Goal: Information Seeking & Learning: Learn about a topic

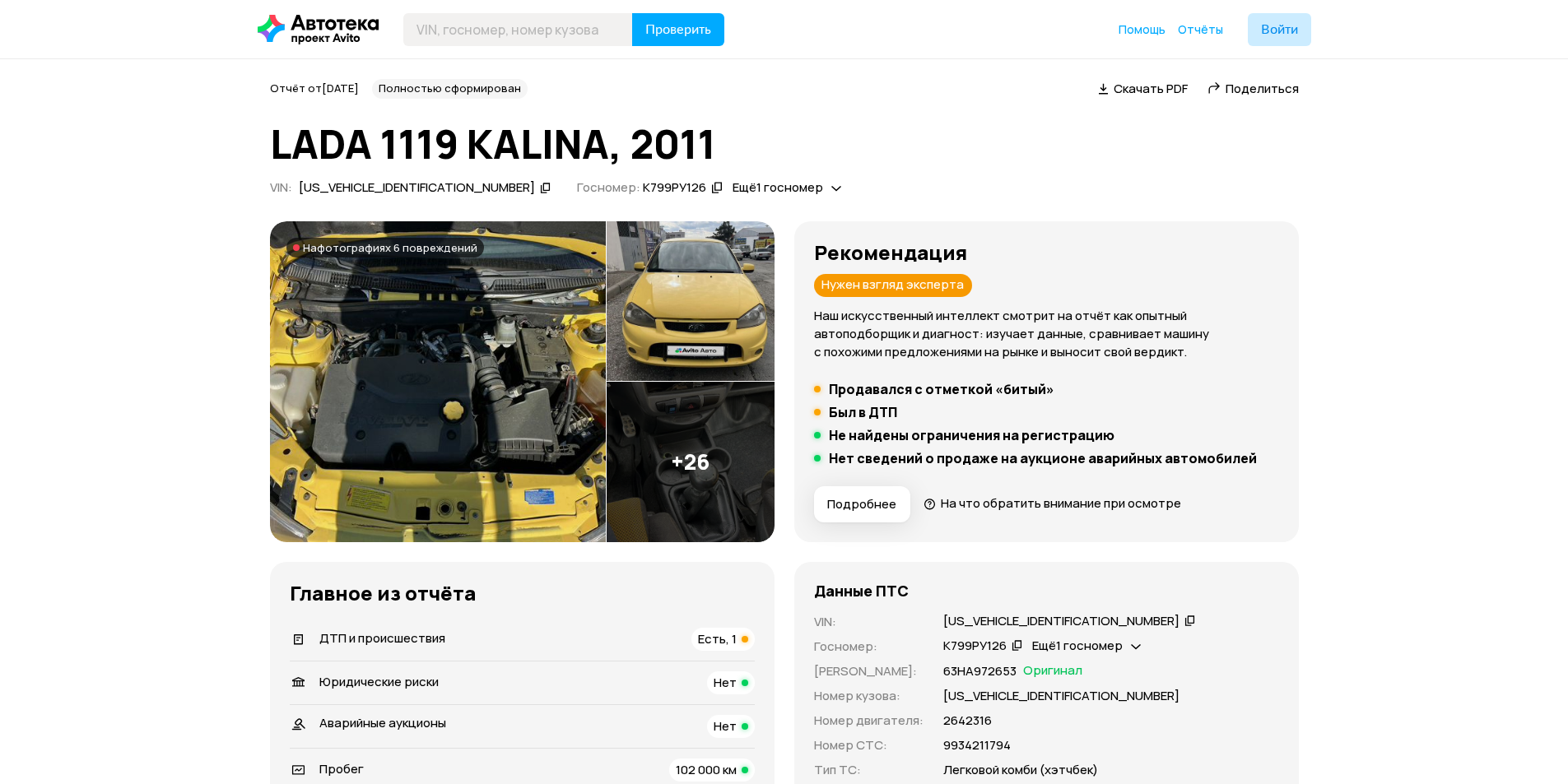
click at [546, 360] on img at bounding box center [438, 382] width 335 height 321
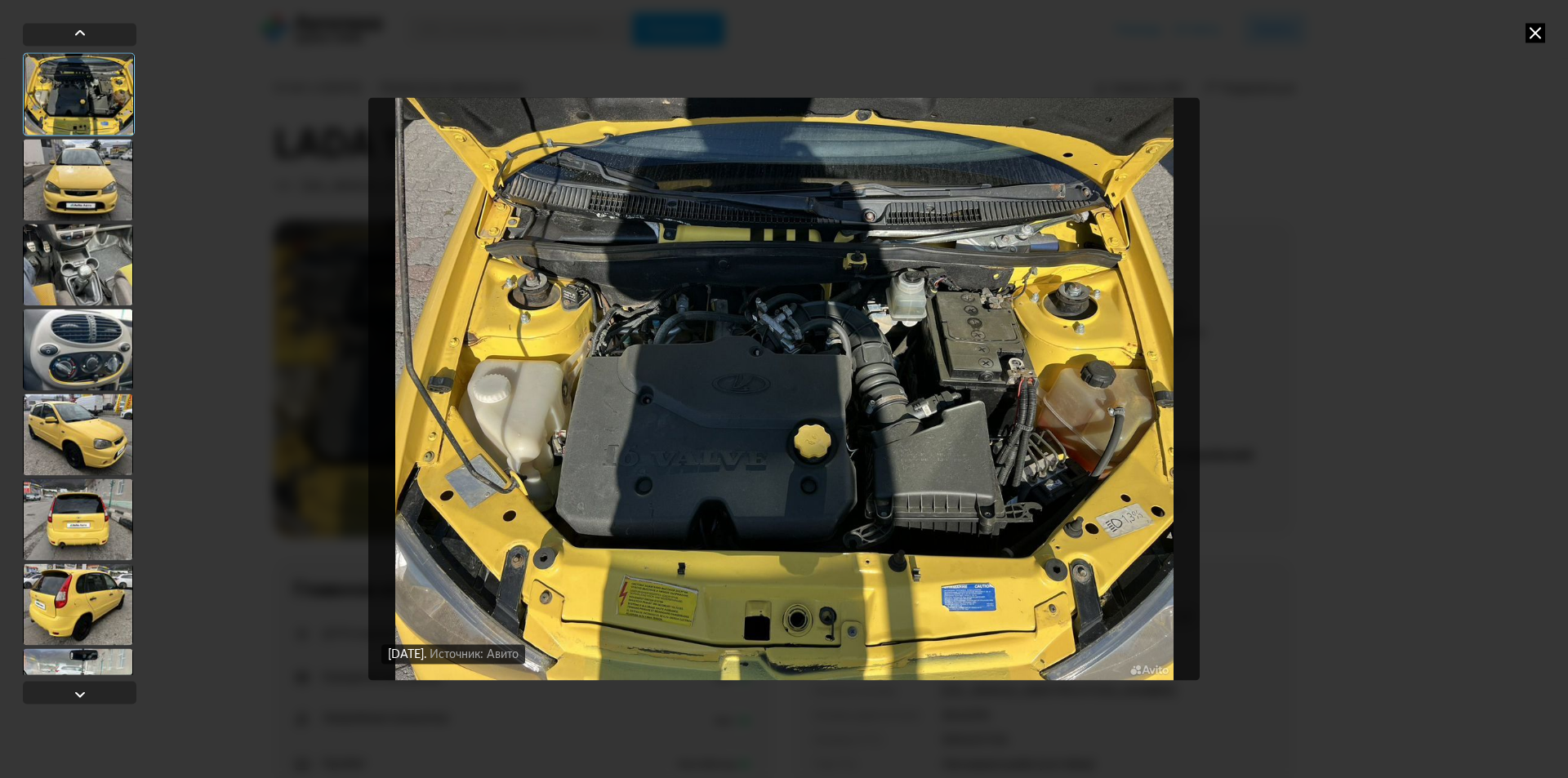
click at [97, 177] on div at bounding box center [78, 179] width 111 height 81
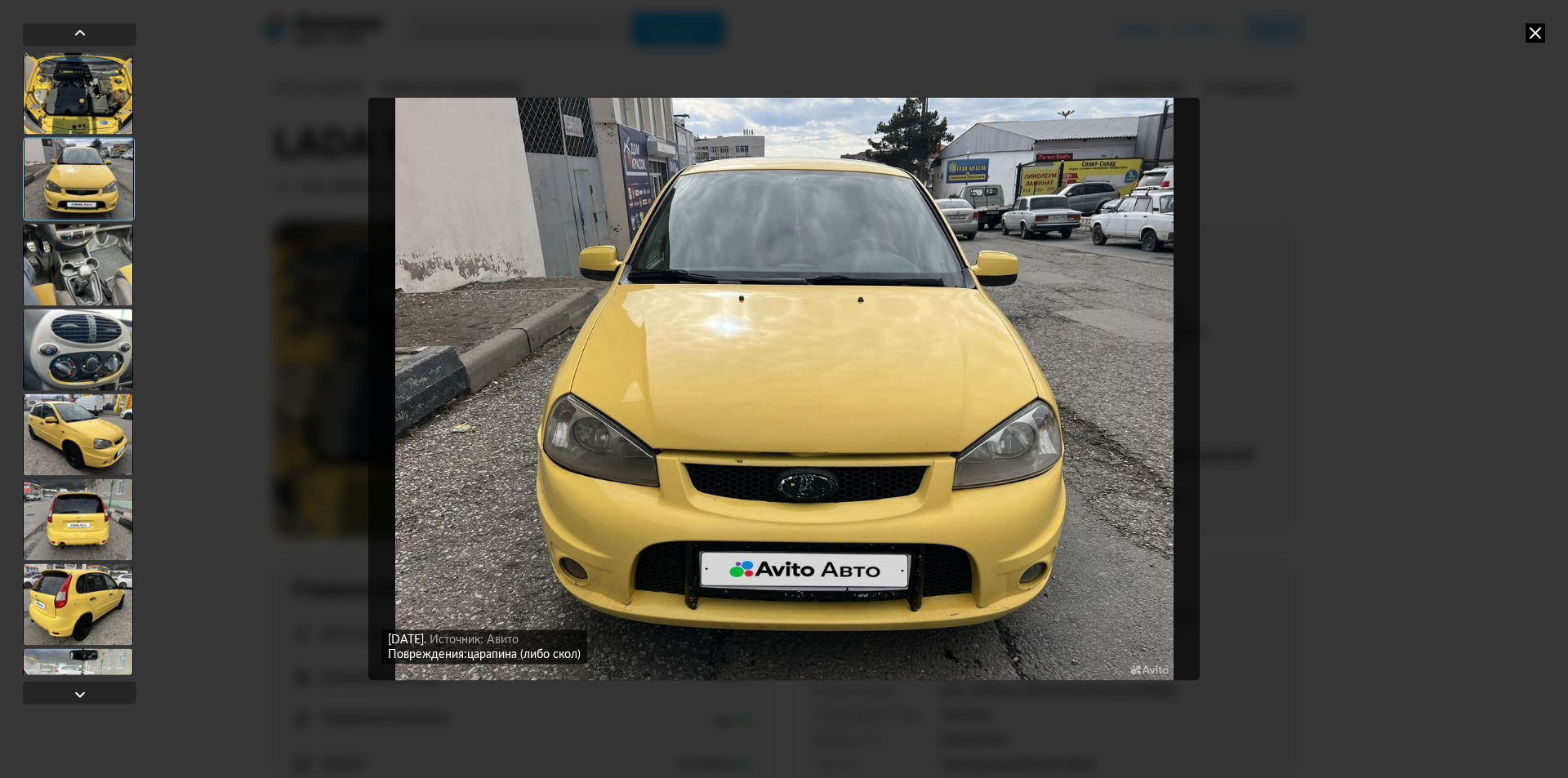
click at [80, 247] on div at bounding box center [78, 264] width 111 height 81
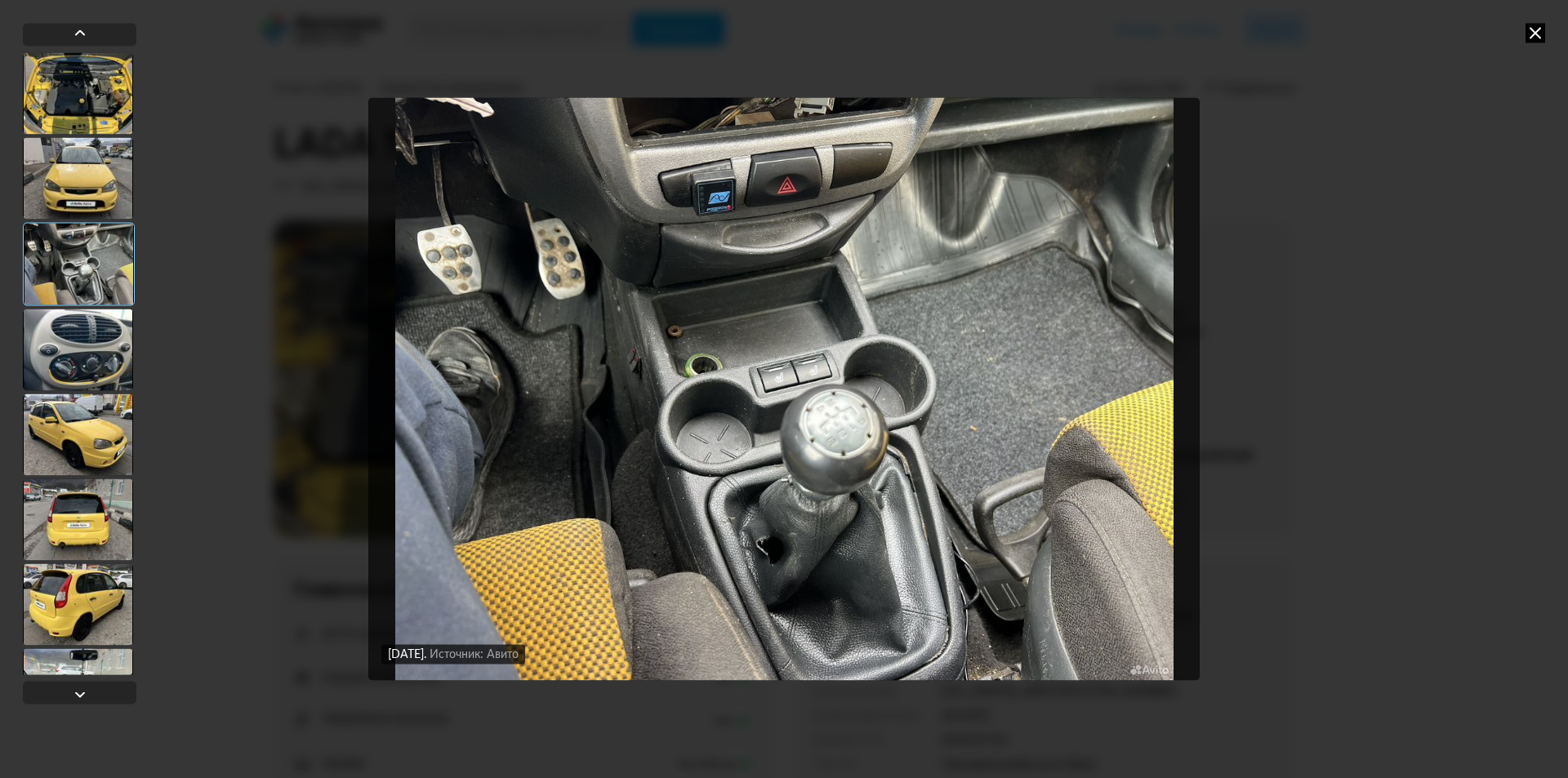
click at [56, 350] on div at bounding box center [78, 349] width 111 height 81
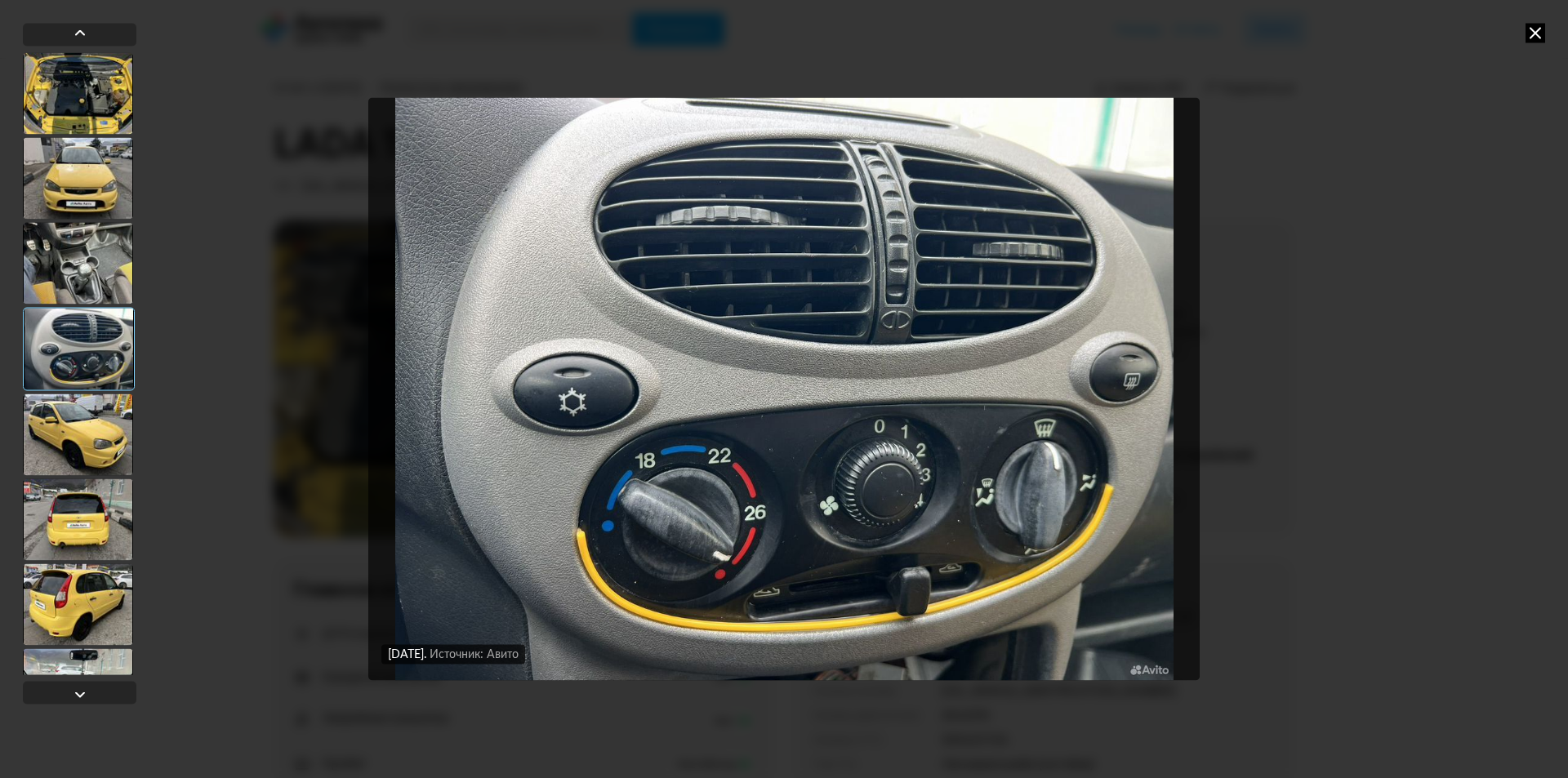
click at [70, 424] on div at bounding box center [78, 434] width 111 height 81
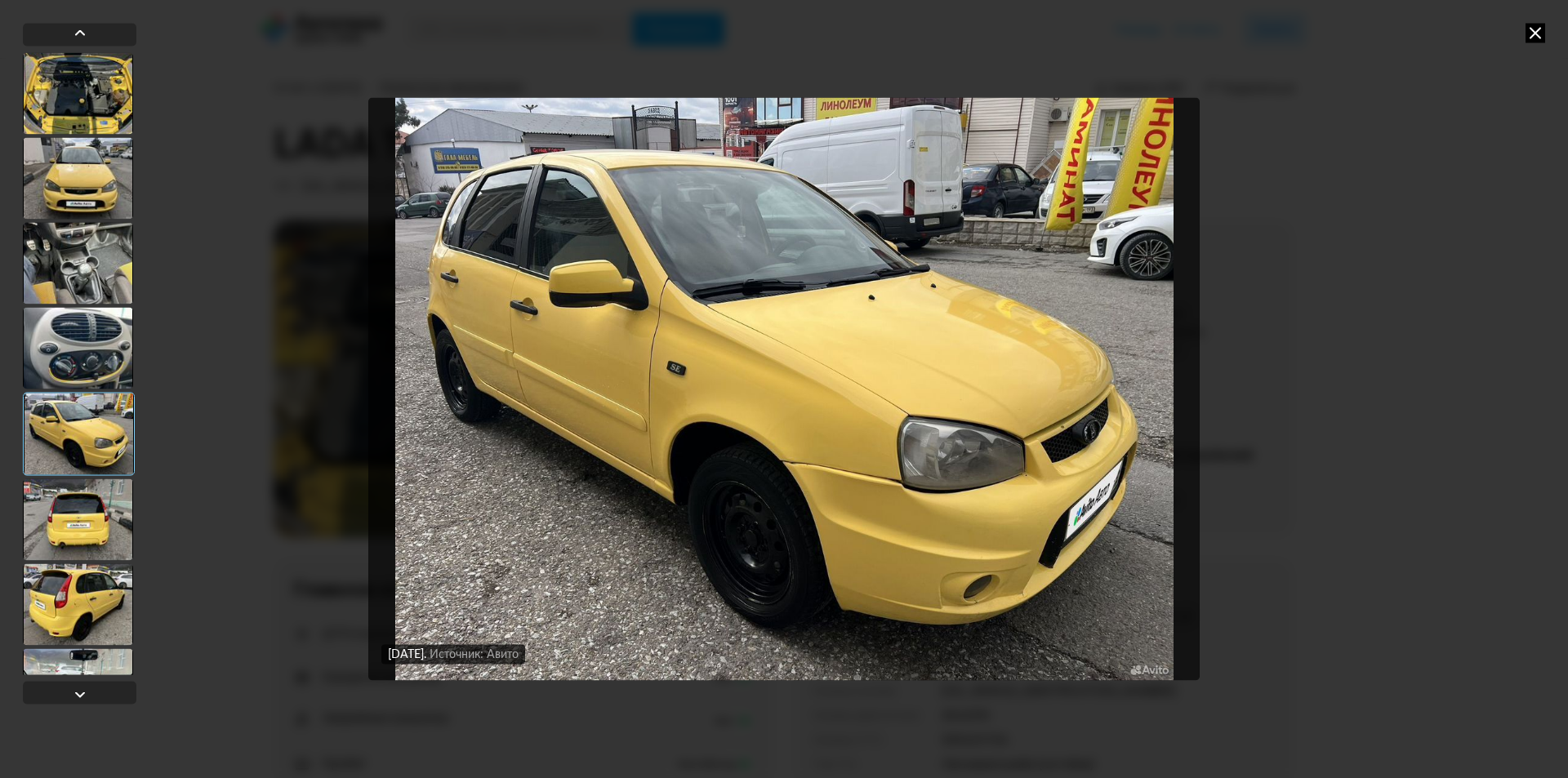
drag, startPoint x: 62, startPoint y: 506, endPoint x: 69, endPoint y: 518, distance: 13.9
click at [69, 518] on div at bounding box center [78, 519] width 111 height 81
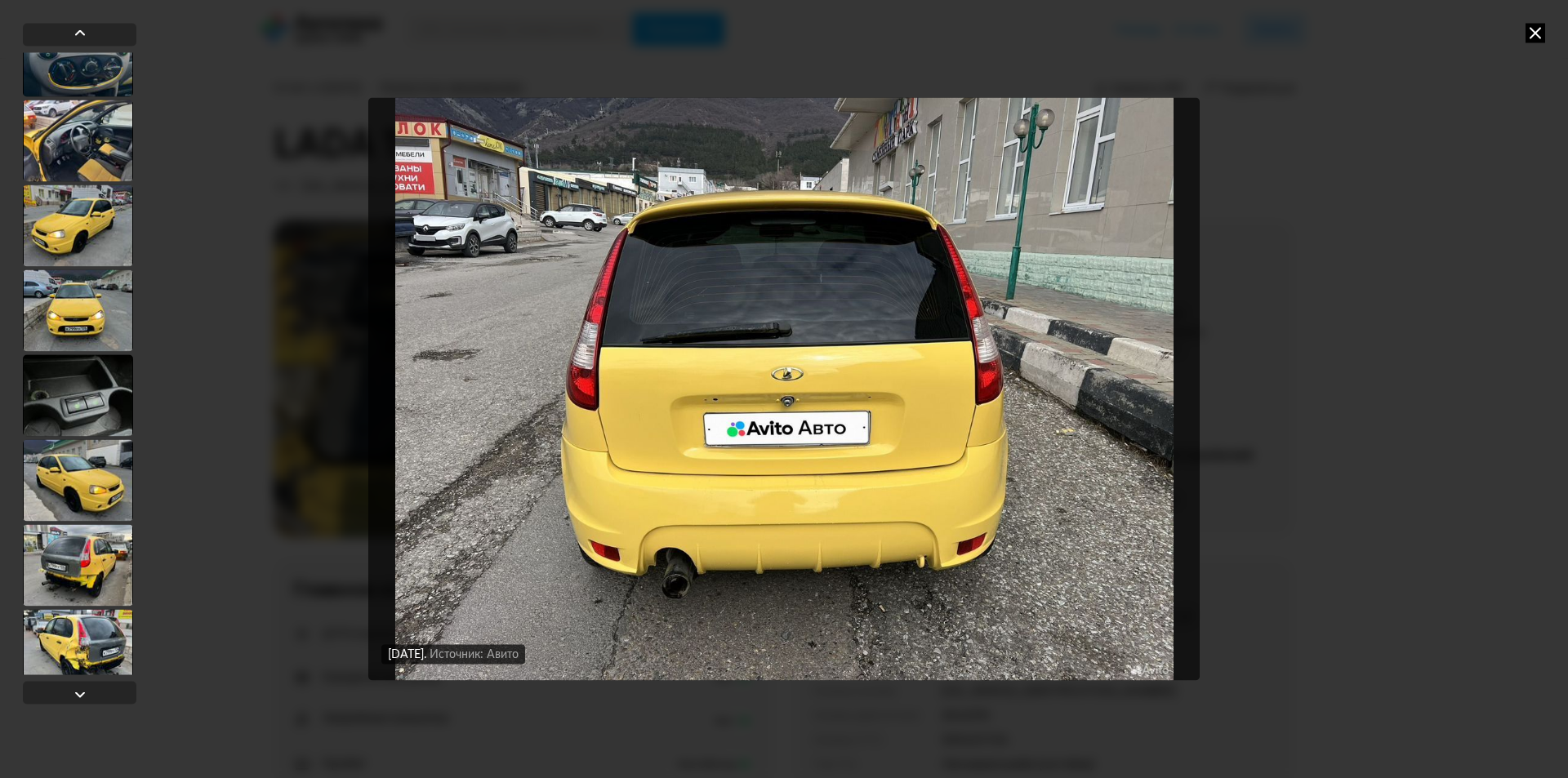
scroll to position [980, 0]
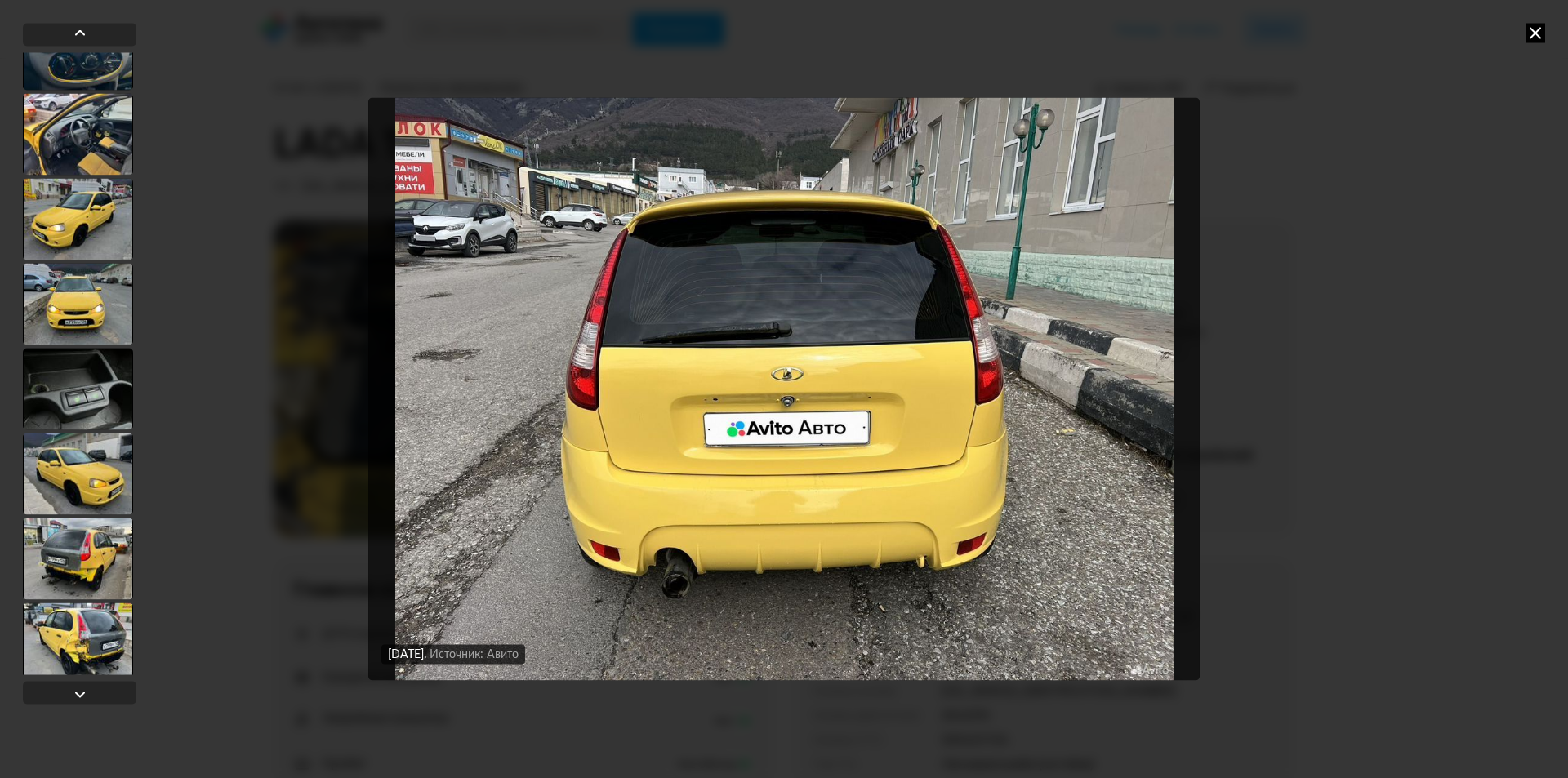
click at [93, 307] on div at bounding box center [78, 303] width 111 height 81
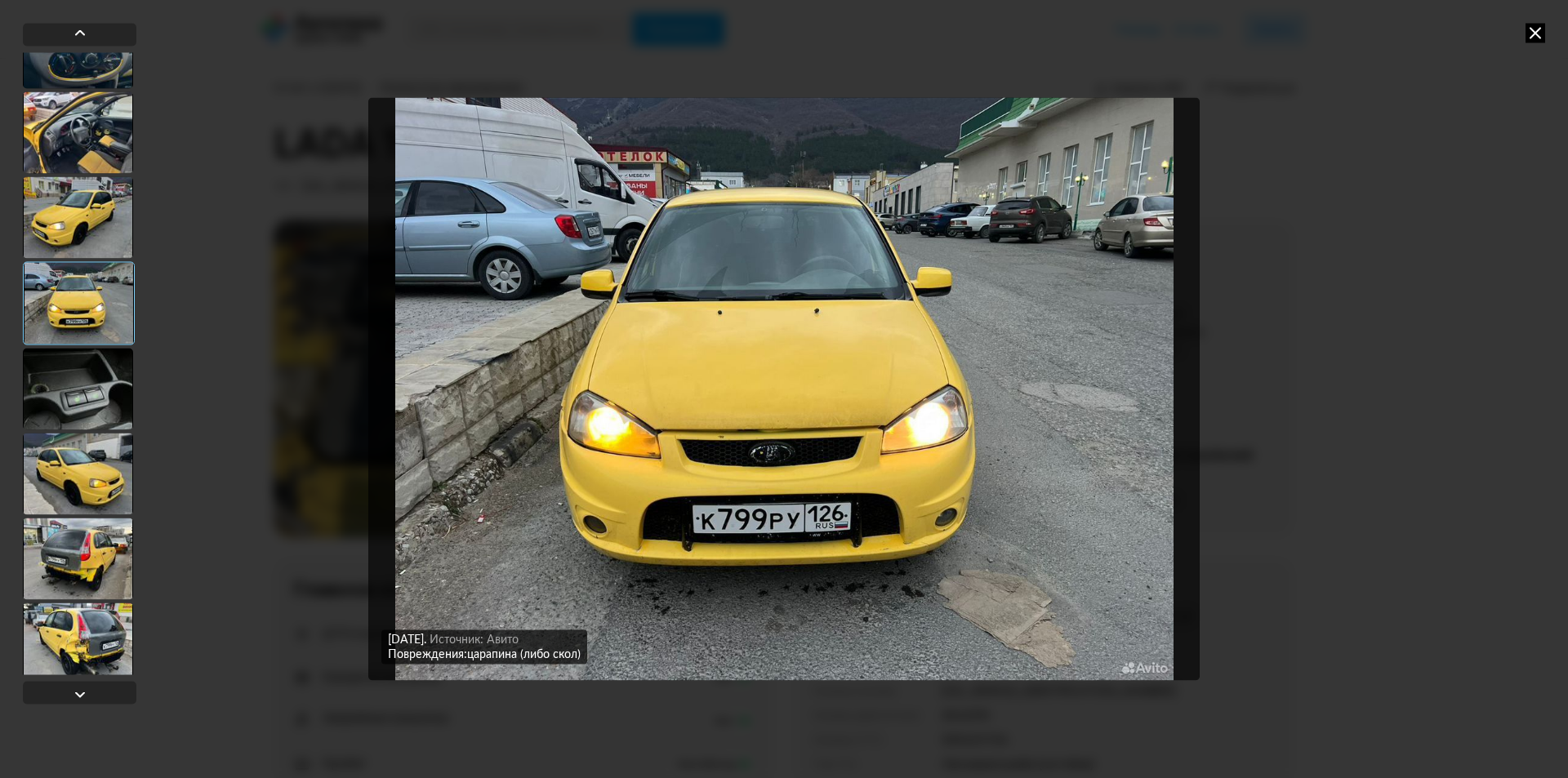
scroll to position [978, 0]
click at [85, 461] on div at bounding box center [78, 475] width 111 height 81
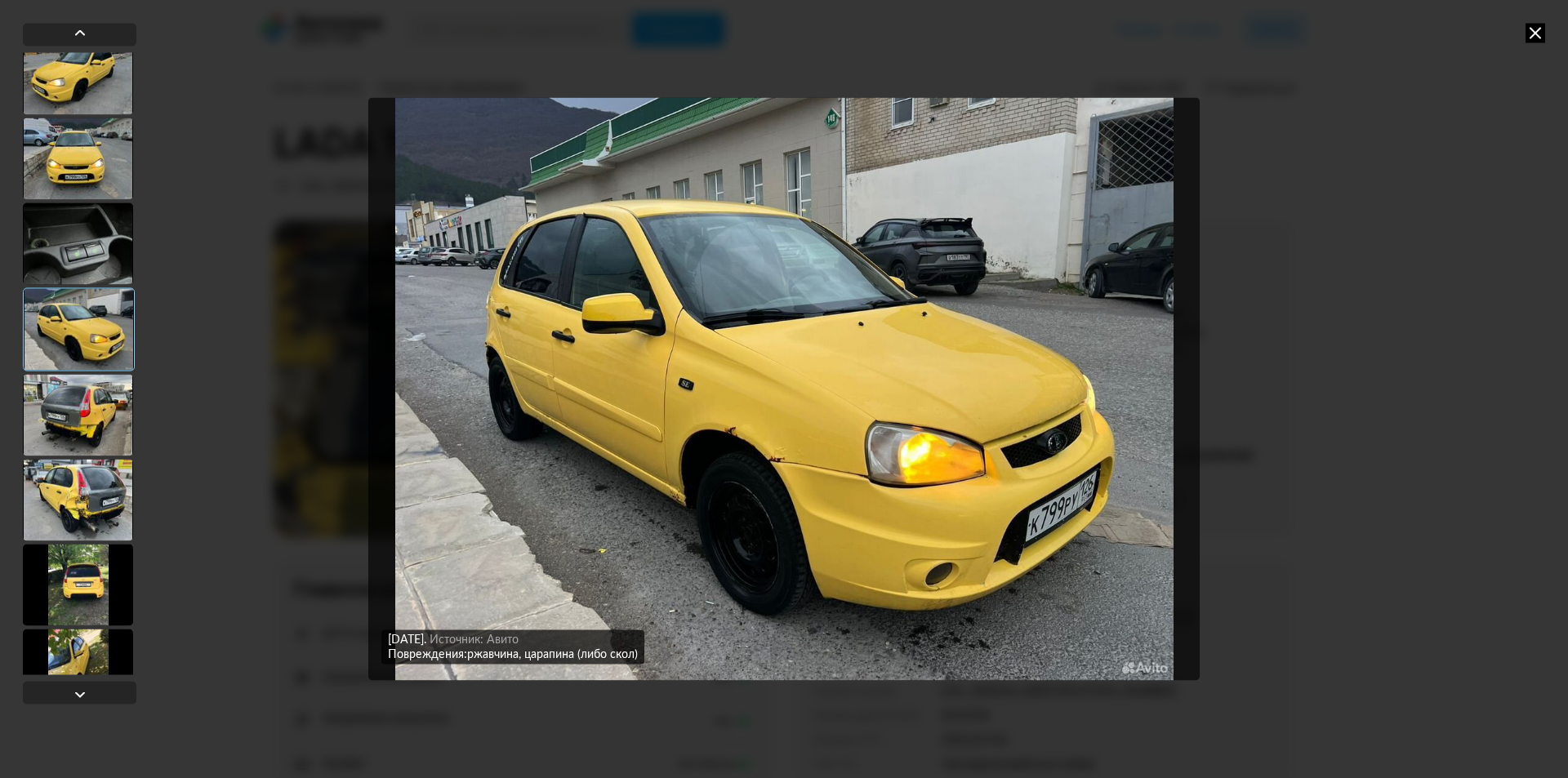
scroll to position [1142, 0]
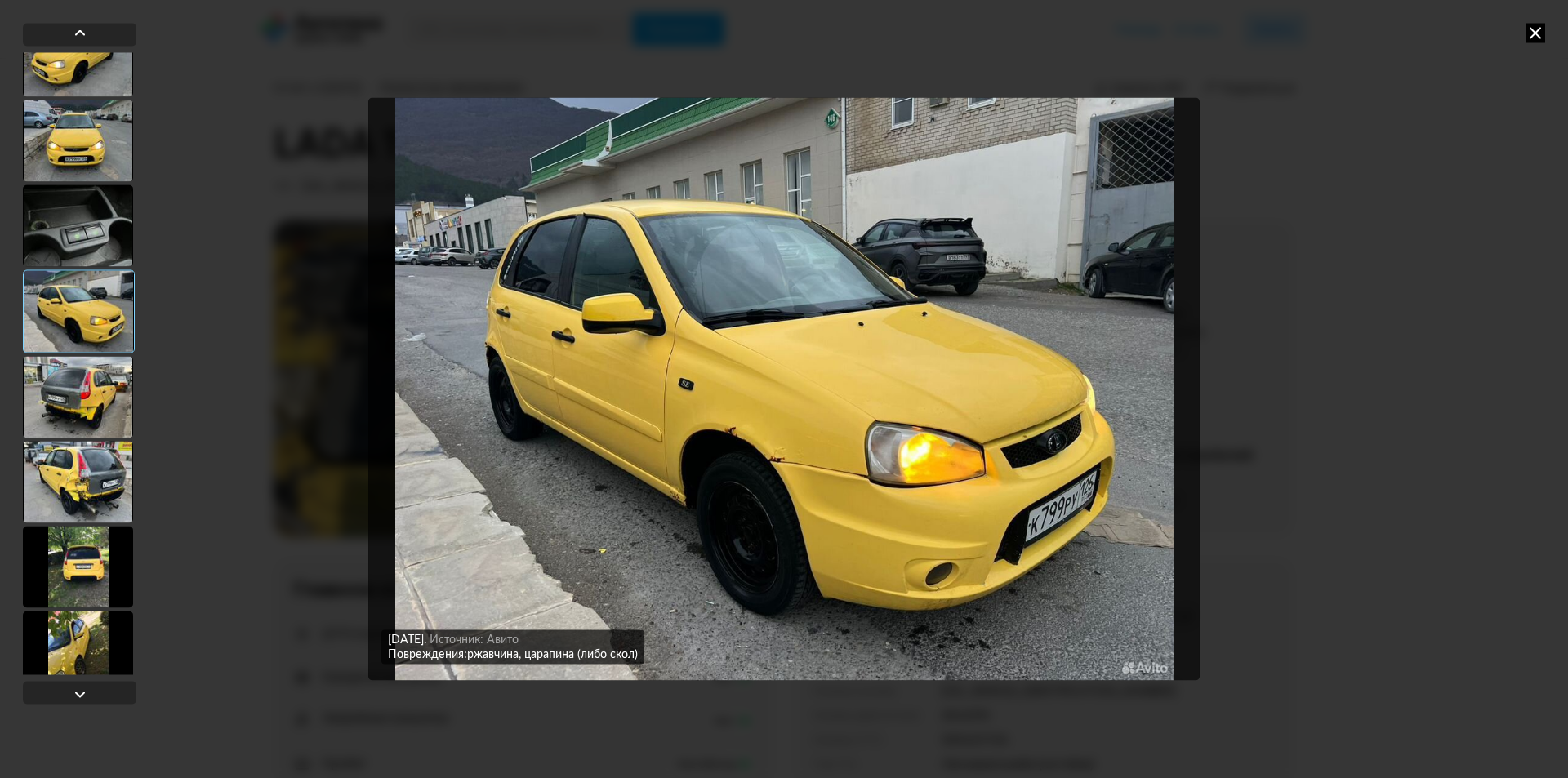
click at [91, 406] on div at bounding box center [78, 397] width 111 height 81
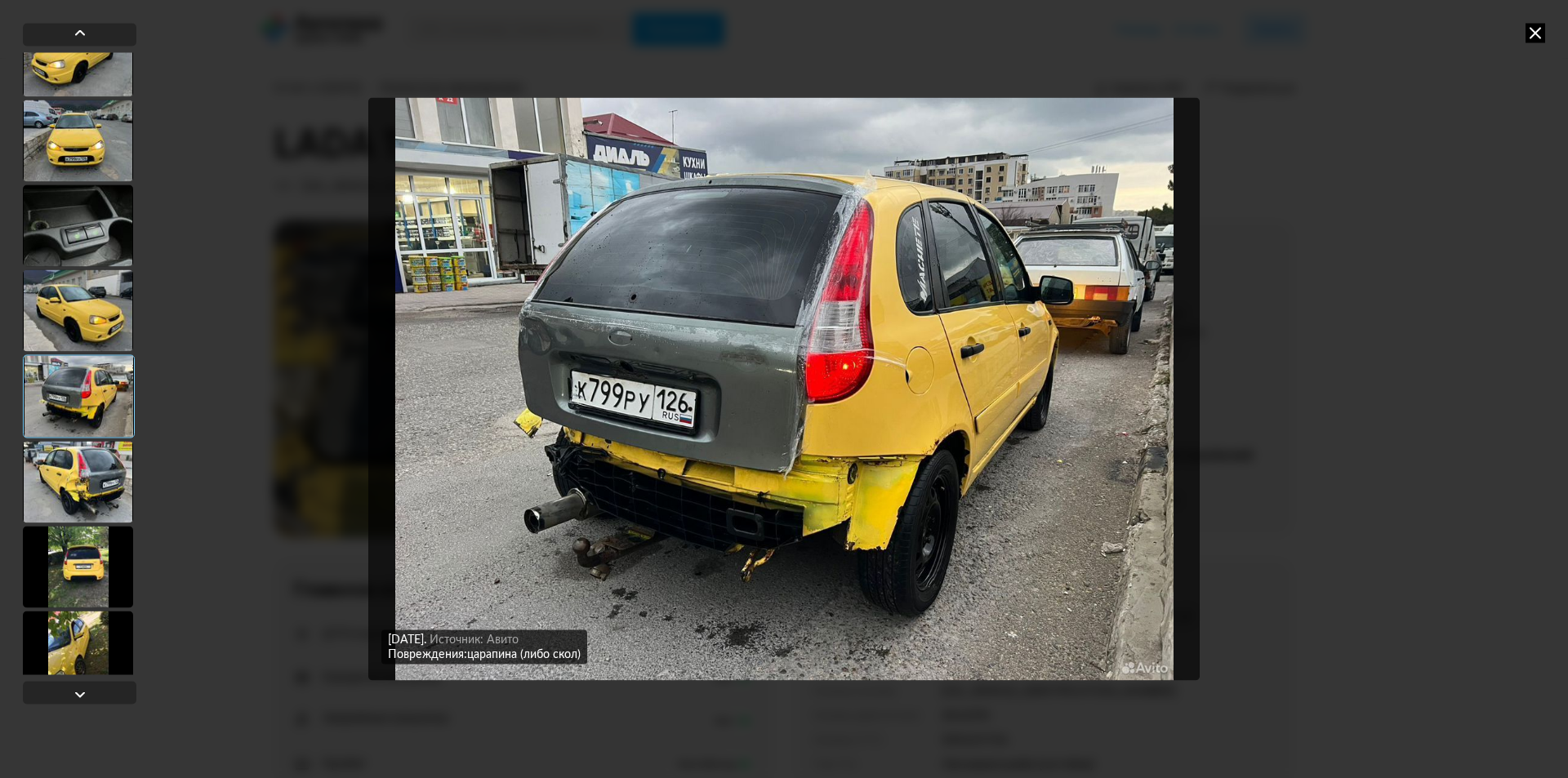
click at [91, 559] on div at bounding box center [78, 566] width 111 height 81
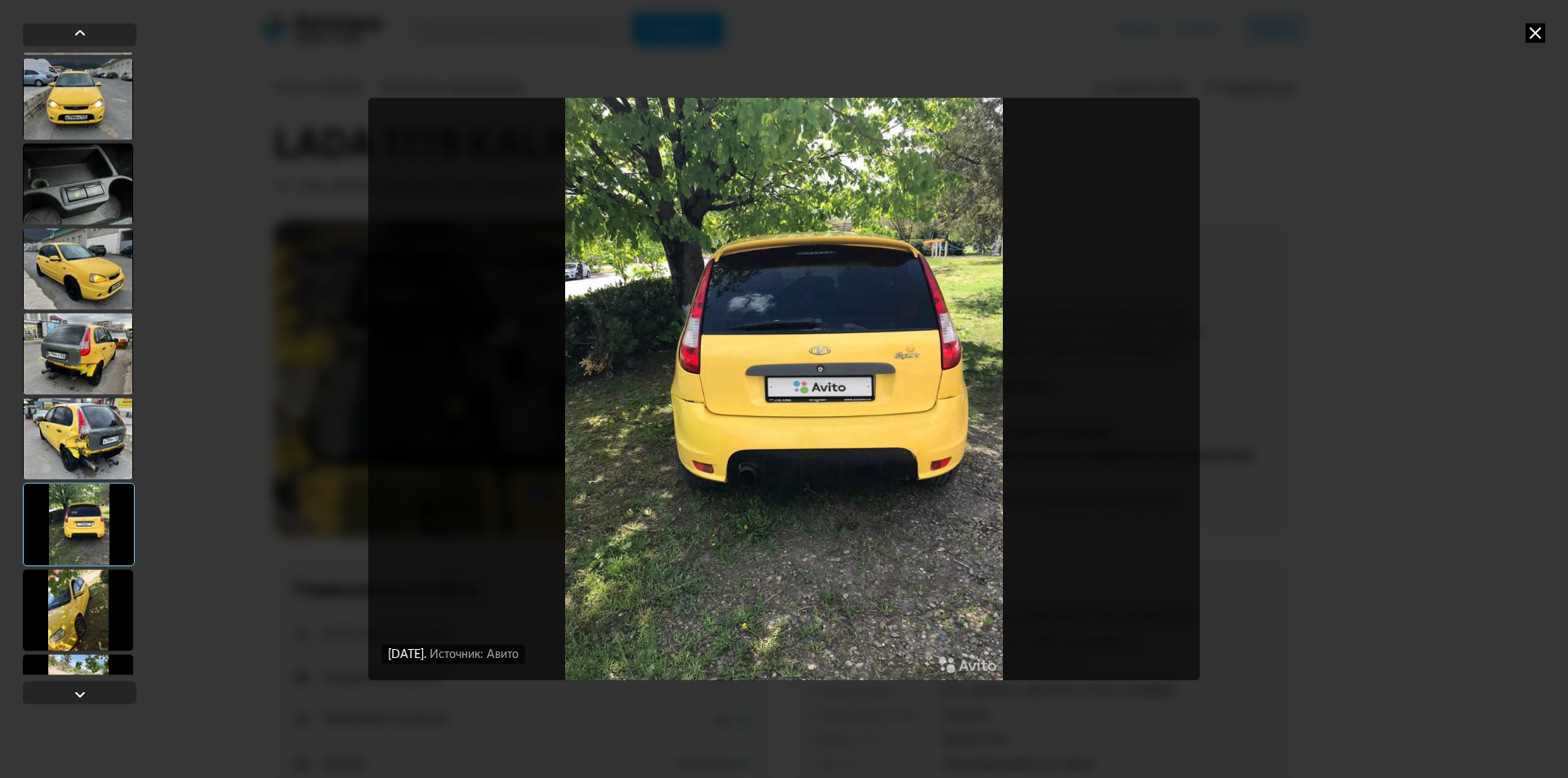
scroll to position [1223, 0]
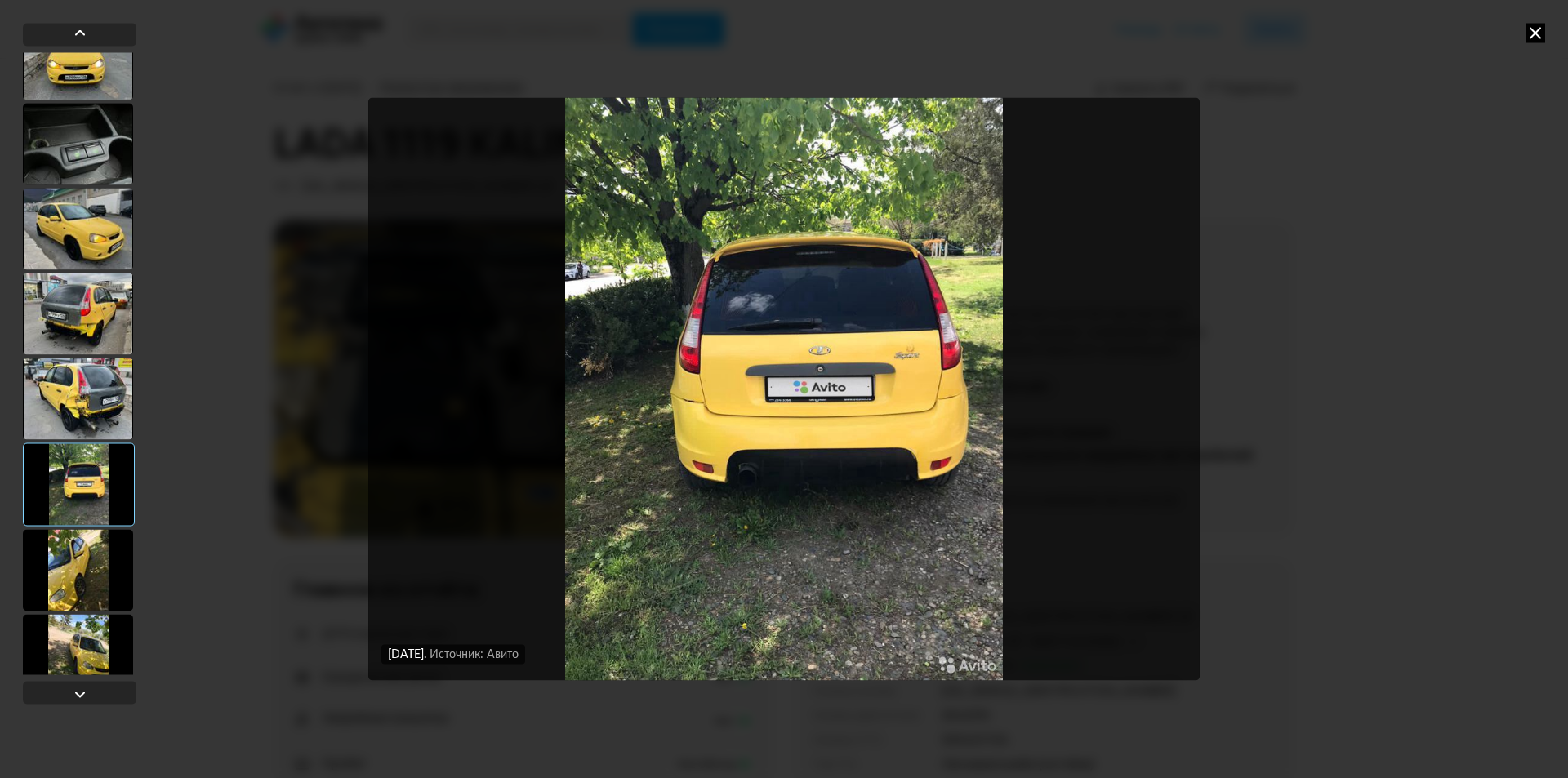
click at [80, 578] on div at bounding box center [78, 569] width 111 height 81
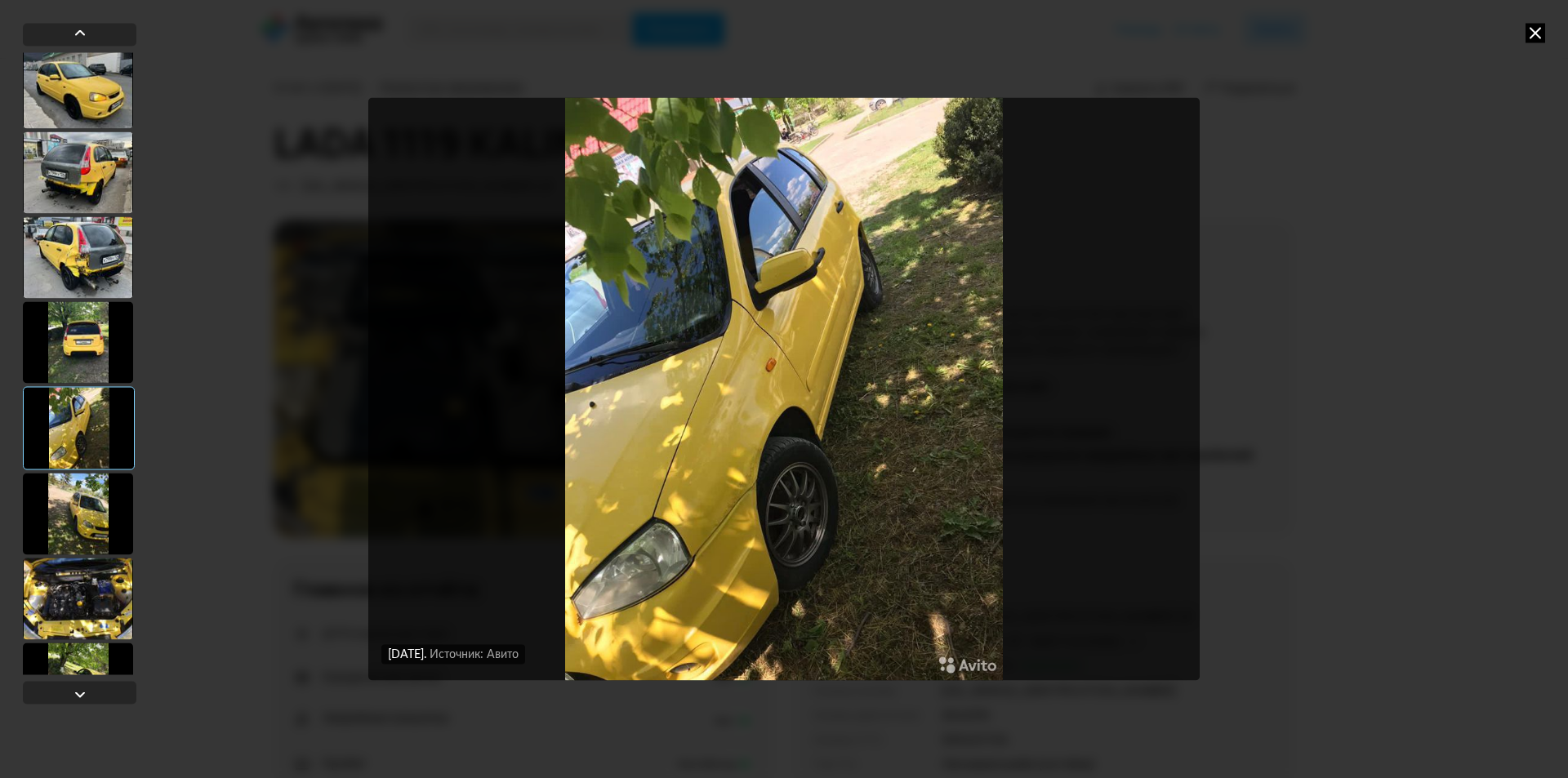
scroll to position [1387, 0]
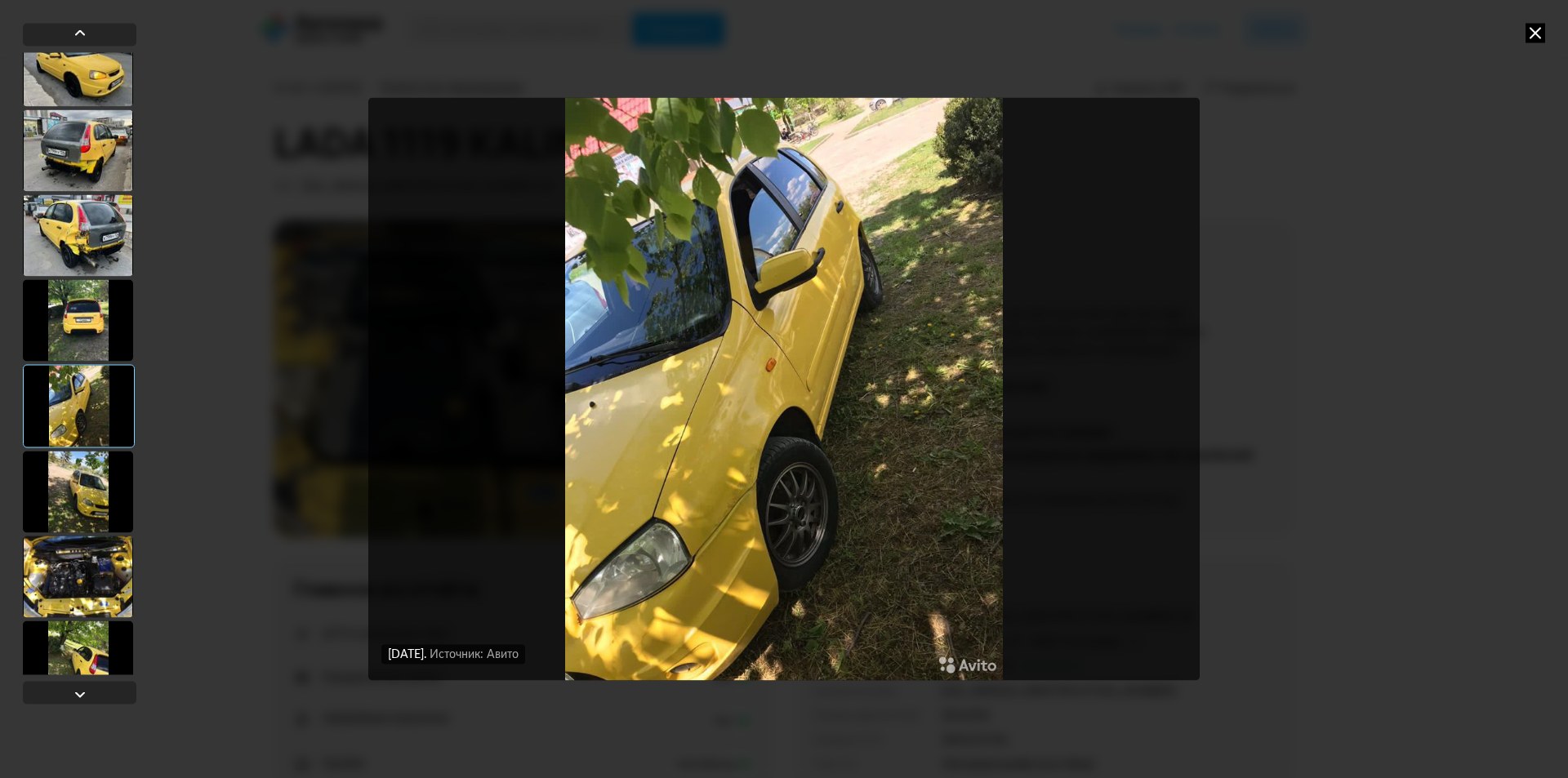
click at [80, 501] on div at bounding box center [78, 491] width 111 height 81
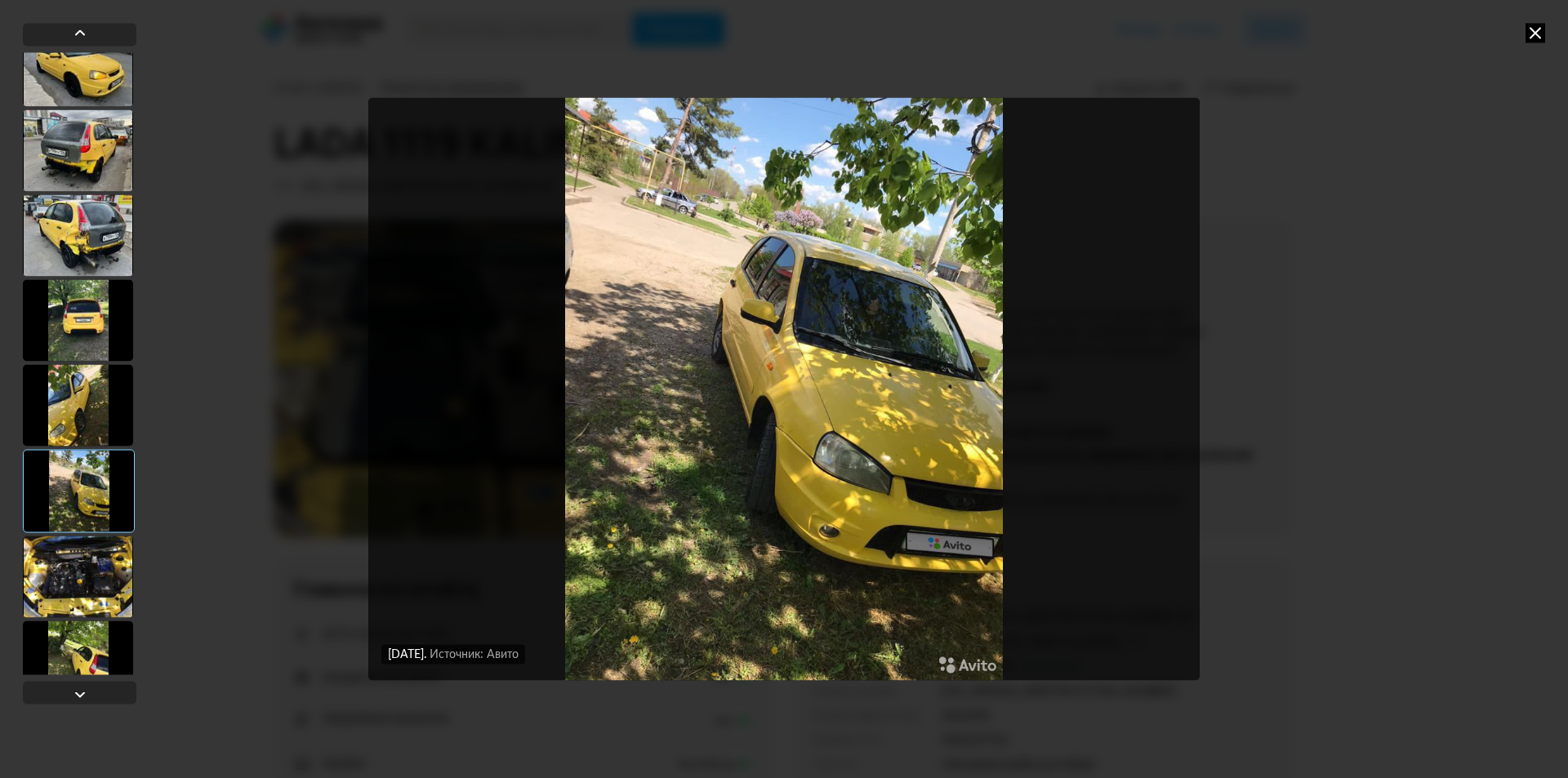
click at [49, 583] on div at bounding box center [78, 576] width 111 height 81
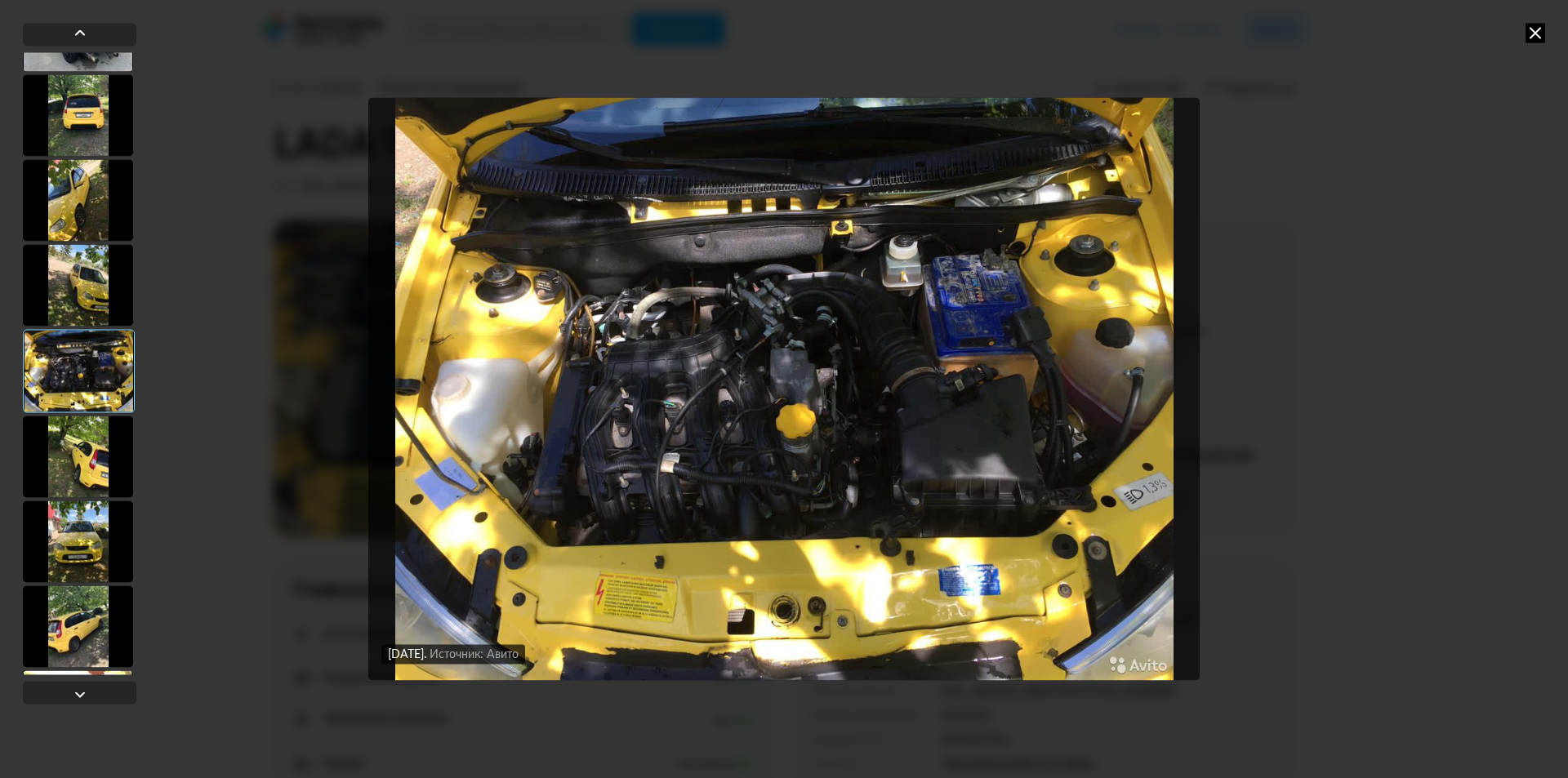
scroll to position [1632, 0]
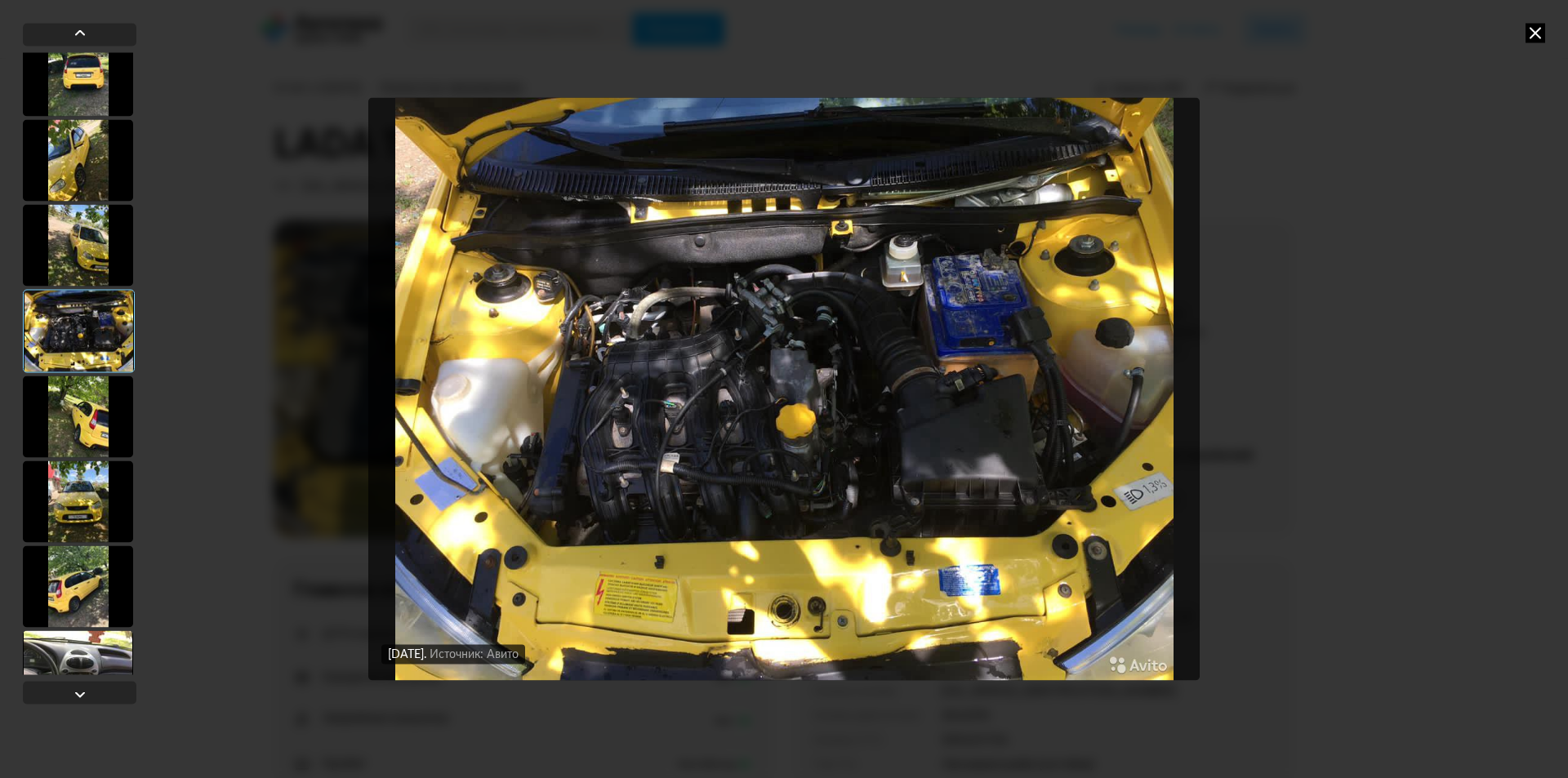
click at [93, 425] on div at bounding box center [78, 416] width 111 height 81
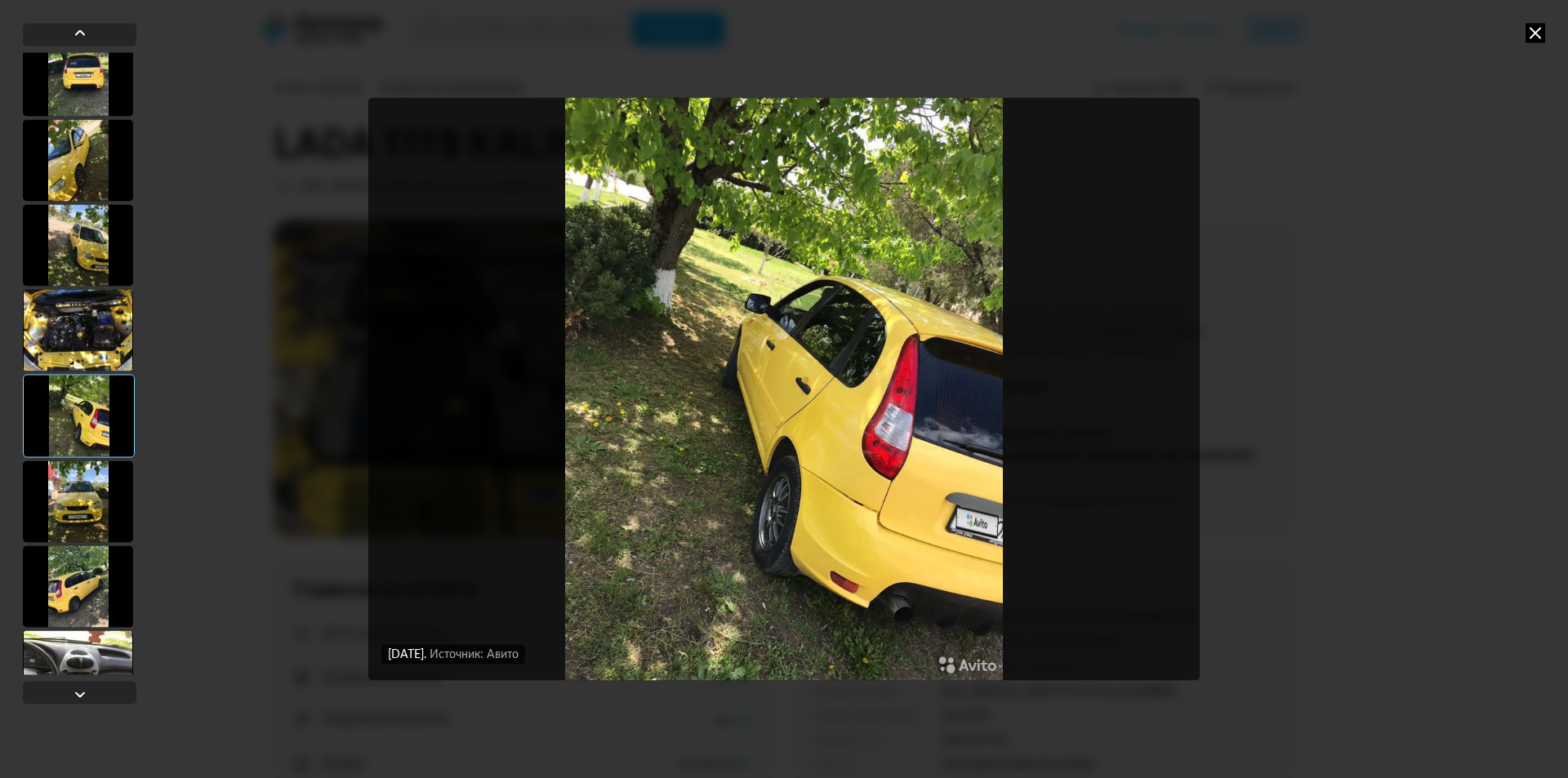
click at [90, 501] on div at bounding box center [78, 501] width 111 height 81
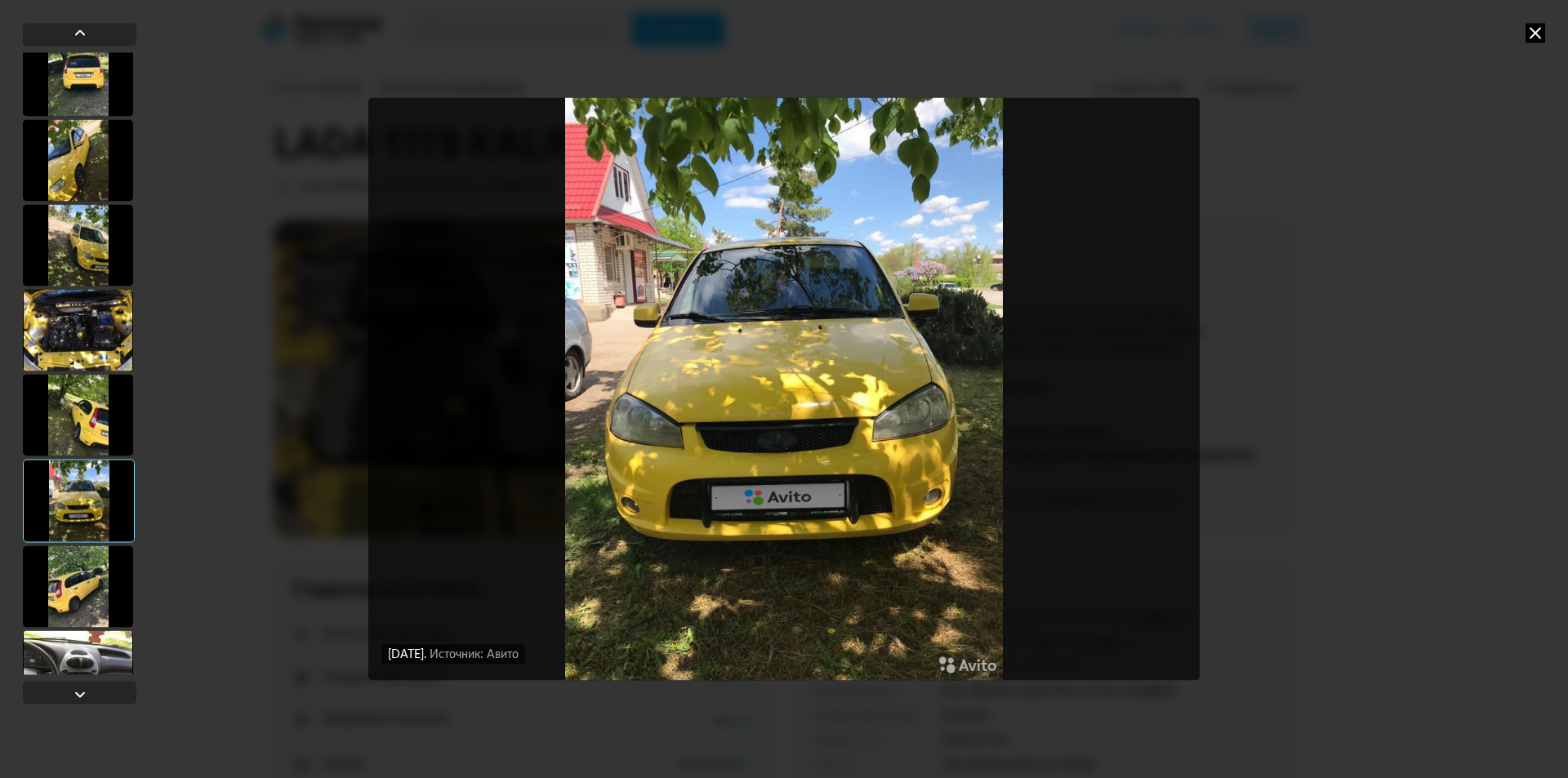
click at [66, 576] on div at bounding box center [78, 586] width 111 height 81
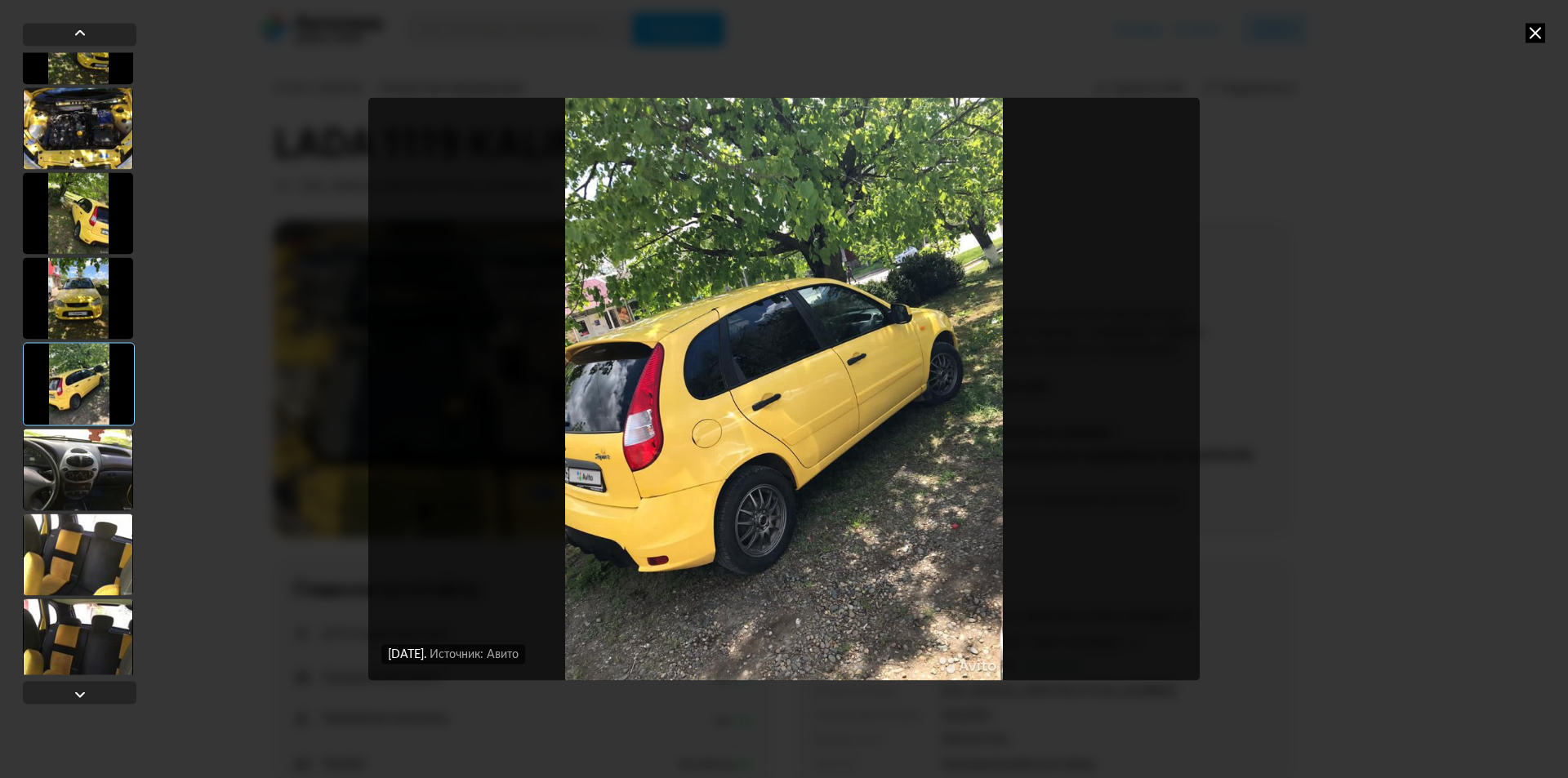
scroll to position [1843, 0]
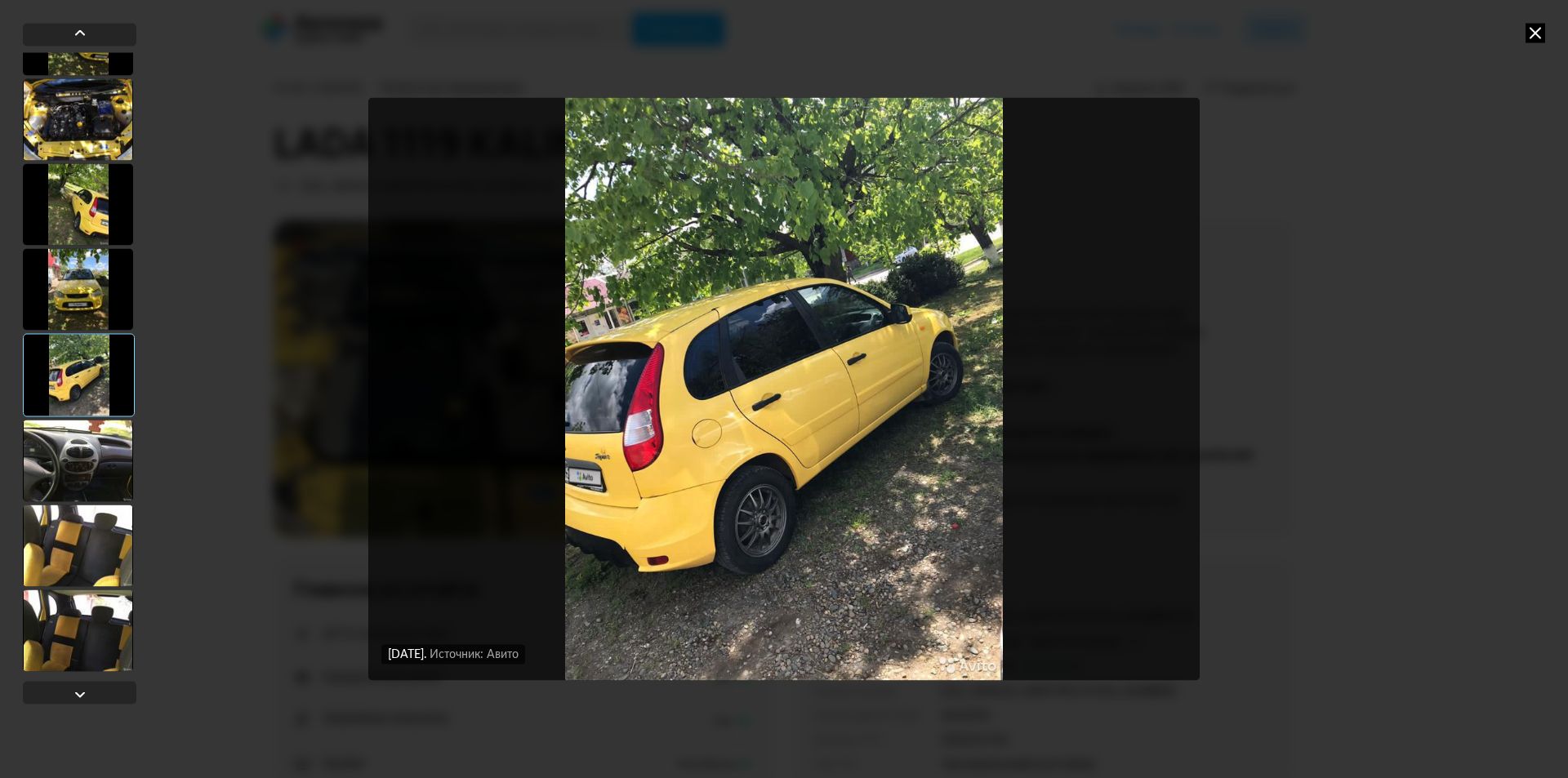
click at [85, 449] on div at bounding box center [78, 460] width 111 height 81
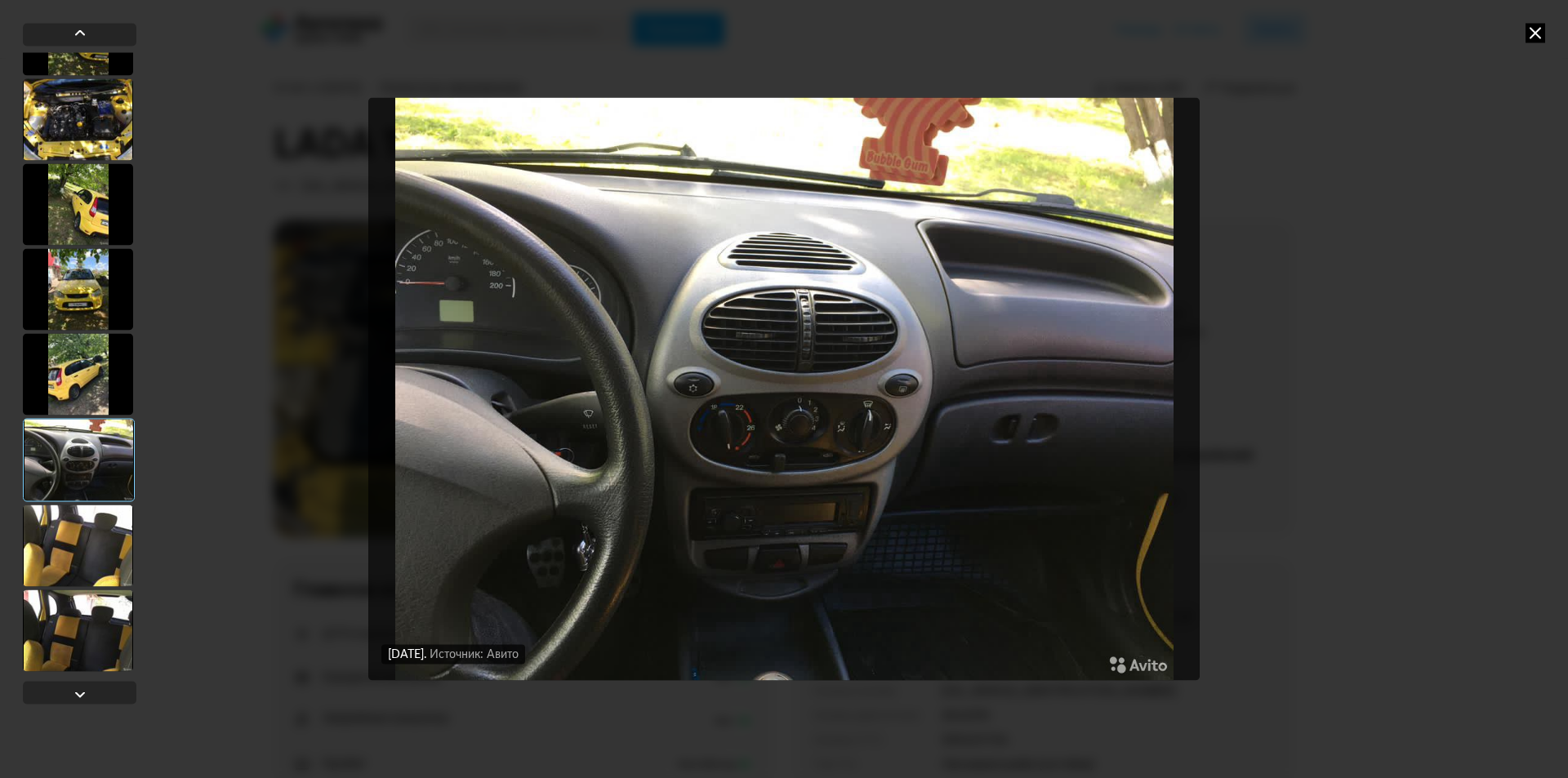
click at [77, 517] on div at bounding box center [78, 545] width 111 height 81
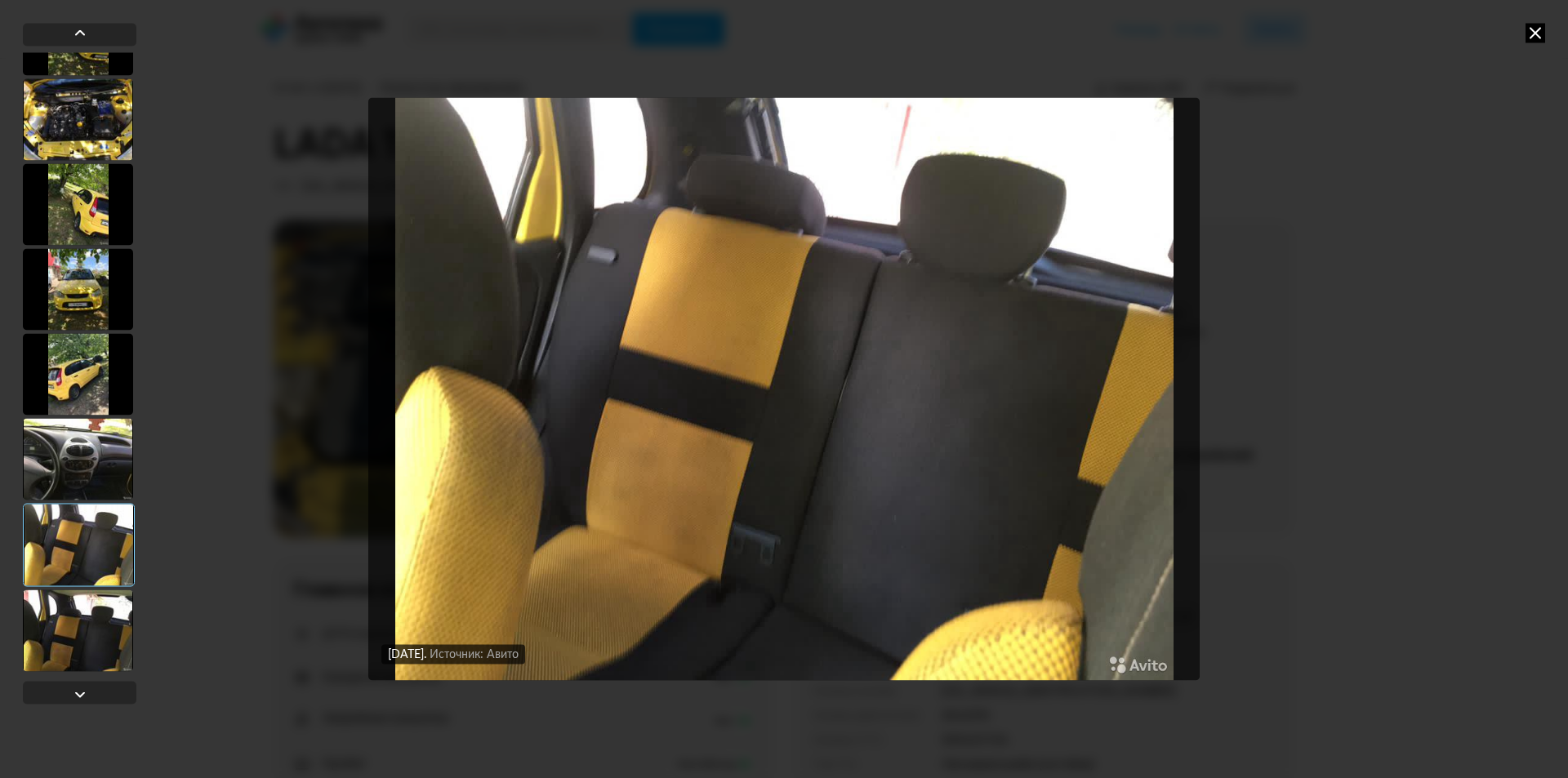
click at [78, 614] on div at bounding box center [78, 630] width 111 height 81
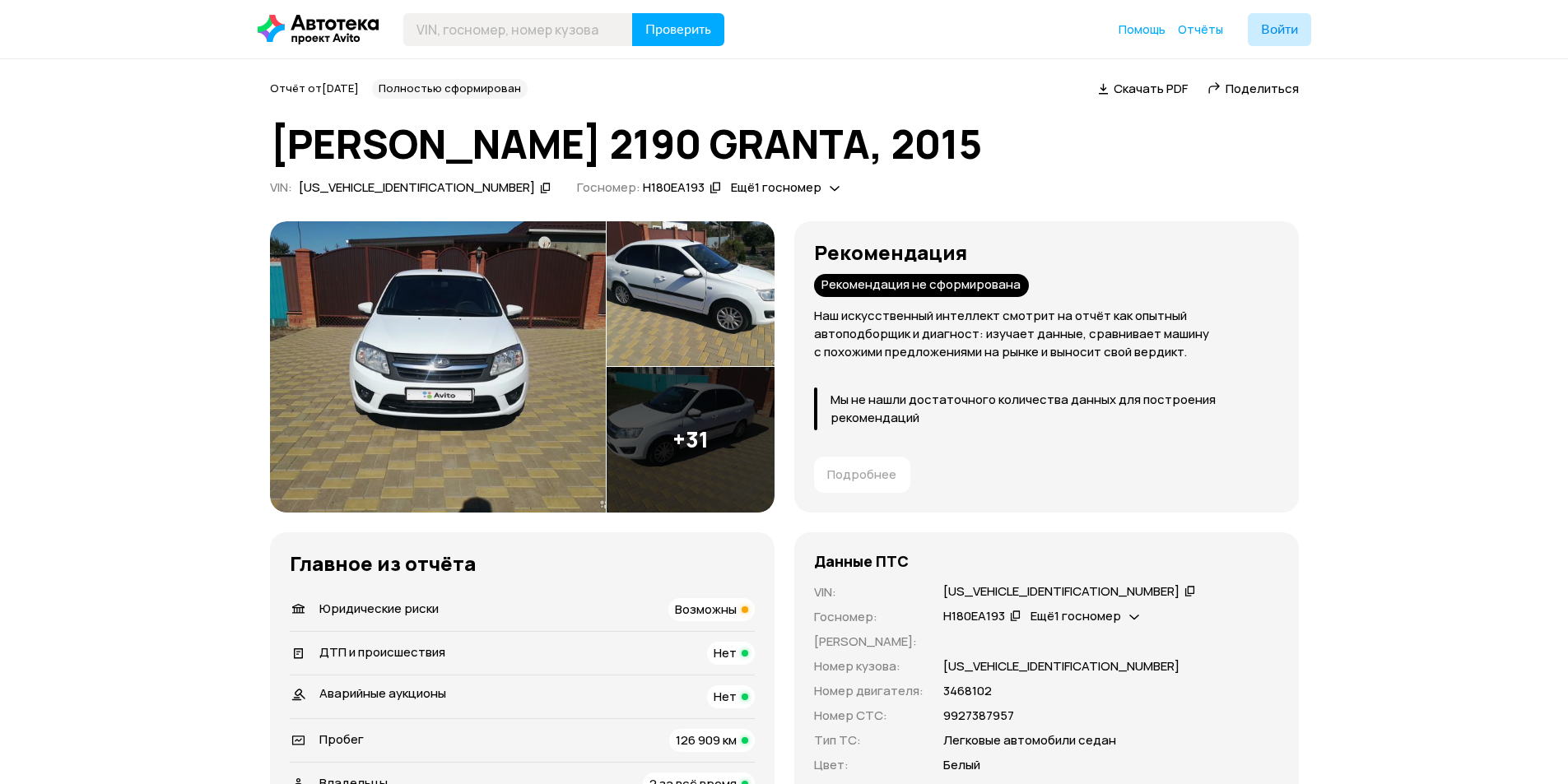
click at [455, 336] on img at bounding box center [438, 367] width 335 height 291
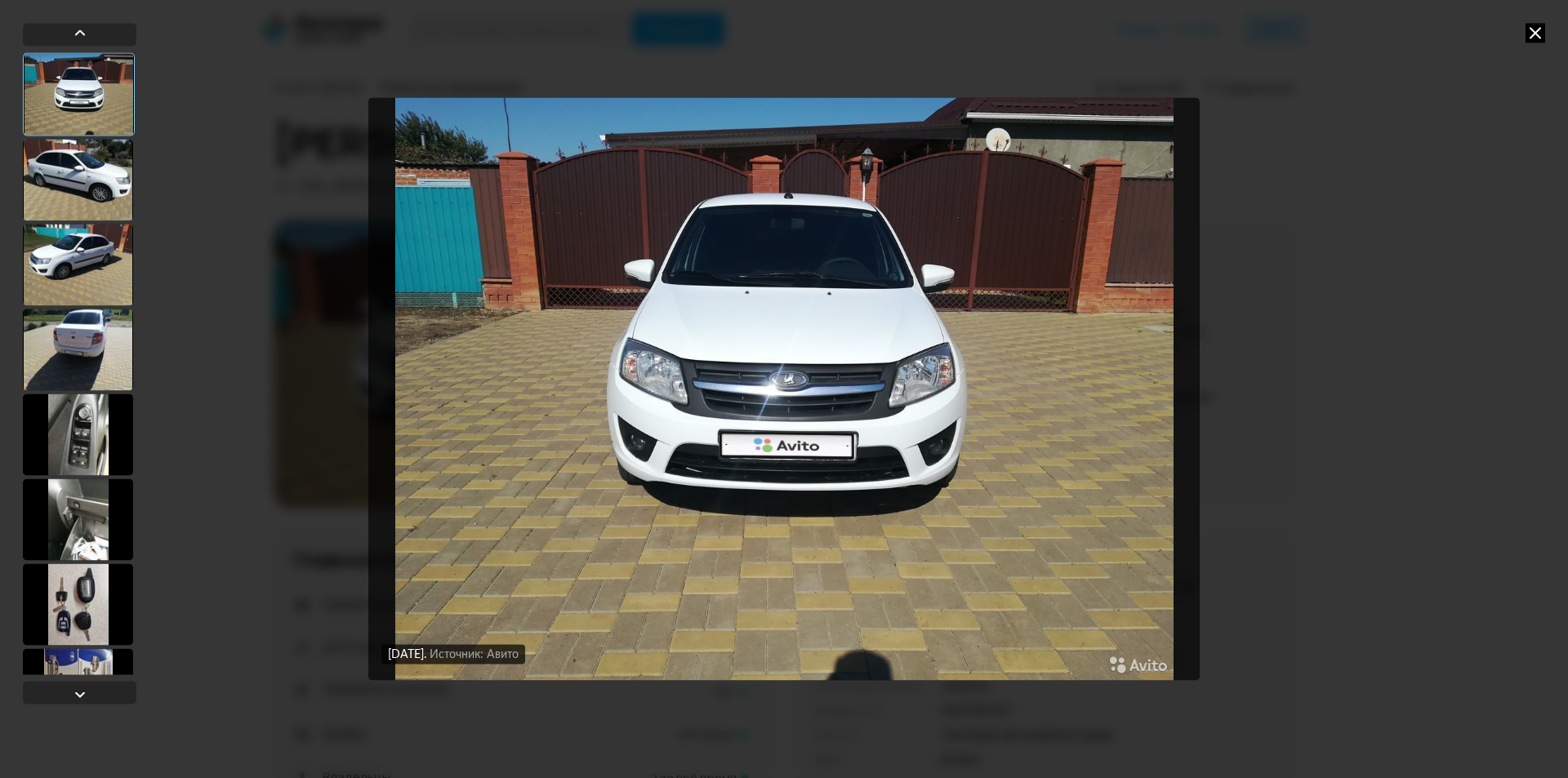
click at [91, 179] on div at bounding box center [78, 179] width 111 height 81
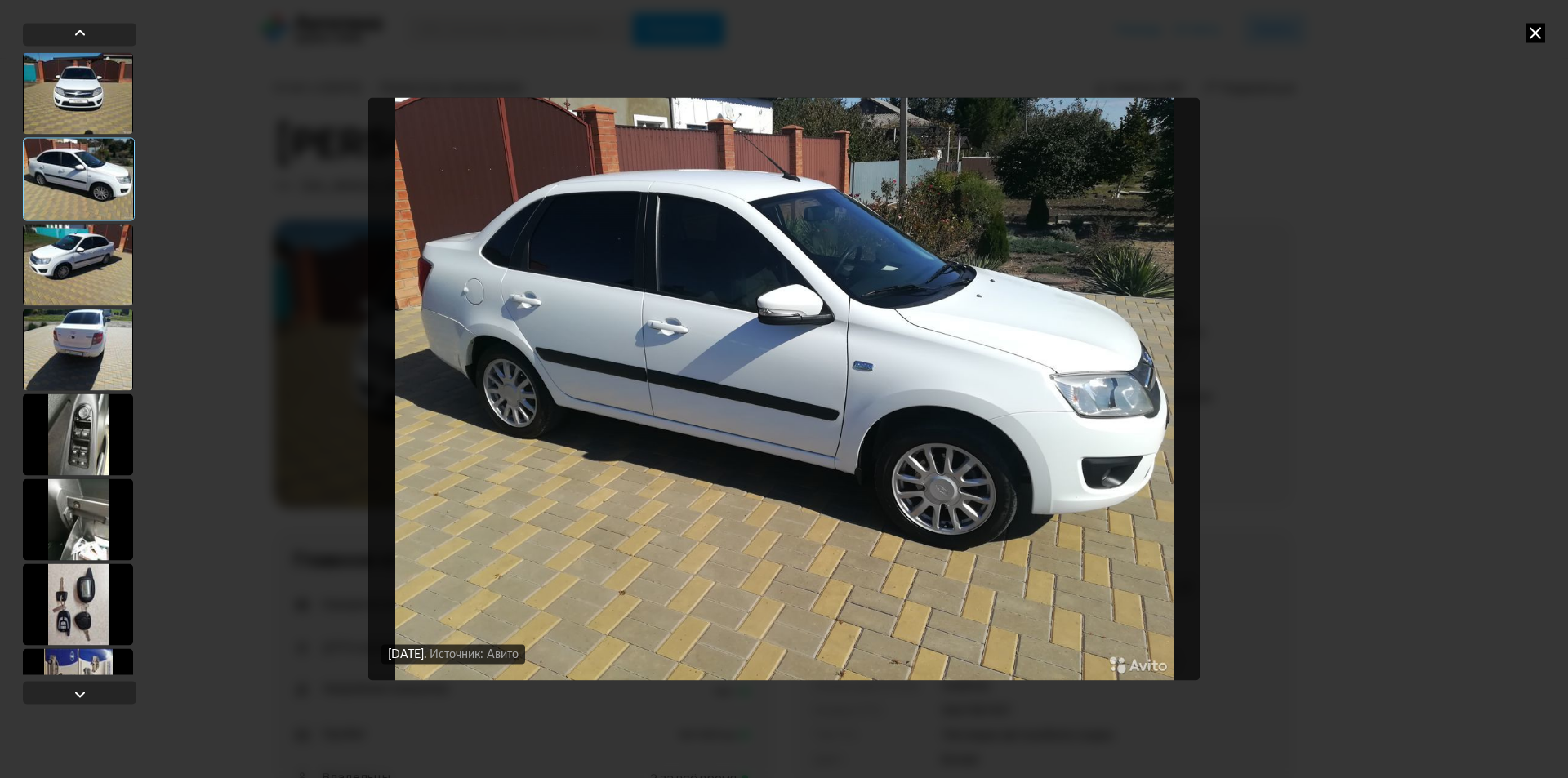
click at [72, 254] on div at bounding box center [78, 264] width 111 height 81
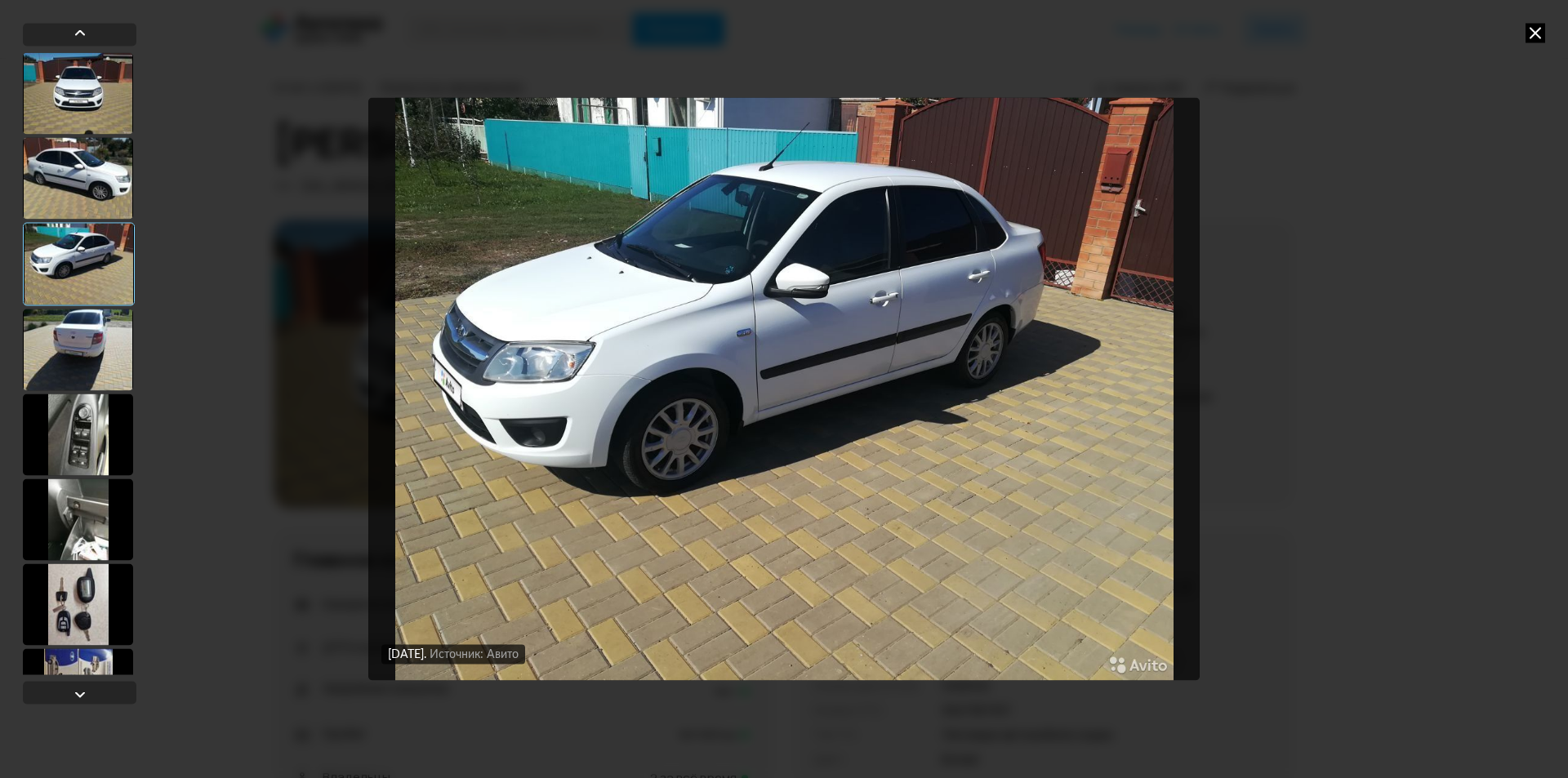
click at [65, 350] on div at bounding box center [78, 349] width 111 height 81
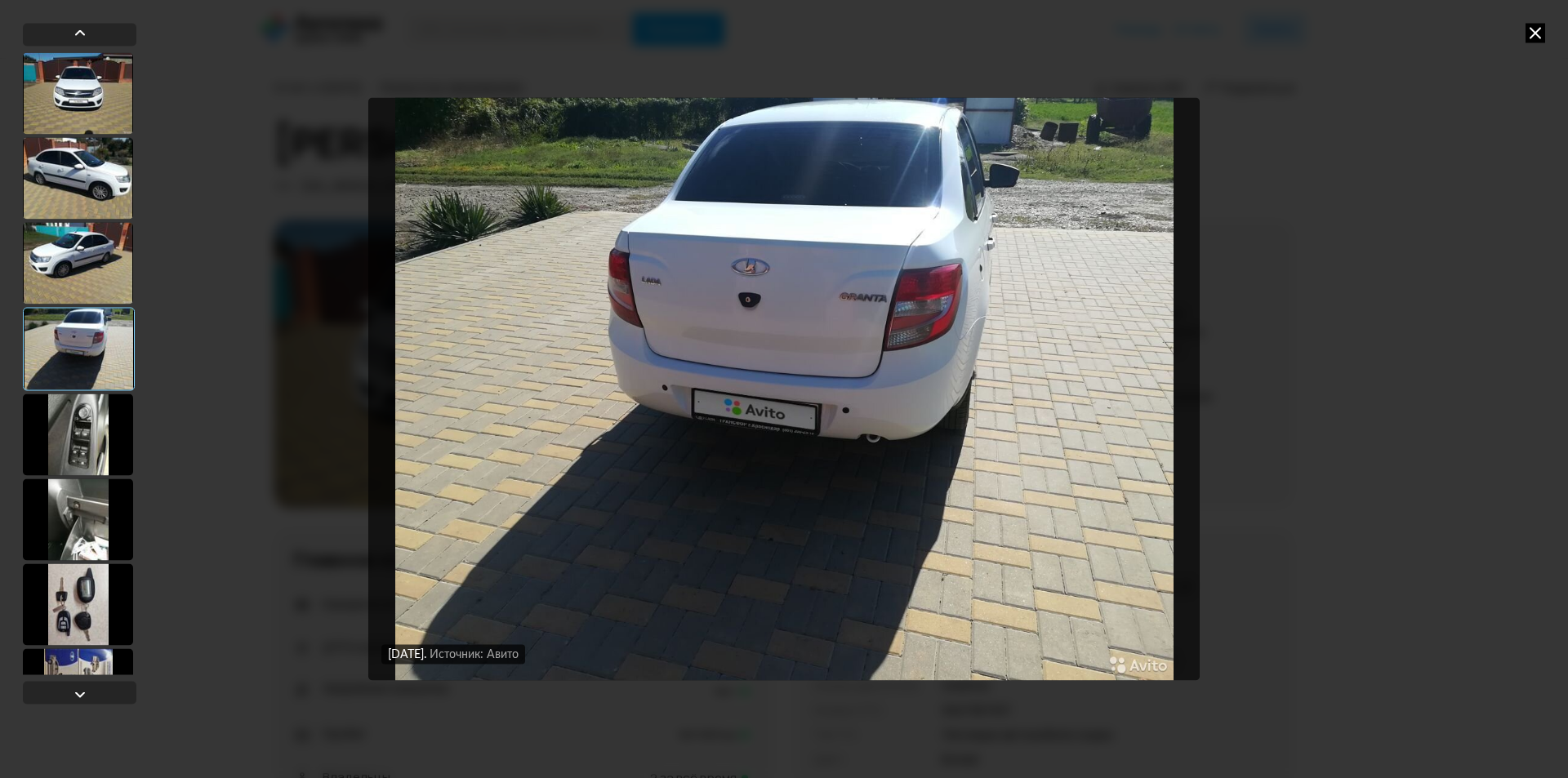
click at [62, 423] on div at bounding box center [78, 434] width 111 height 81
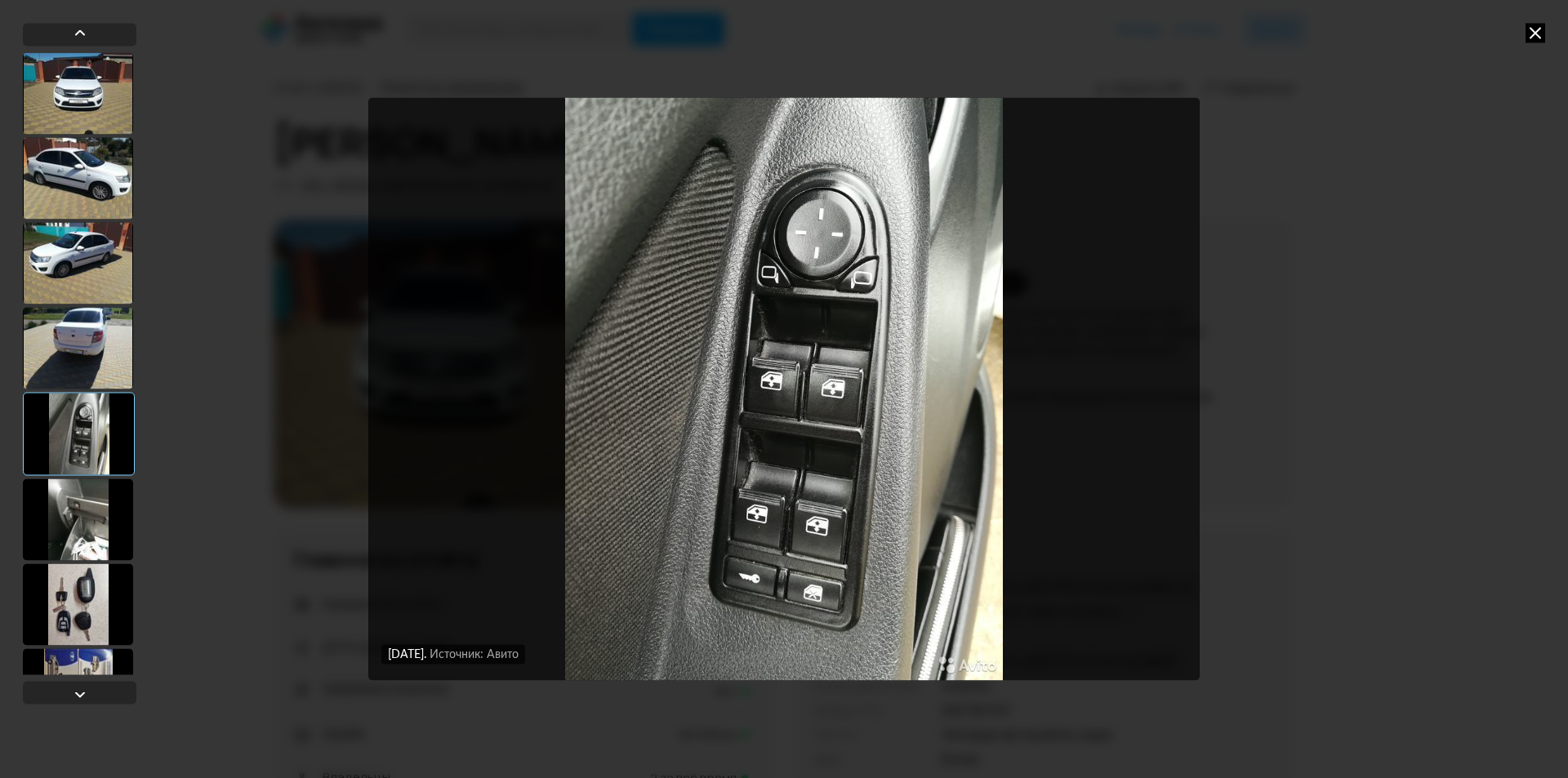
click at [89, 510] on div at bounding box center [78, 519] width 111 height 81
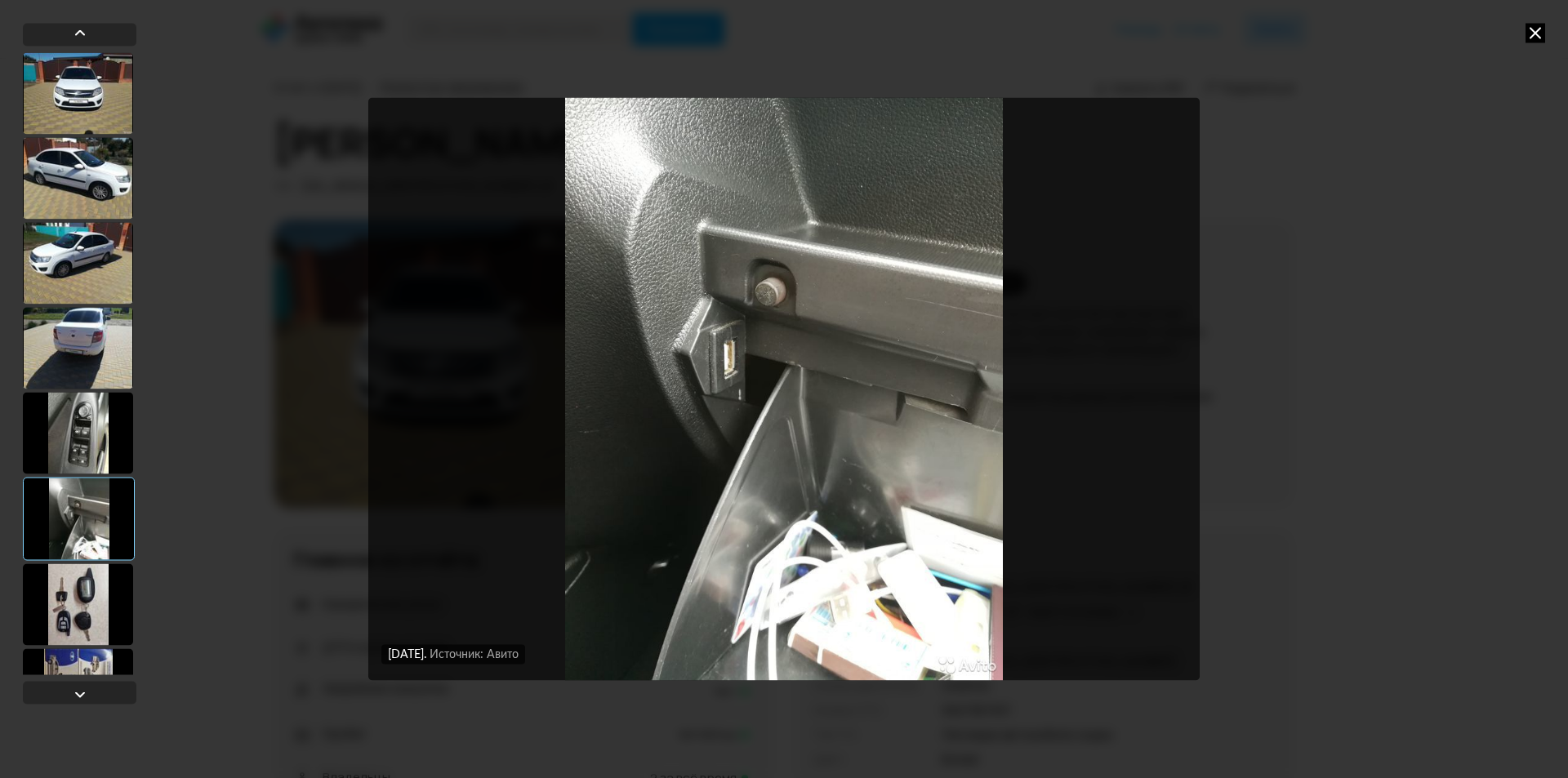
click at [60, 608] on div at bounding box center [78, 604] width 111 height 81
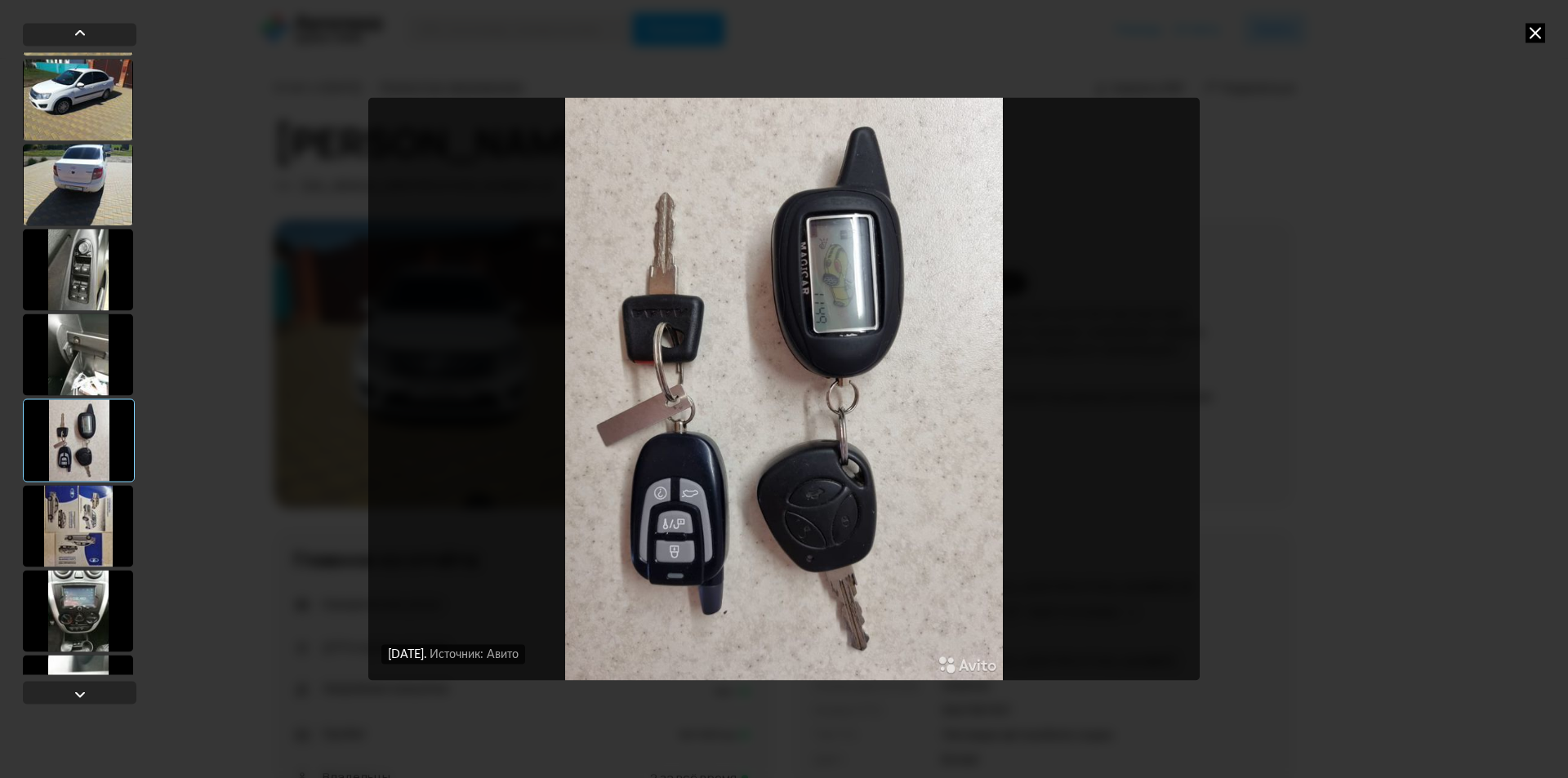
scroll to position [245, 0]
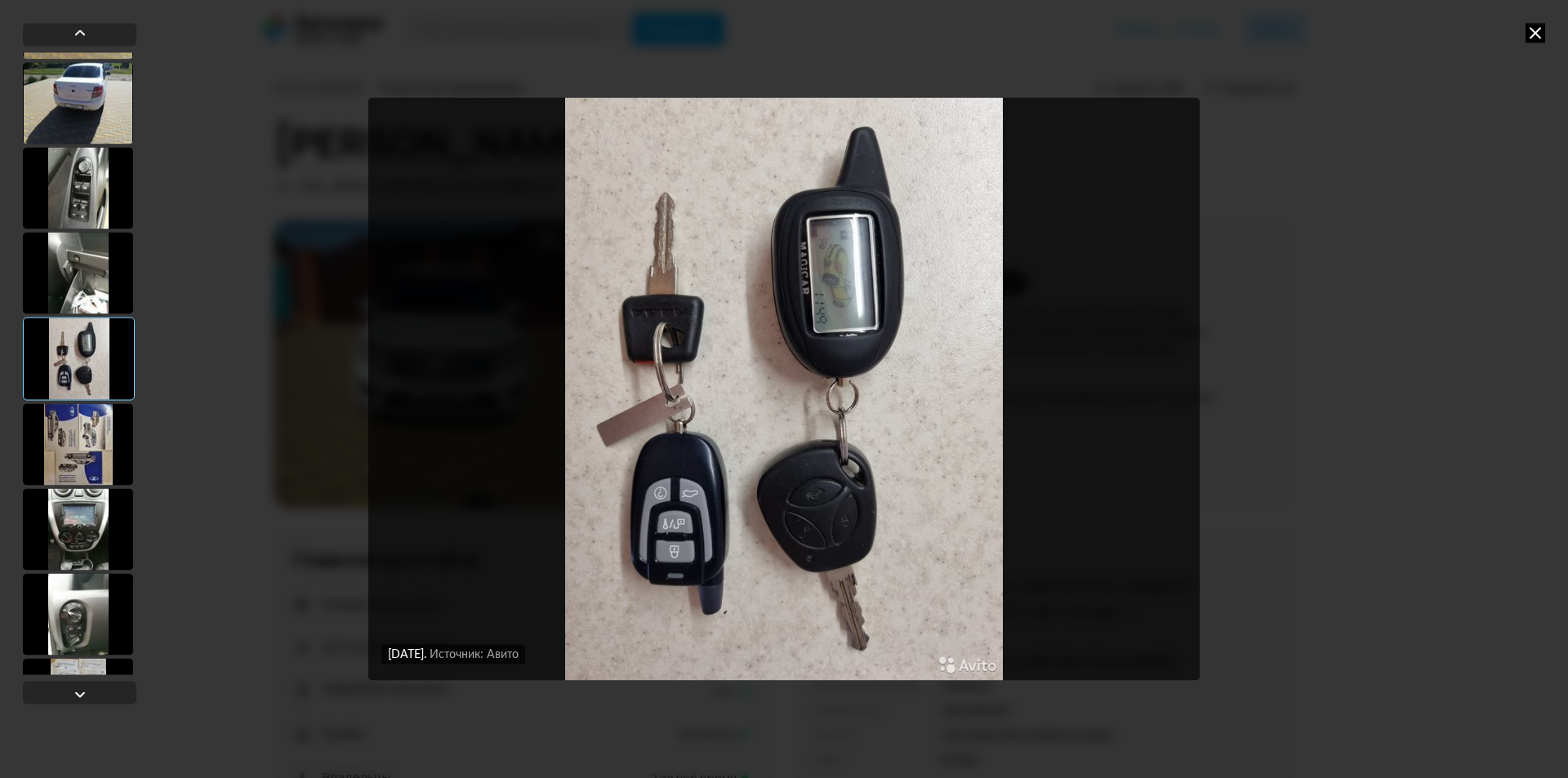
click at [81, 428] on div at bounding box center [78, 443] width 111 height 81
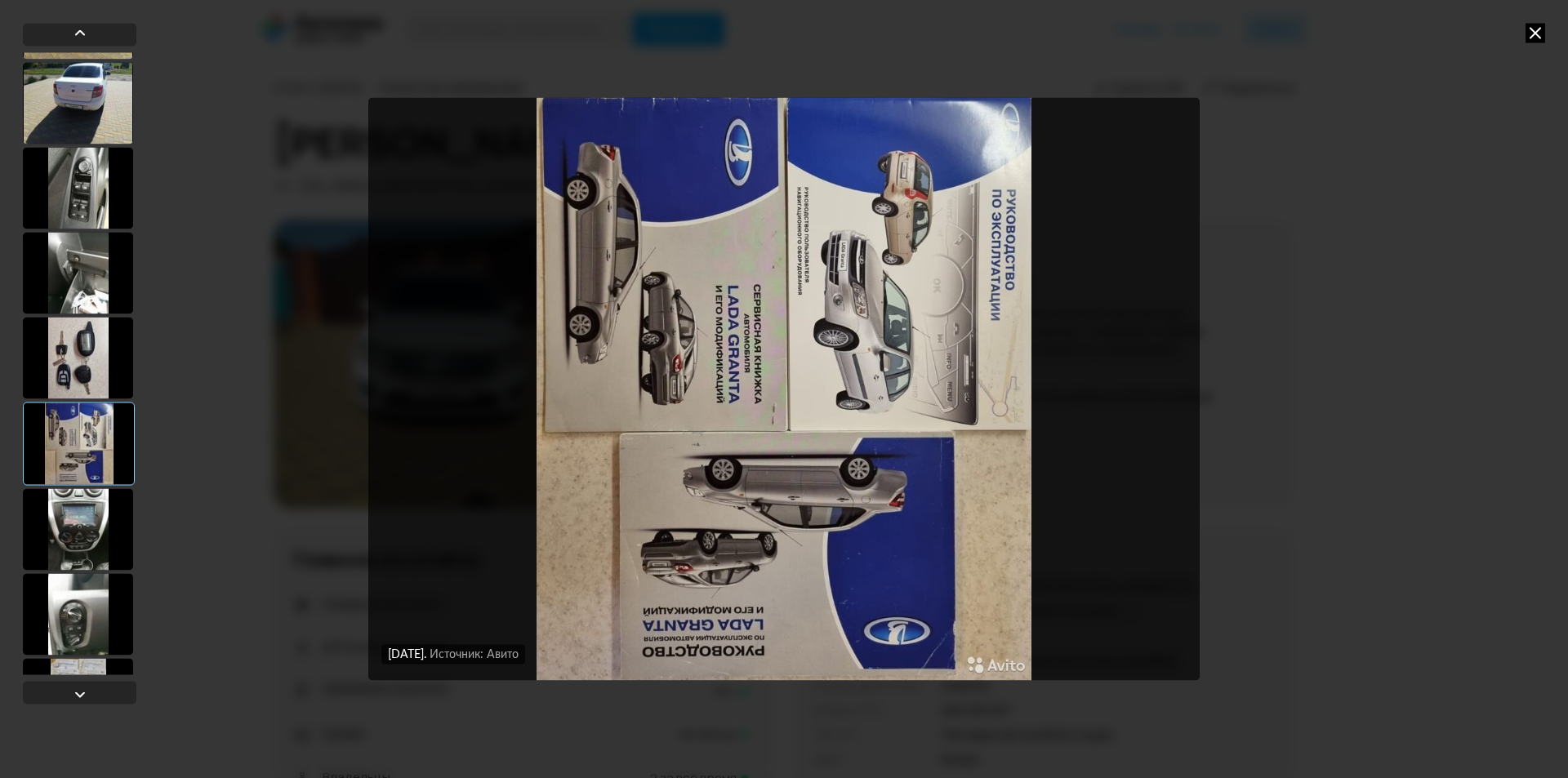
scroll to position [327, 0]
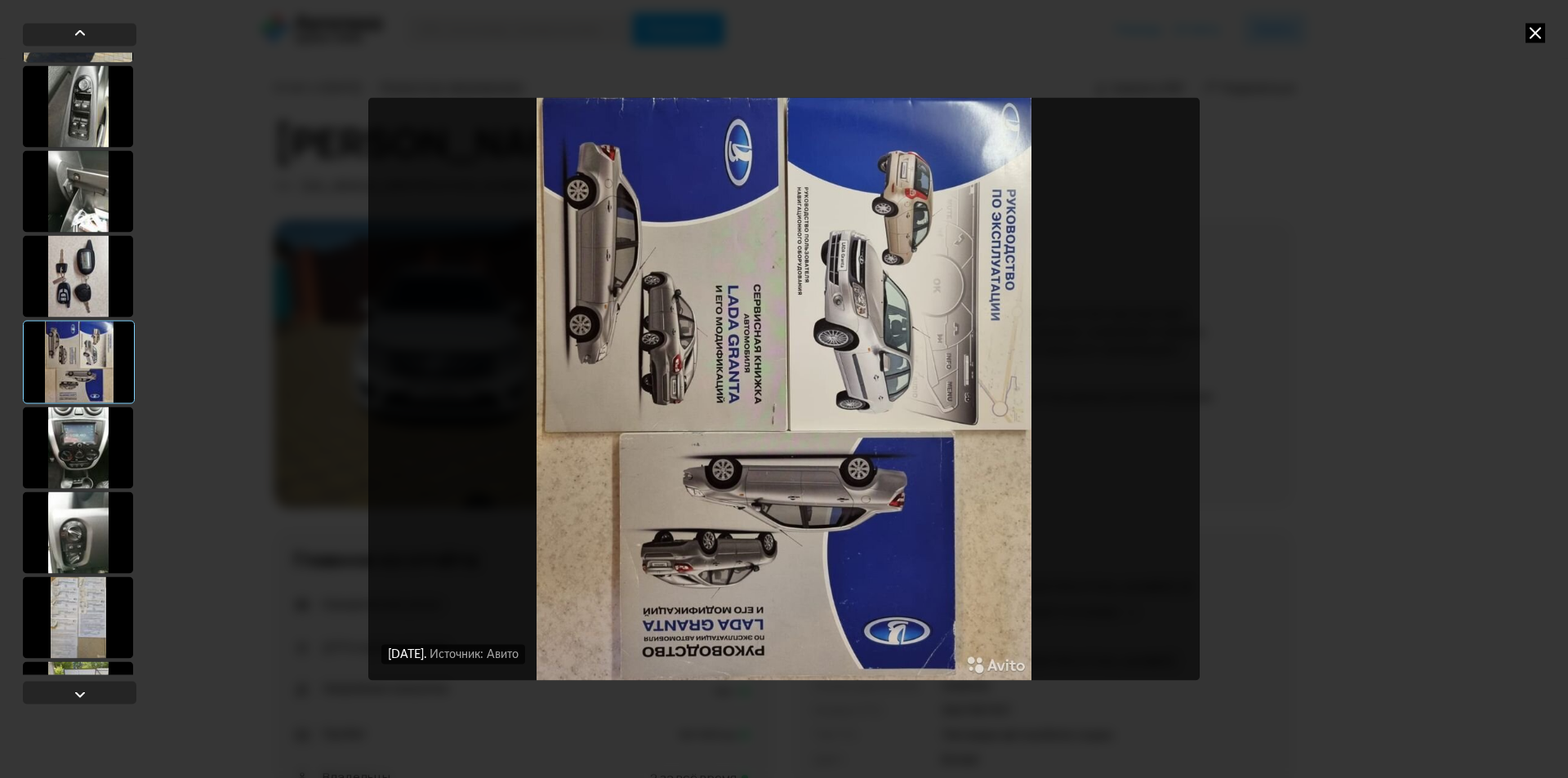
click at [88, 441] on div at bounding box center [78, 447] width 111 height 81
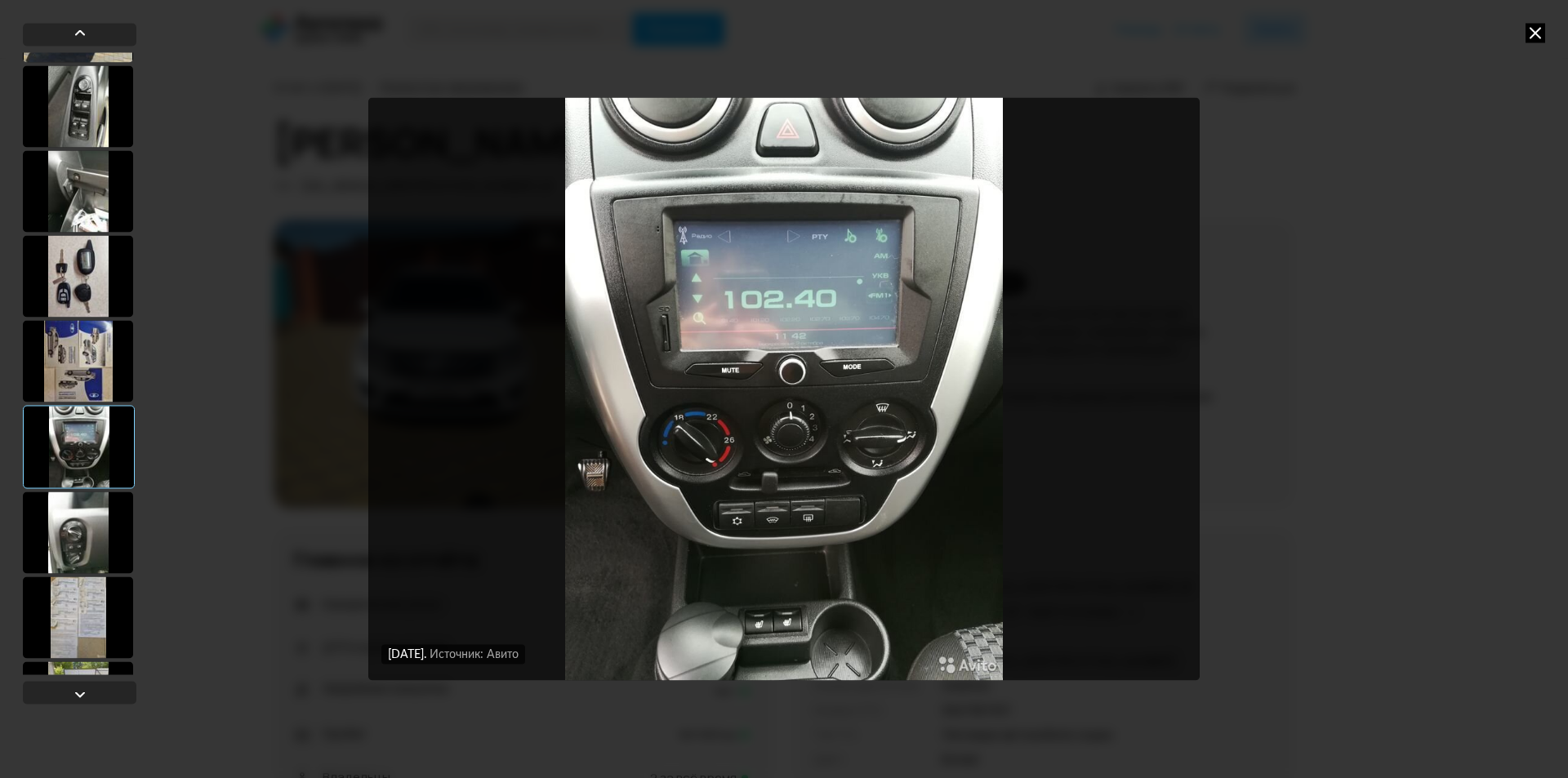
scroll to position [408, 0]
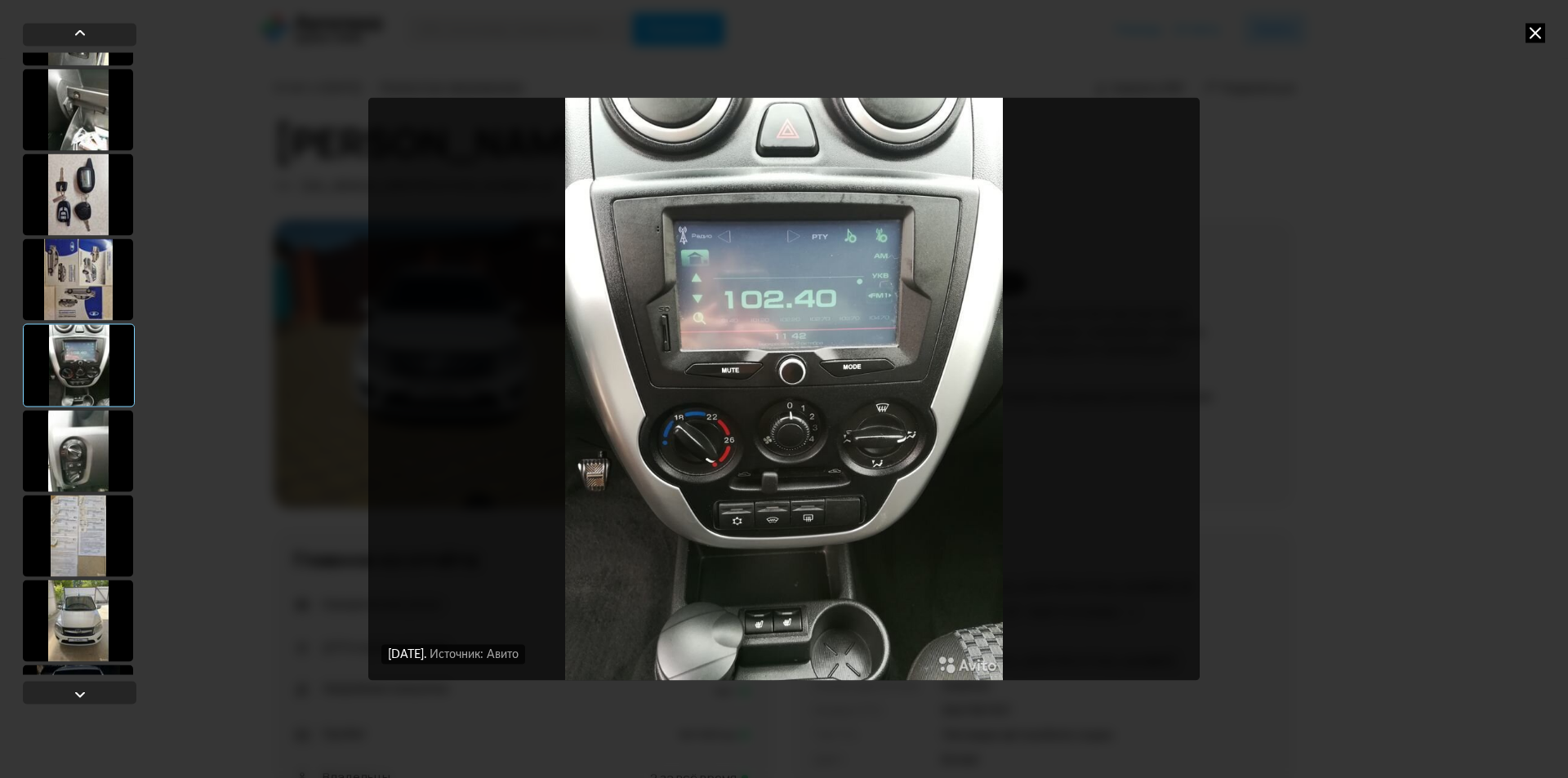
click at [89, 454] on div at bounding box center [78, 450] width 111 height 81
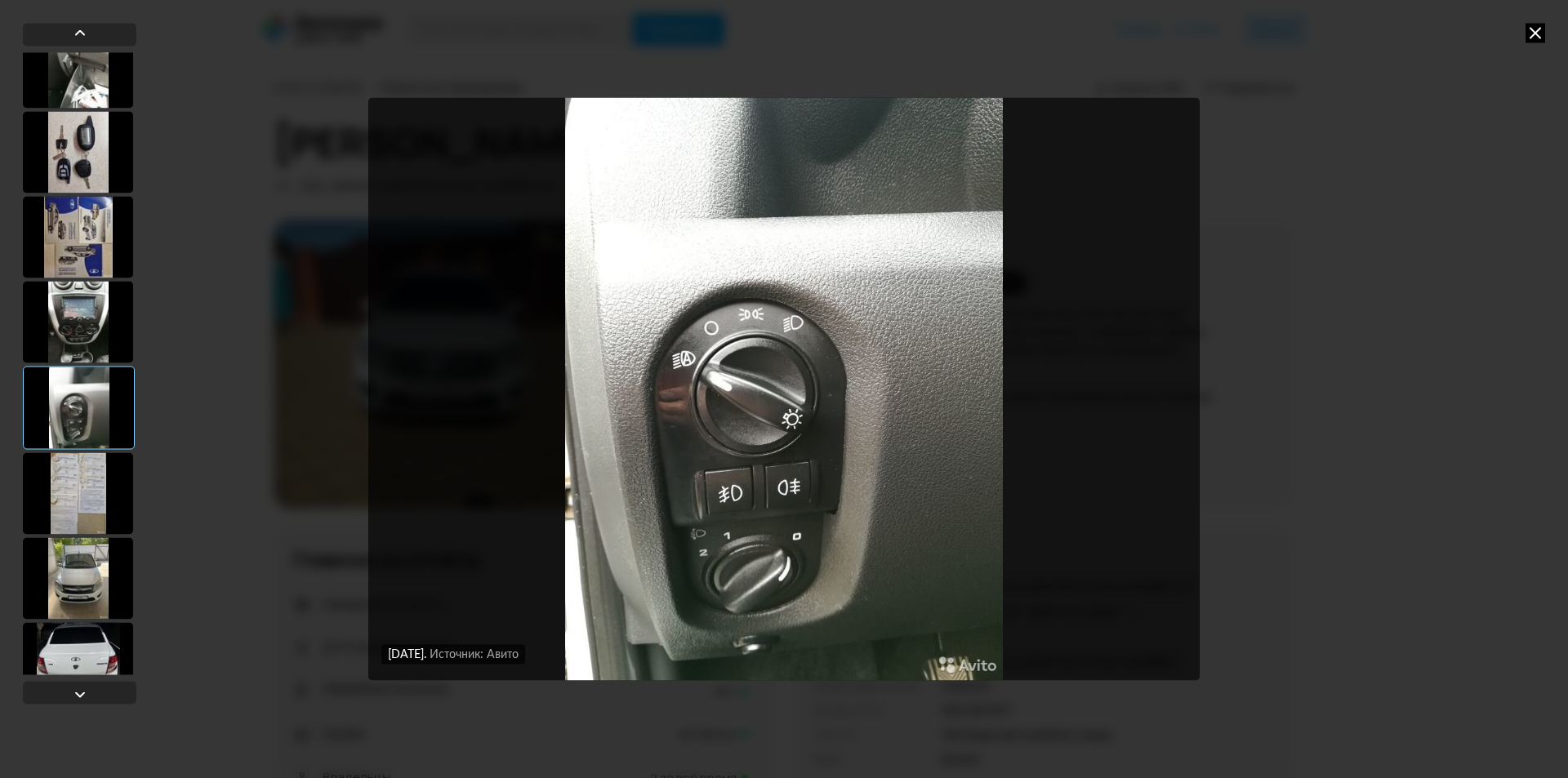
scroll to position [490, 0]
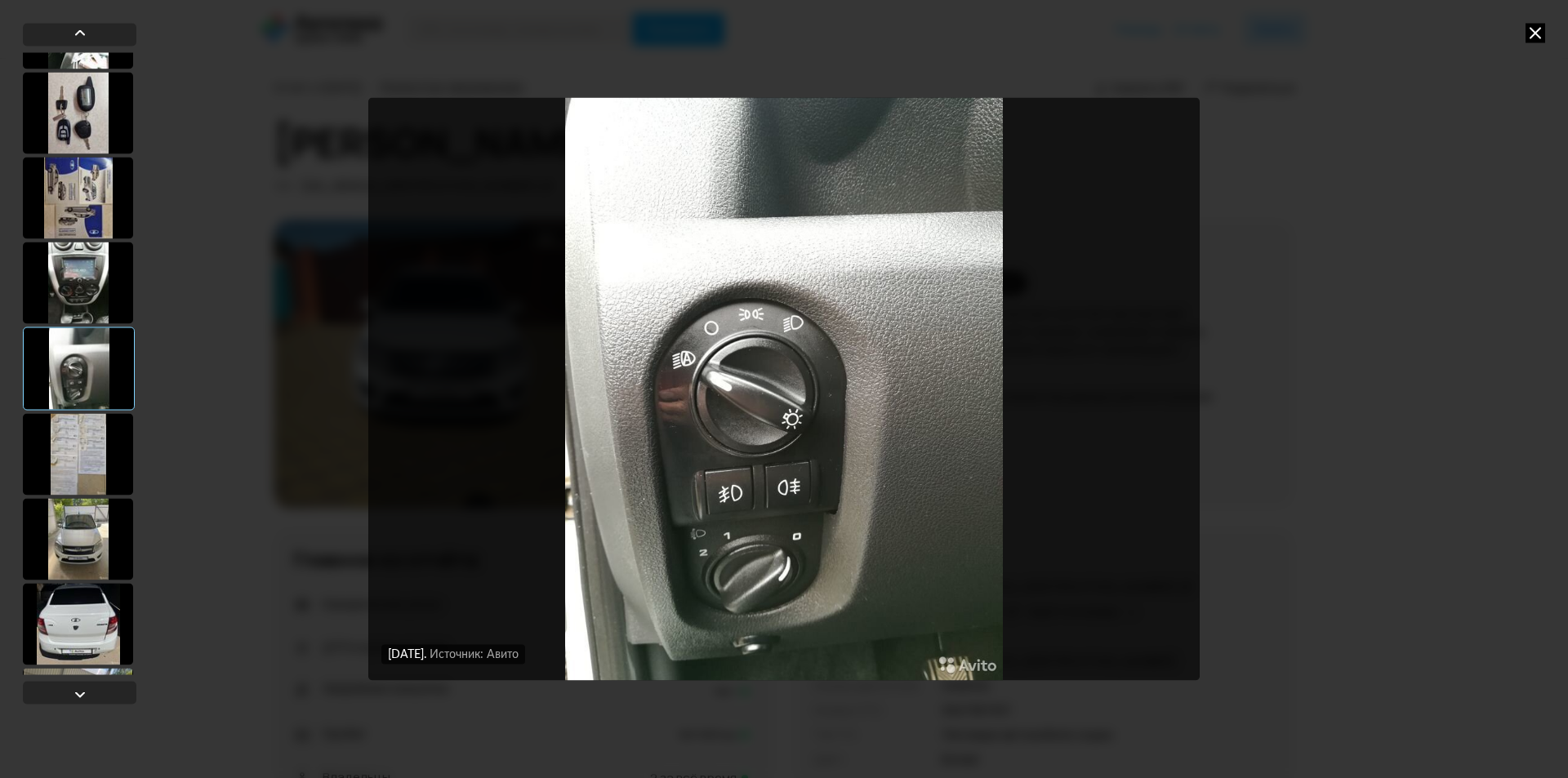
click at [97, 423] on div at bounding box center [78, 454] width 111 height 81
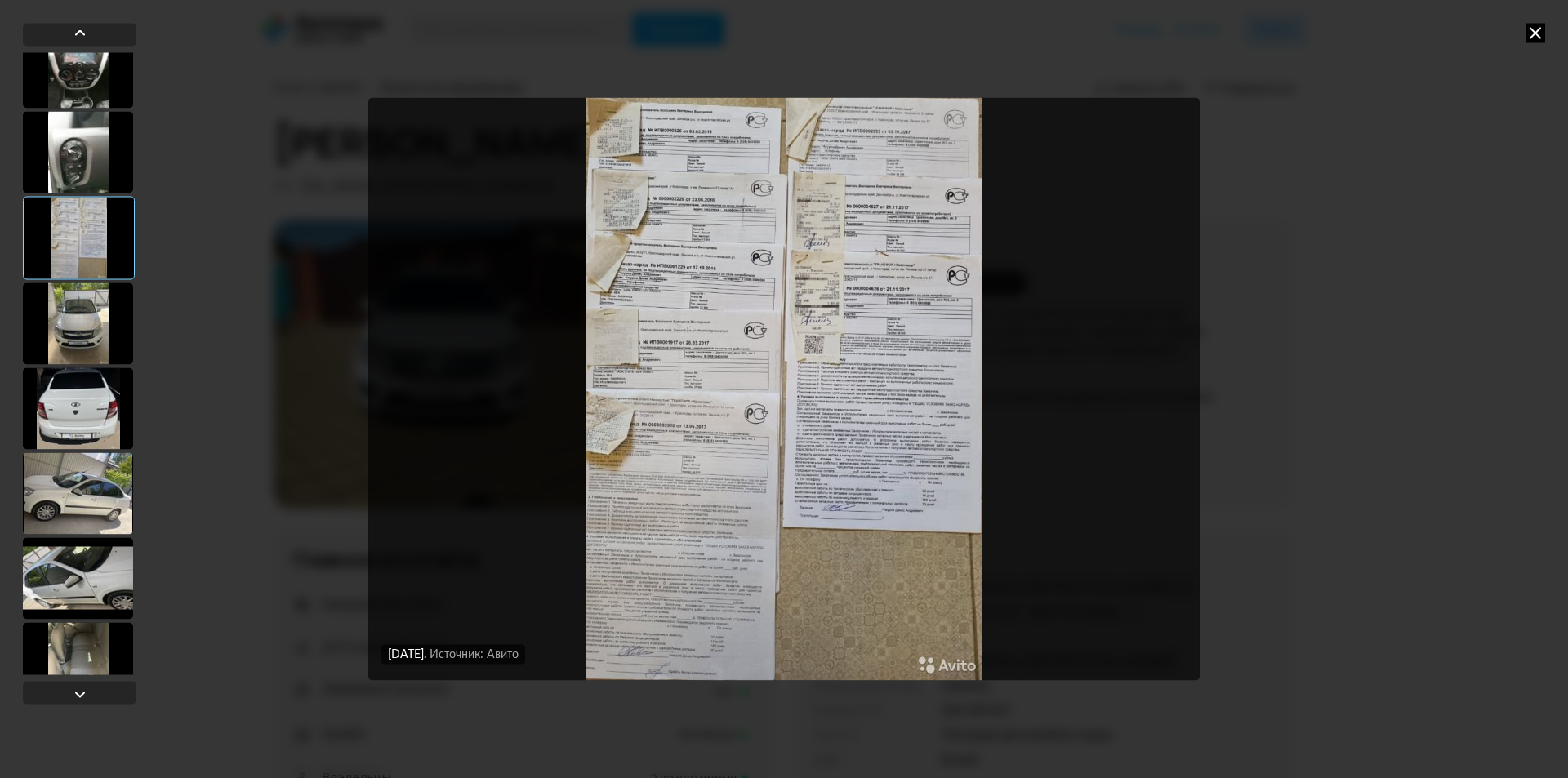
scroll to position [735, 0]
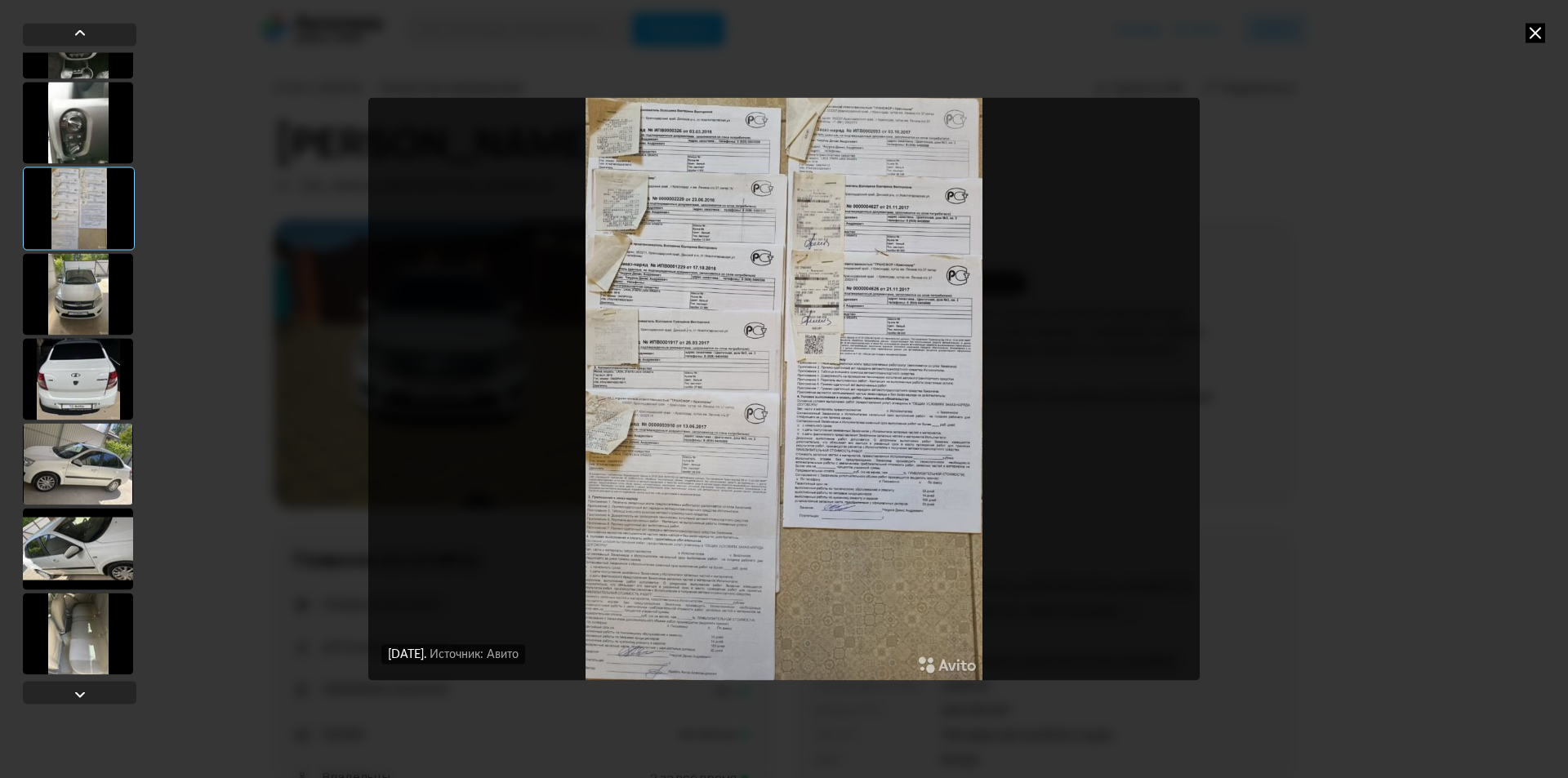
click at [95, 292] on div at bounding box center [78, 293] width 111 height 81
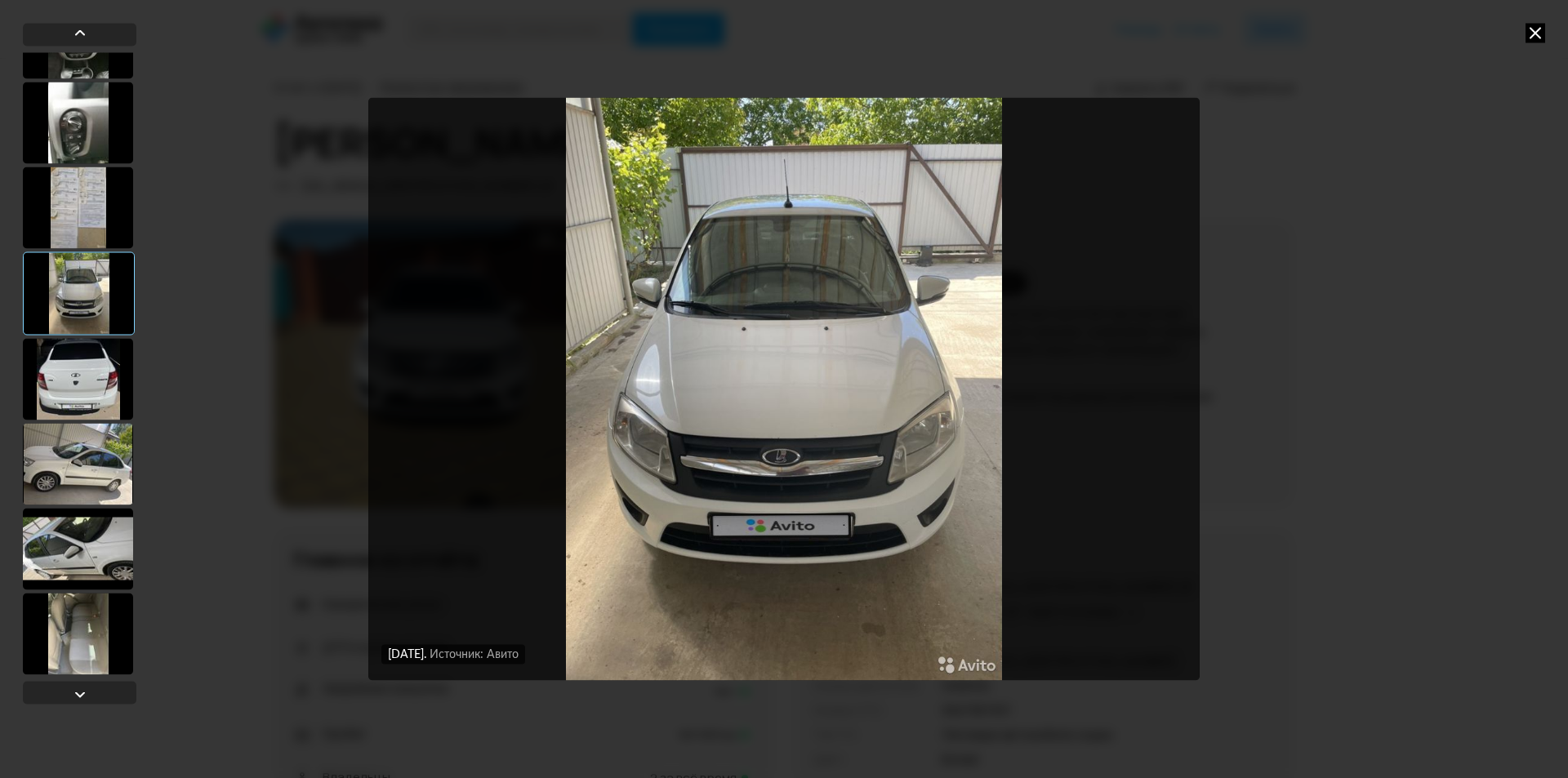
click at [71, 367] on div at bounding box center [78, 378] width 111 height 81
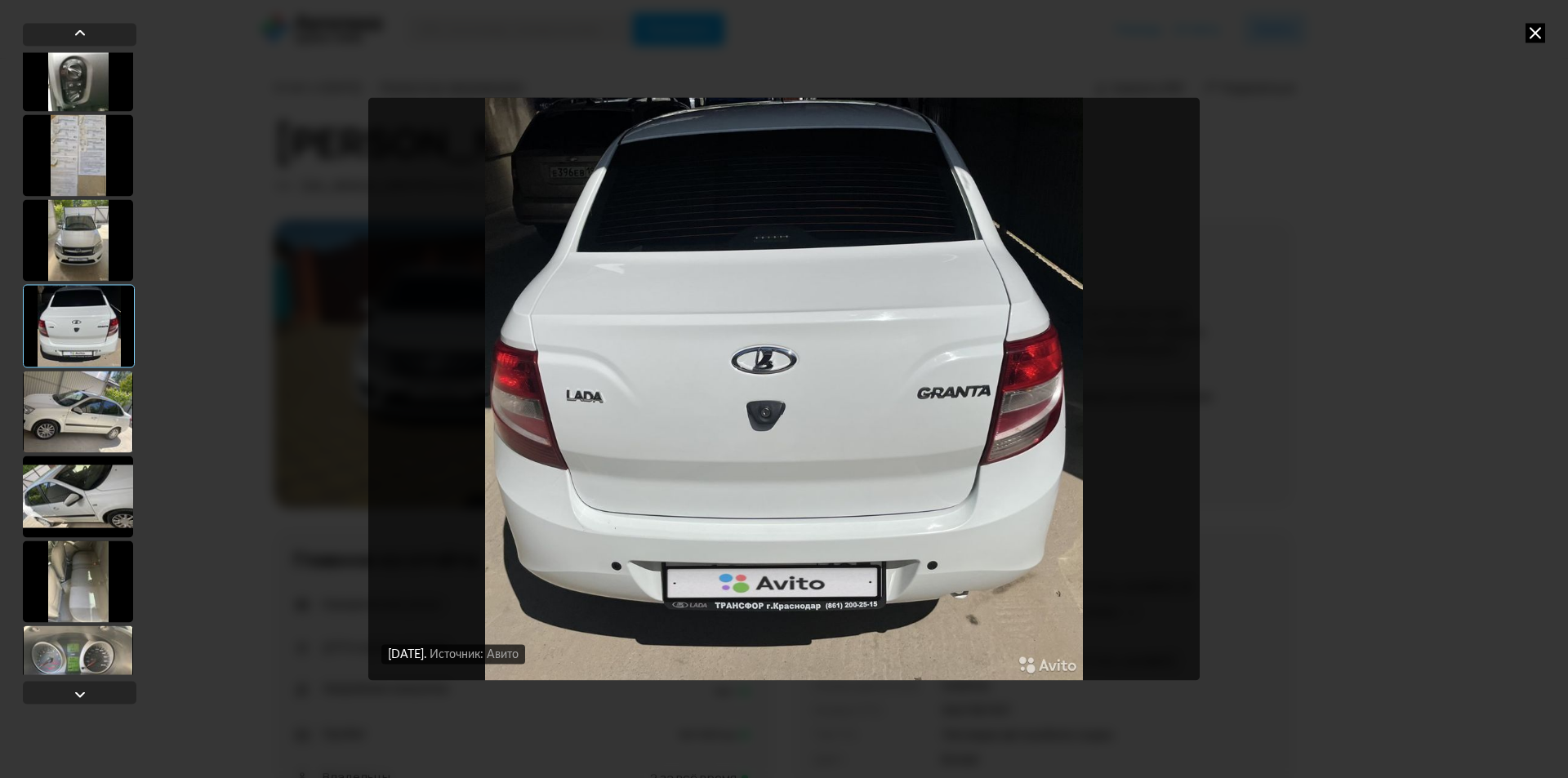
scroll to position [817, 0]
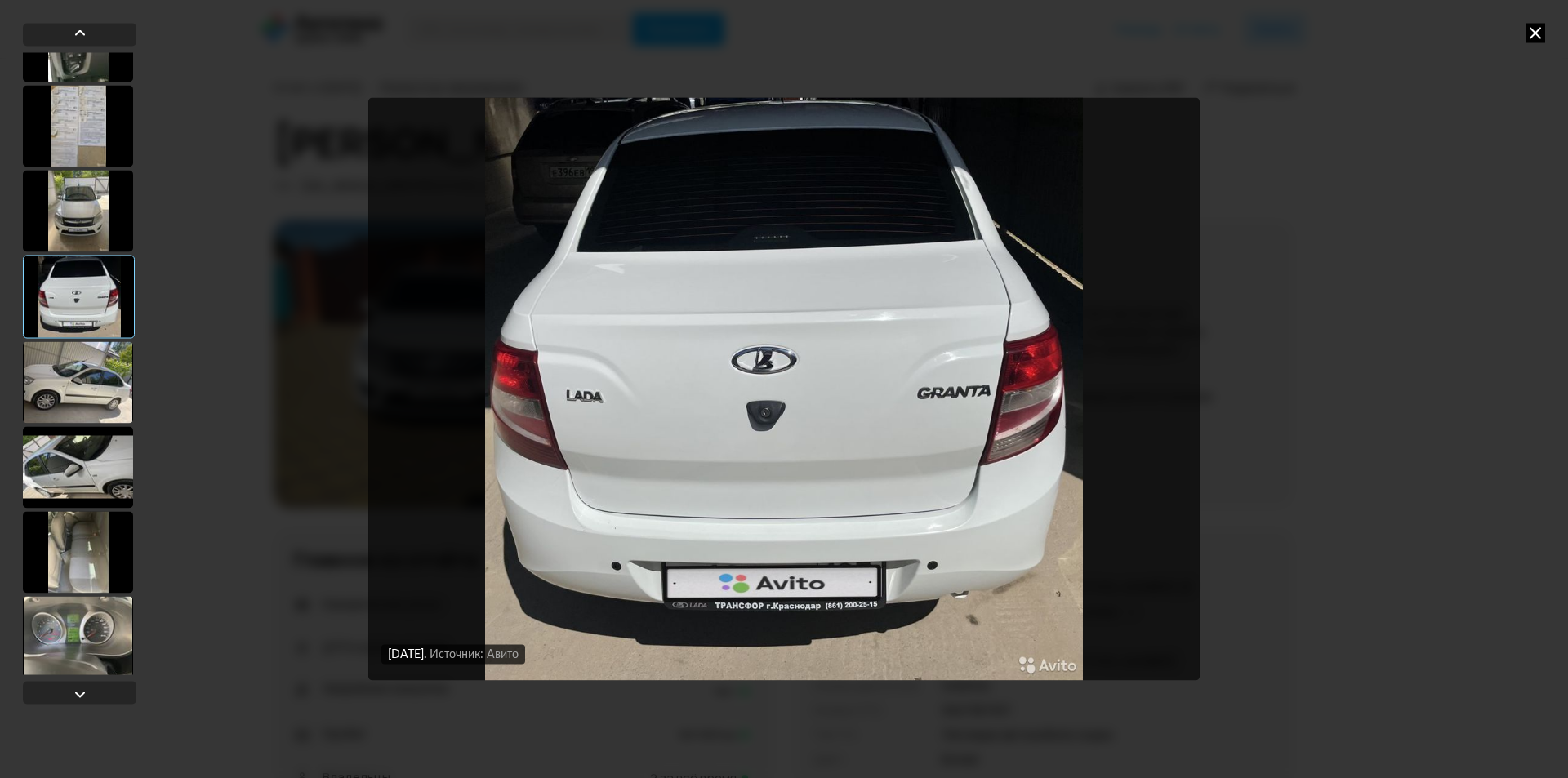
click at [71, 367] on div at bounding box center [78, 381] width 111 height 81
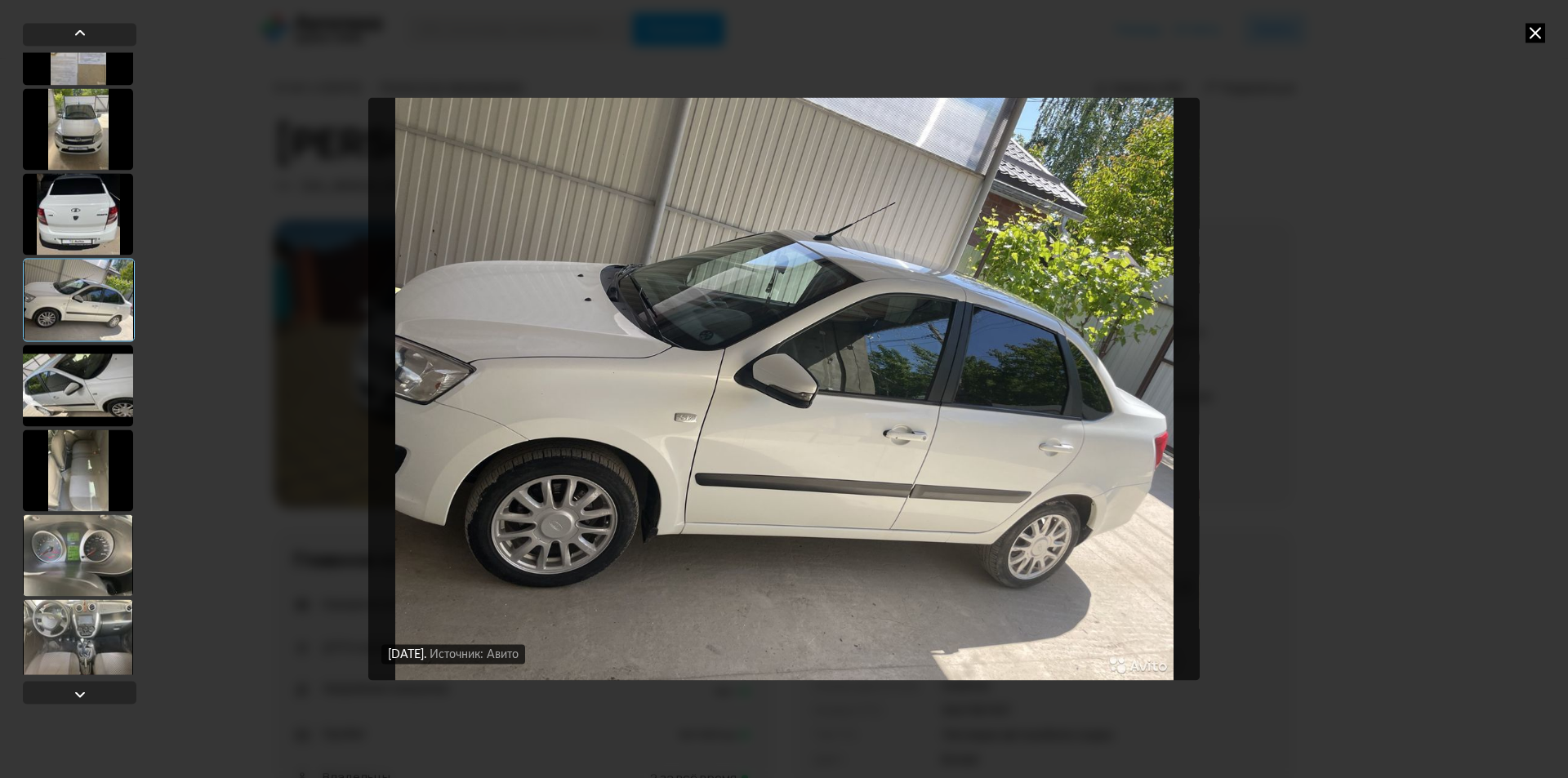
scroll to position [980, 0]
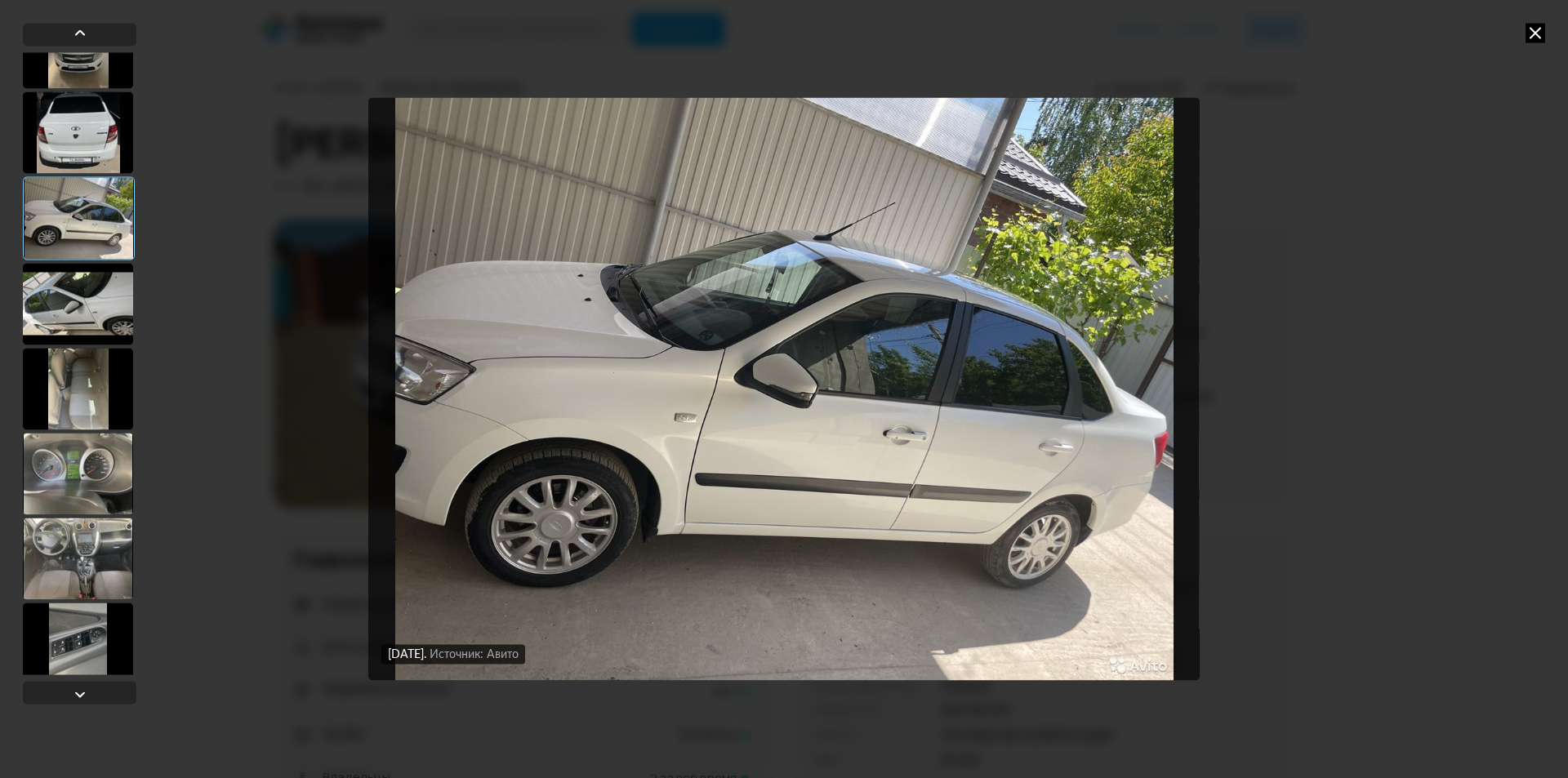
click at [82, 318] on div at bounding box center [78, 303] width 111 height 81
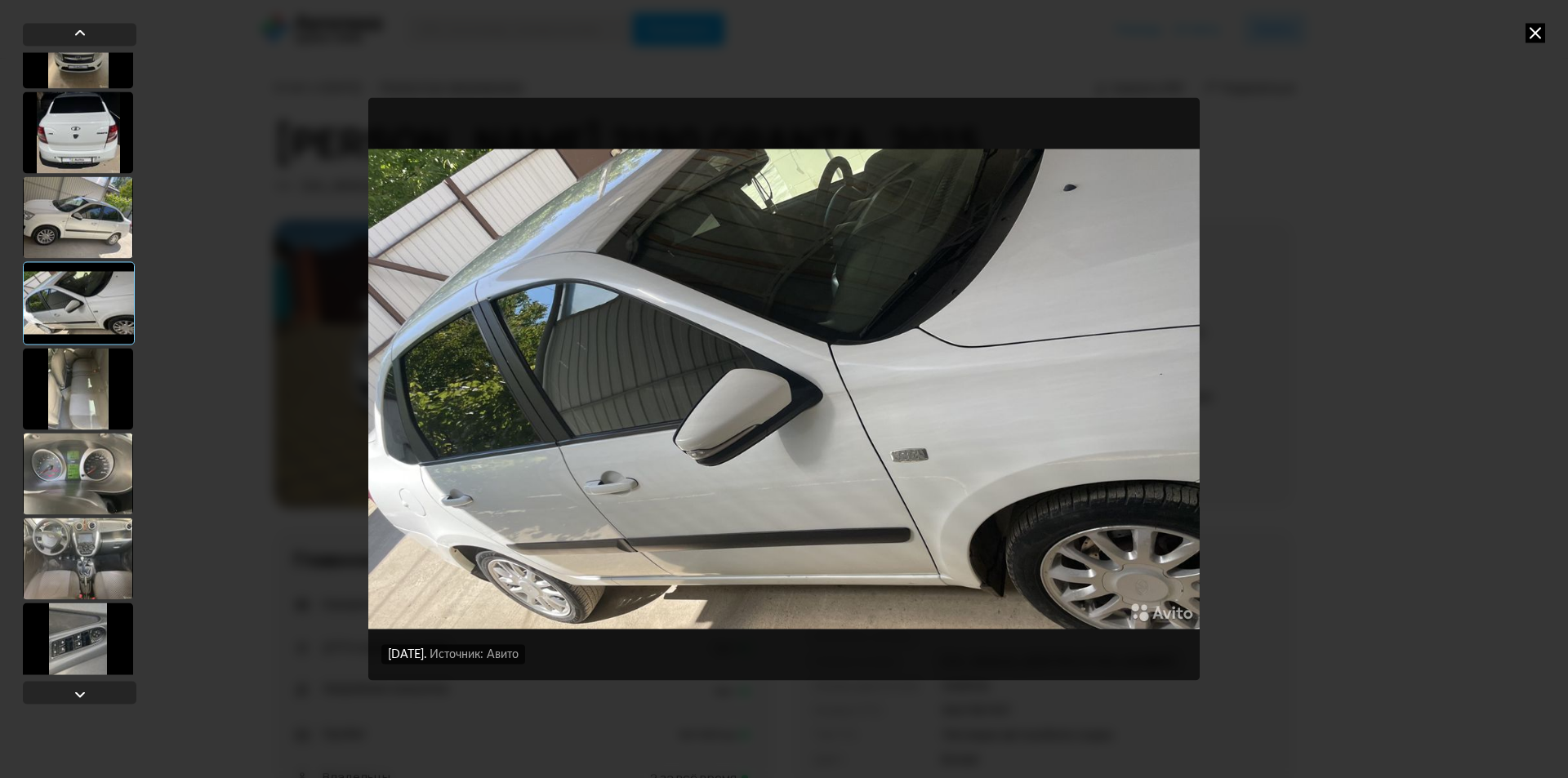
click at [70, 374] on div at bounding box center [78, 388] width 111 height 81
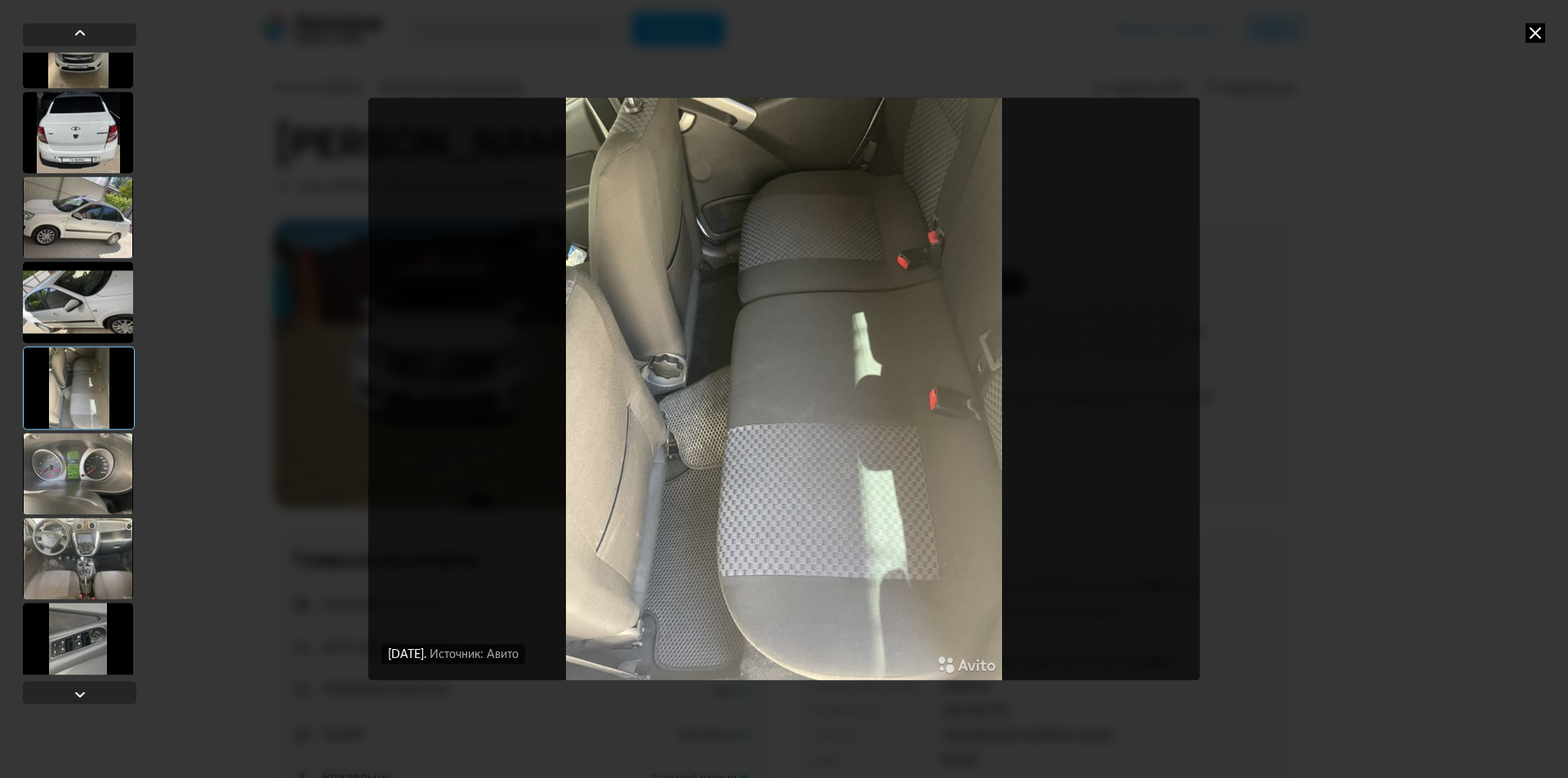
scroll to position [1061, 0]
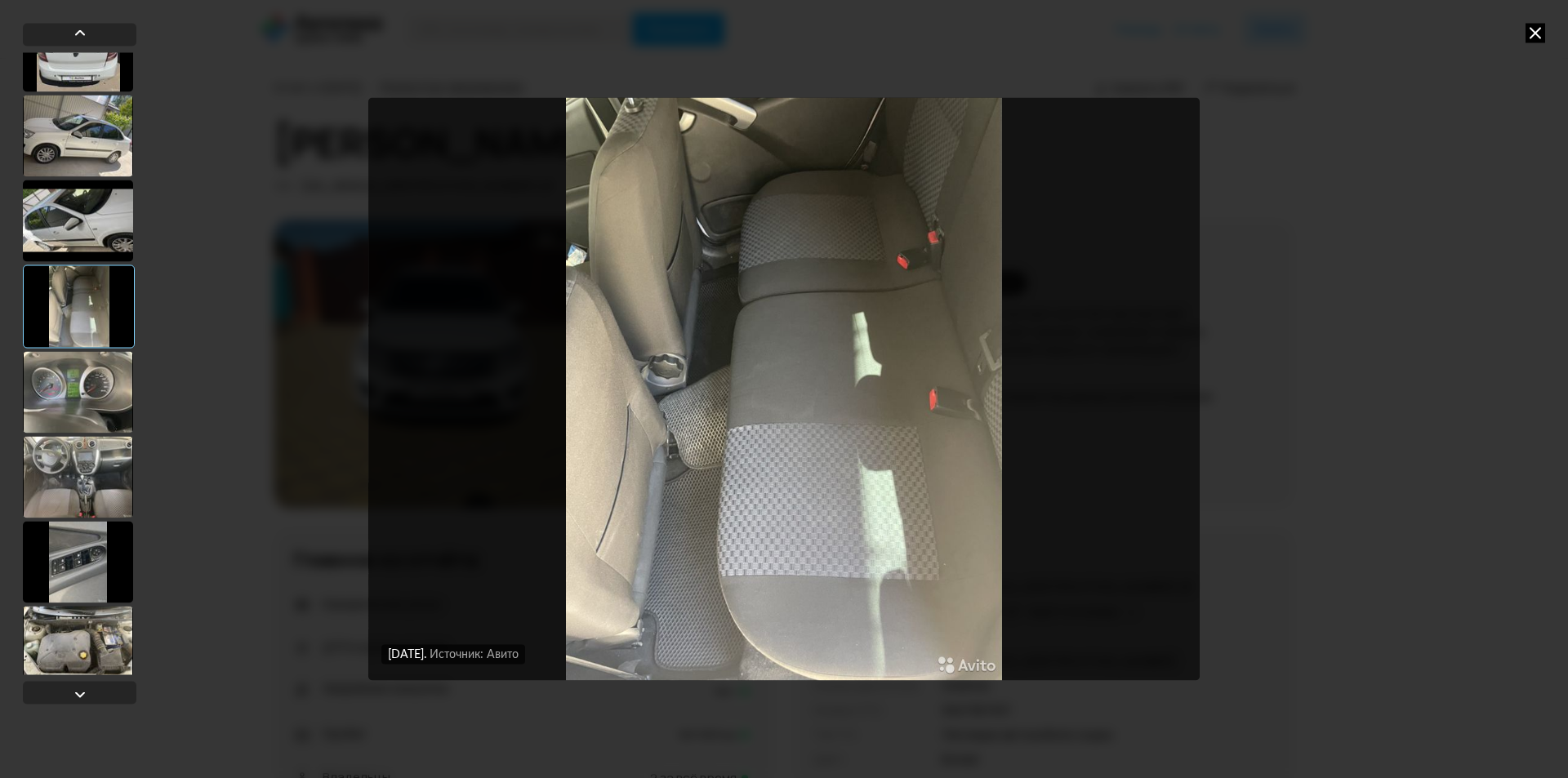
click at [70, 374] on div at bounding box center [78, 392] width 111 height 81
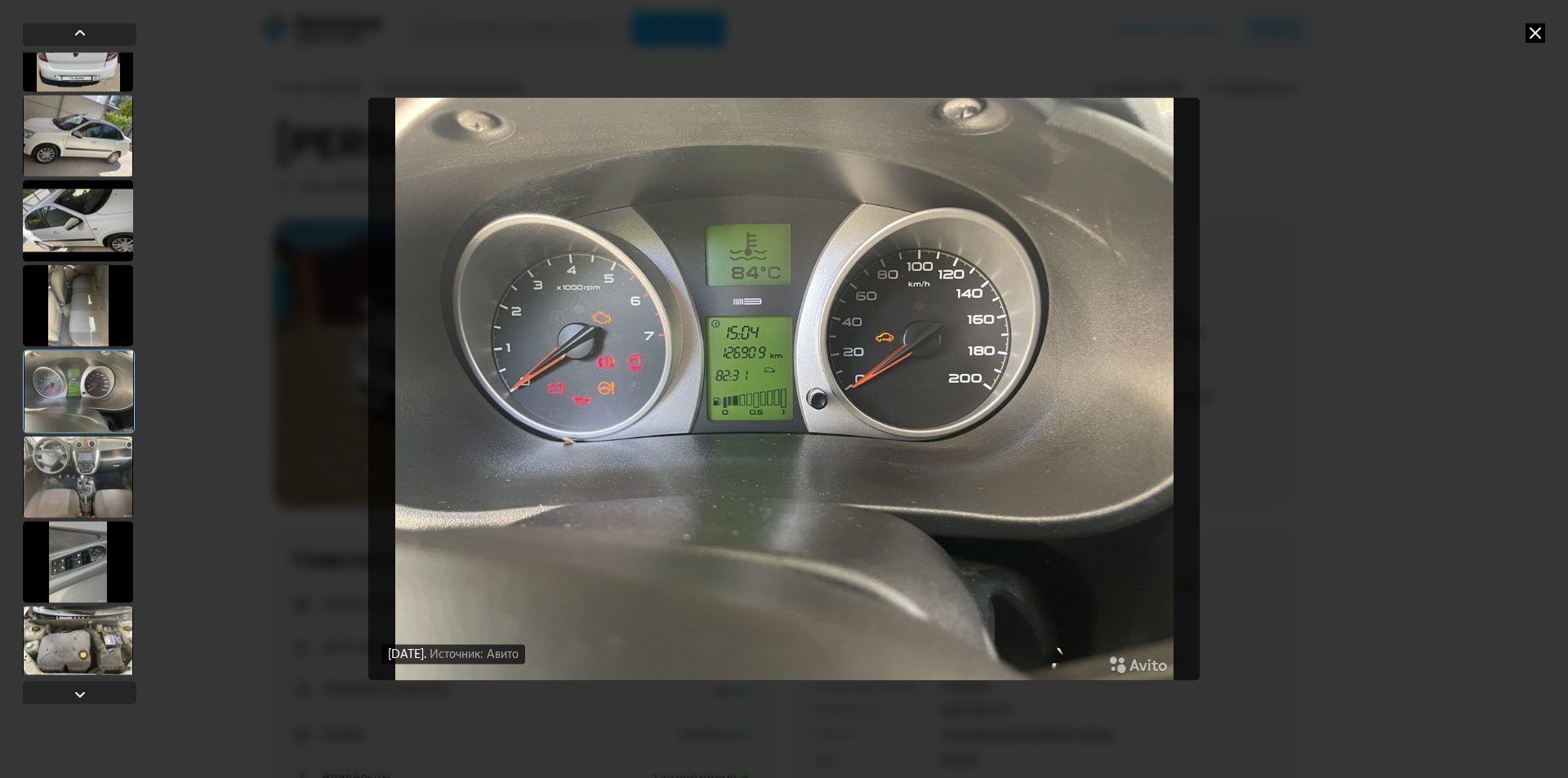
click at [109, 305] on div at bounding box center [78, 305] width 111 height 81
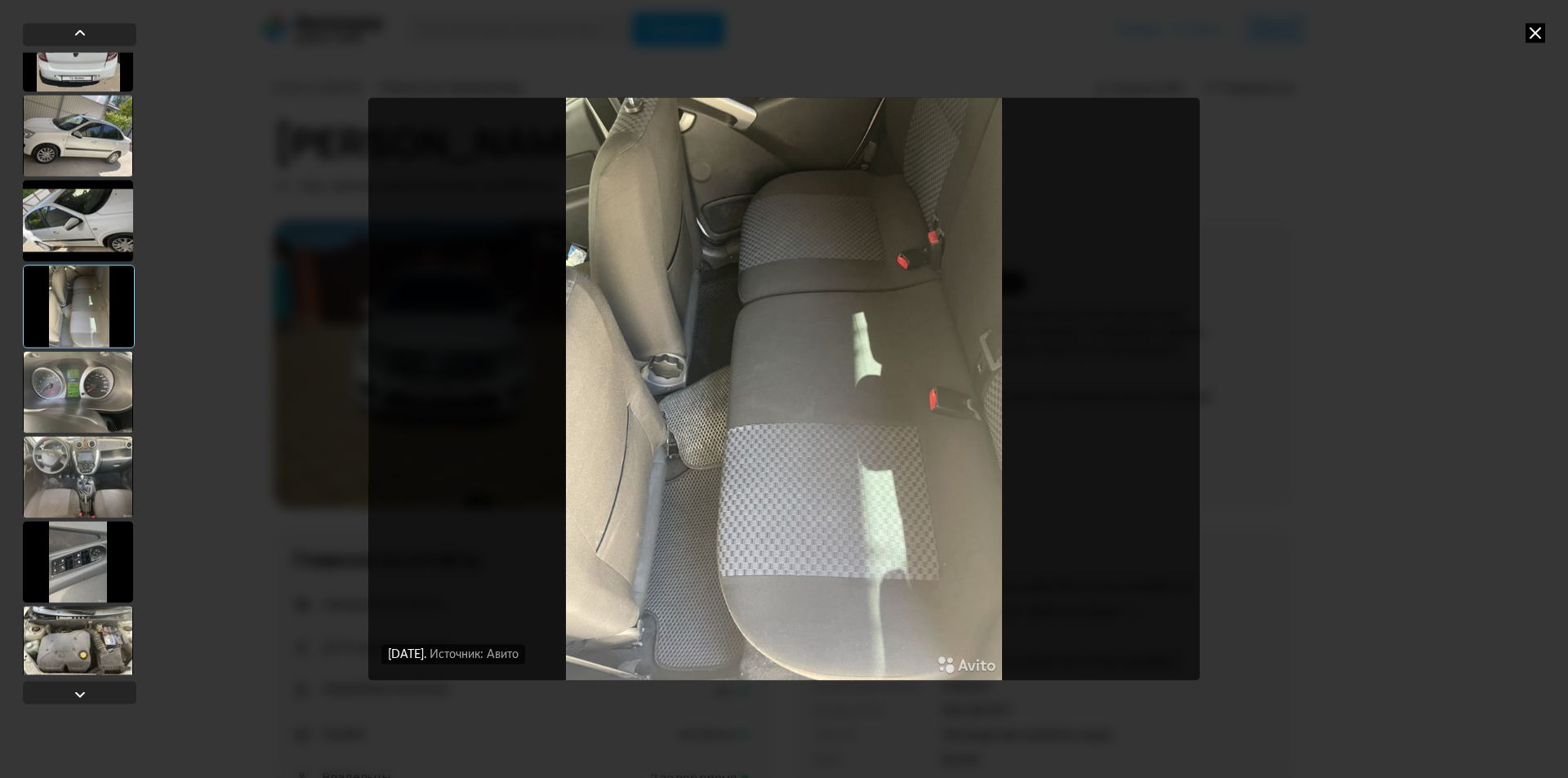
click at [97, 401] on div at bounding box center [78, 392] width 111 height 81
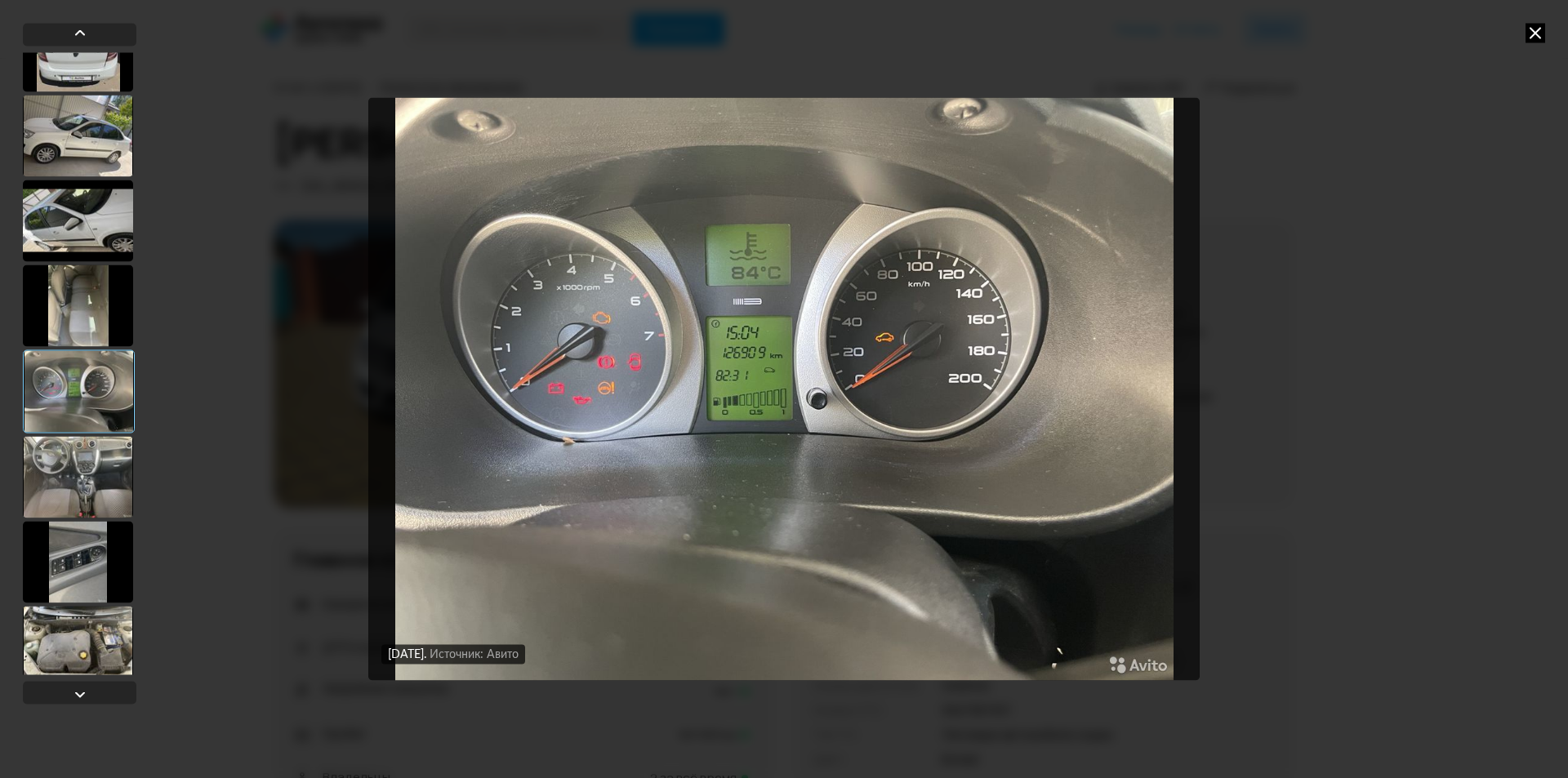
click at [92, 479] on div at bounding box center [78, 476] width 111 height 81
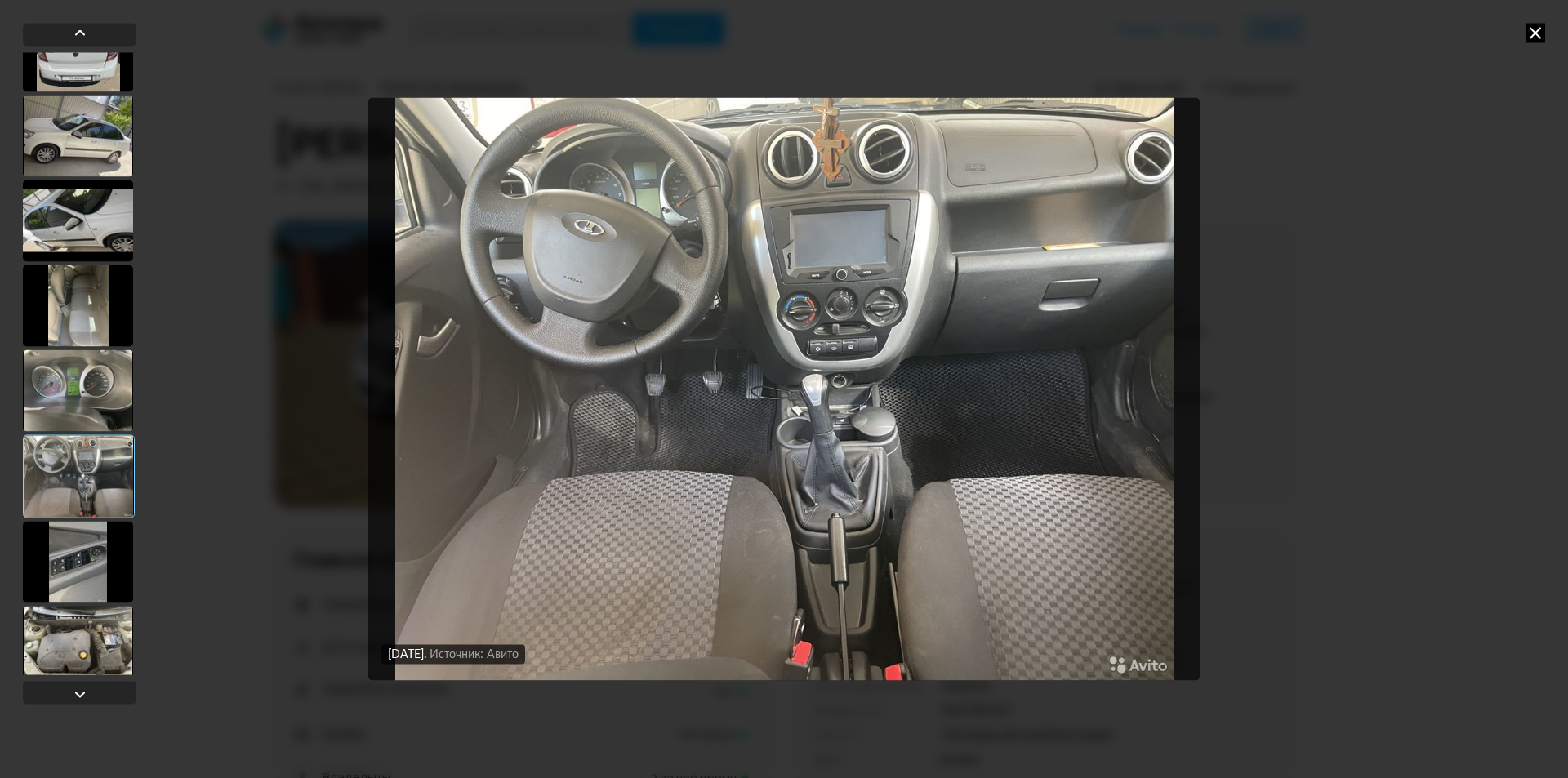
click at [78, 546] on div at bounding box center [78, 562] width 111 height 81
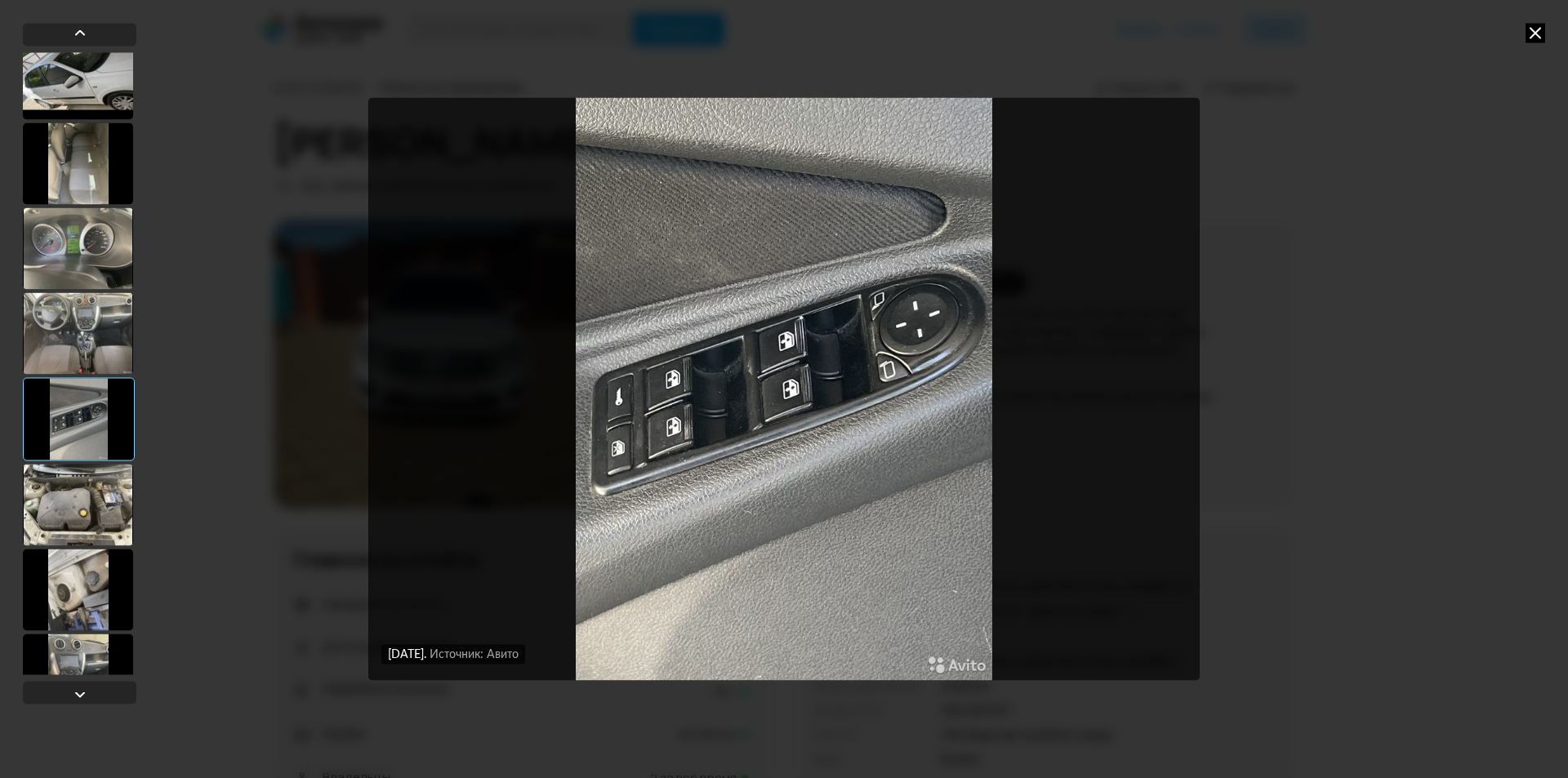
scroll to position [1225, 0]
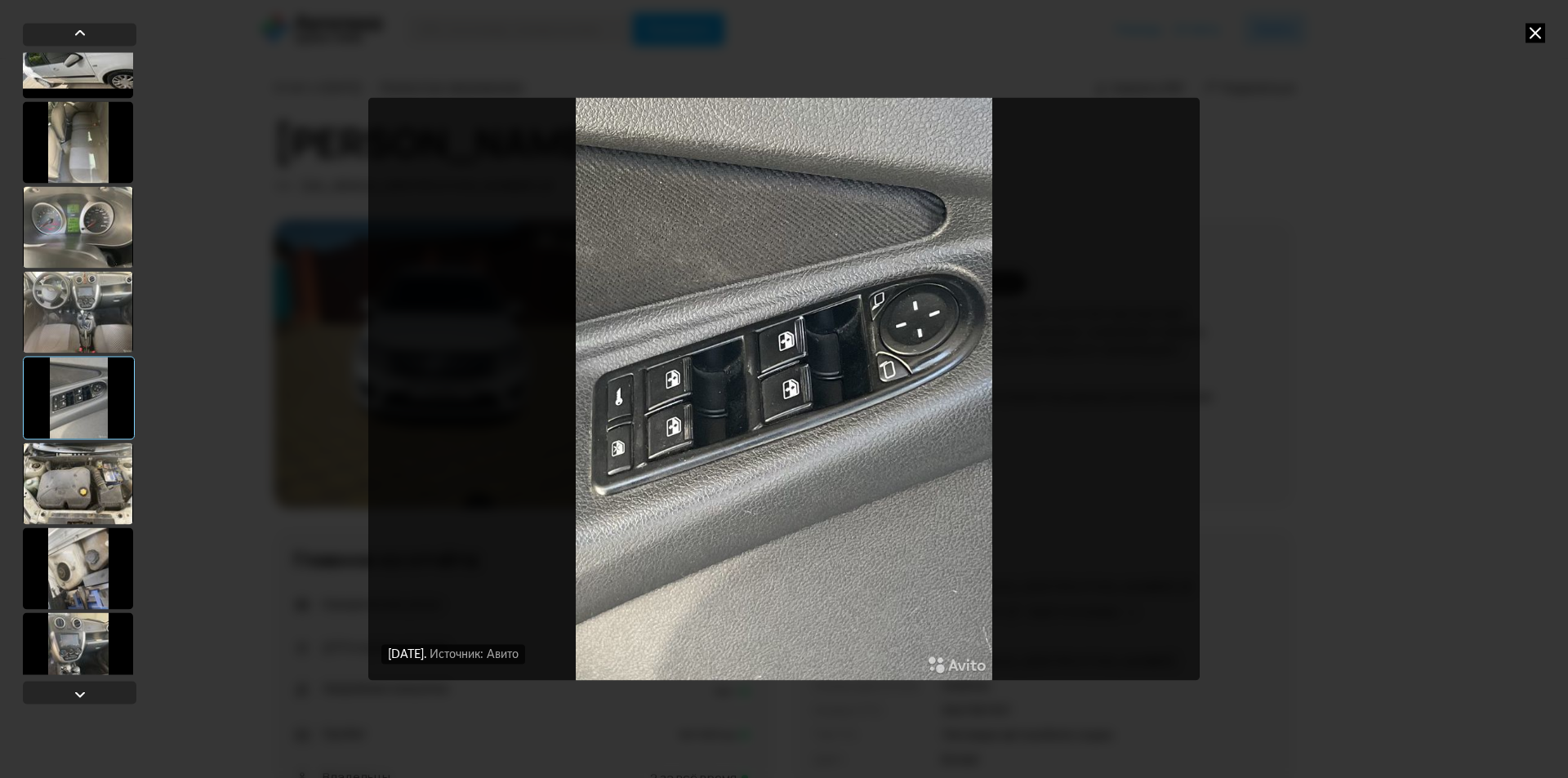
click at [79, 468] on div at bounding box center [78, 483] width 111 height 81
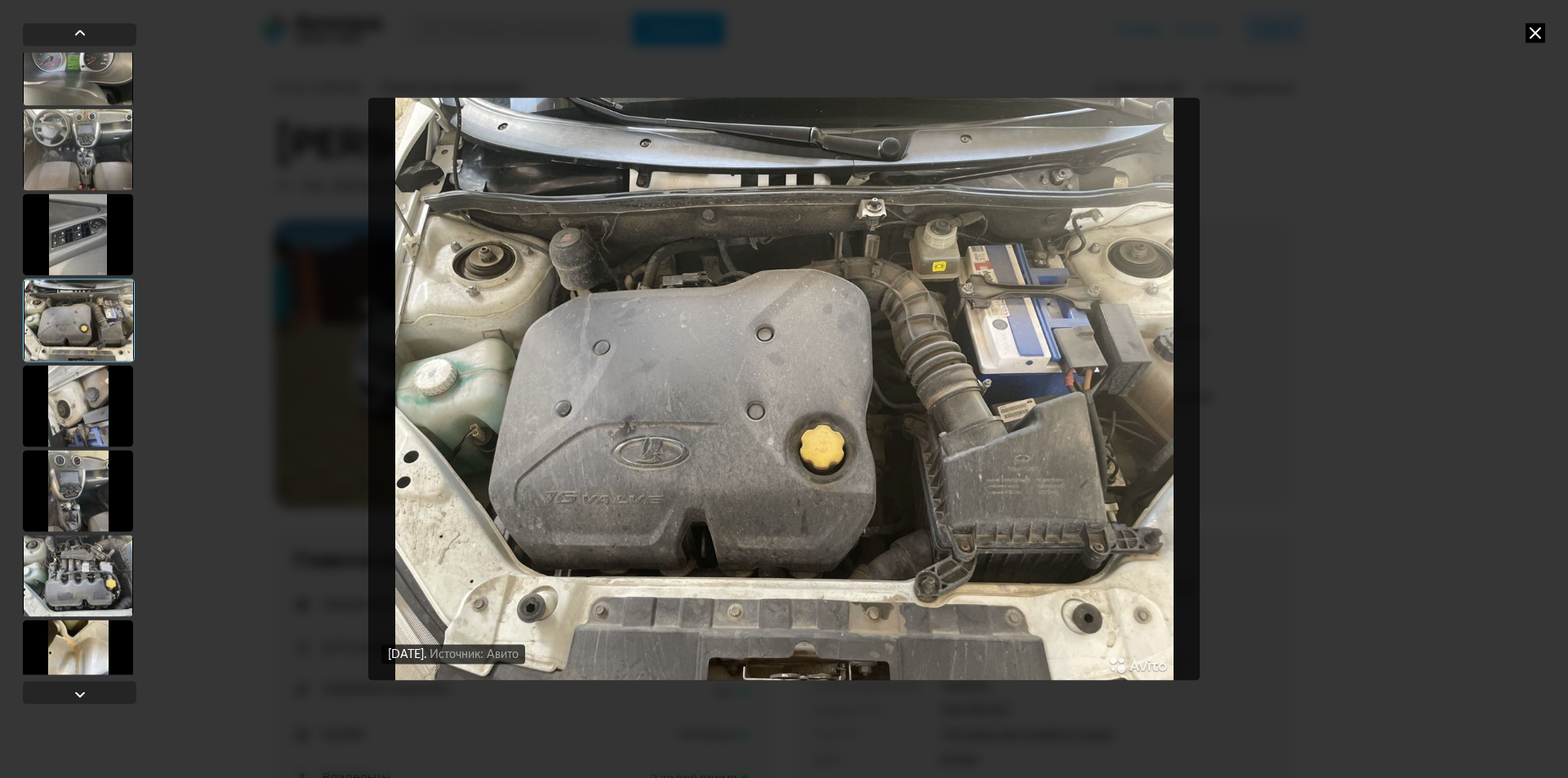
scroll to position [1388, 0]
click at [119, 383] on div at bounding box center [78, 405] width 111 height 81
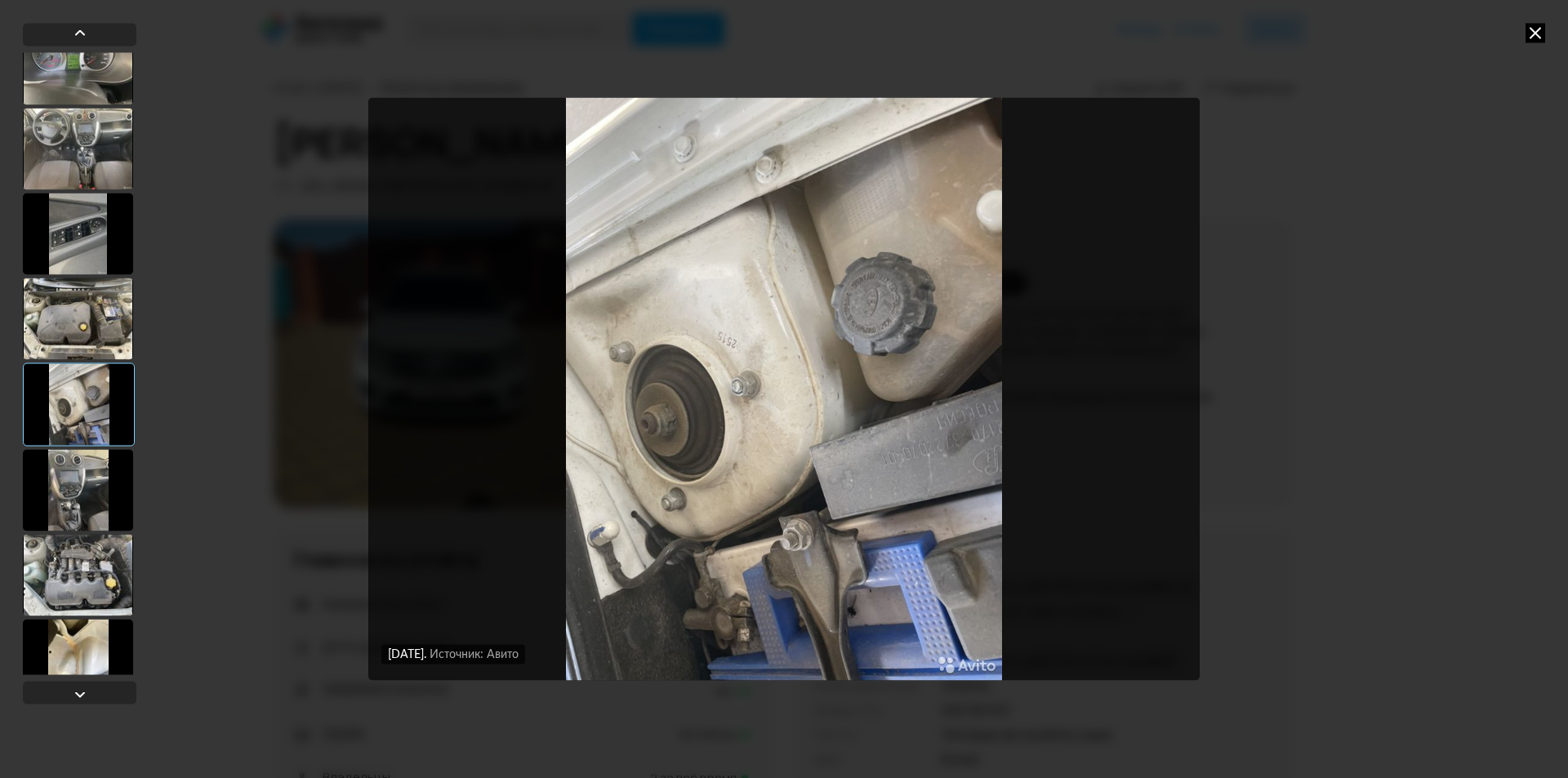
click at [79, 474] on div at bounding box center [78, 490] width 111 height 81
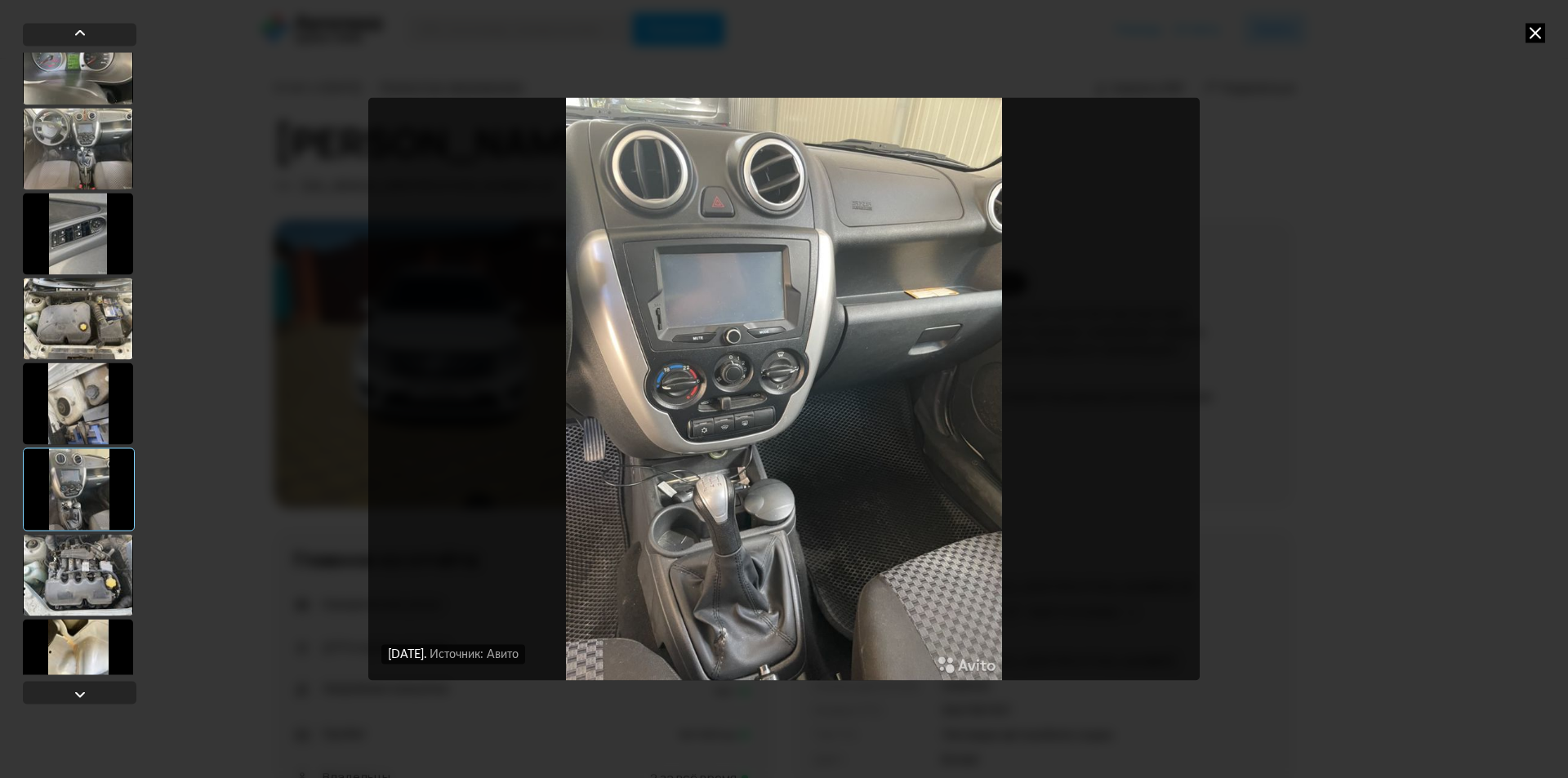
click at [54, 568] on div at bounding box center [78, 574] width 111 height 81
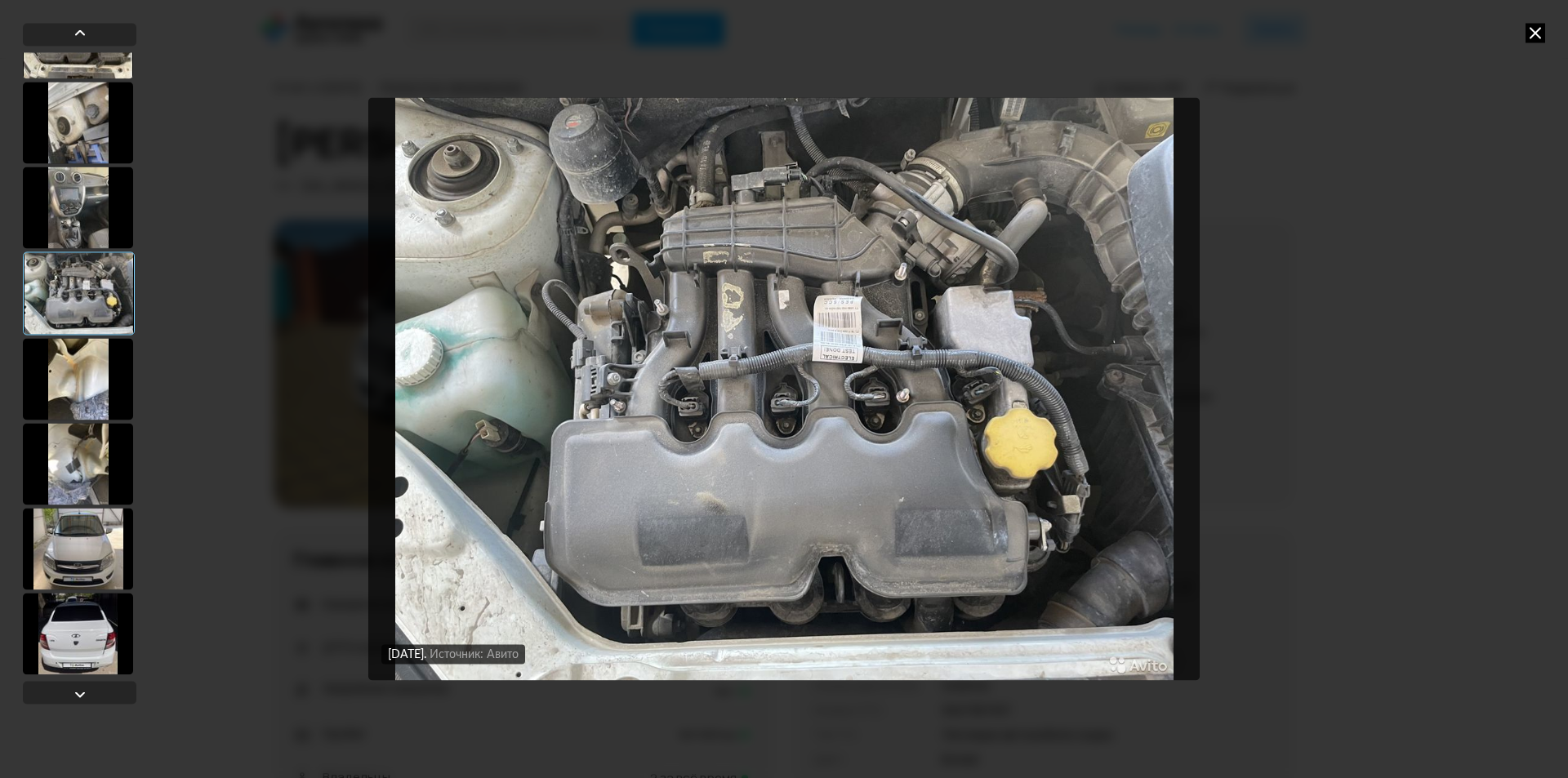
scroll to position [1715, 0]
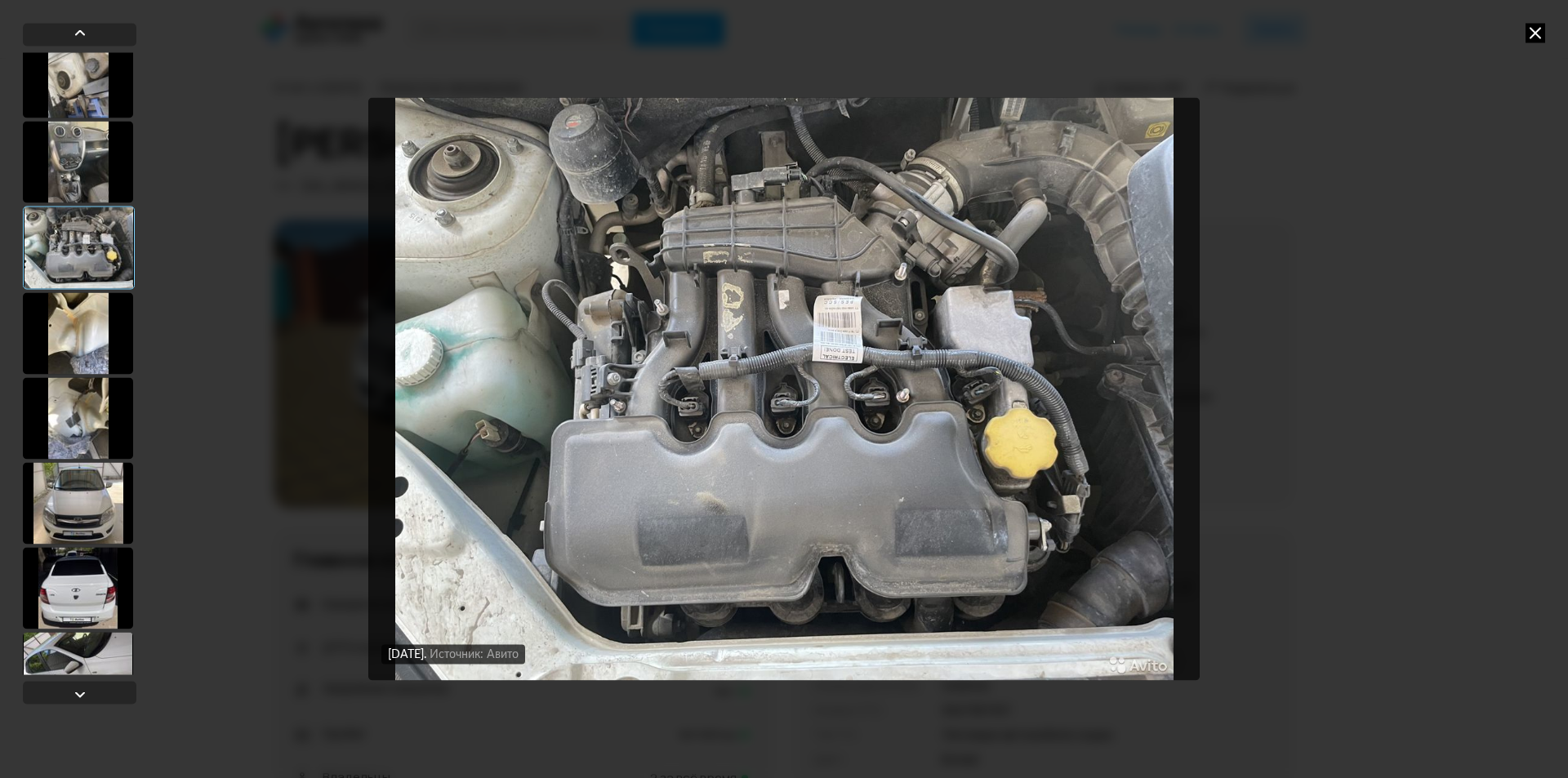
click at [105, 318] on div at bounding box center [78, 333] width 111 height 81
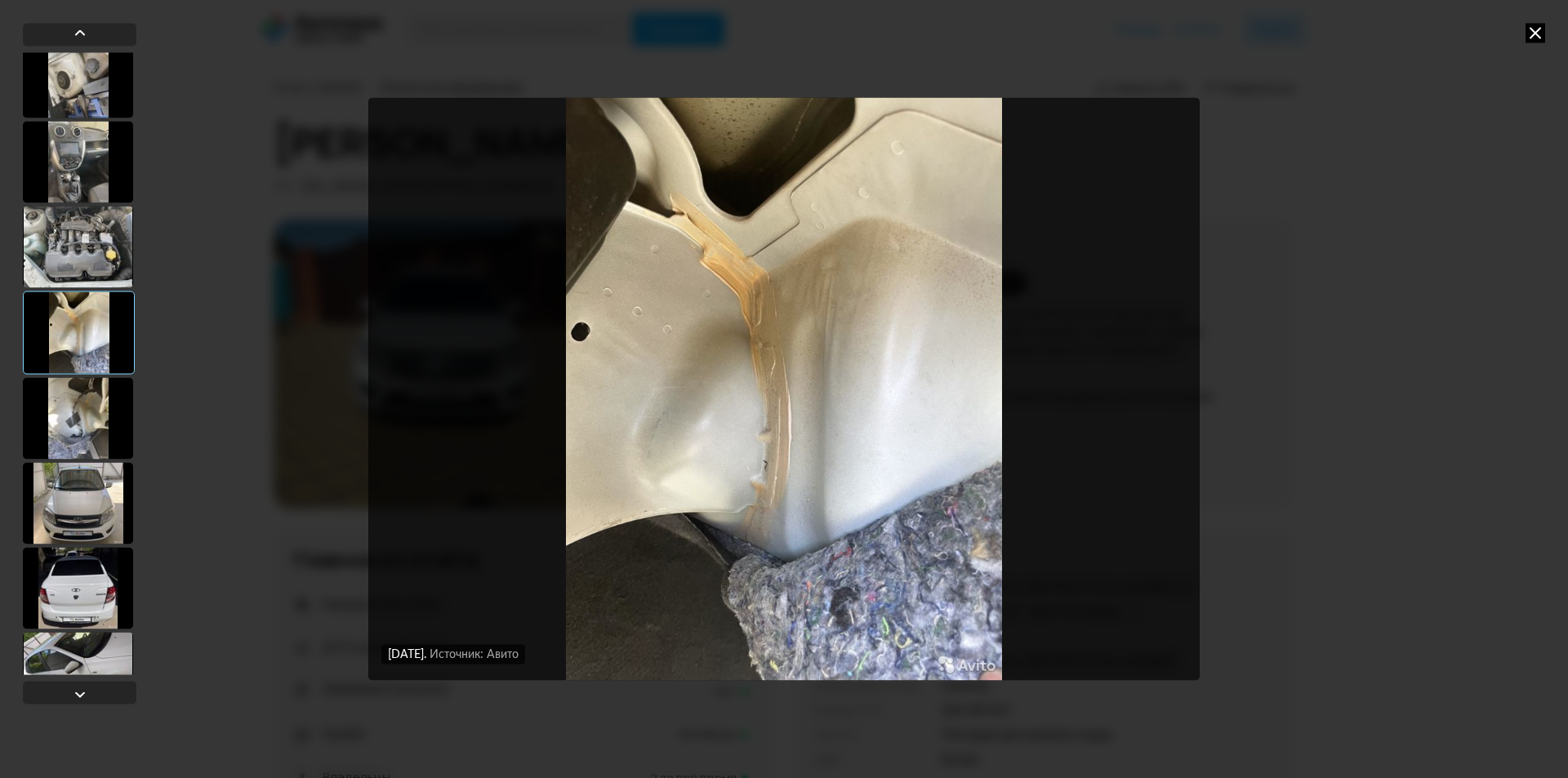
click at [81, 383] on div at bounding box center [78, 418] width 111 height 81
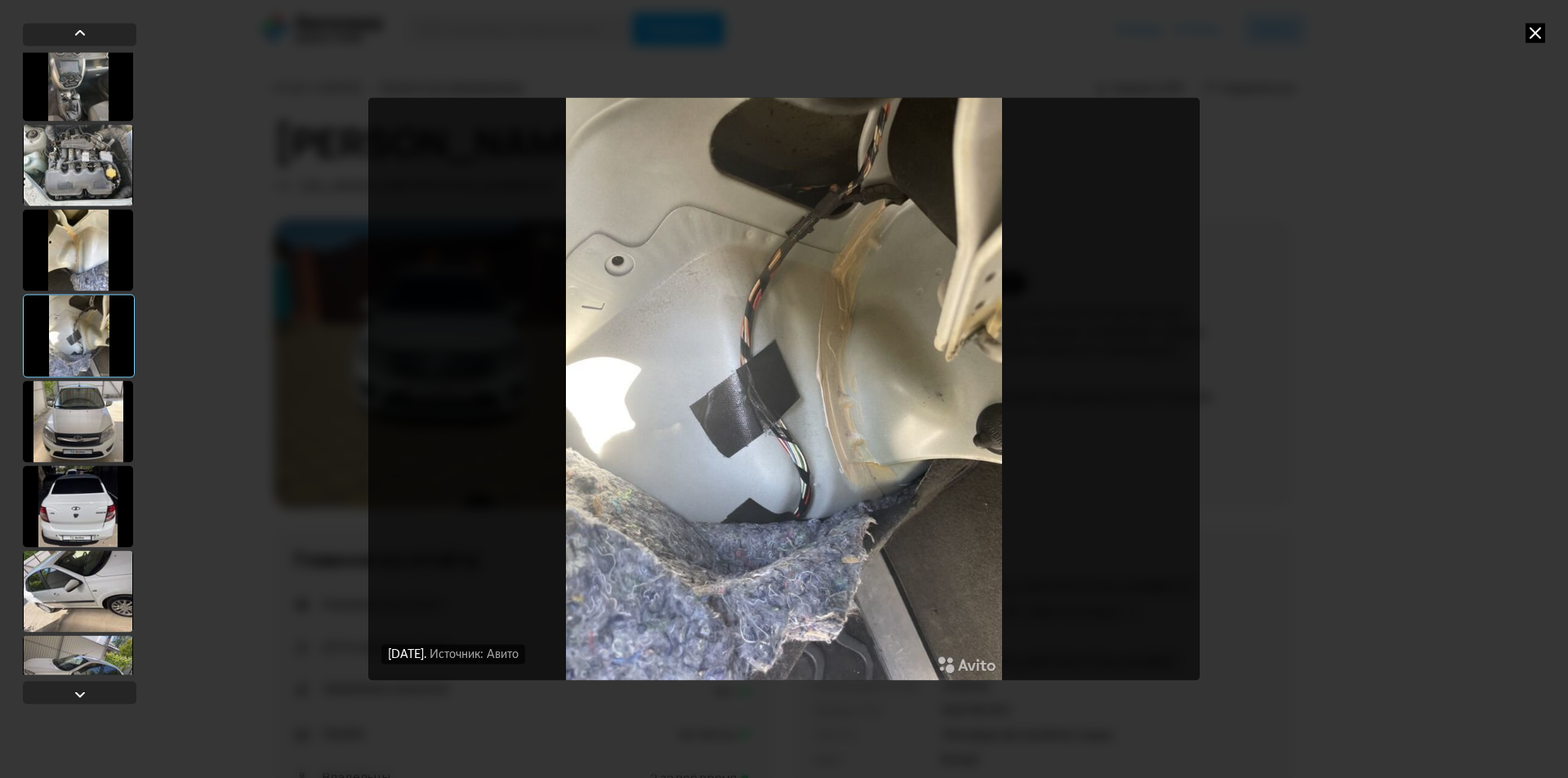
scroll to position [1879, 0]
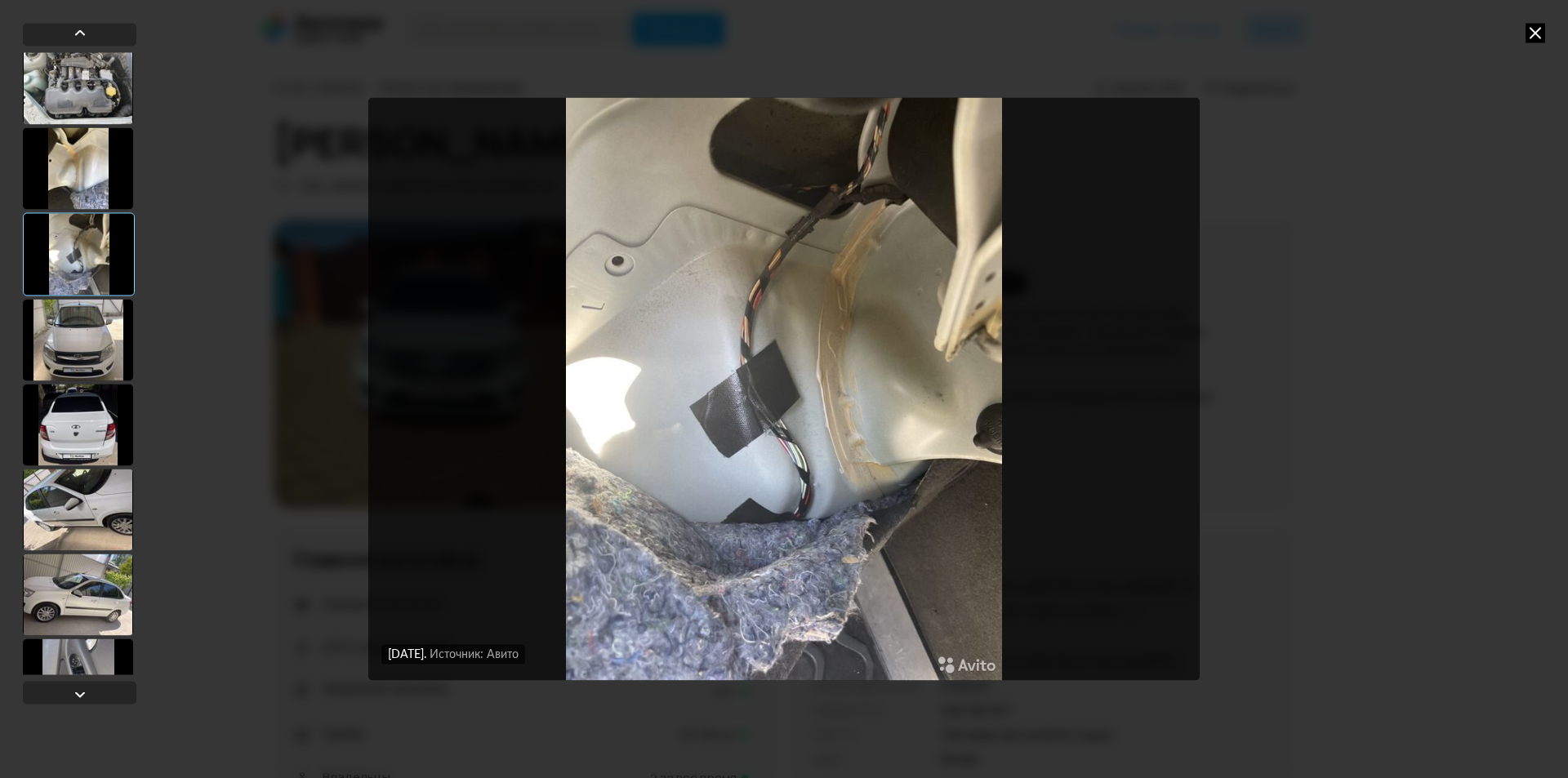
click at [89, 360] on div at bounding box center [78, 340] width 111 height 81
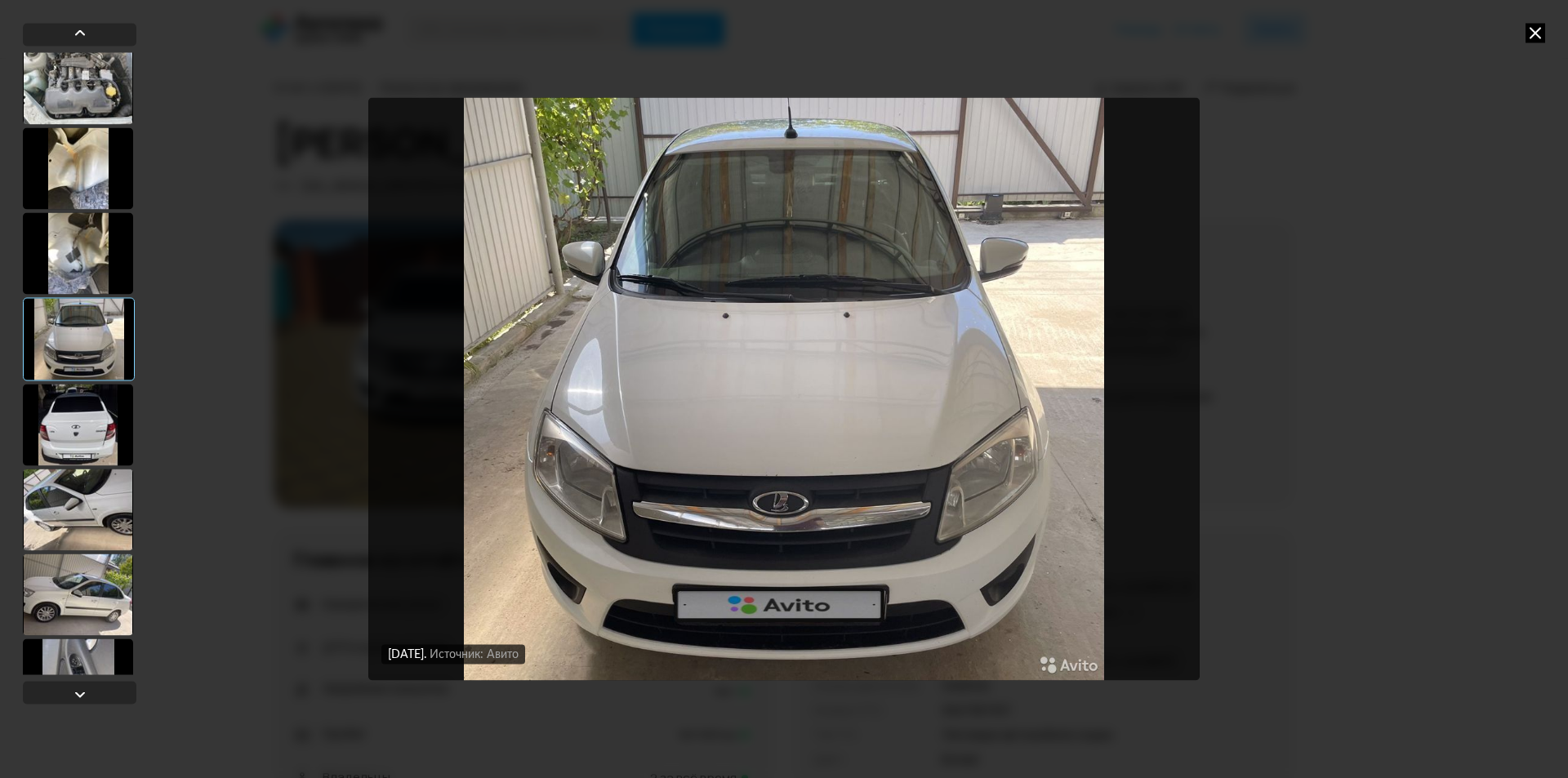
click at [75, 422] on div at bounding box center [78, 424] width 111 height 81
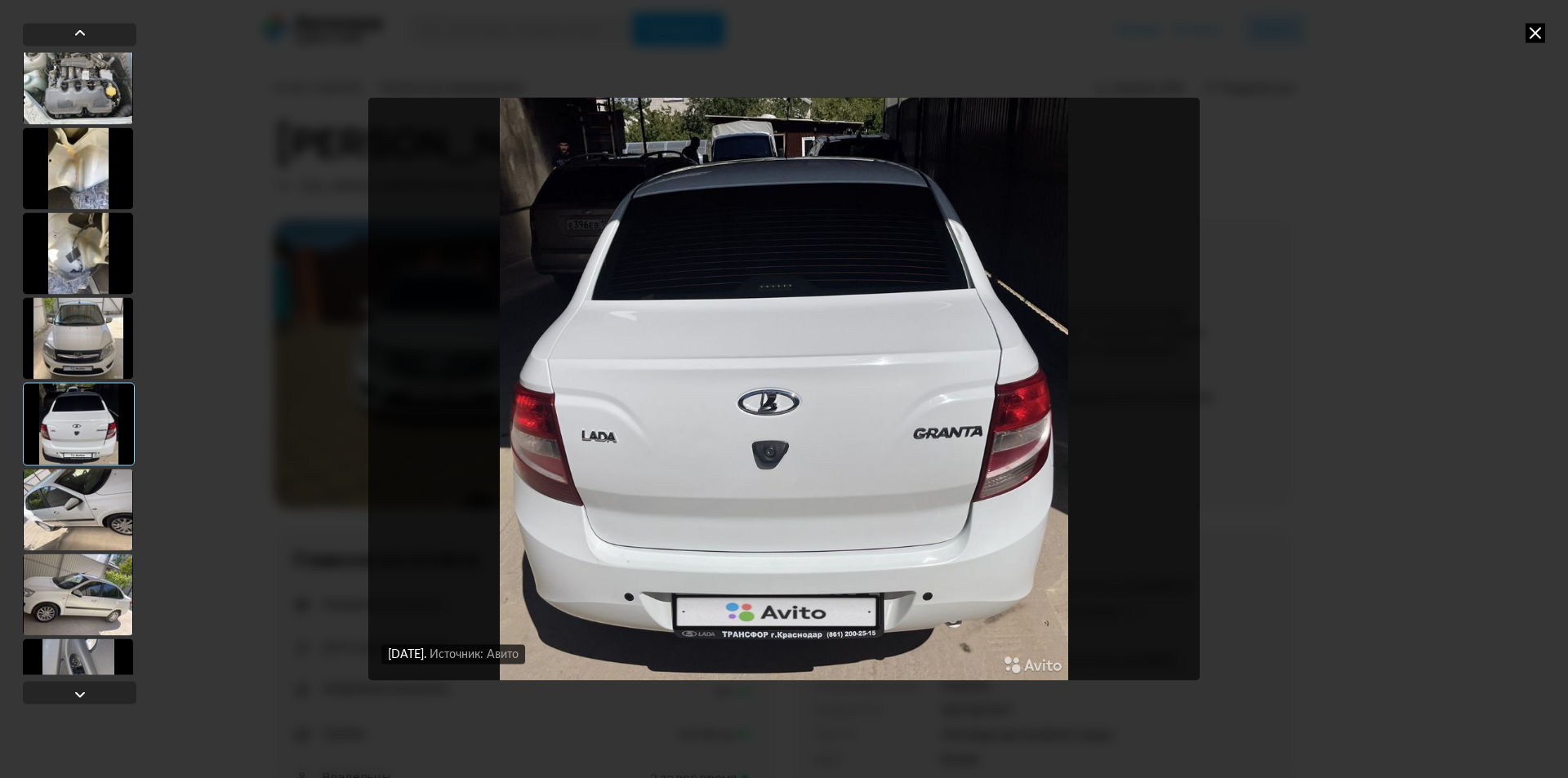
click at [58, 487] on div at bounding box center [78, 509] width 111 height 81
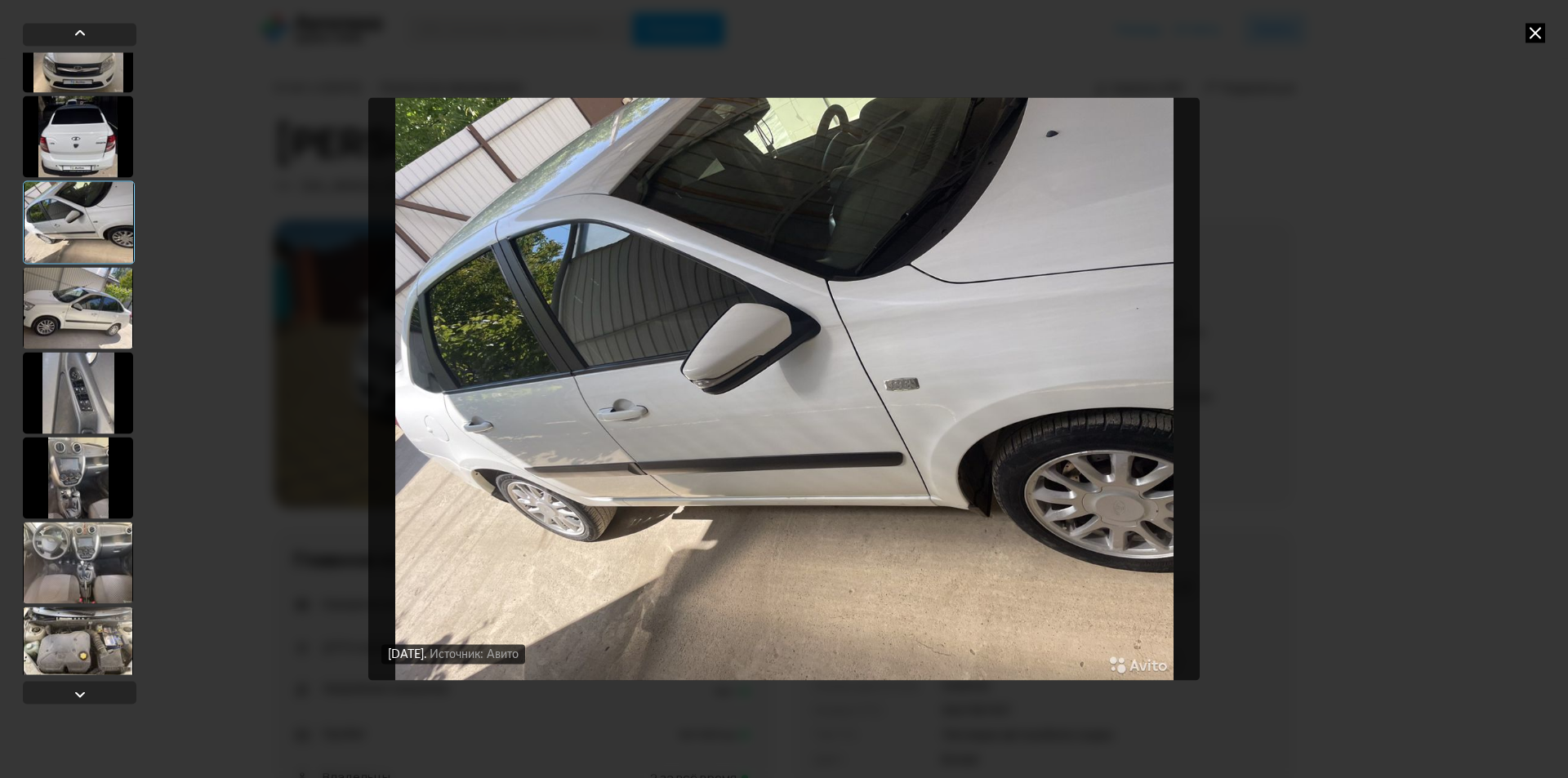
scroll to position [2205, 0]
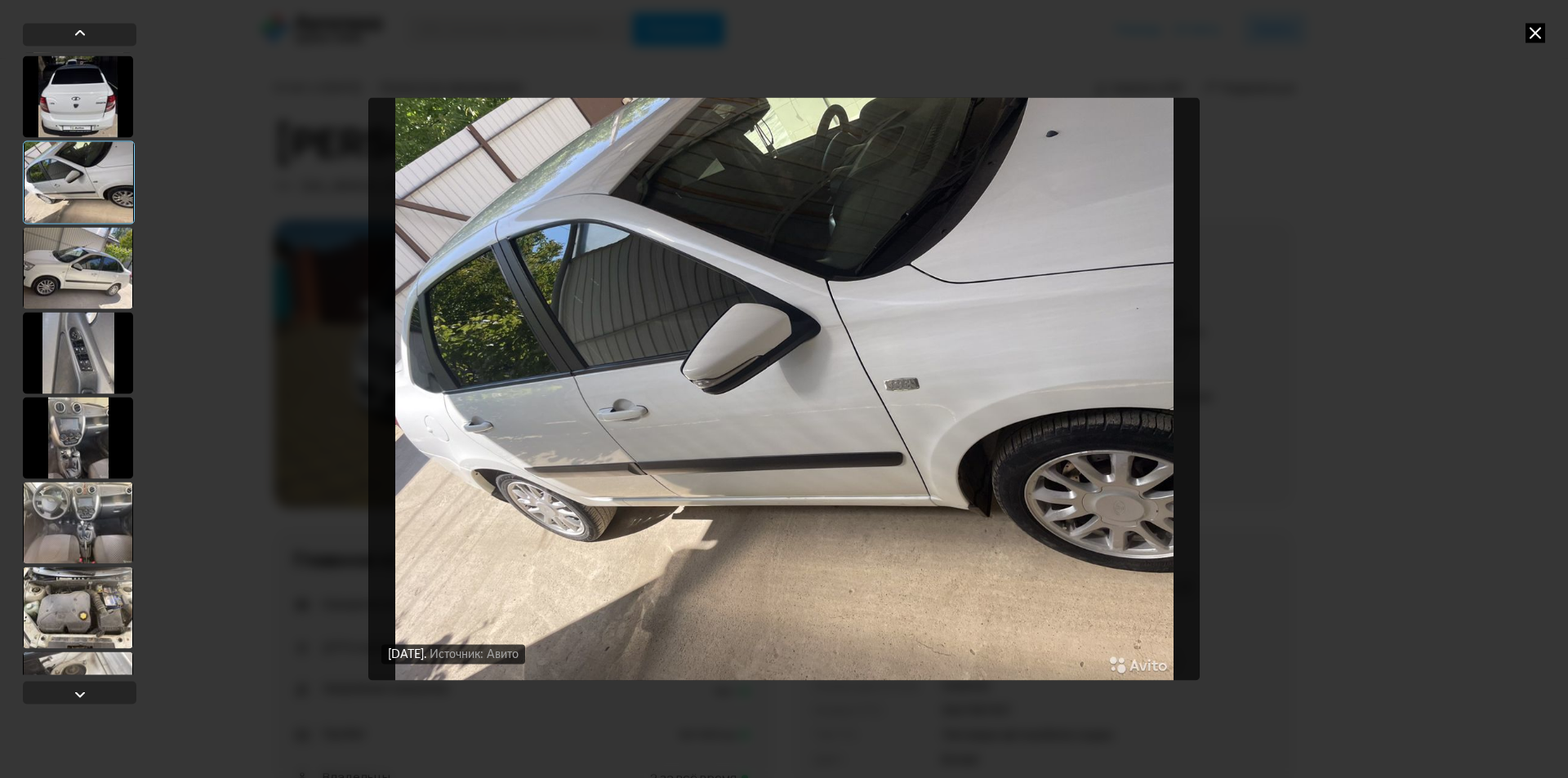
click at [102, 363] on div at bounding box center [78, 352] width 111 height 81
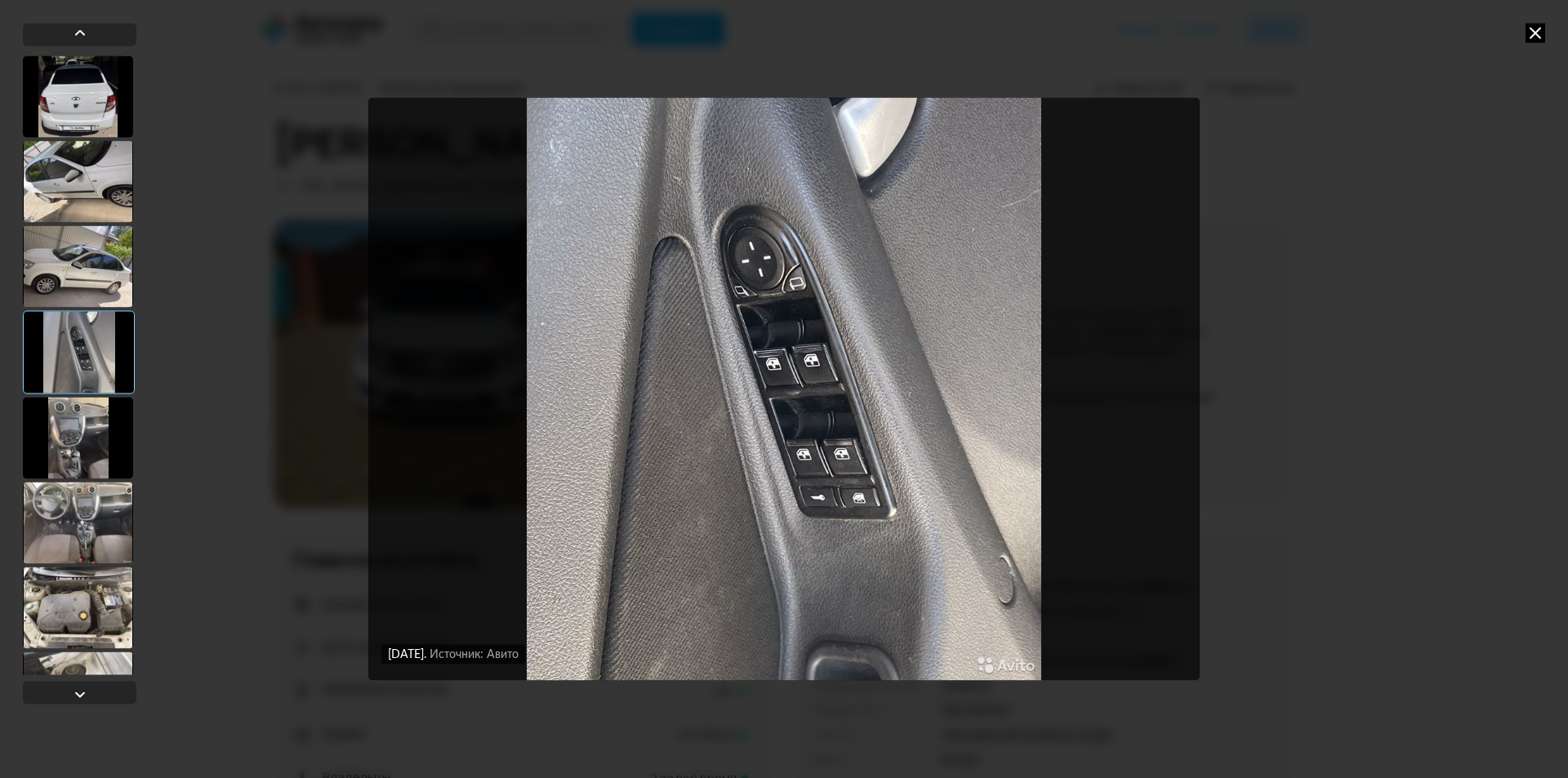
click at [89, 428] on div at bounding box center [78, 437] width 111 height 81
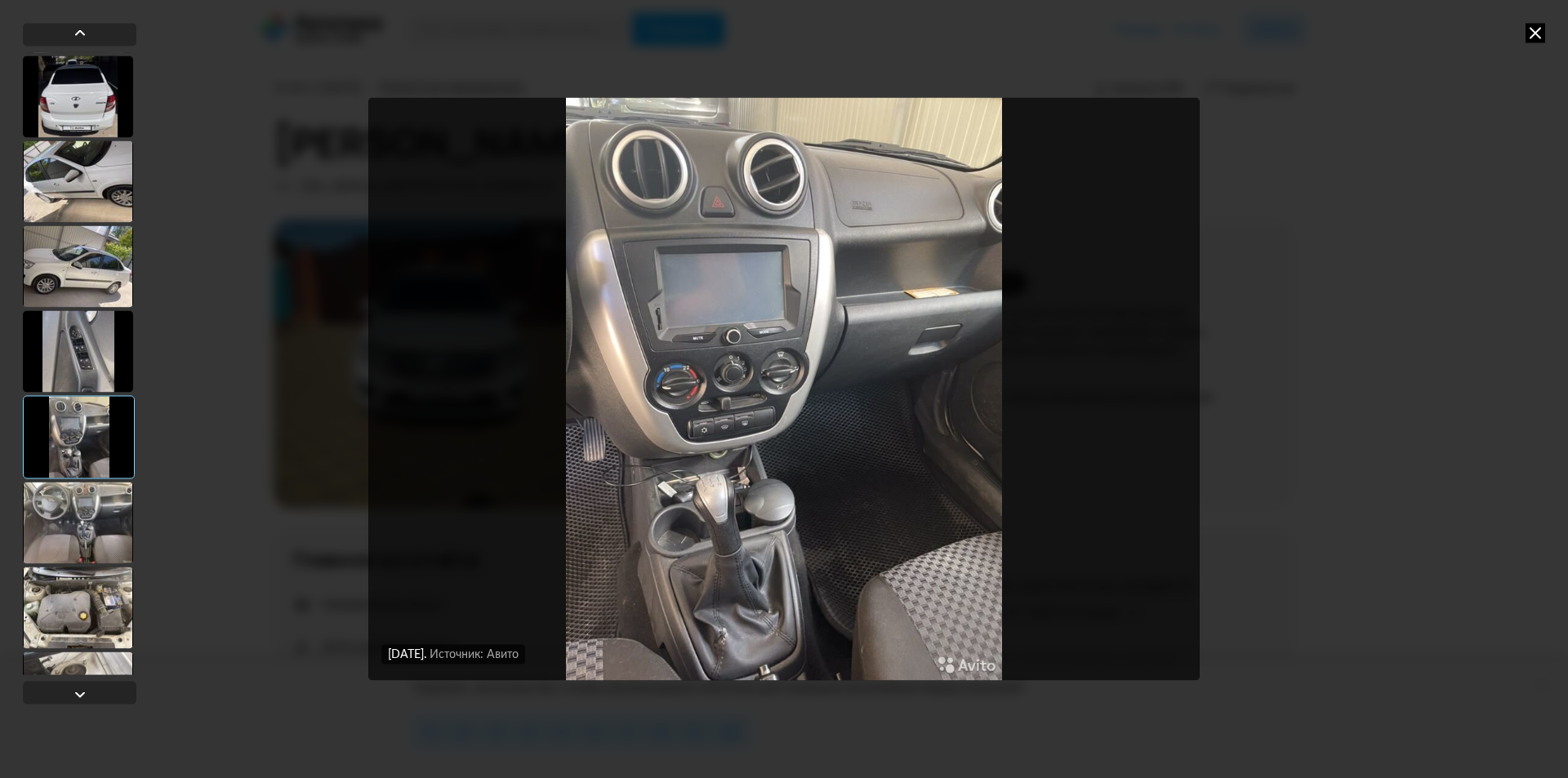
click at [80, 516] on div at bounding box center [78, 522] width 111 height 81
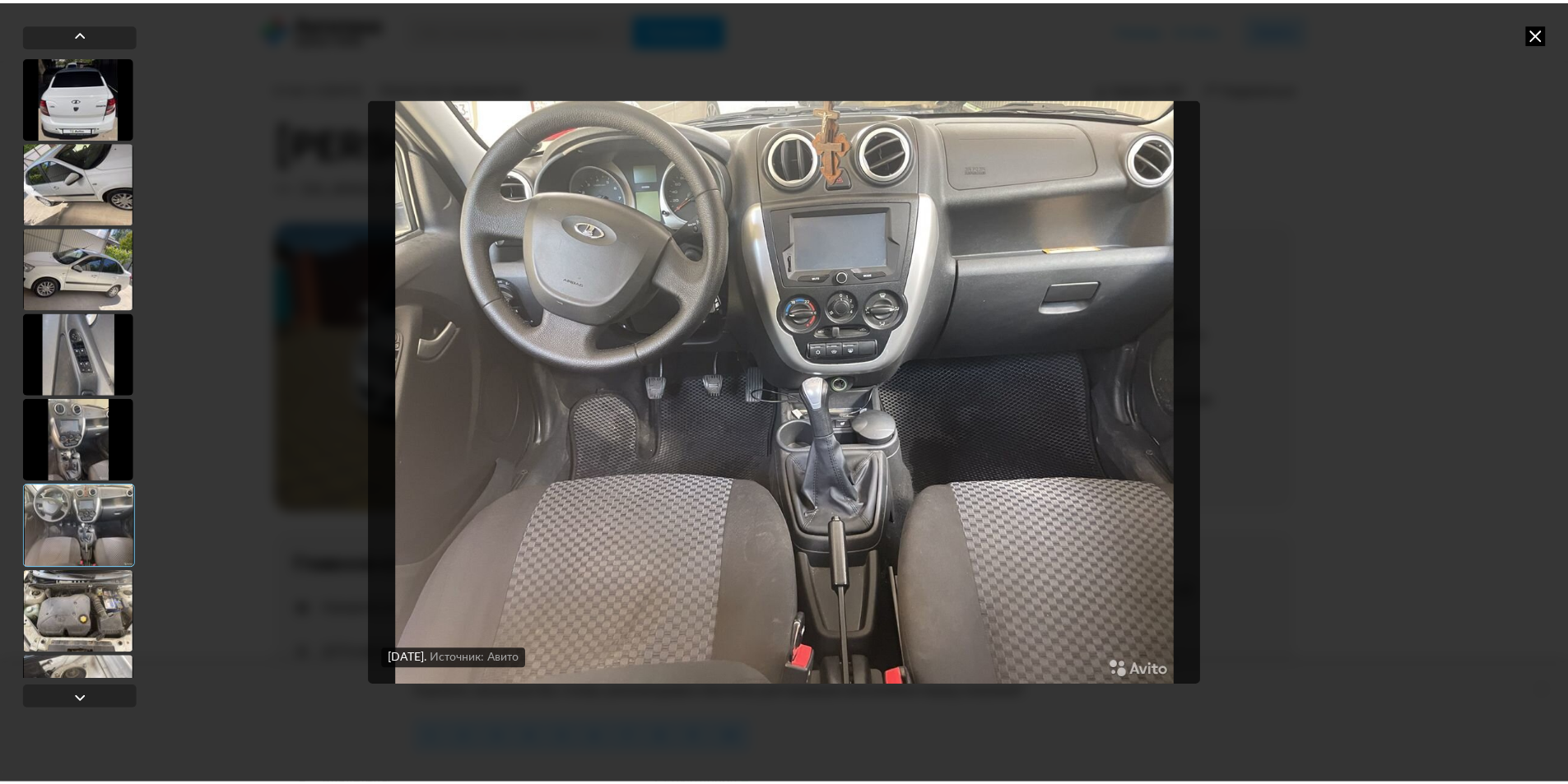
scroll to position [2284, 0]
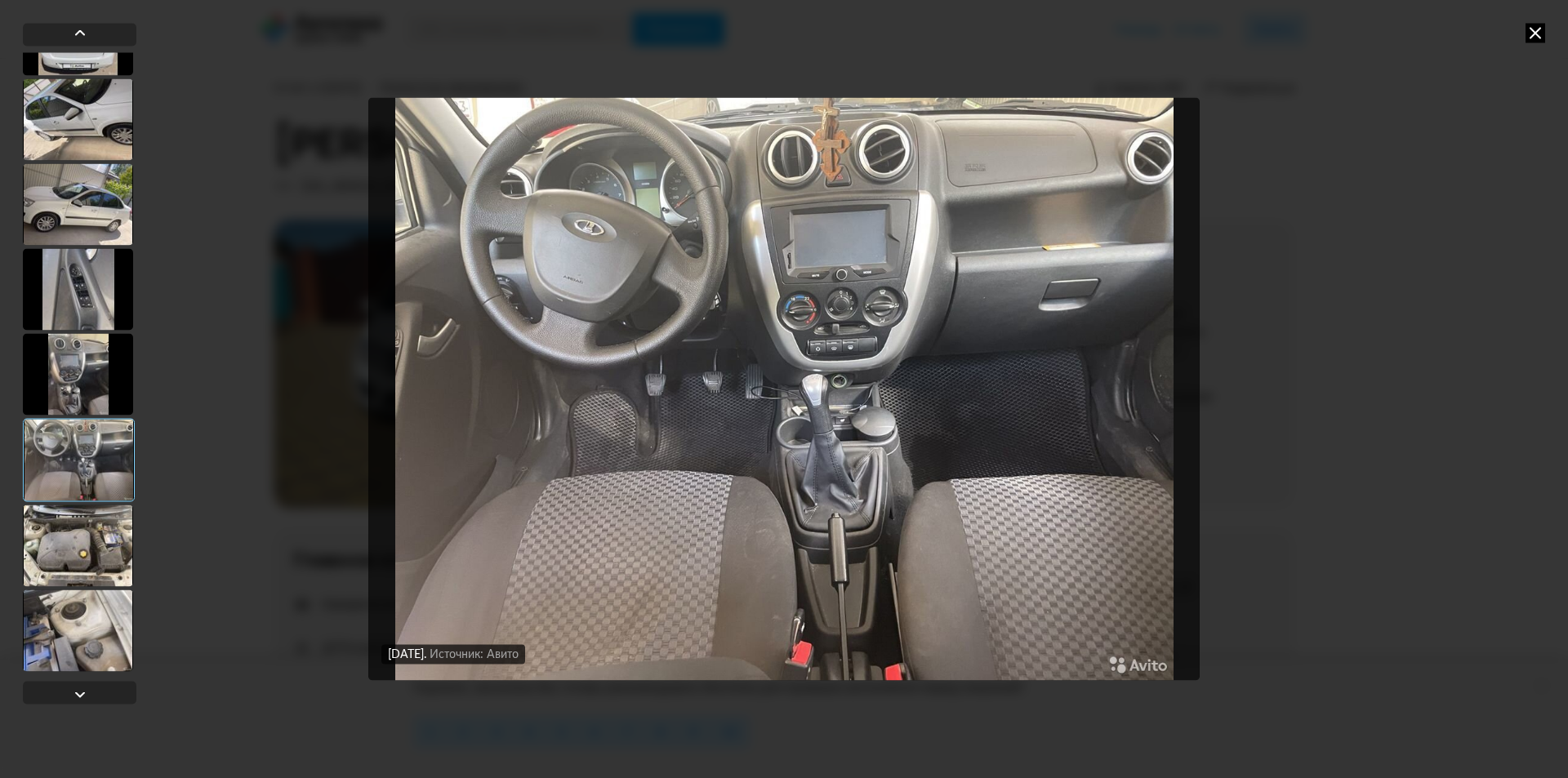
click at [80, 512] on div at bounding box center [78, 545] width 111 height 81
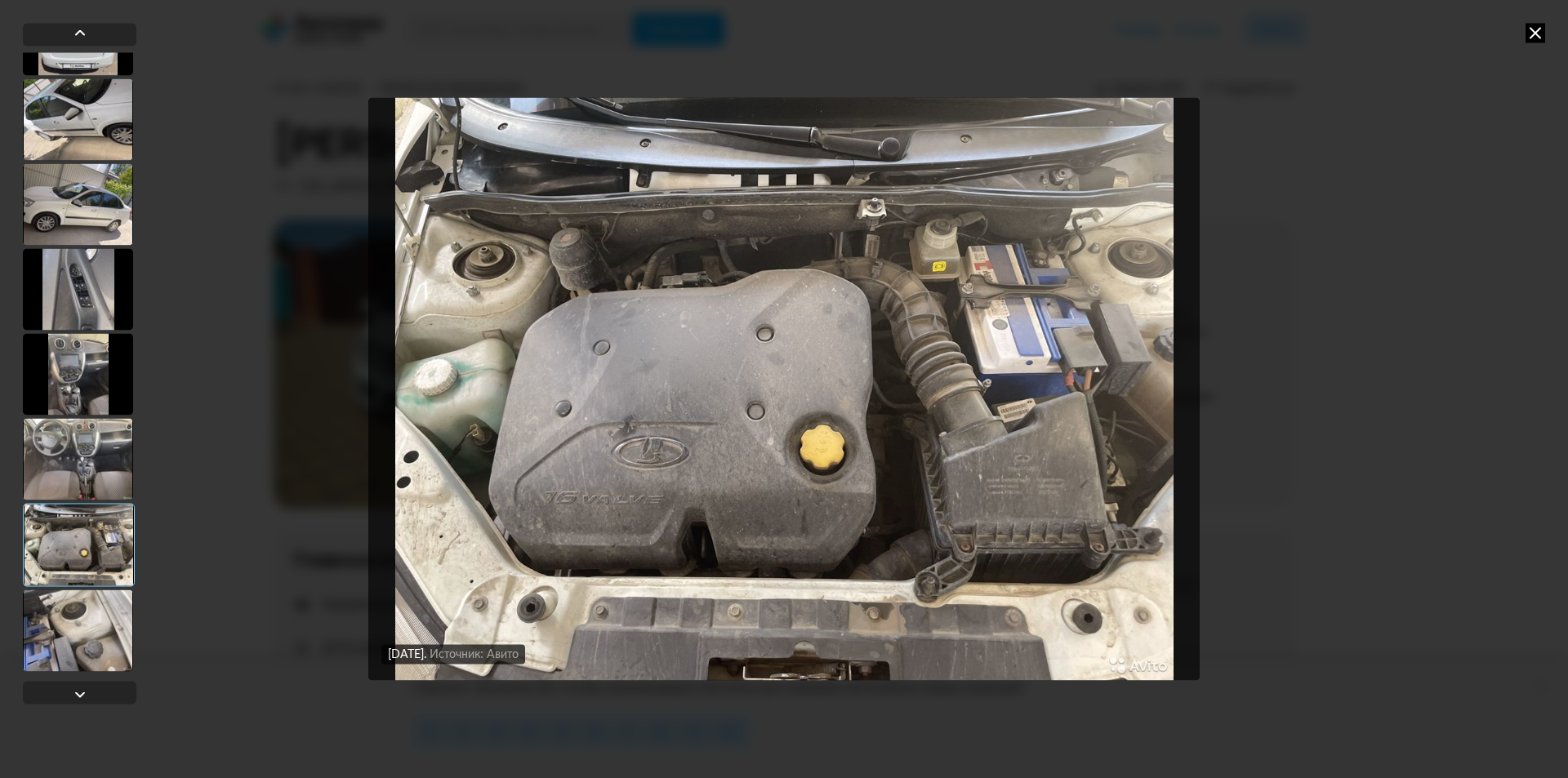
click at [1536, 41] on icon at bounding box center [1534, 32] width 19 height 19
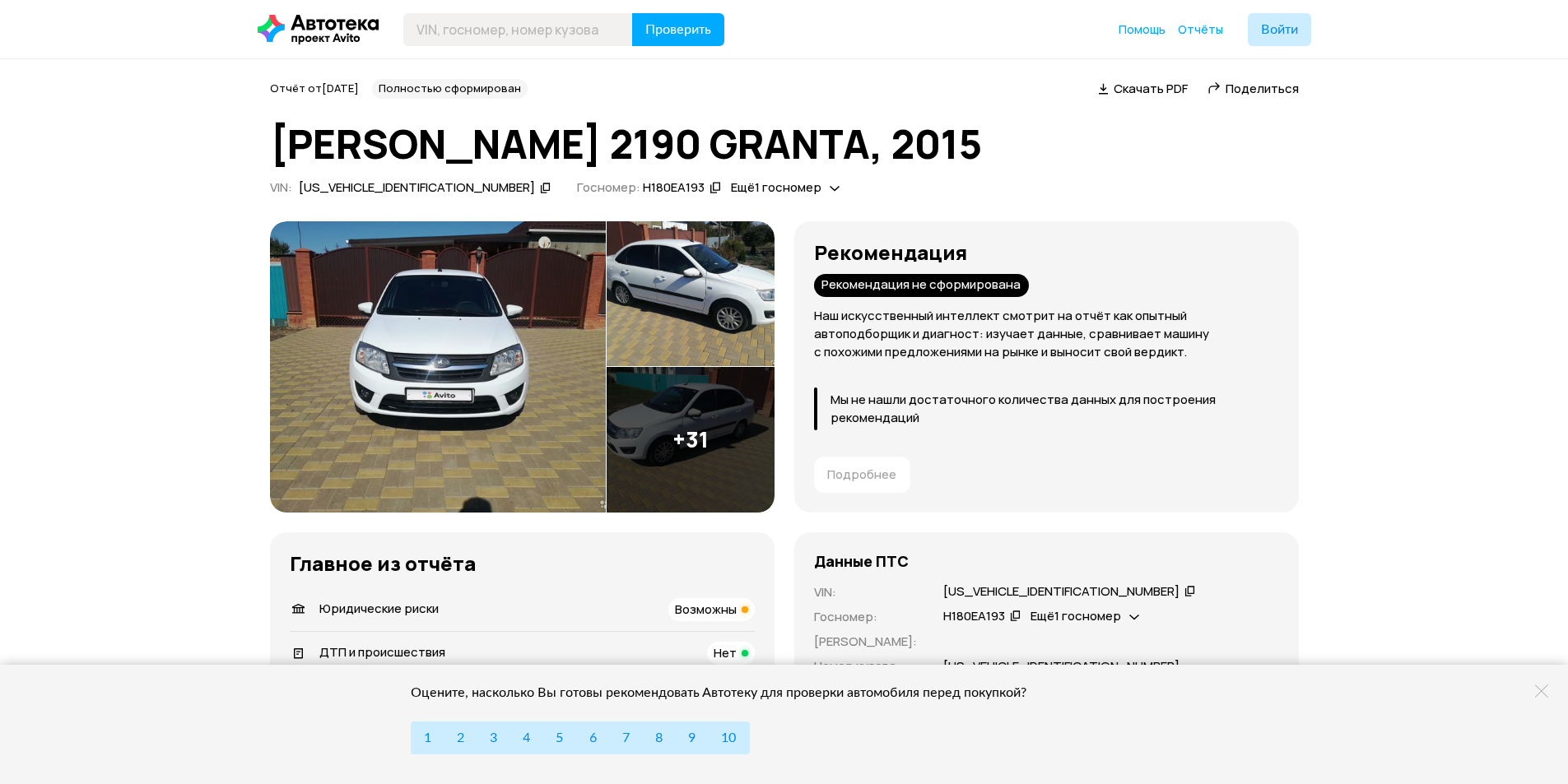
click at [425, 354] on img at bounding box center [438, 367] width 335 height 291
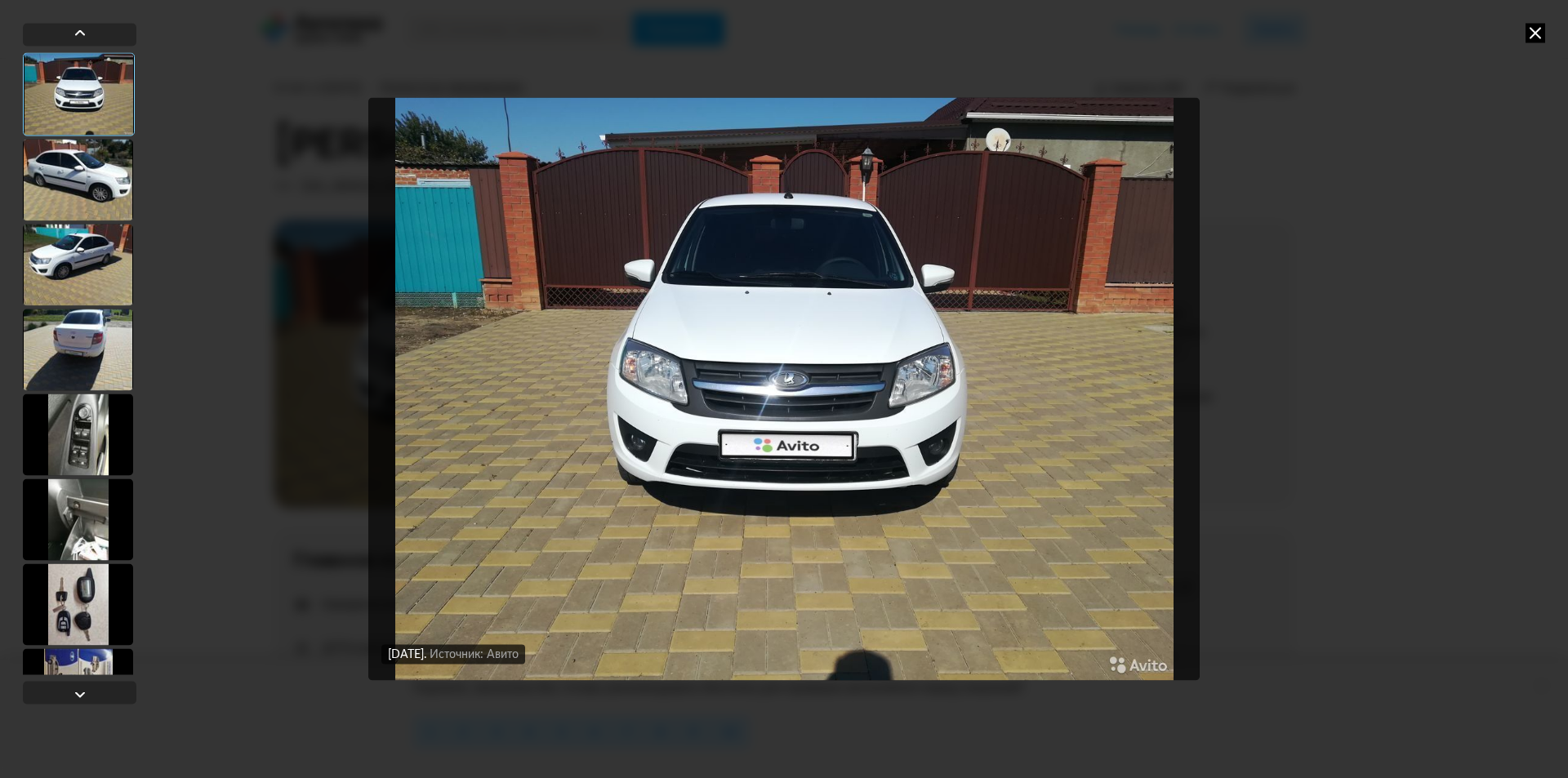
click at [1535, 33] on icon at bounding box center [1534, 32] width 19 height 19
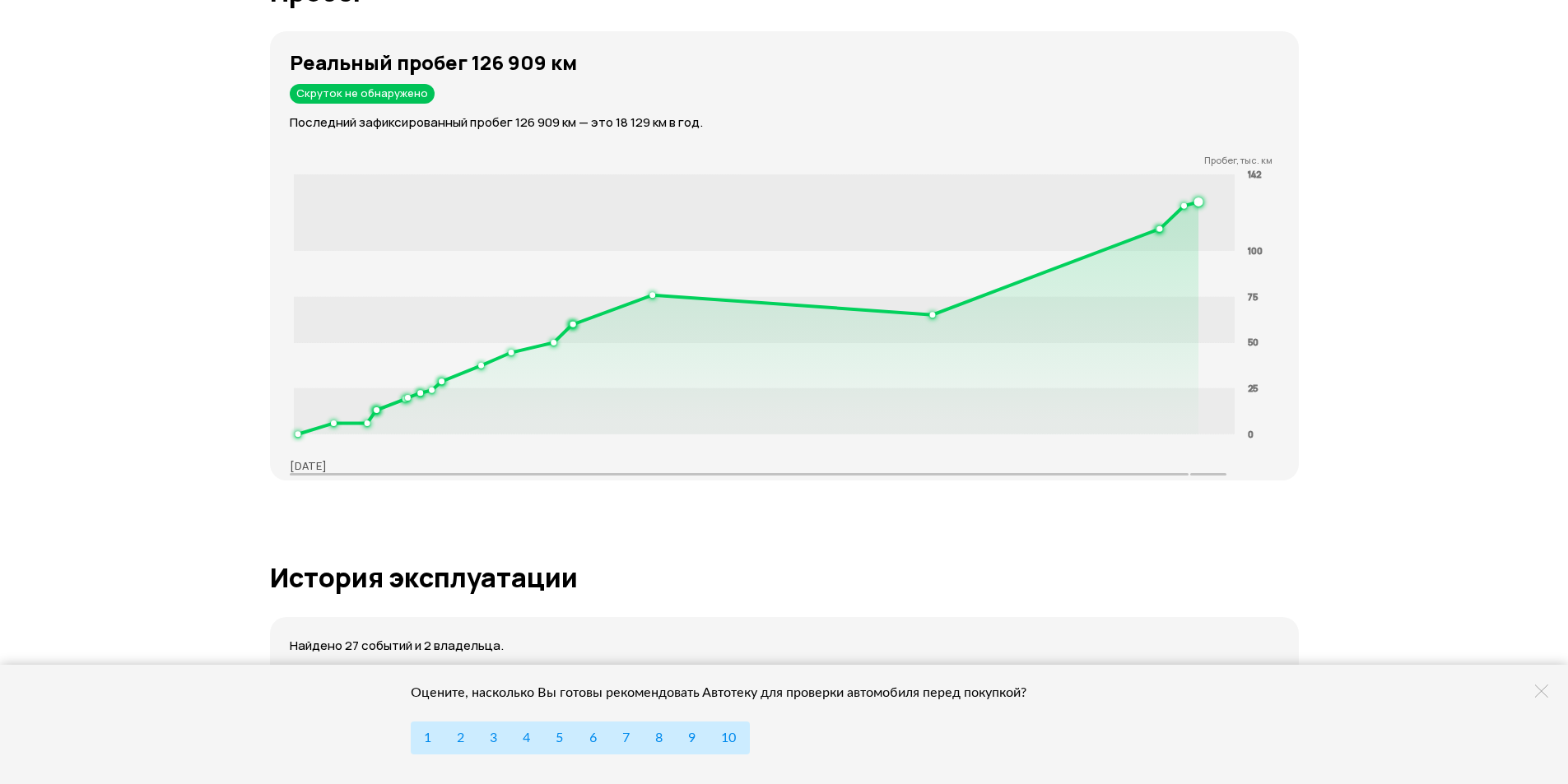
scroll to position [2387, 0]
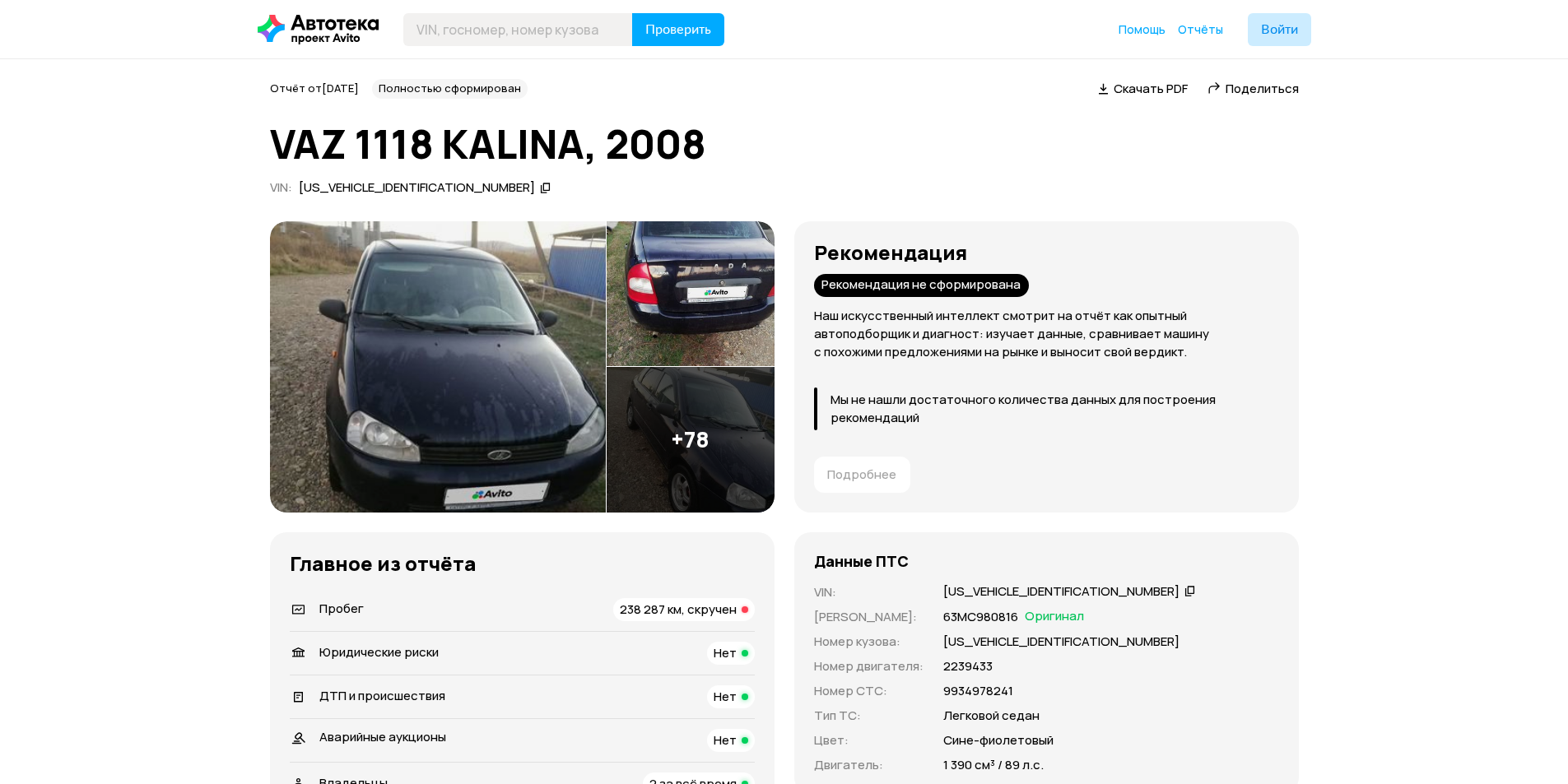
click at [471, 297] on img at bounding box center [438, 367] width 335 height 291
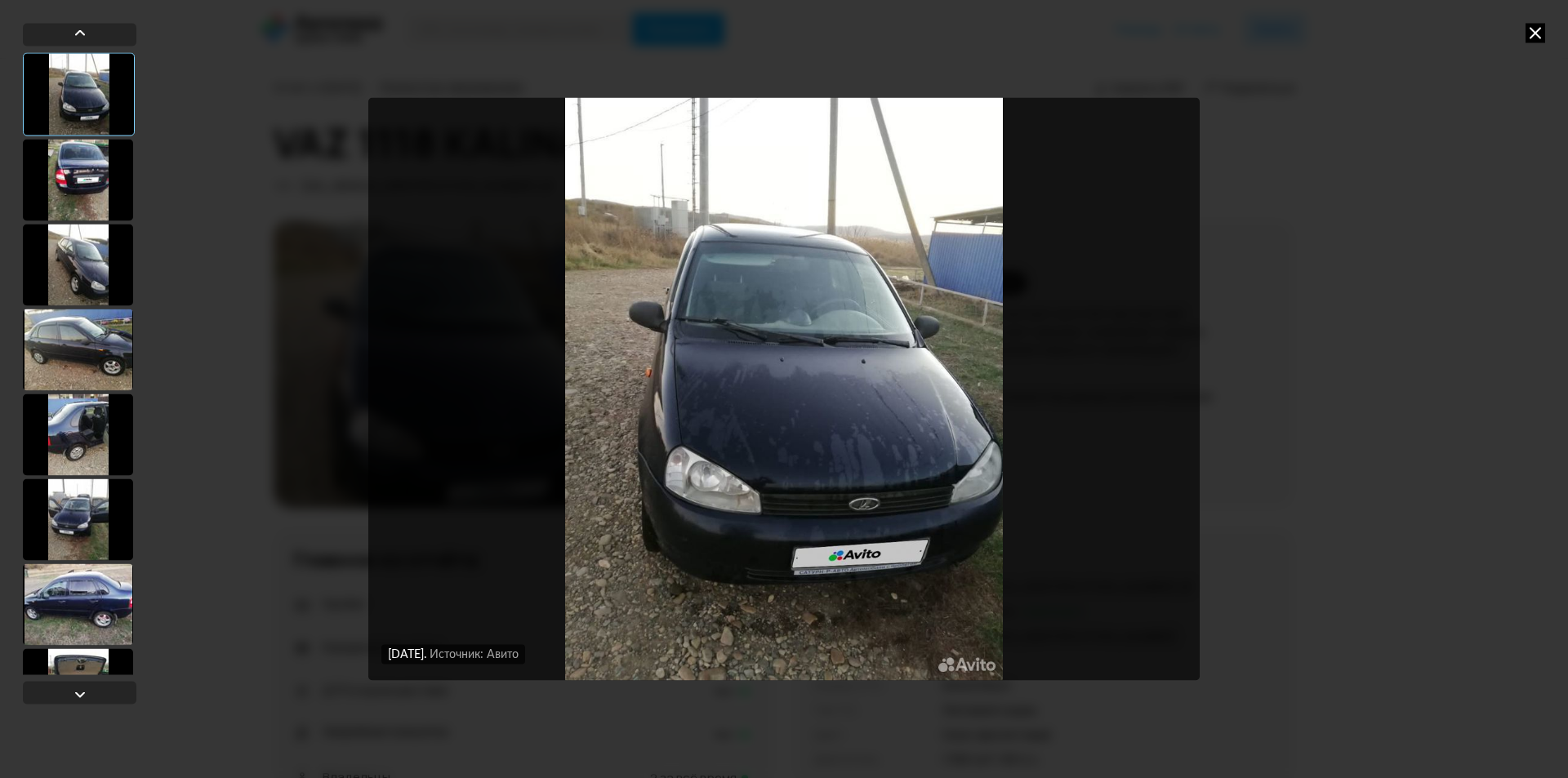
click at [74, 183] on div at bounding box center [78, 179] width 111 height 81
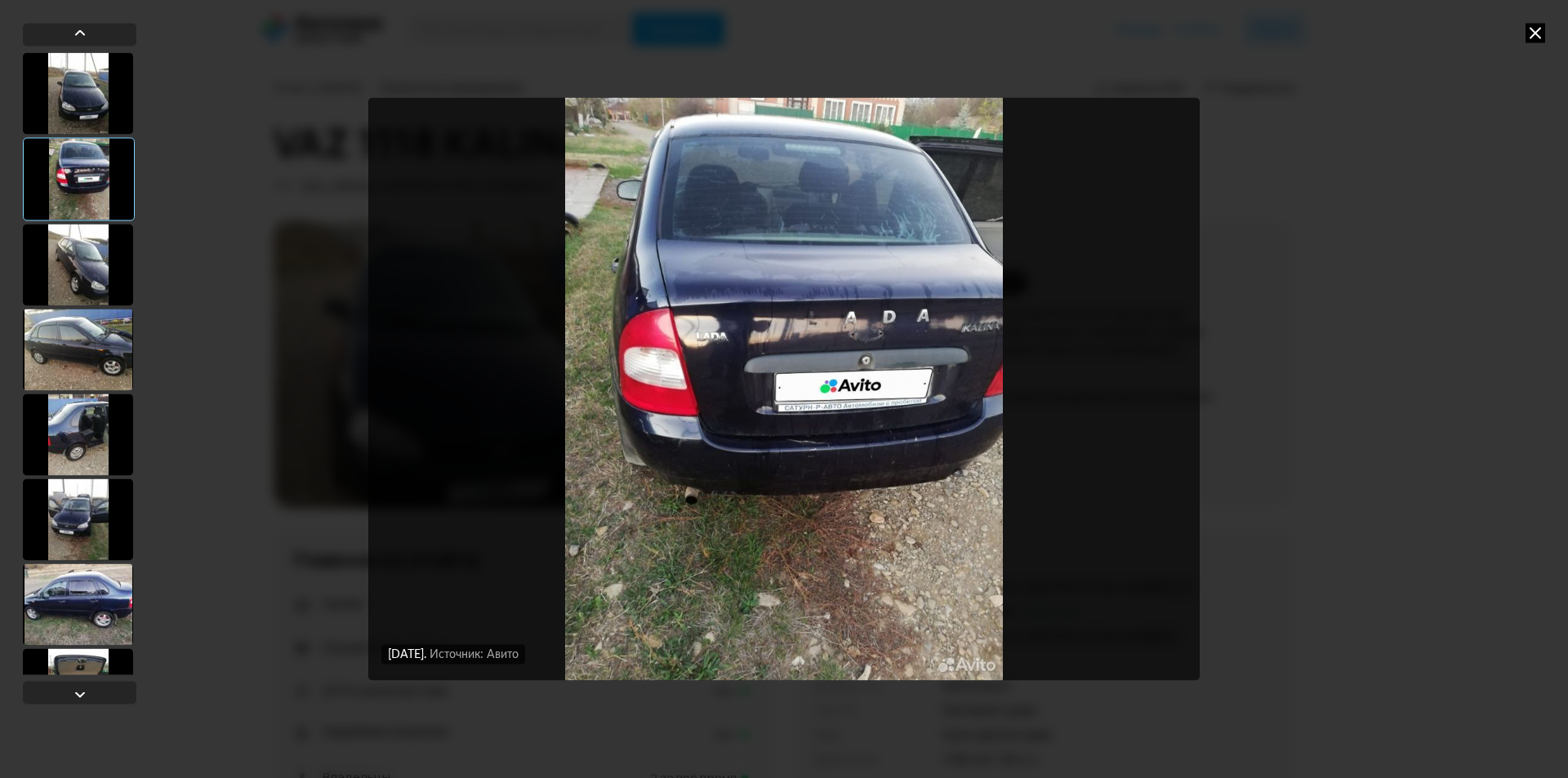
click at [76, 252] on div at bounding box center [78, 264] width 111 height 81
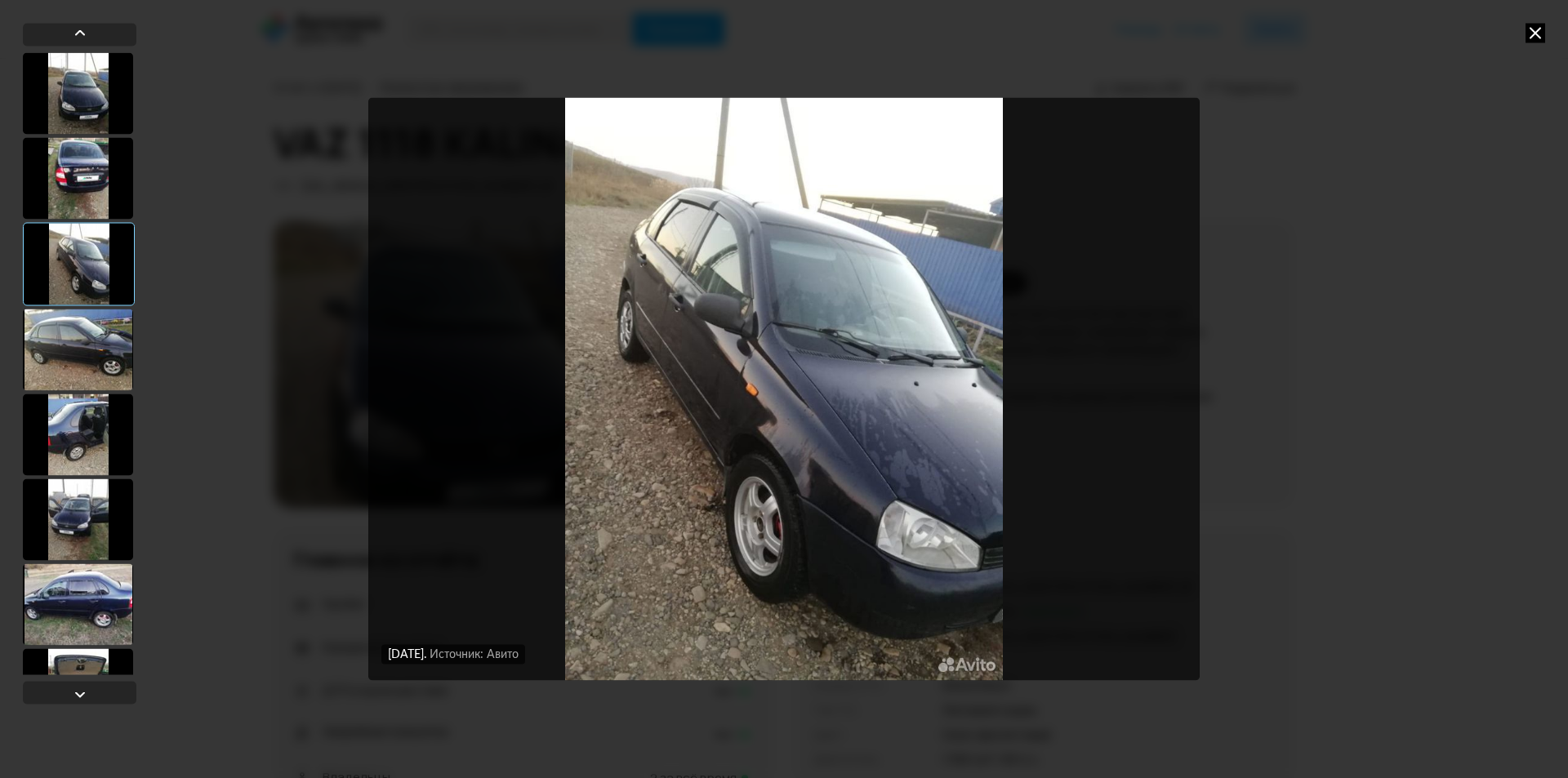
click at [85, 331] on div at bounding box center [78, 349] width 111 height 81
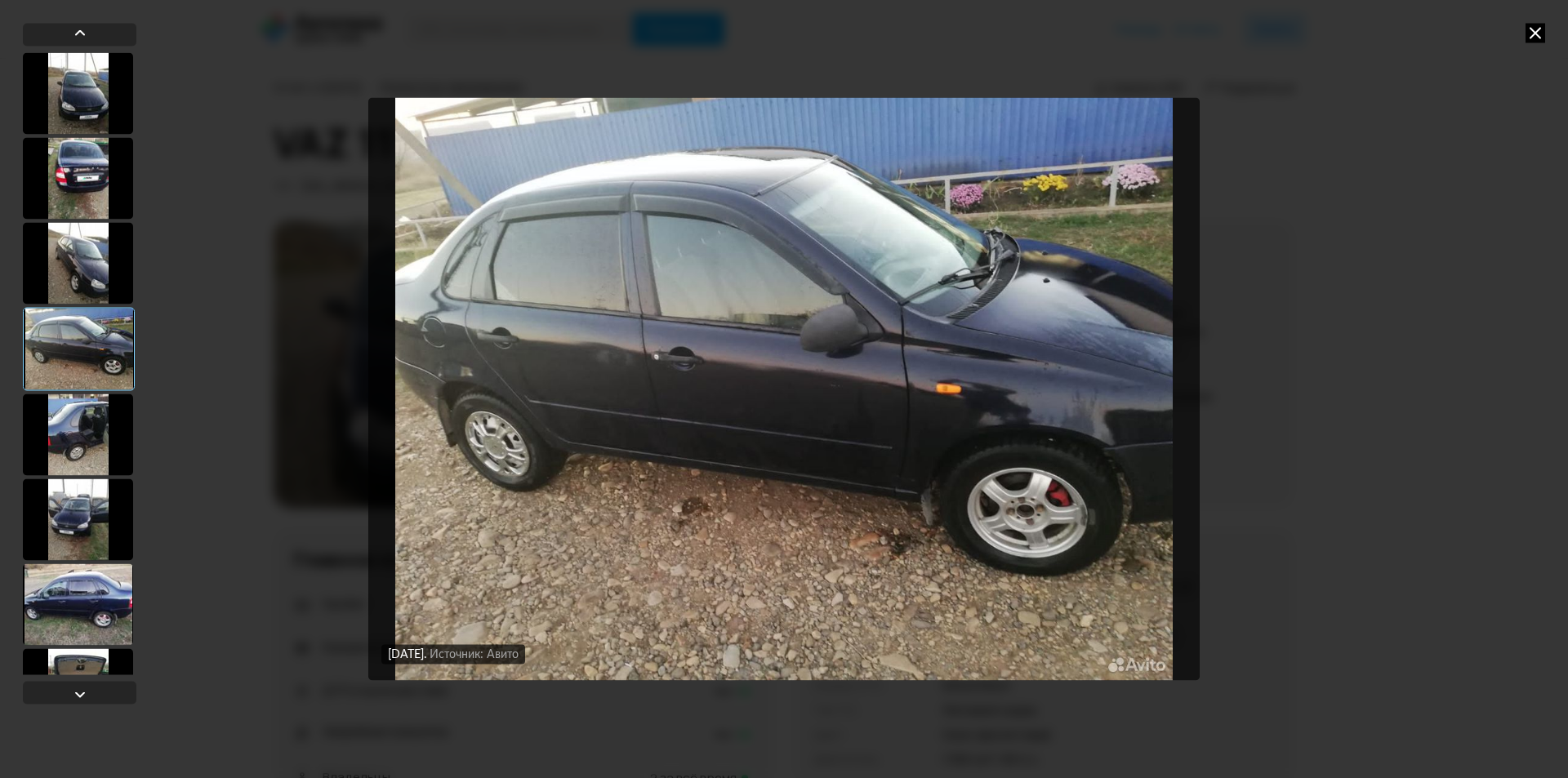
click at [75, 438] on div at bounding box center [78, 434] width 111 height 81
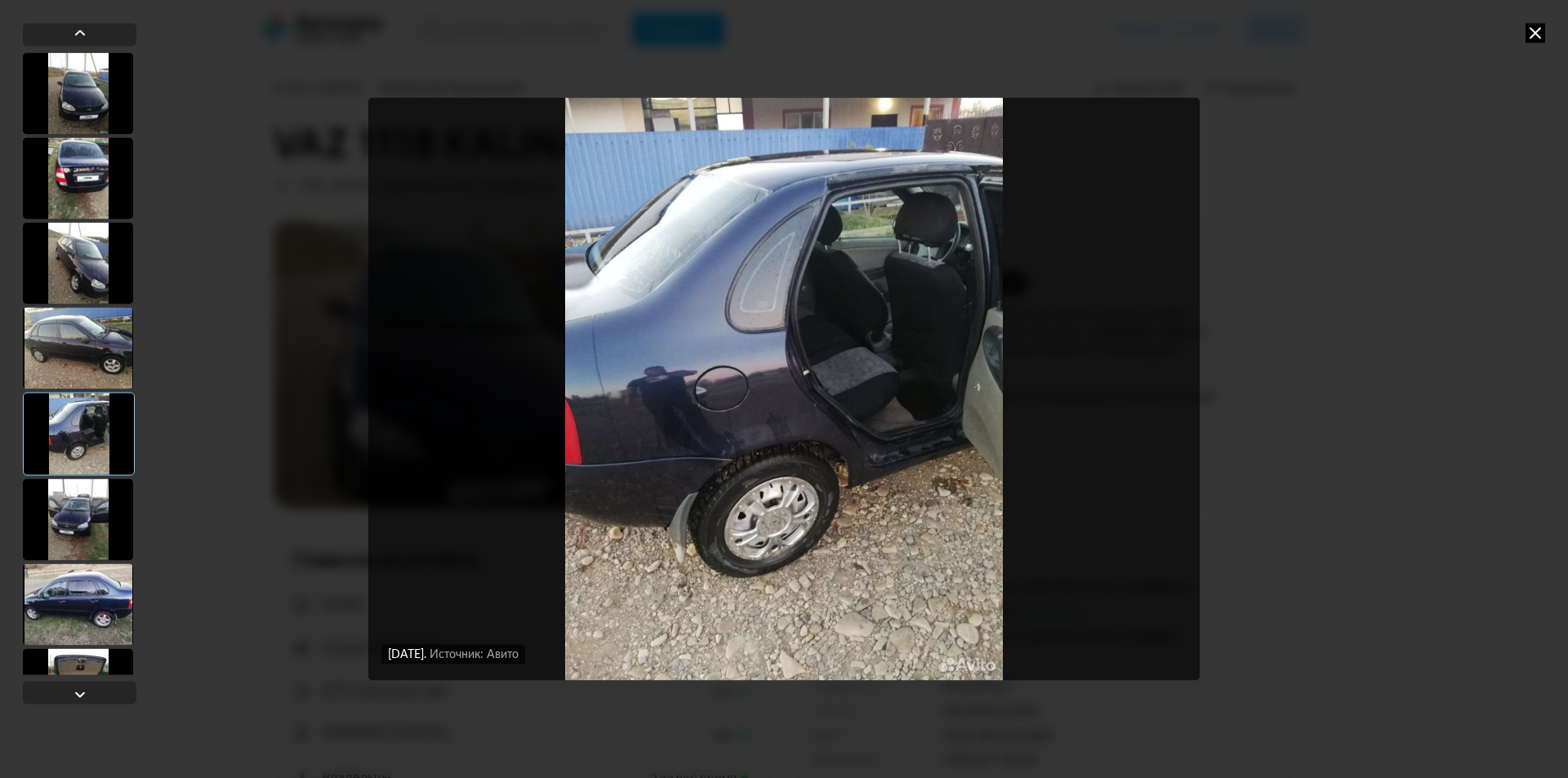
click at [66, 512] on div at bounding box center [78, 519] width 111 height 81
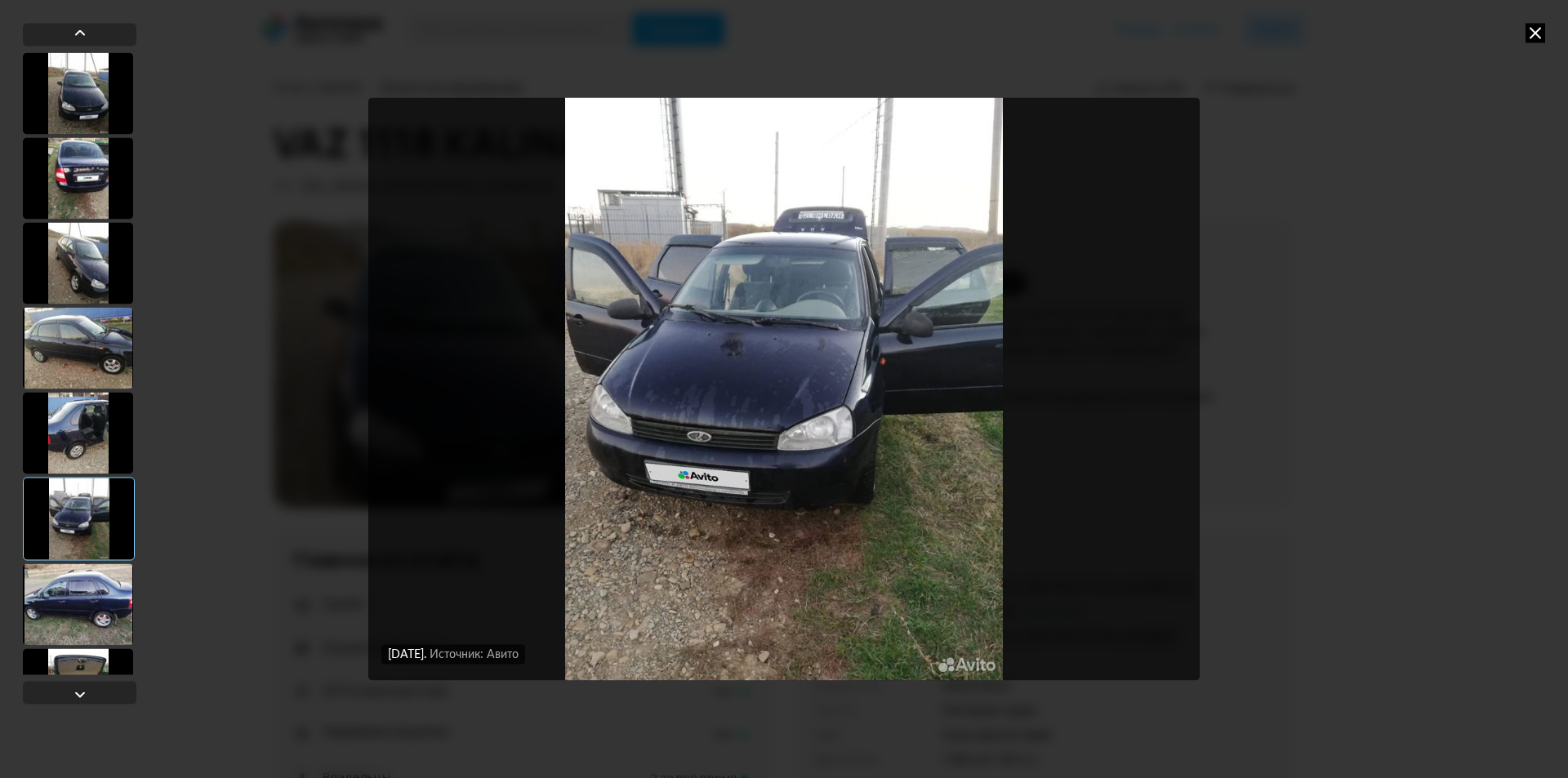
click at [95, 592] on div at bounding box center [78, 604] width 111 height 81
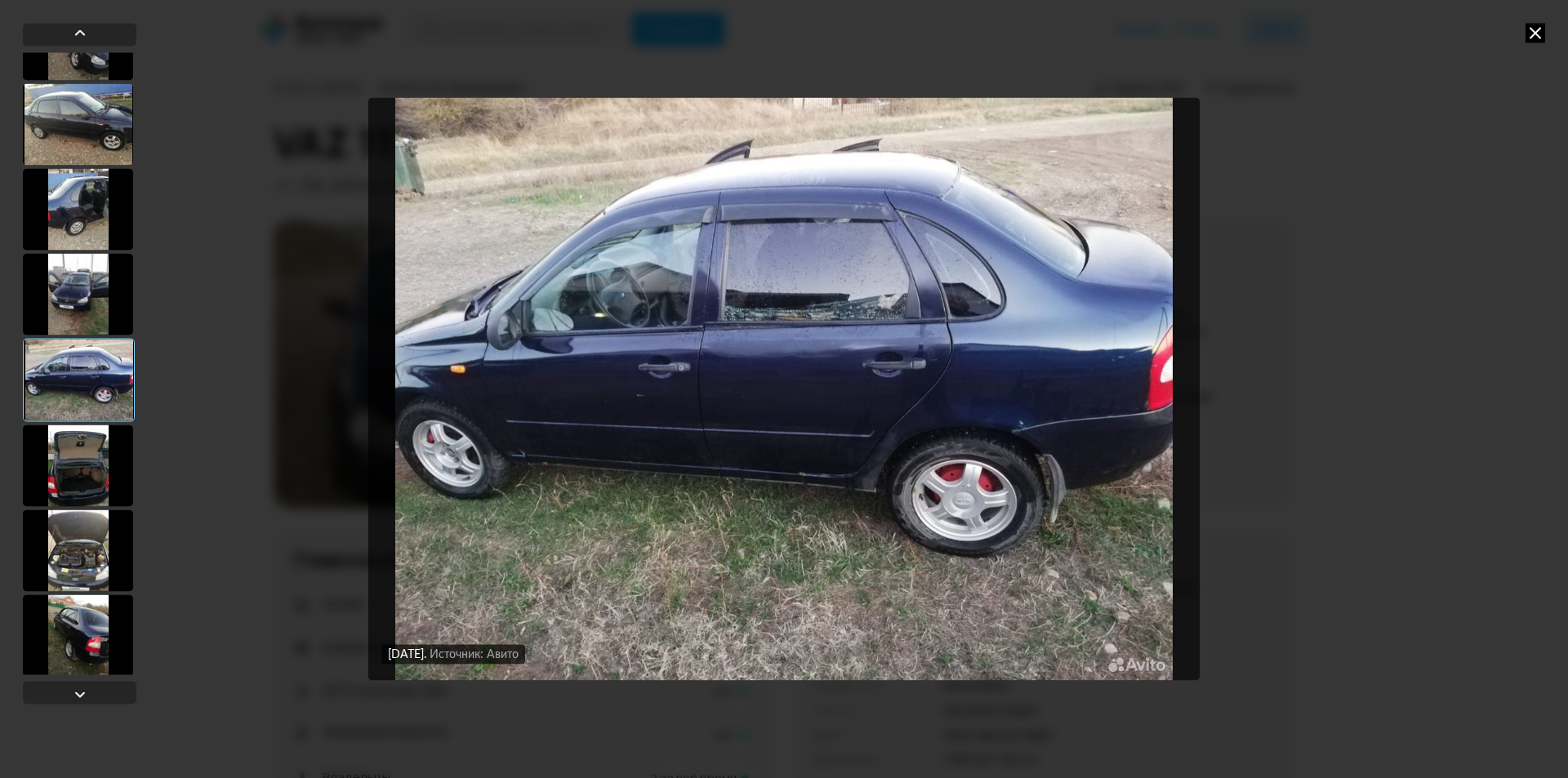
scroll to position [245, 0]
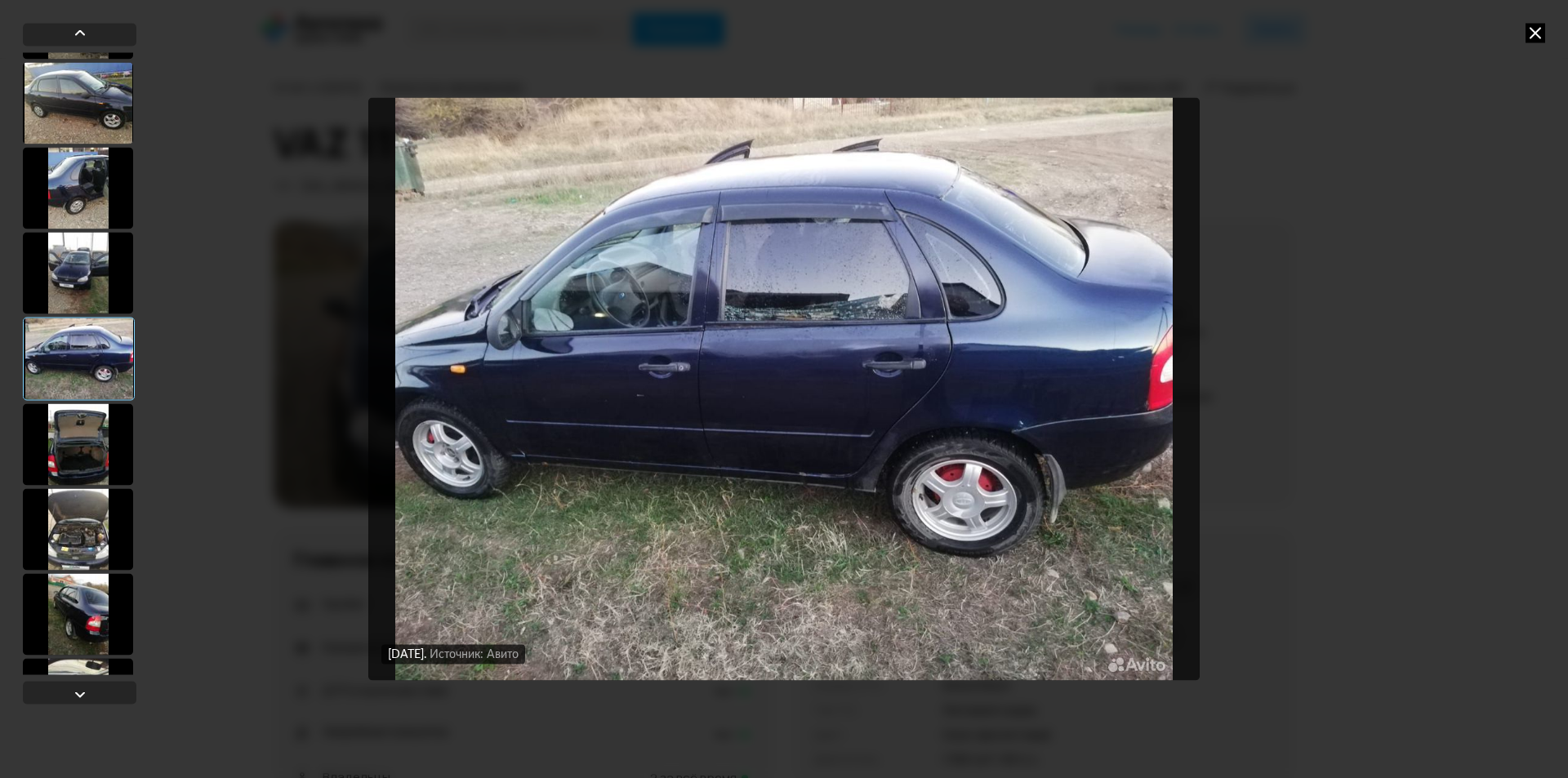
click at [78, 433] on div at bounding box center [78, 443] width 111 height 81
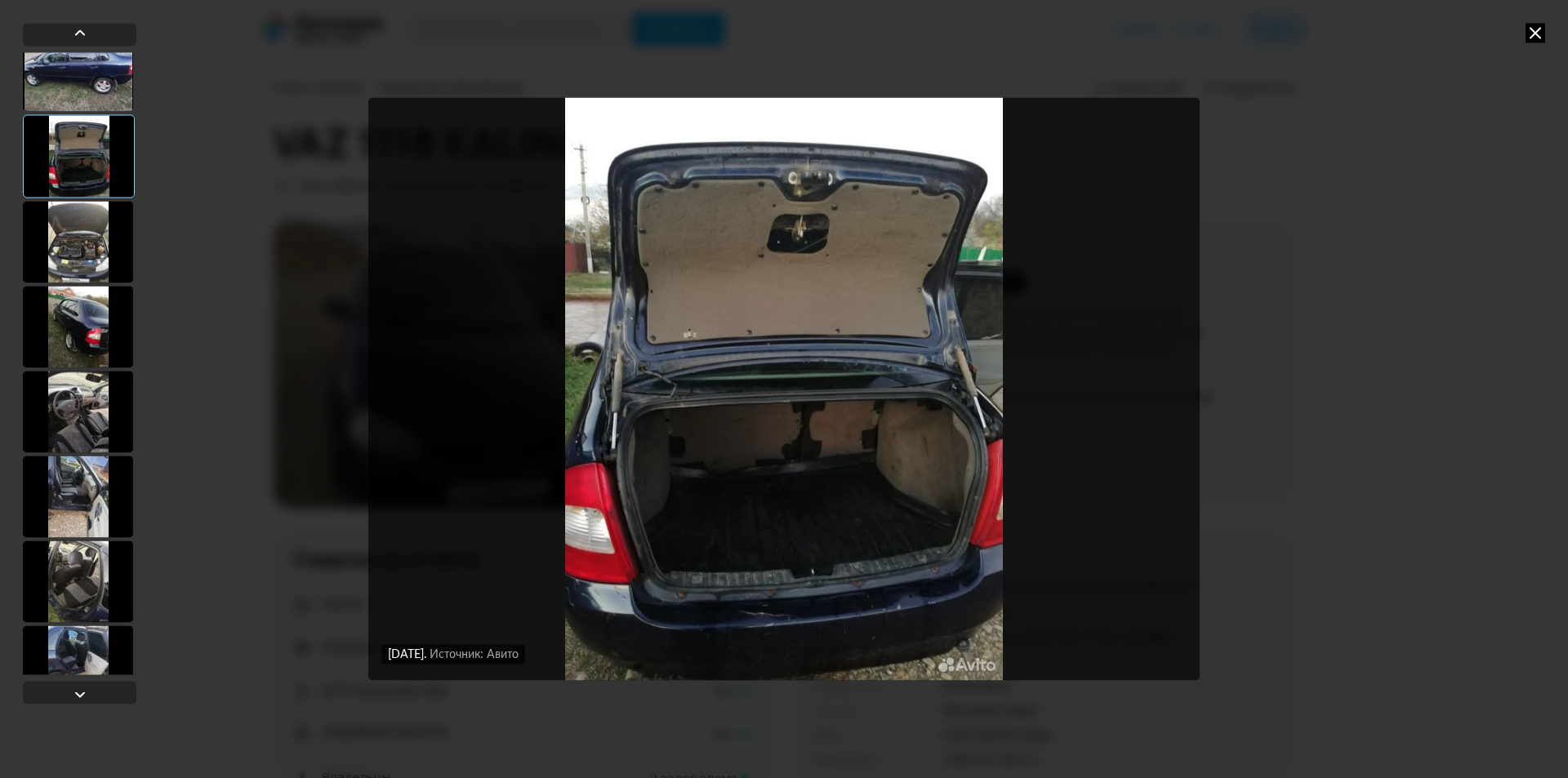
scroll to position [572, 0]
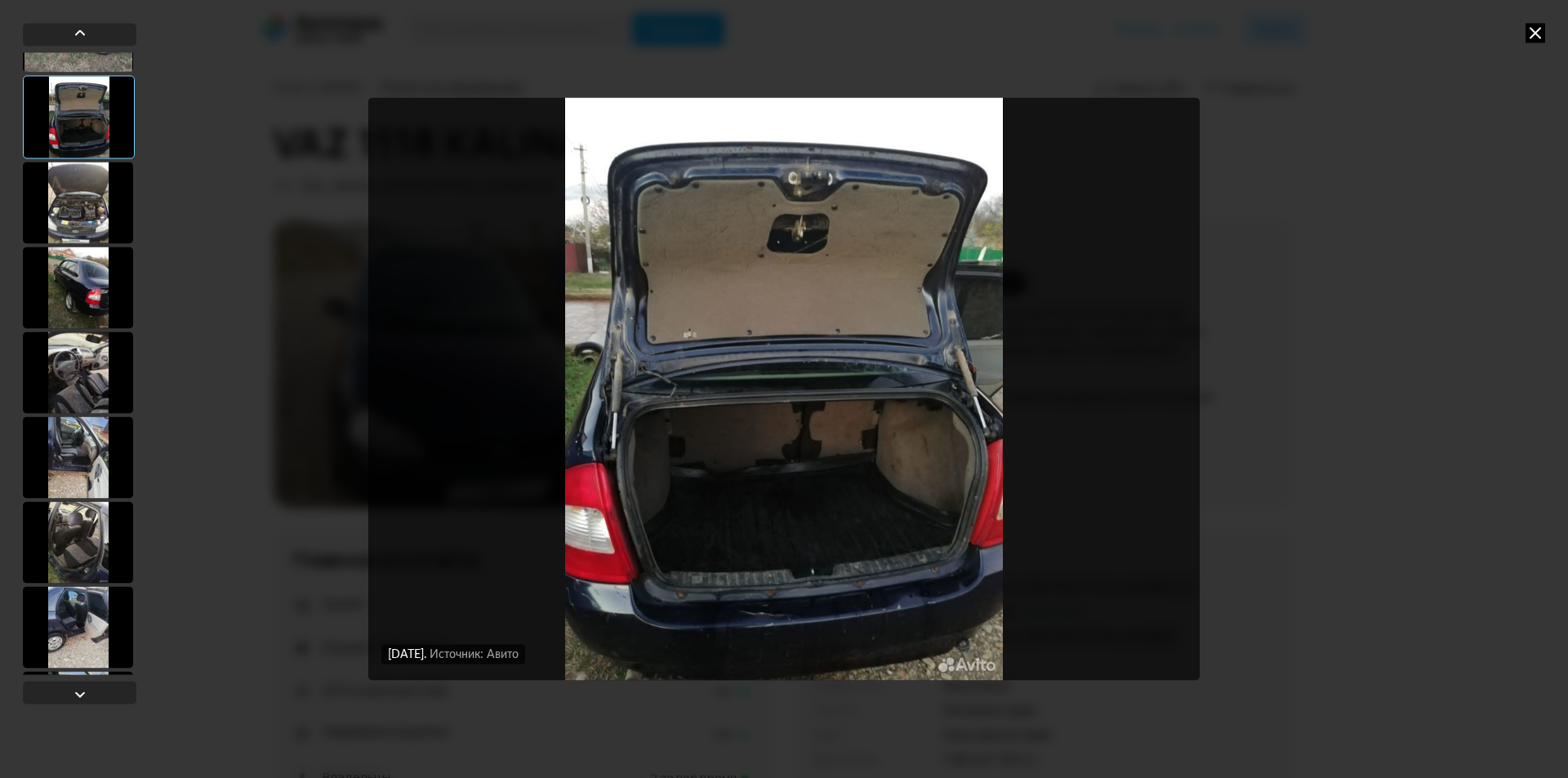
click at [66, 354] on div at bounding box center [78, 372] width 111 height 81
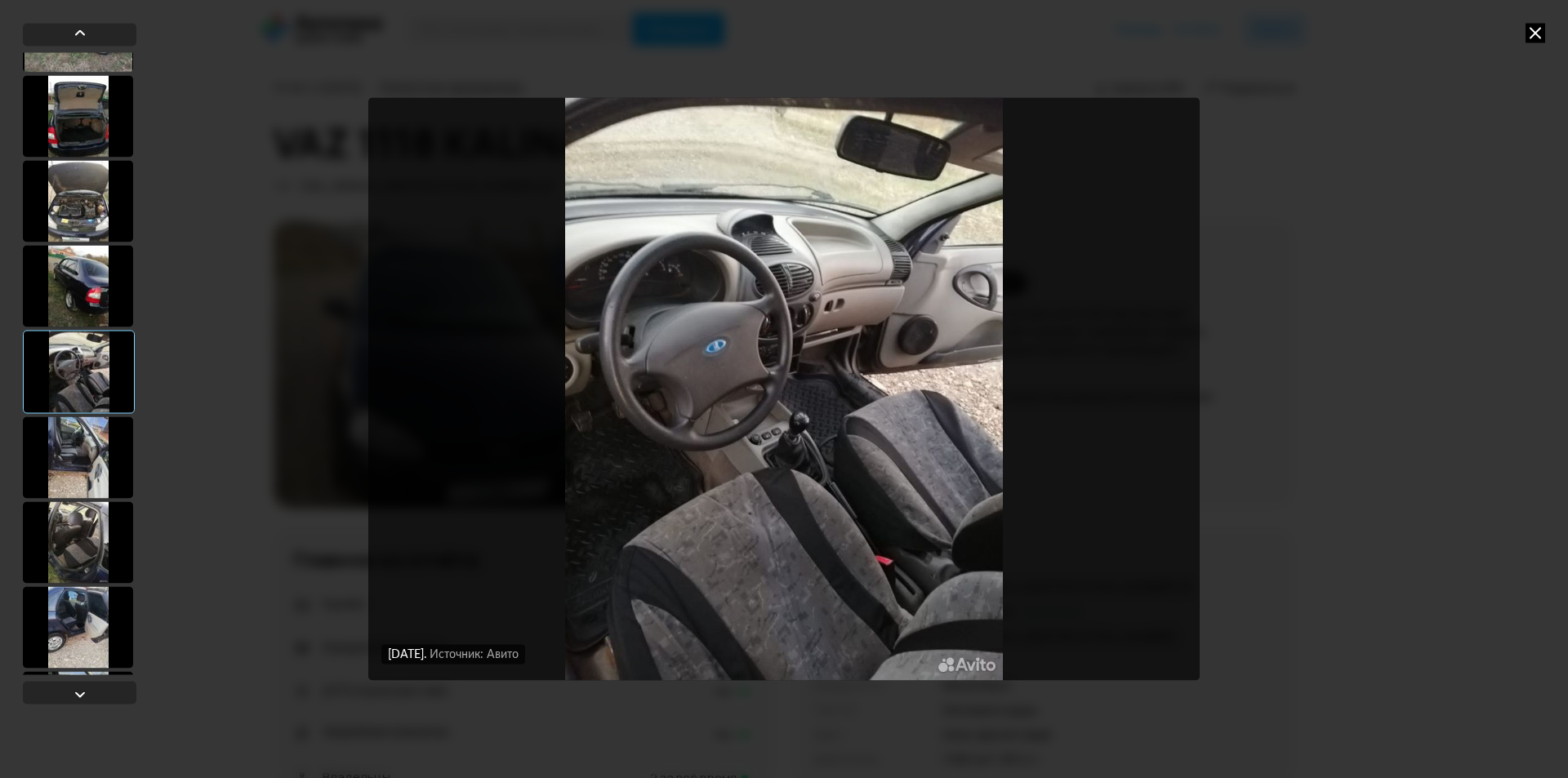
click at [91, 463] on div at bounding box center [78, 457] width 111 height 81
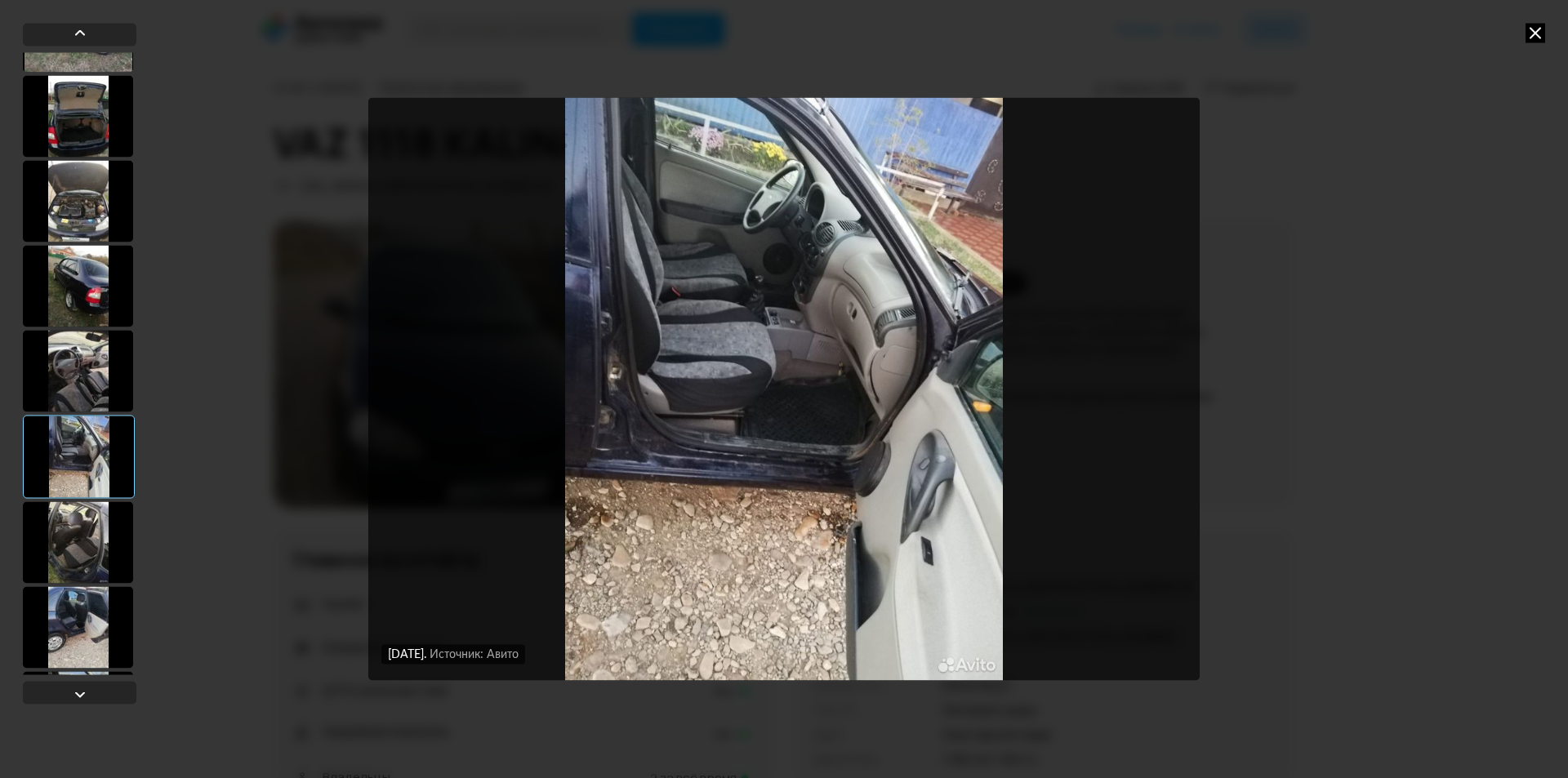
click at [71, 549] on div at bounding box center [78, 542] width 111 height 81
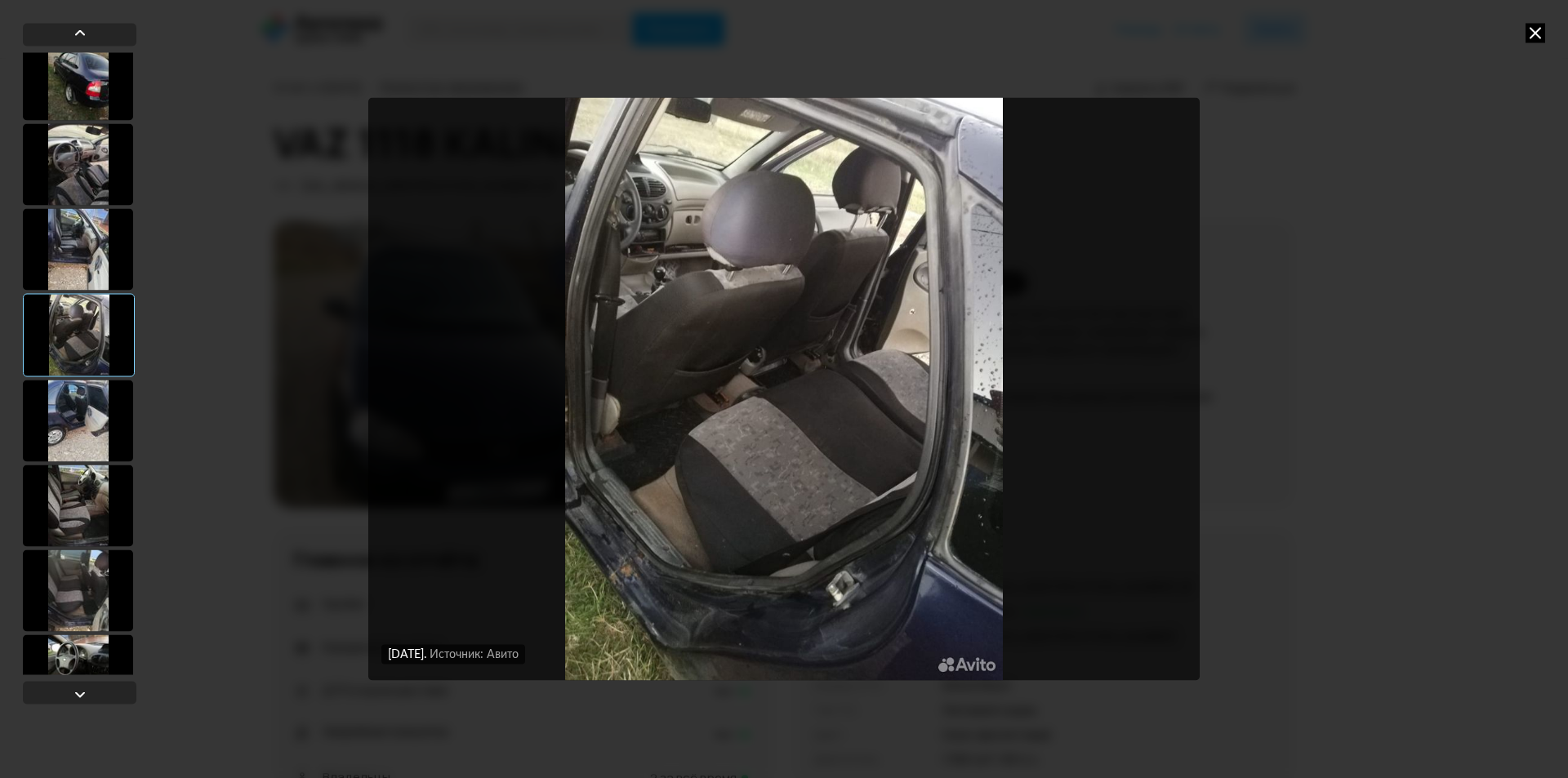
scroll to position [817, 0]
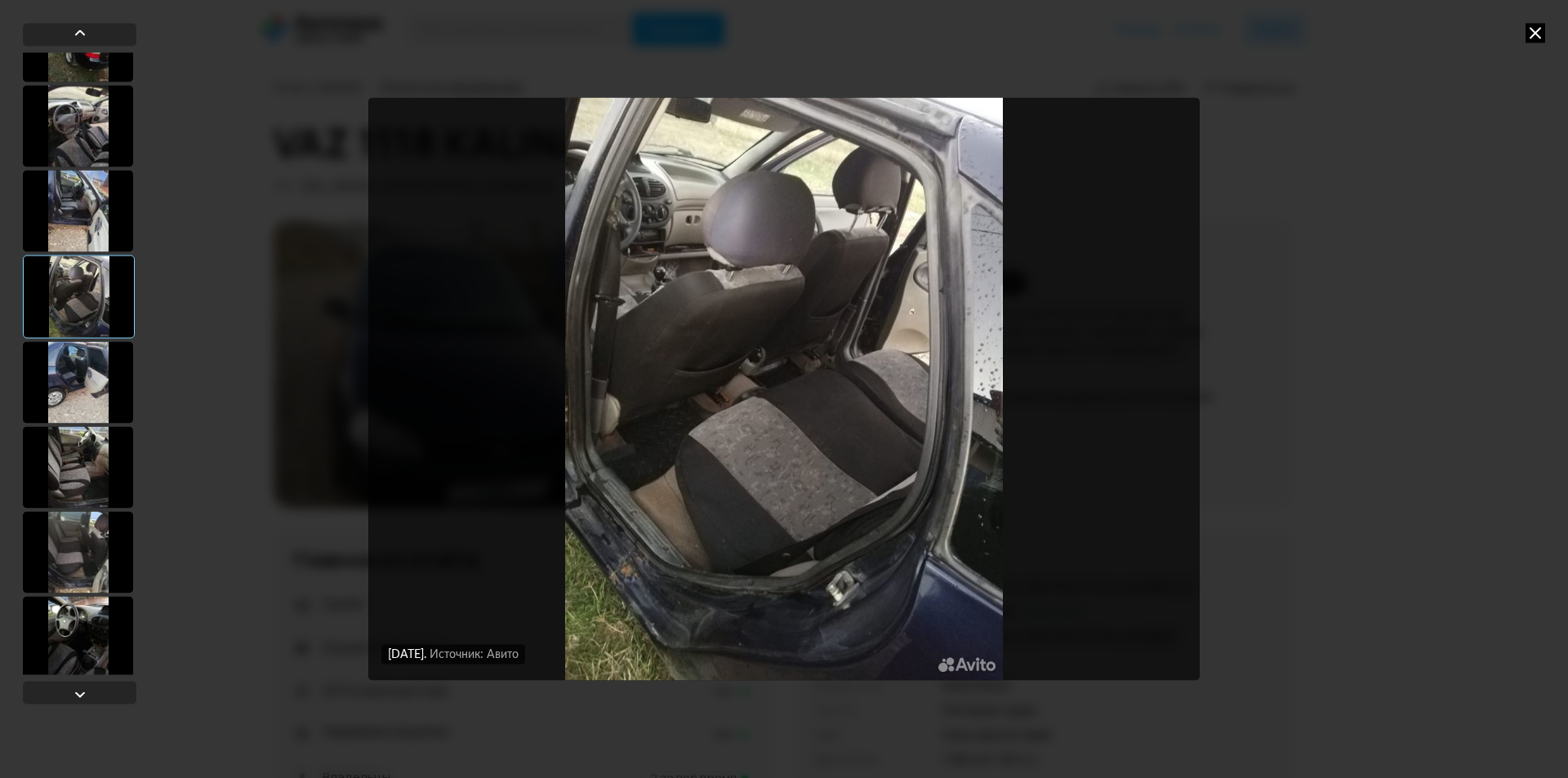
click at [91, 371] on div at bounding box center [78, 381] width 111 height 81
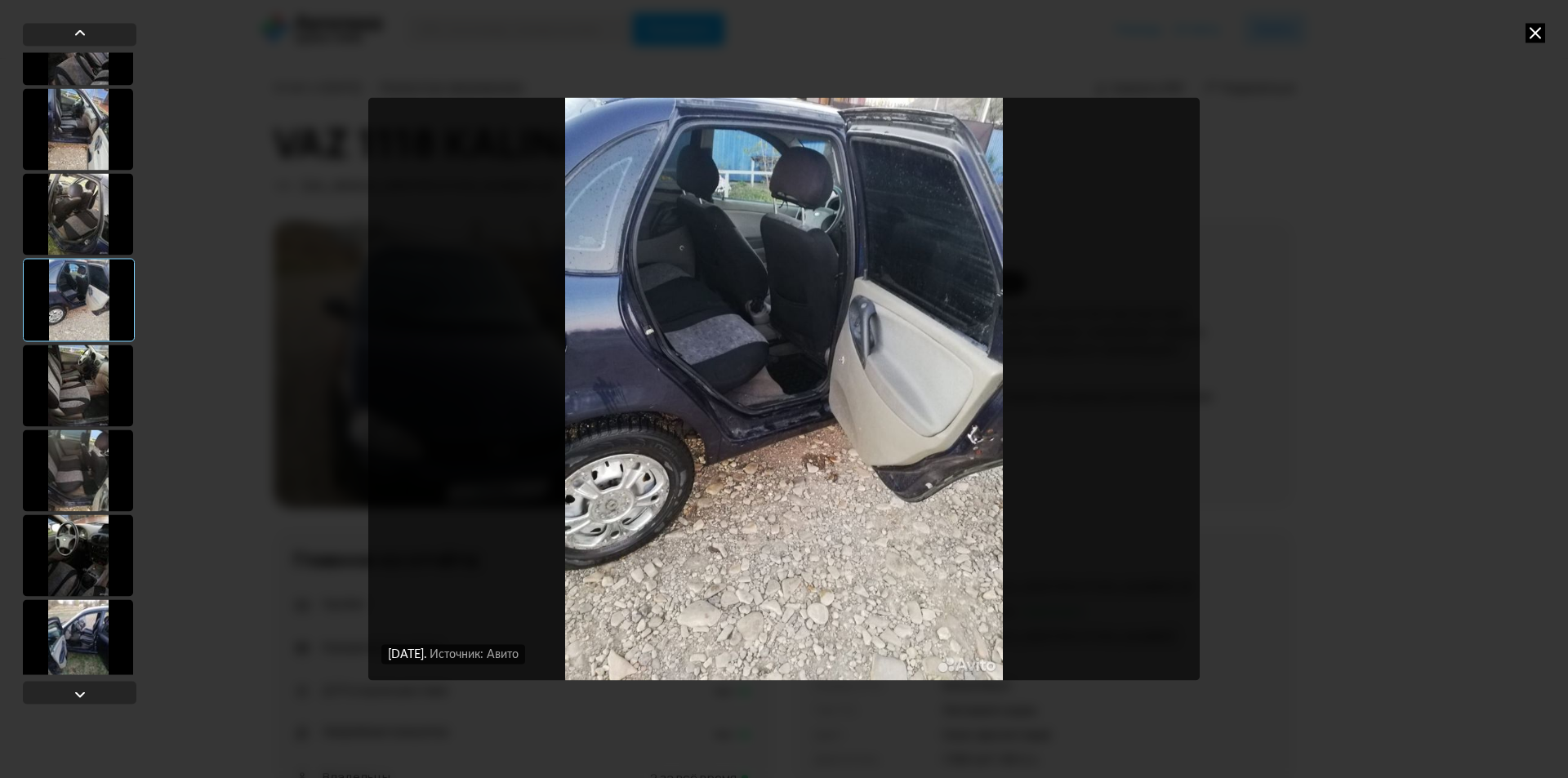
scroll to position [980, 0]
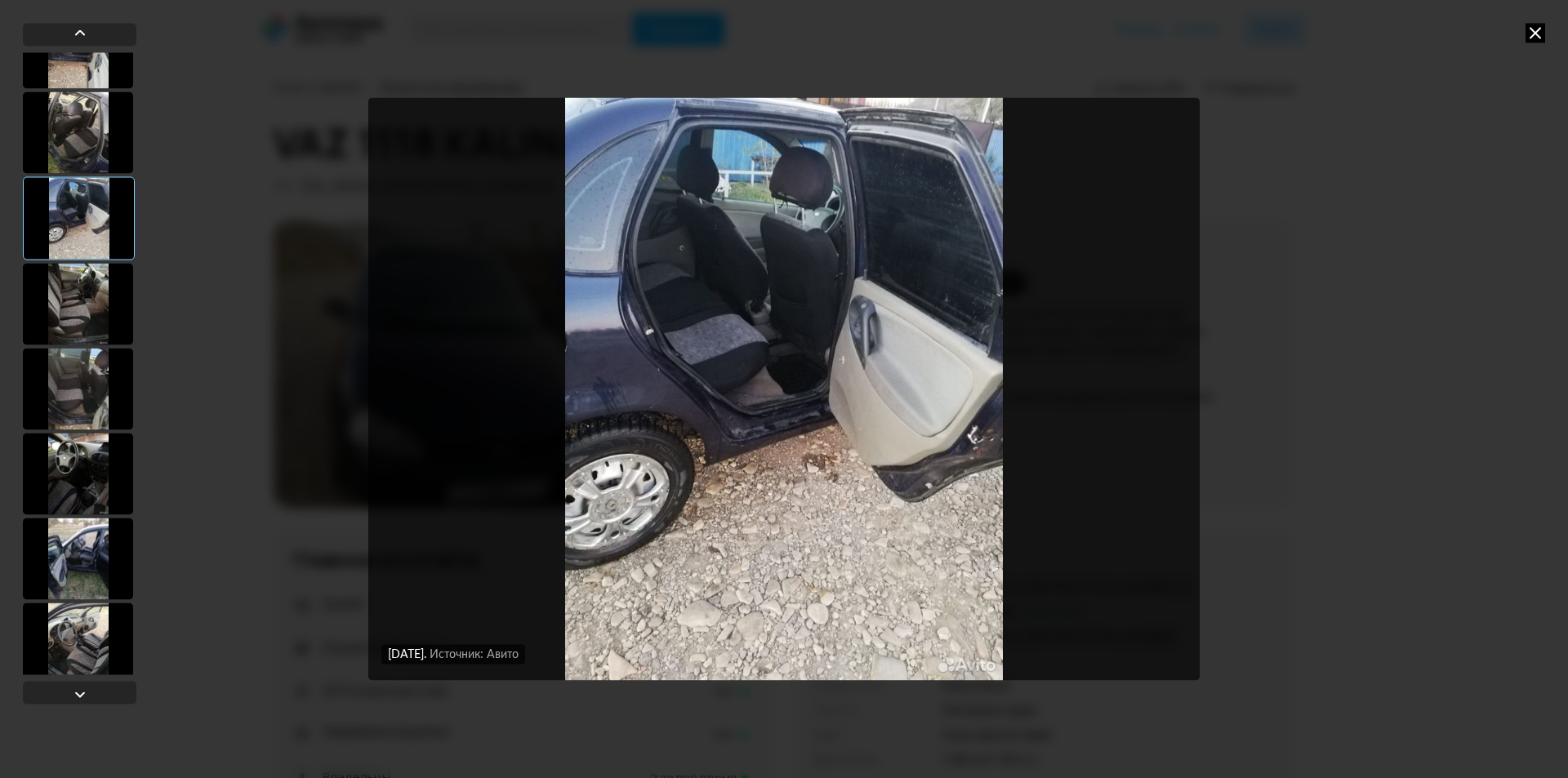
click at [86, 464] on div at bounding box center [78, 473] width 111 height 81
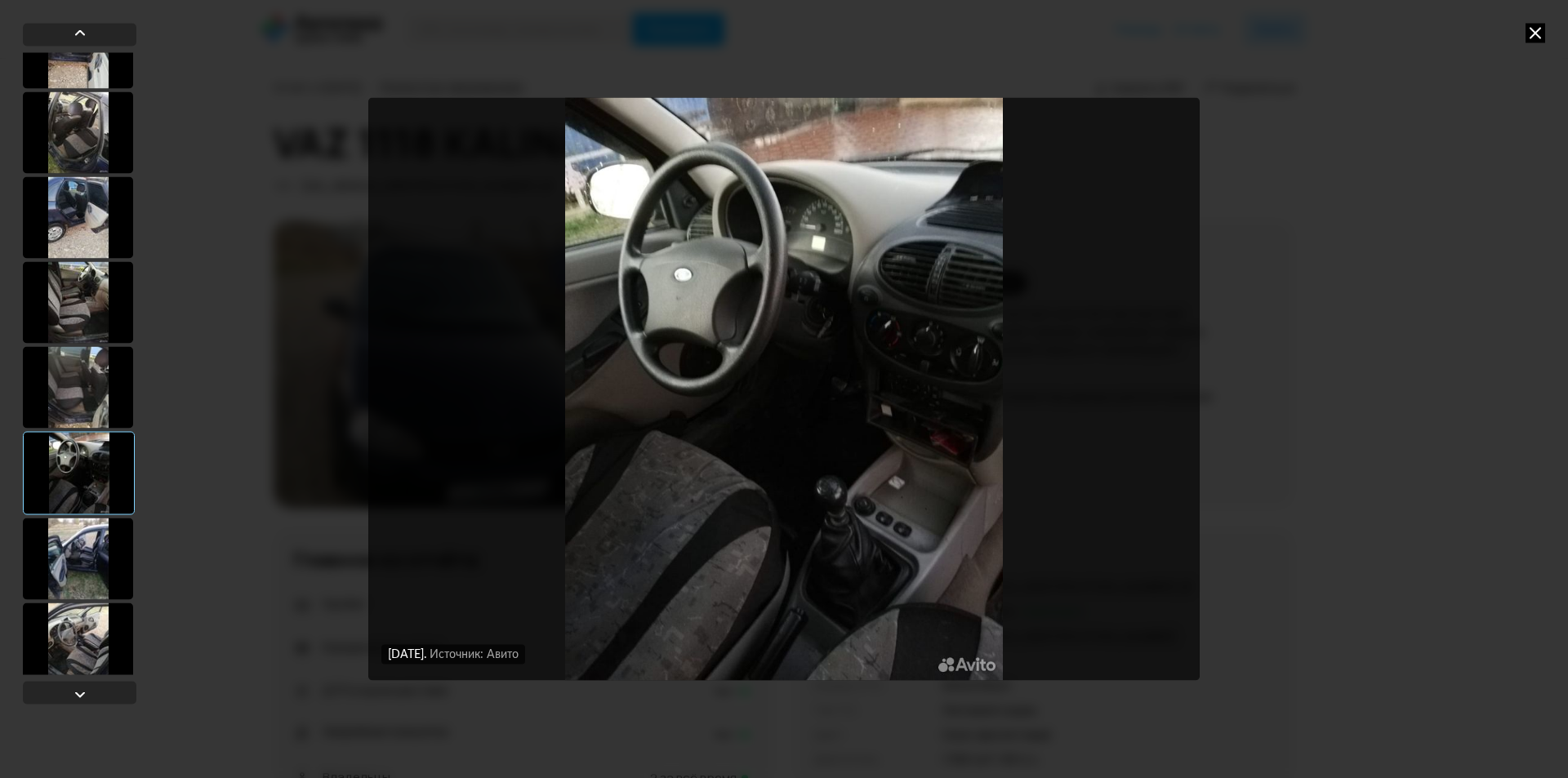
scroll to position [1144, 0]
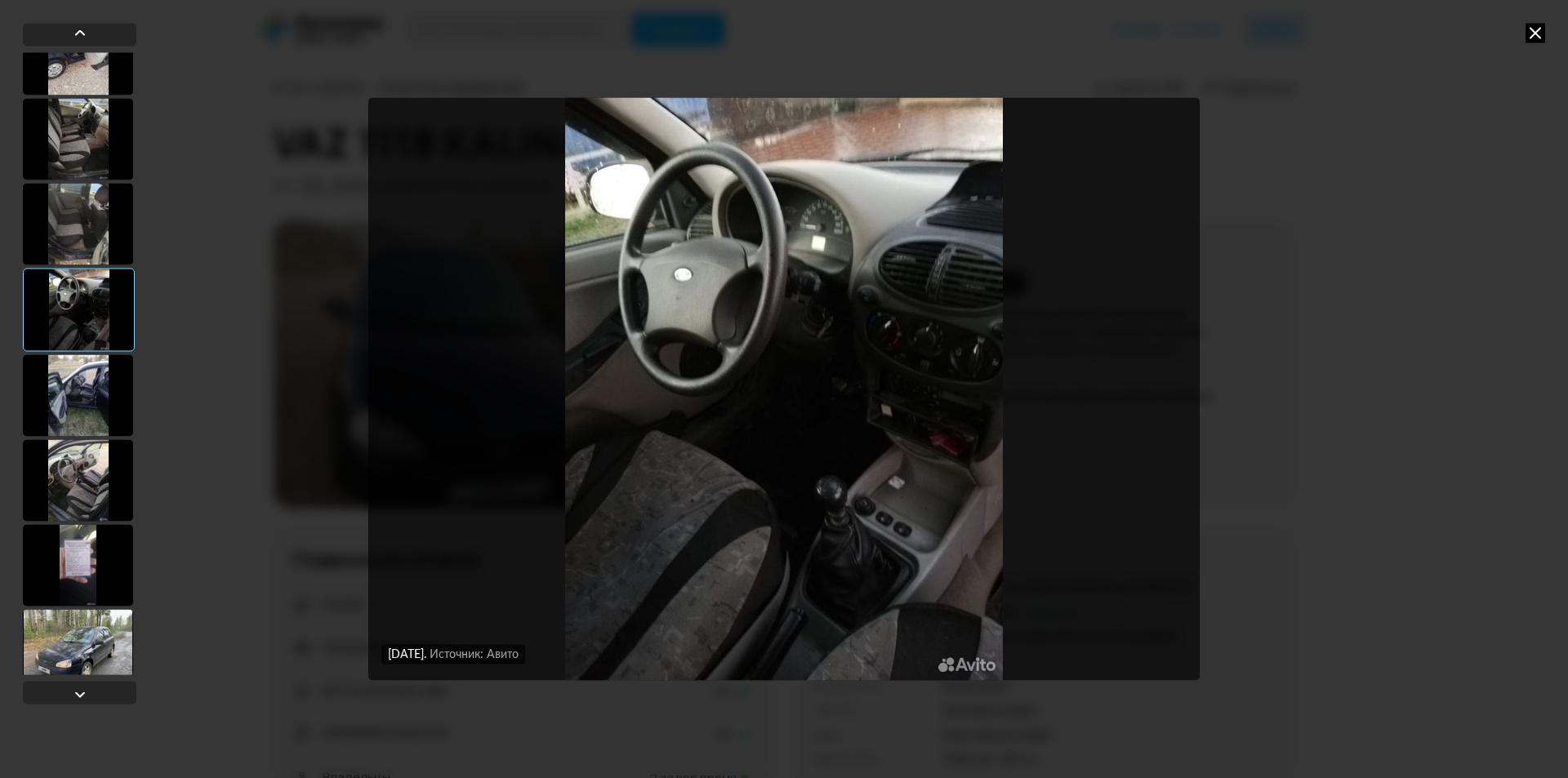
click at [86, 464] on div at bounding box center [78, 480] width 111 height 81
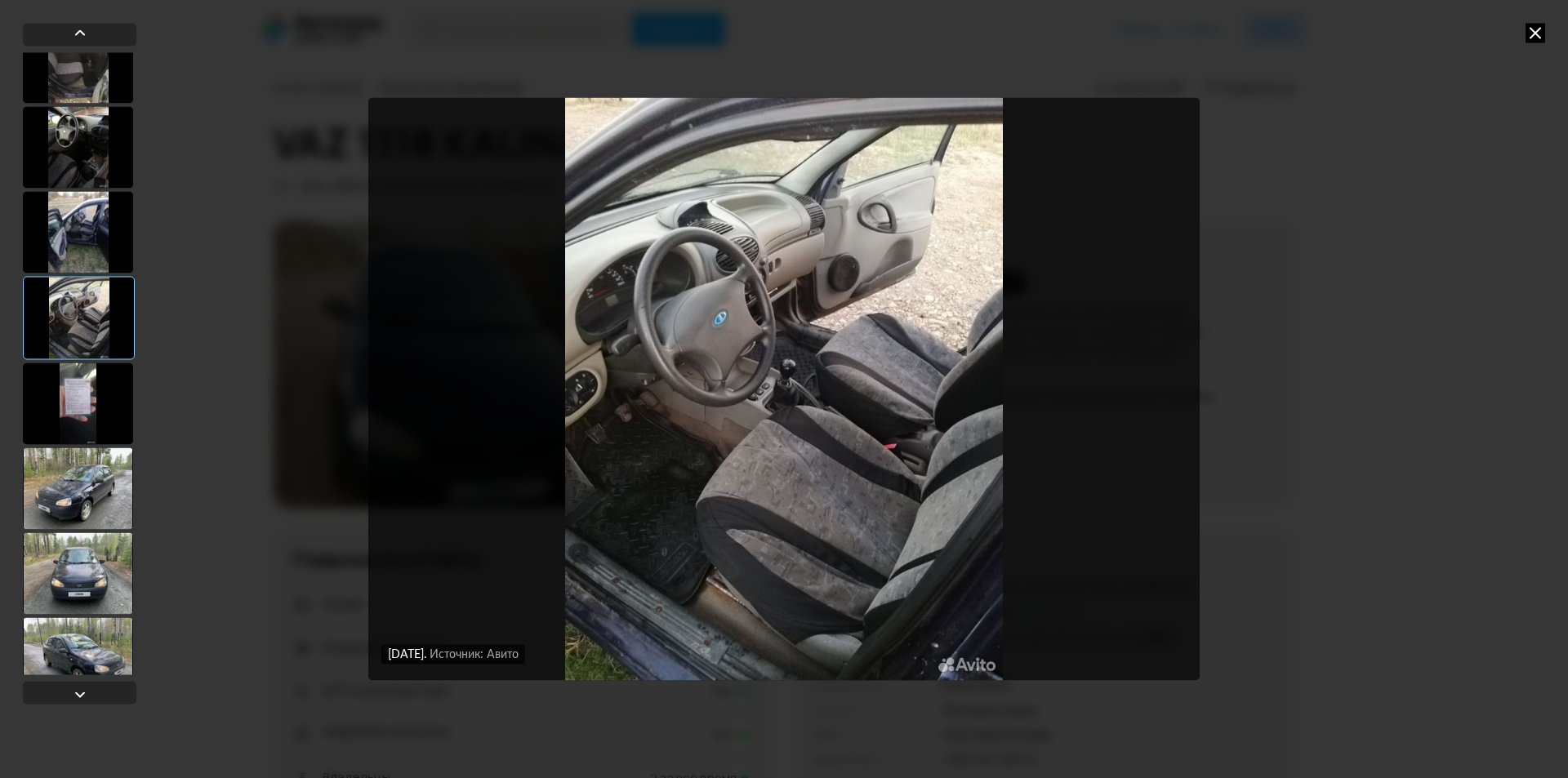
scroll to position [1307, 0]
click at [52, 477] on div at bounding box center [78, 486] width 111 height 81
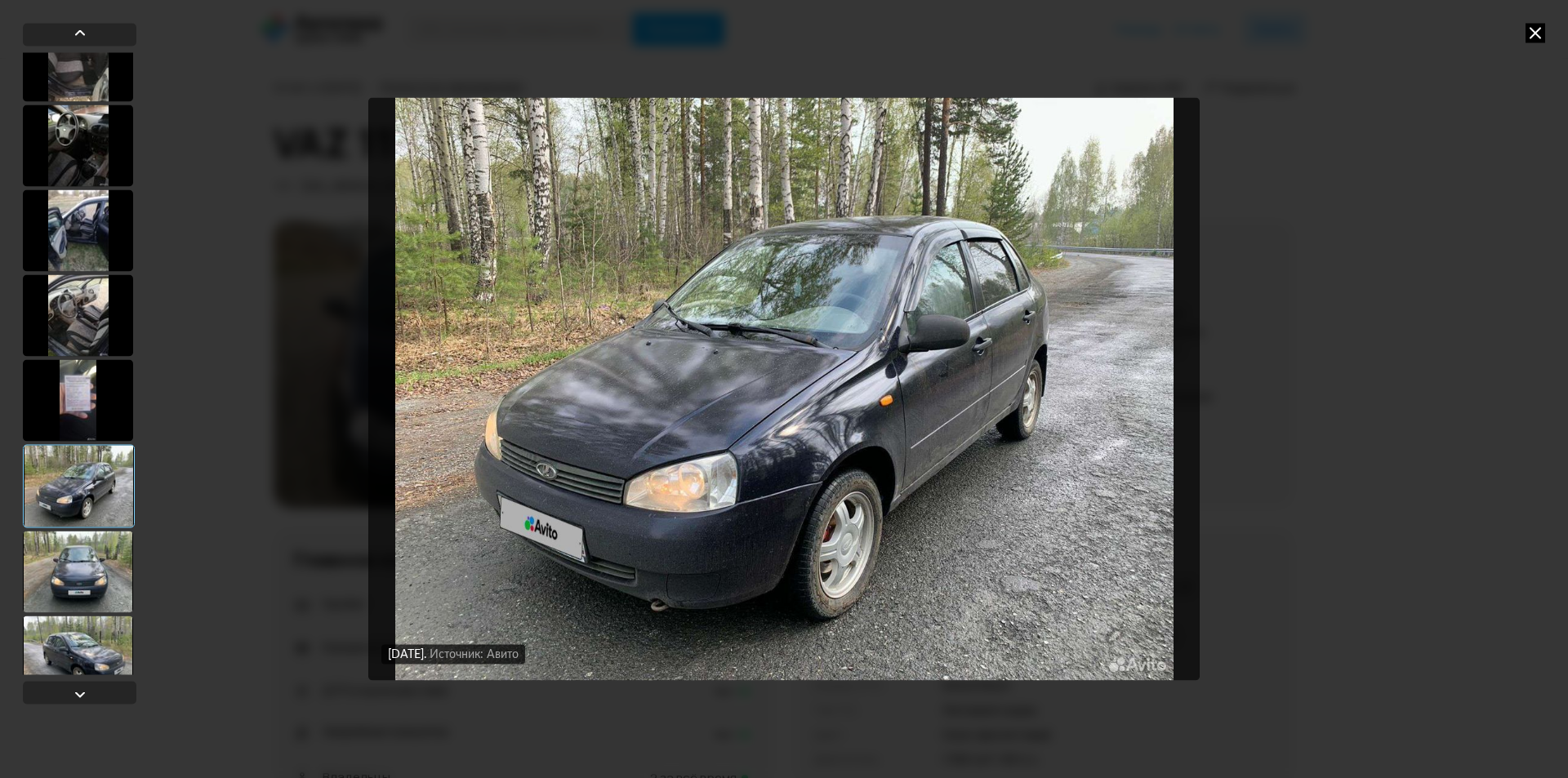
click at [84, 555] on div at bounding box center [78, 571] width 111 height 81
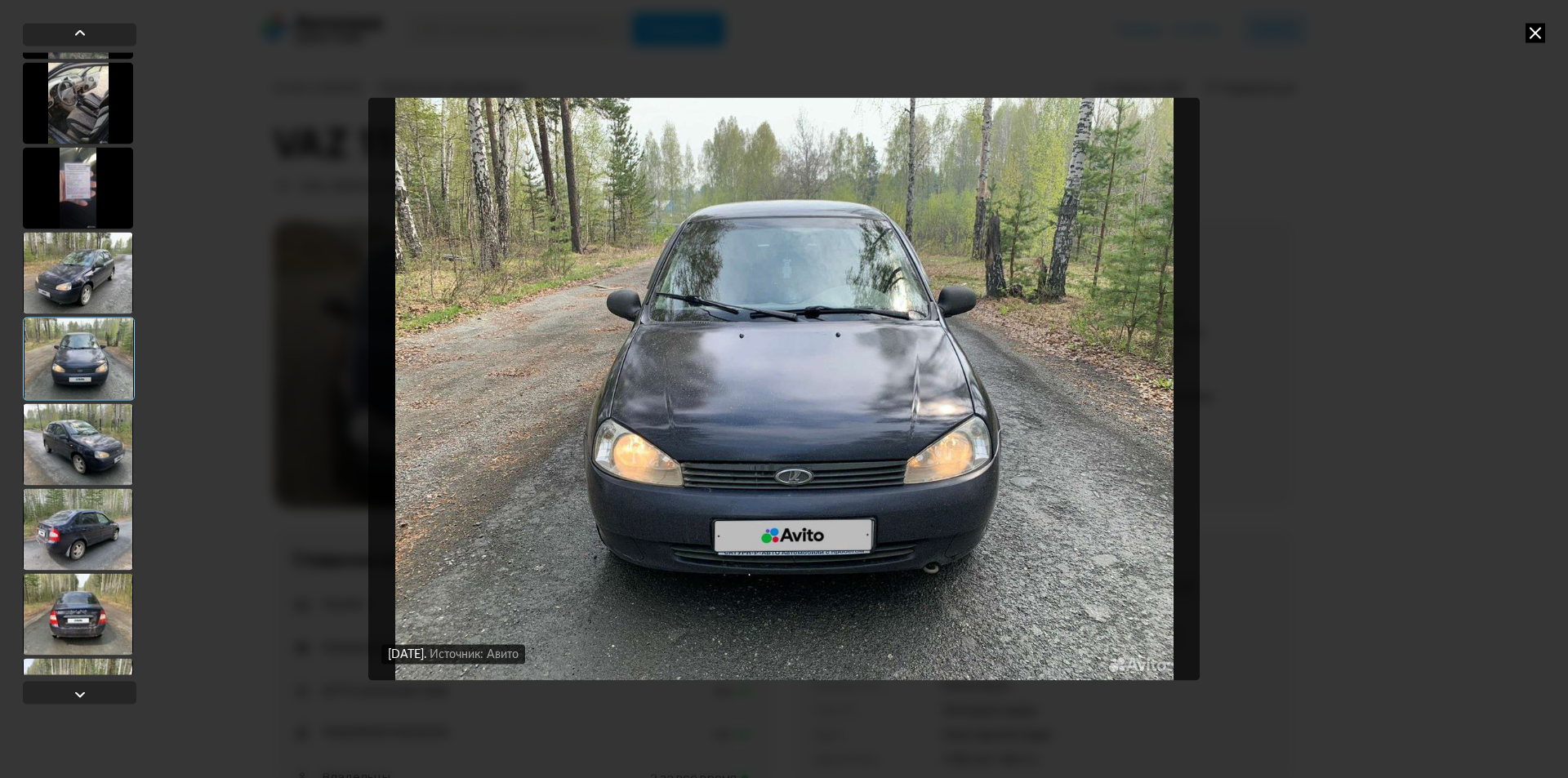
scroll to position [1552, 0]
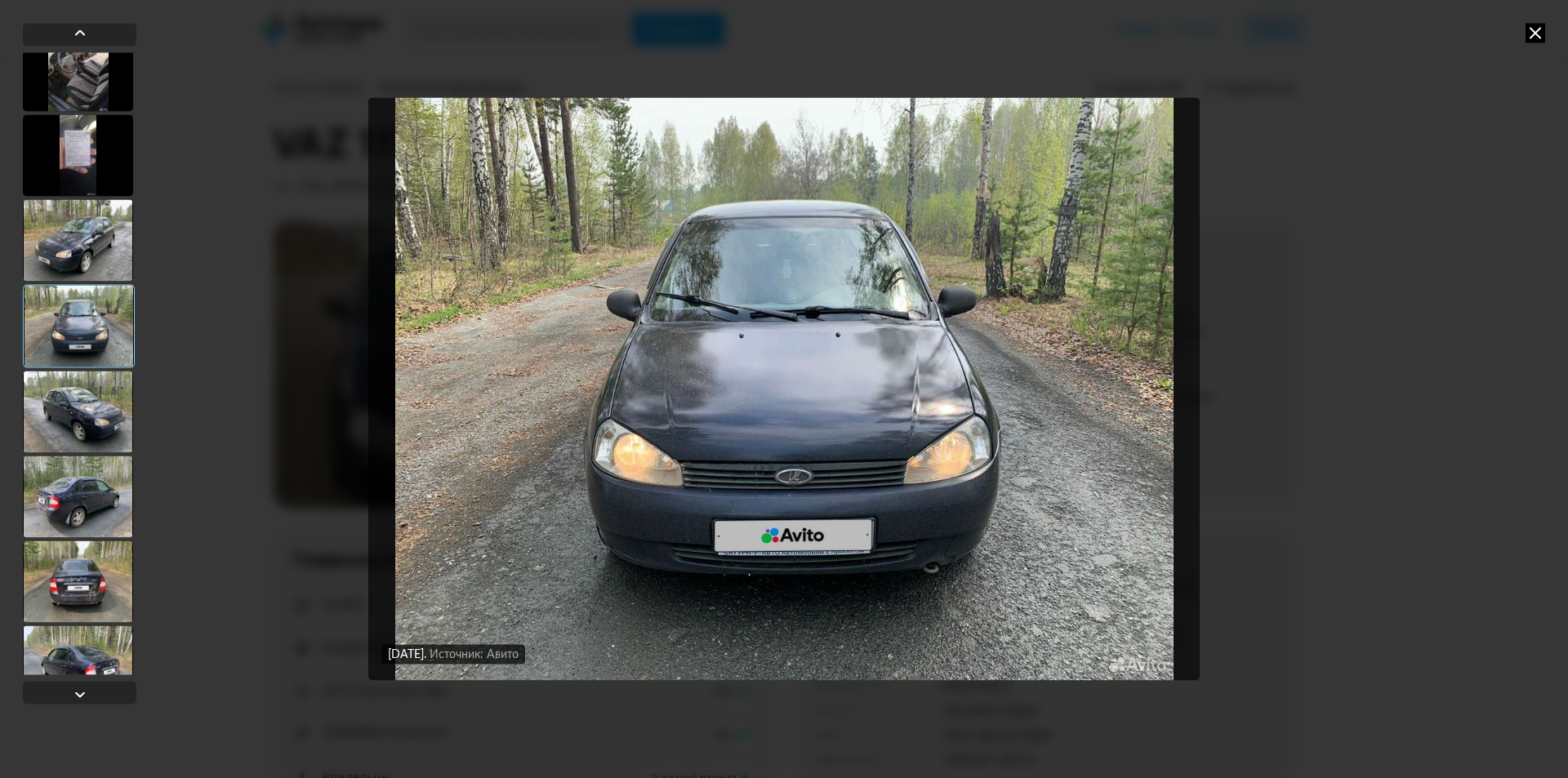
click at [107, 392] on div at bounding box center [78, 411] width 111 height 81
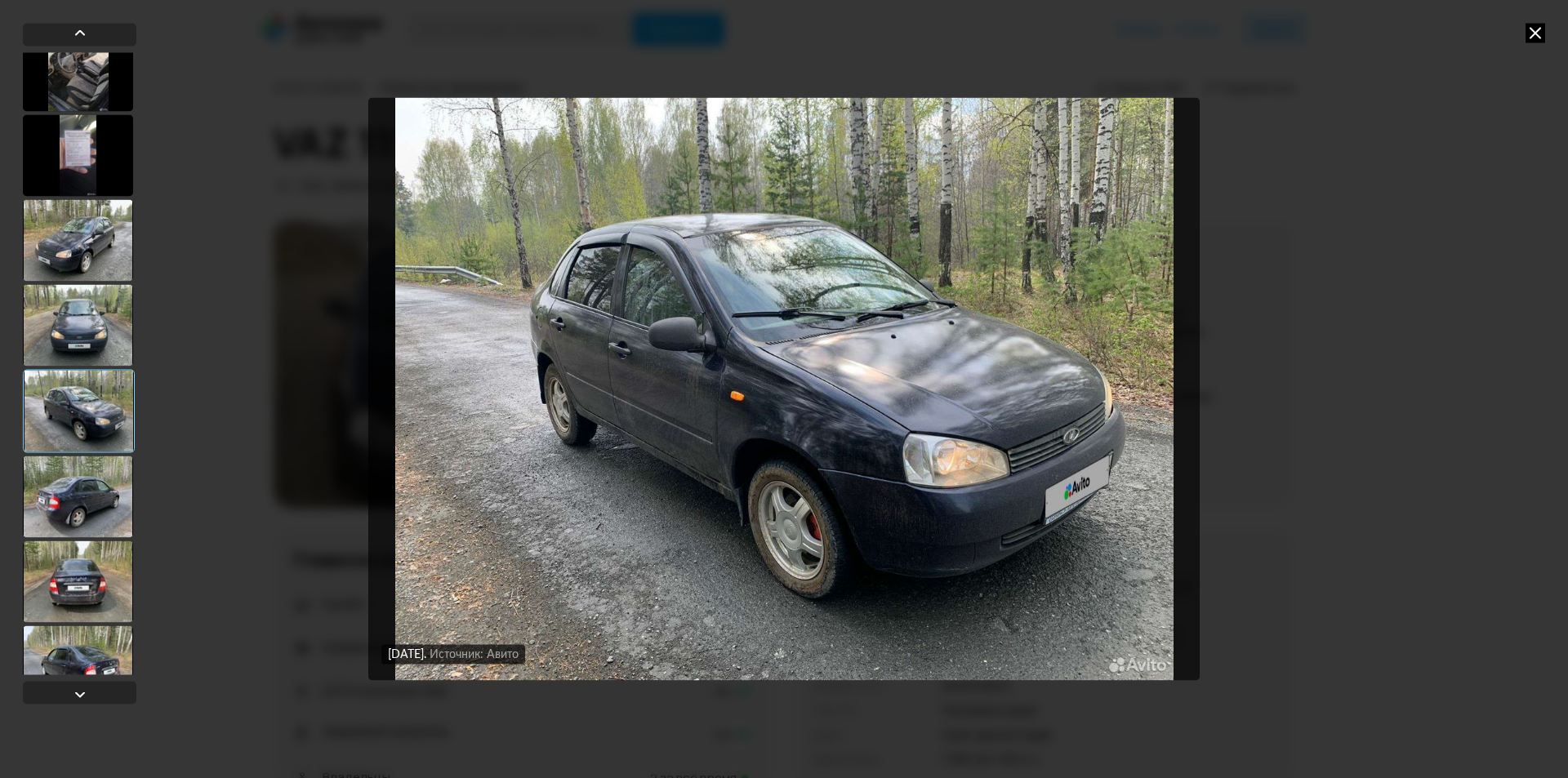
click at [95, 505] on div at bounding box center [78, 496] width 111 height 81
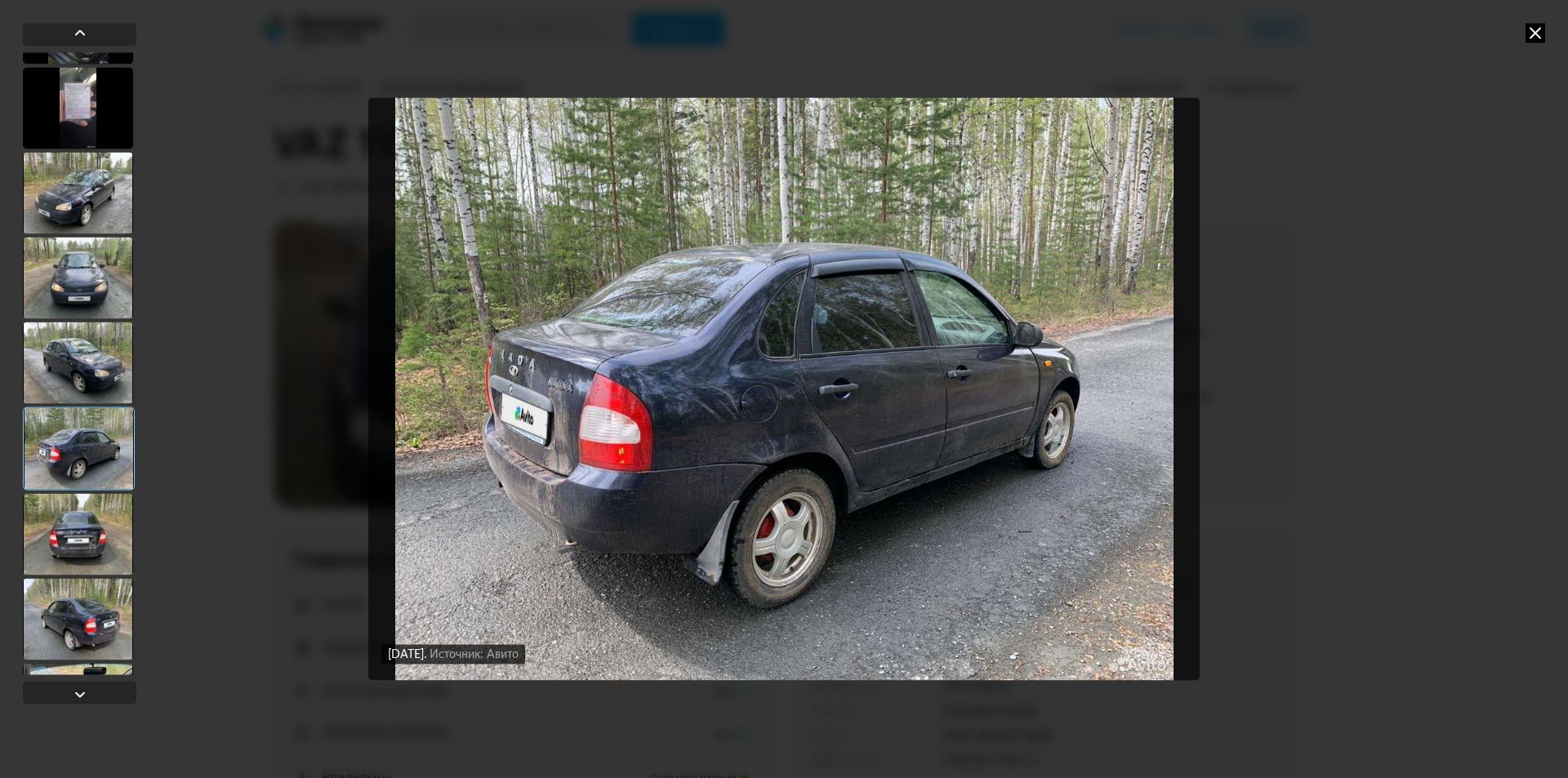
scroll to position [1633, 0]
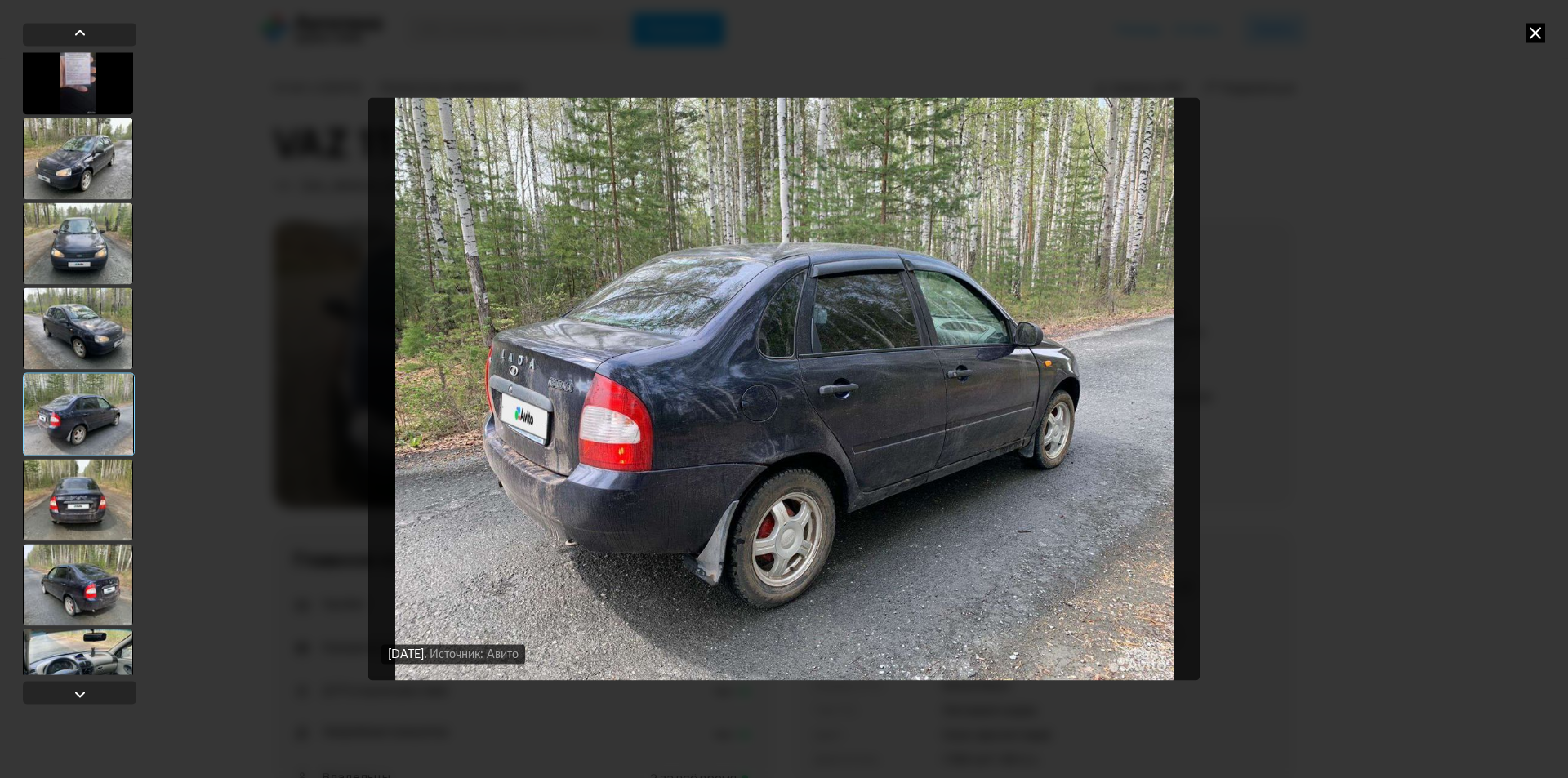
click at [92, 502] on div at bounding box center [78, 500] width 111 height 81
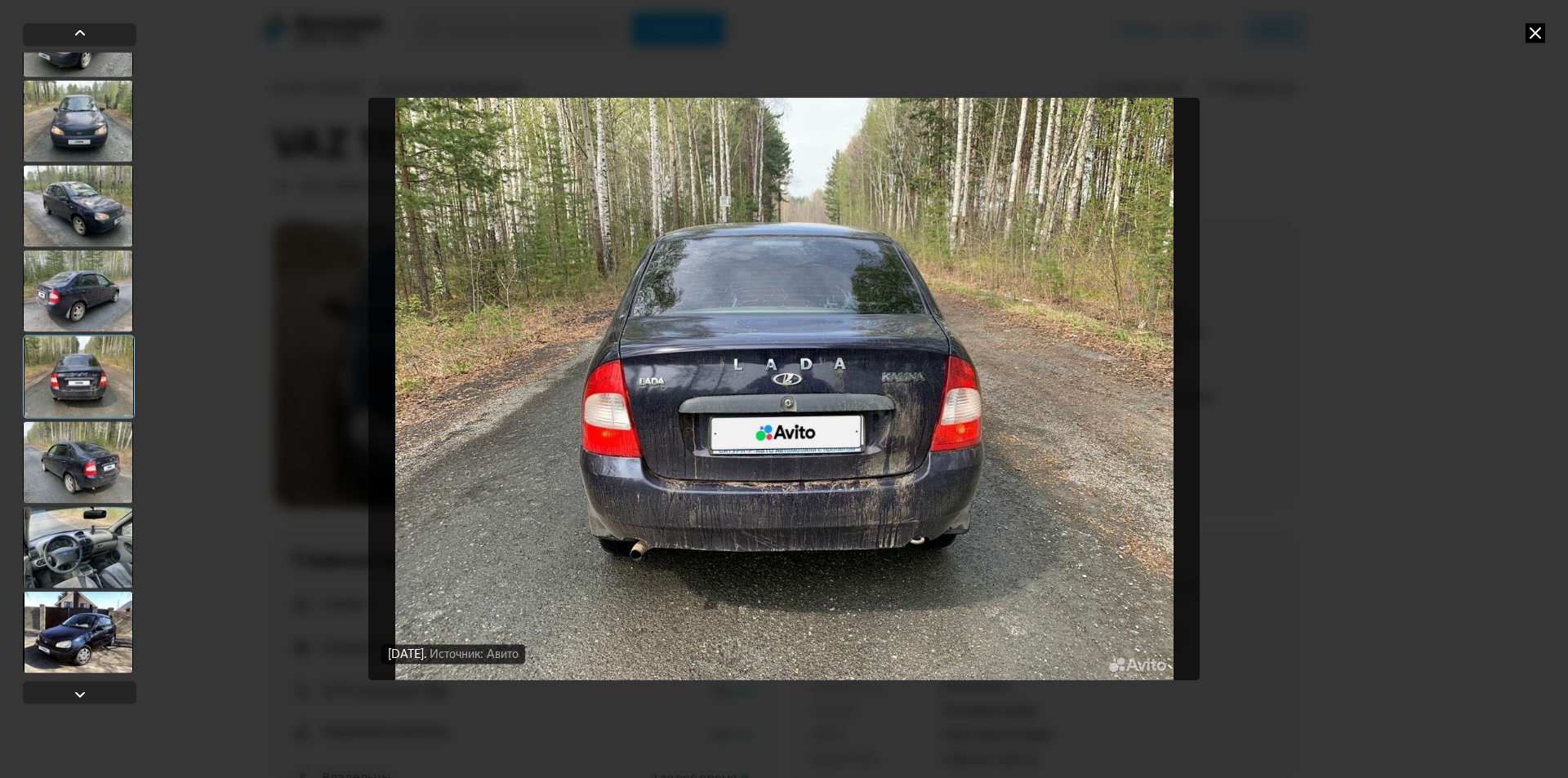
scroll to position [1797, 0]
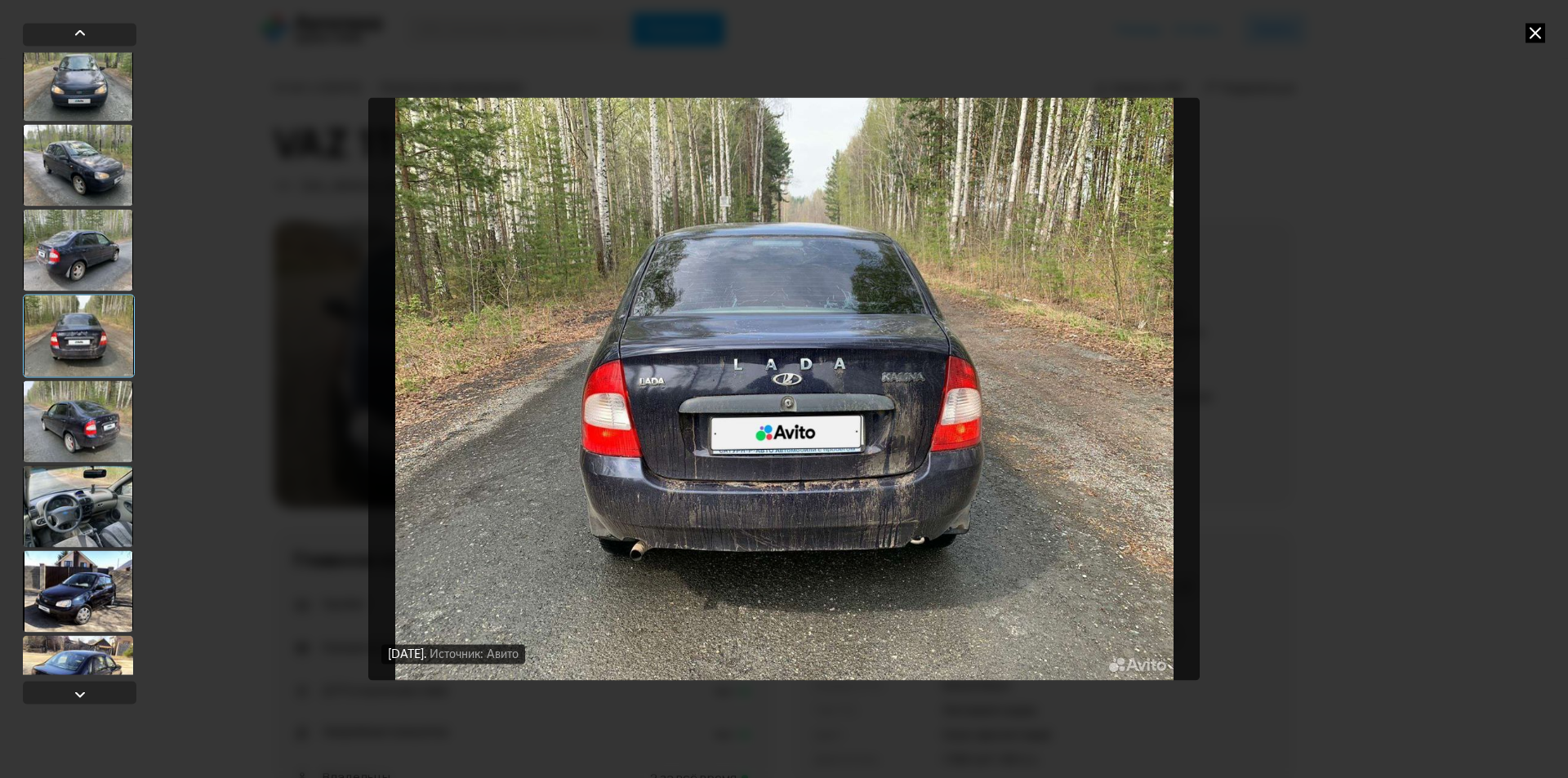
click at [85, 412] on div at bounding box center [78, 421] width 111 height 81
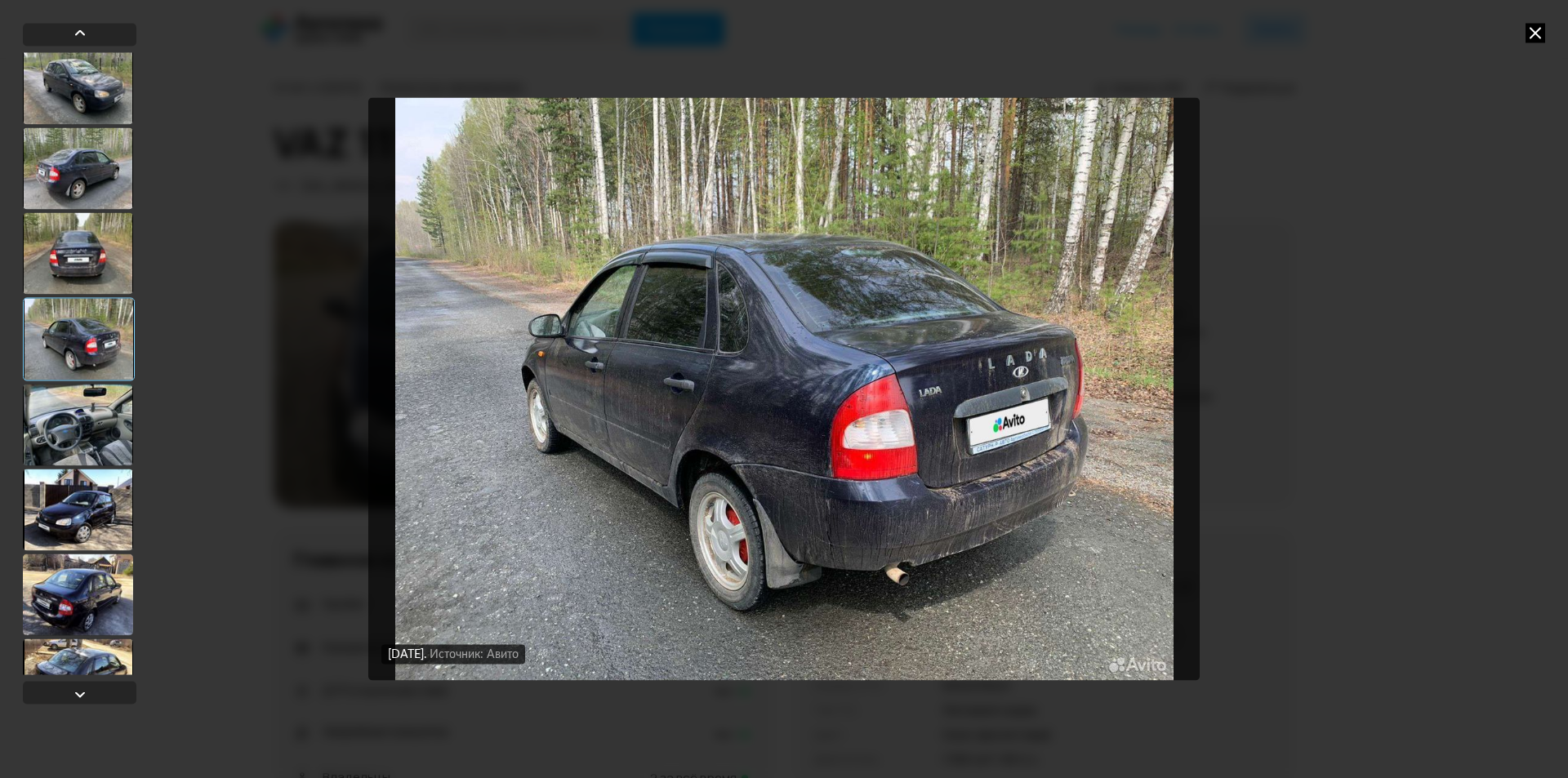
scroll to position [1960, 0]
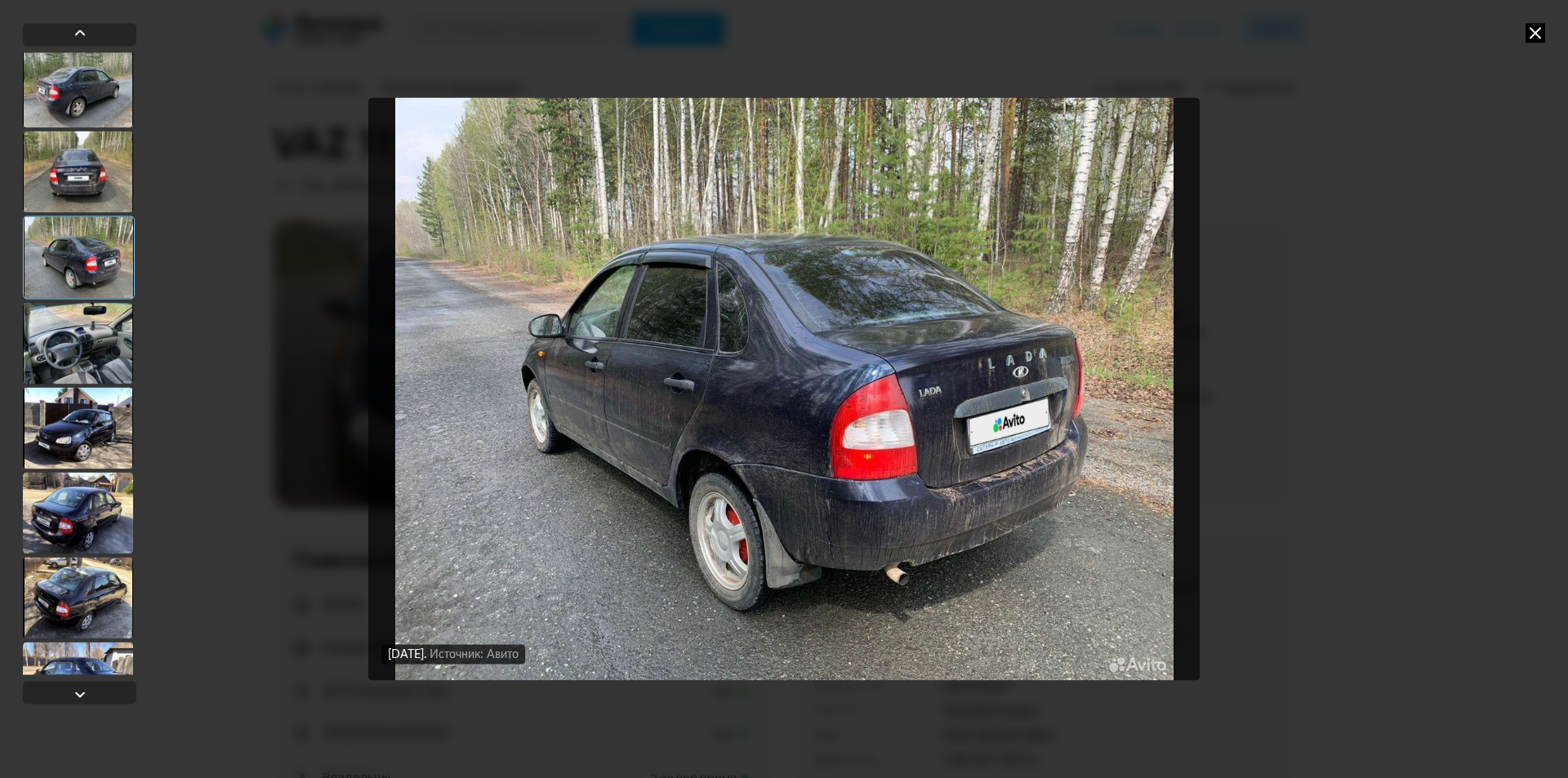
click at [100, 363] on div at bounding box center [78, 342] width 111 height 81
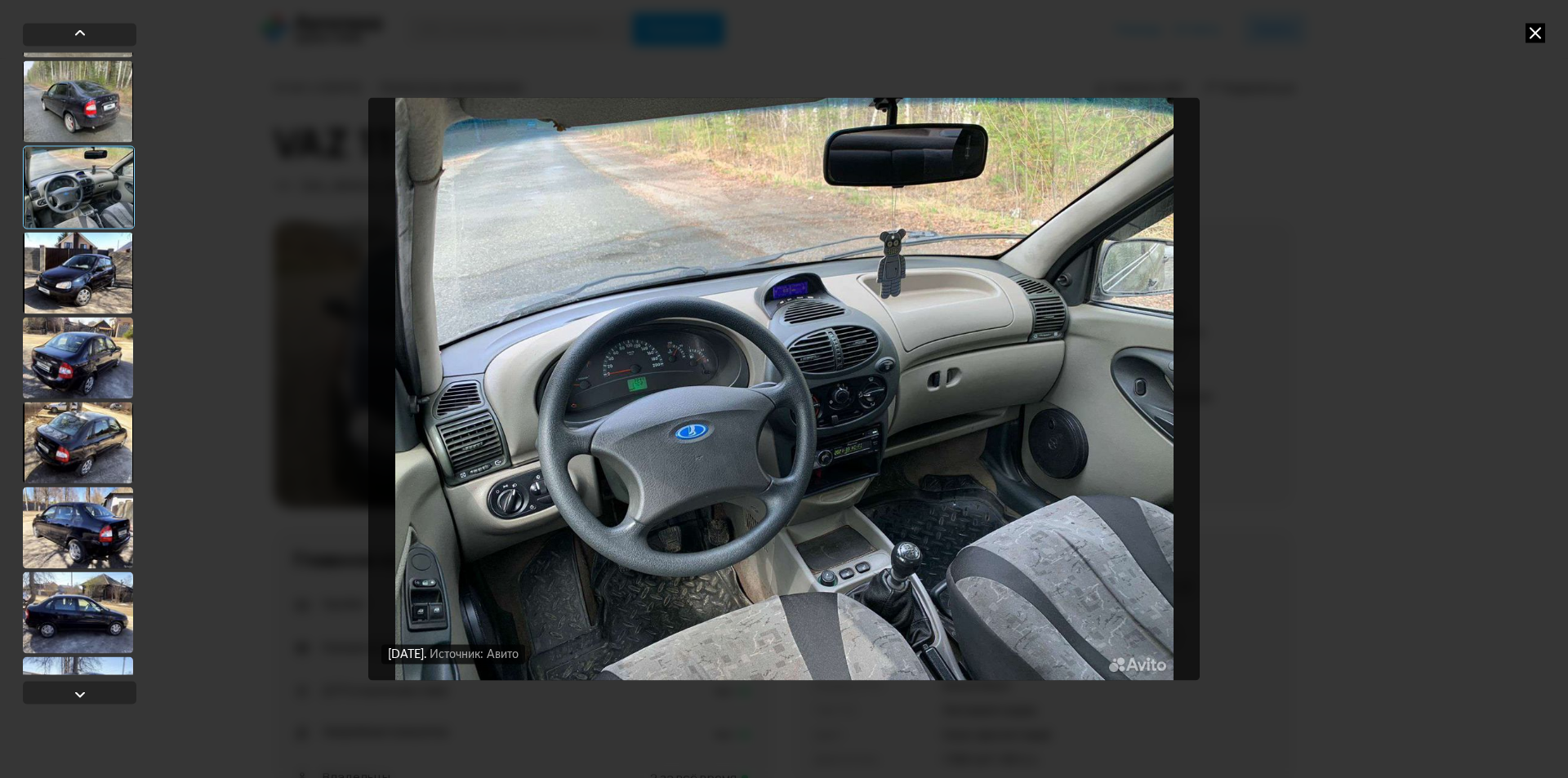
scroll to position [2124, 0]
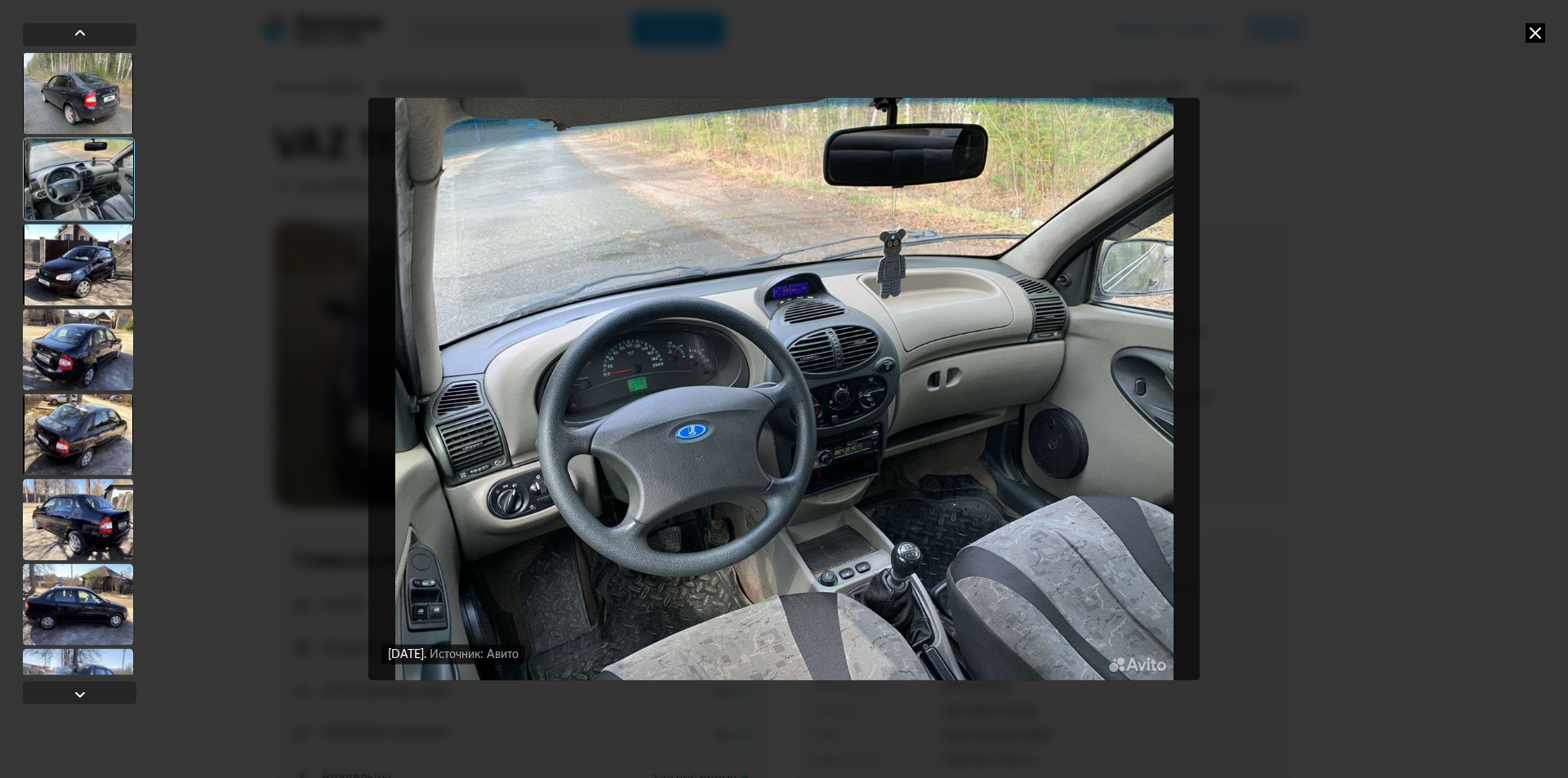
click at [95, 252] on div at bounding box center [78, 264] width 111 height 81
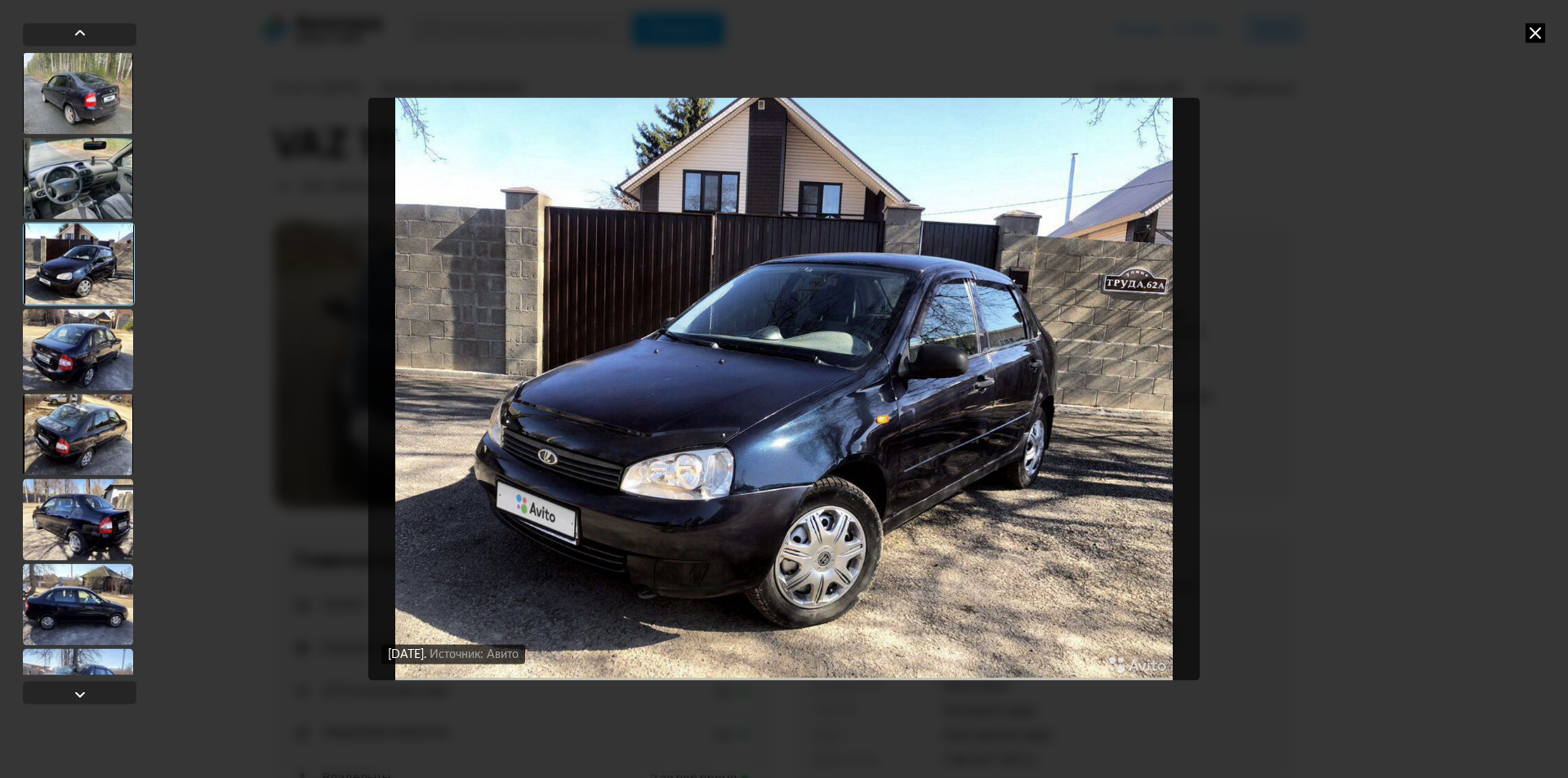
click at [85, 333] on div at bounding box center [78, 349] width 111 height 81
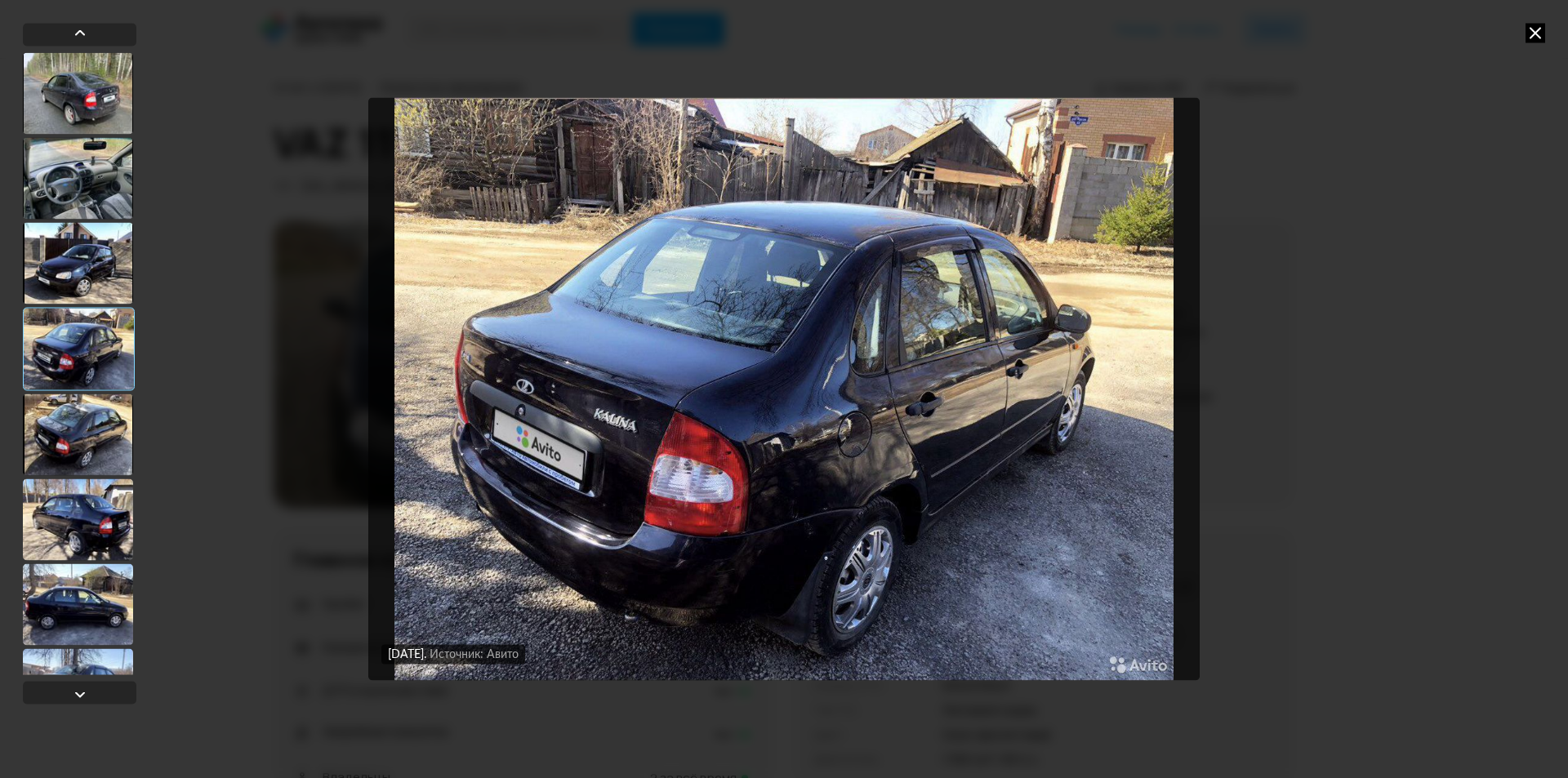
click at [66, 412] on div at bounding box center [78, 434] width 111 height 81
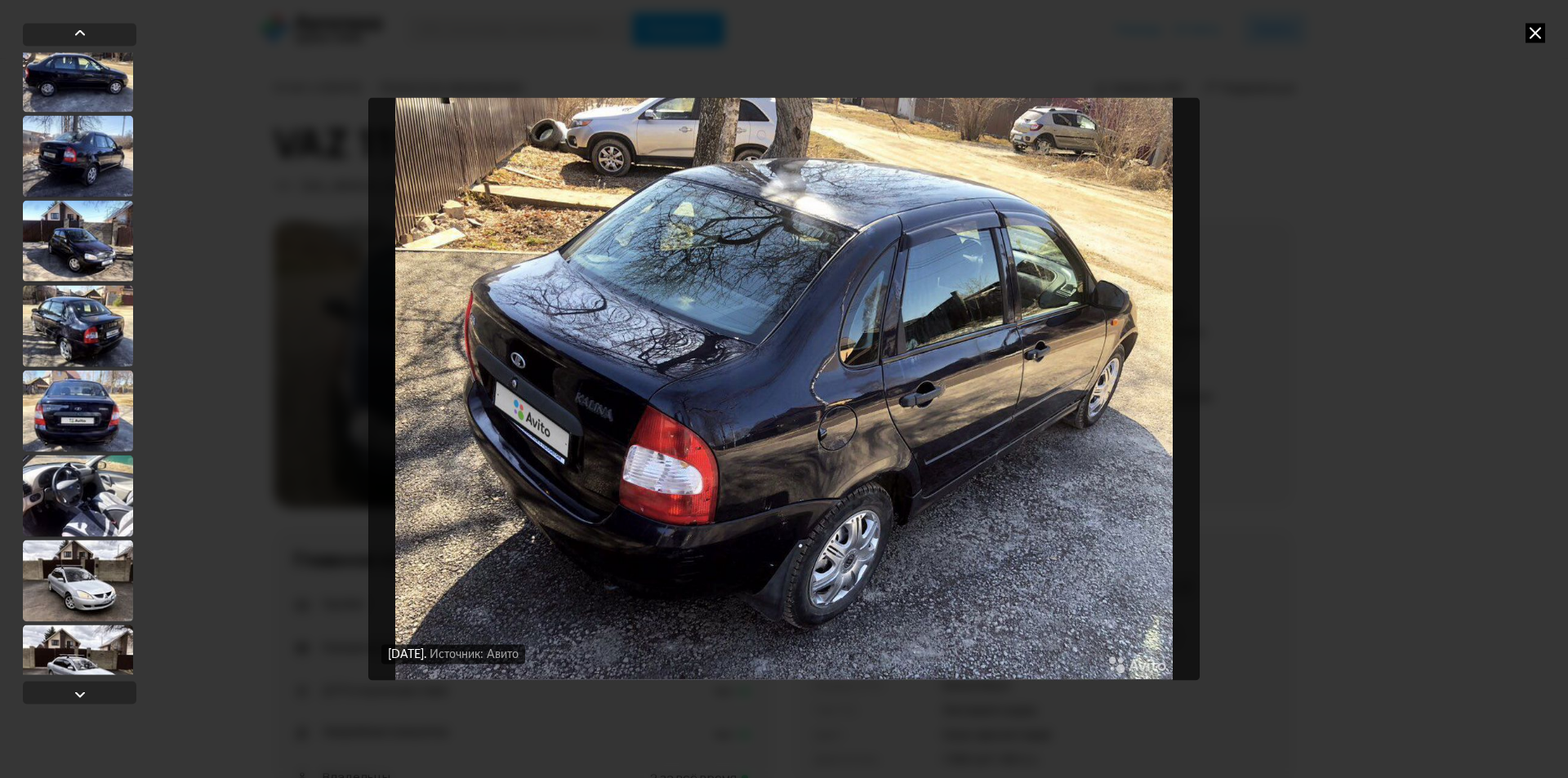
scroll to position [2695, 0]
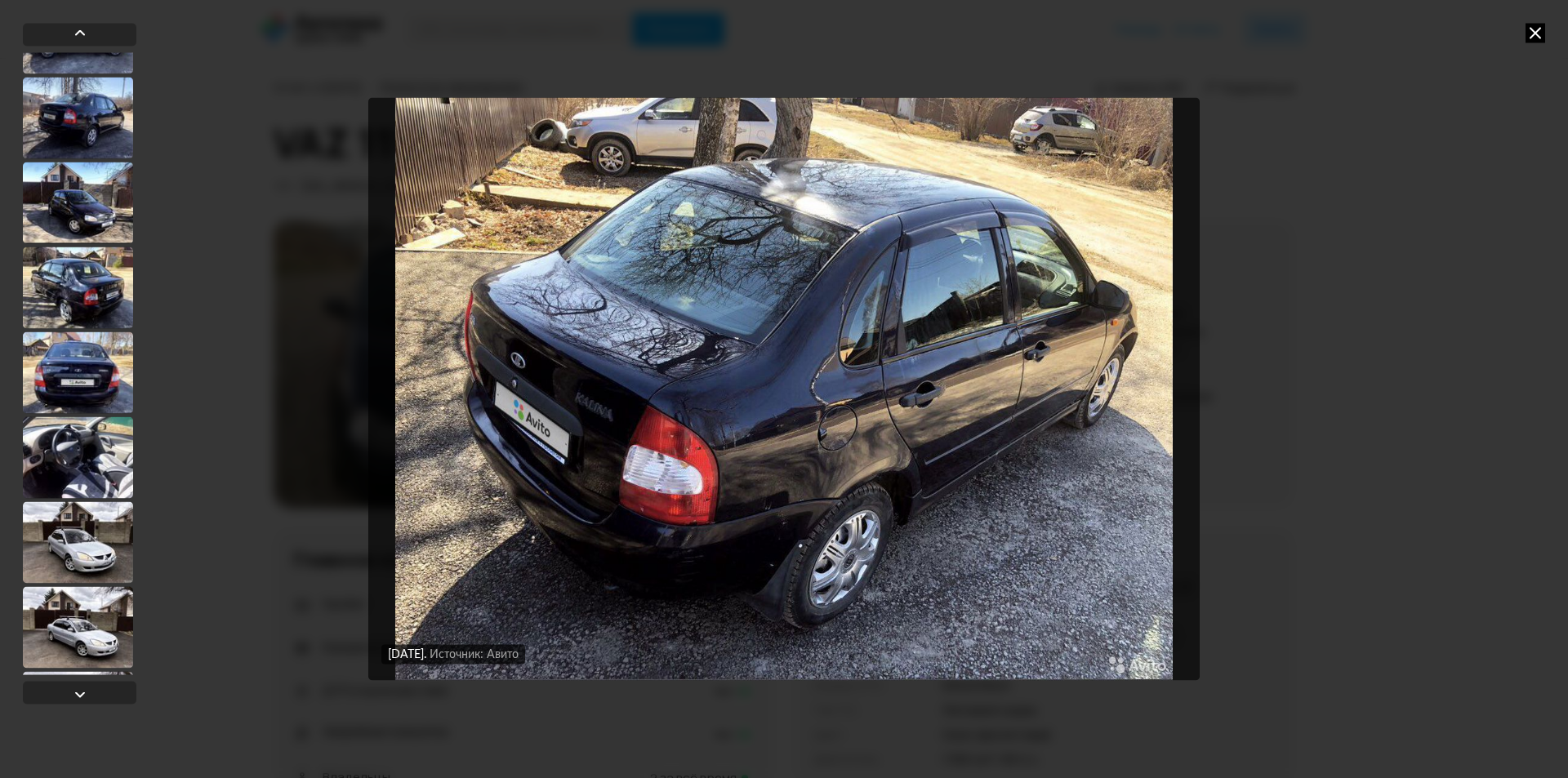
click at [96, 524] on div at bounding box center [78, 542] width 111 height 81
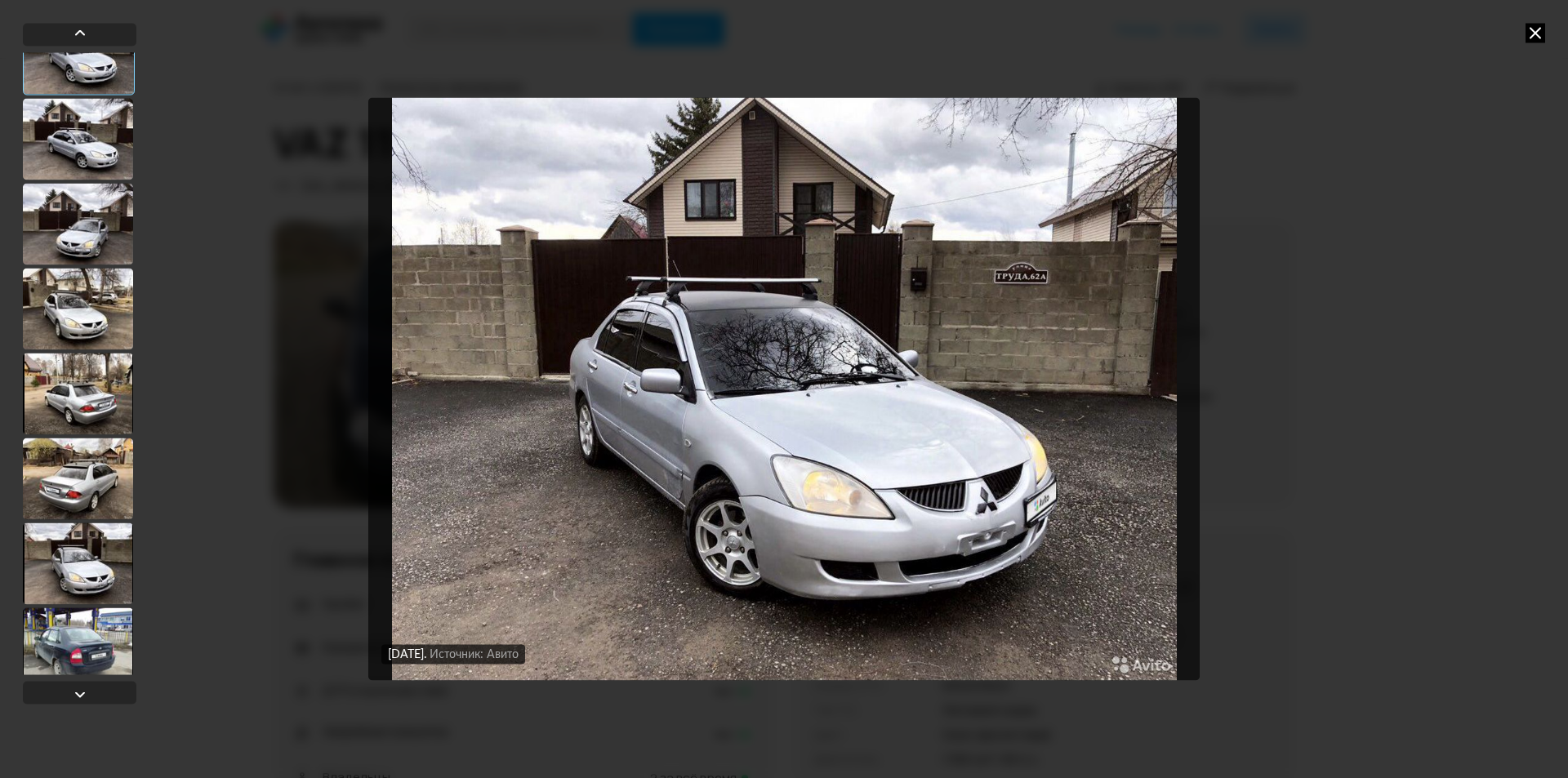
scroll to position [3265, 0]
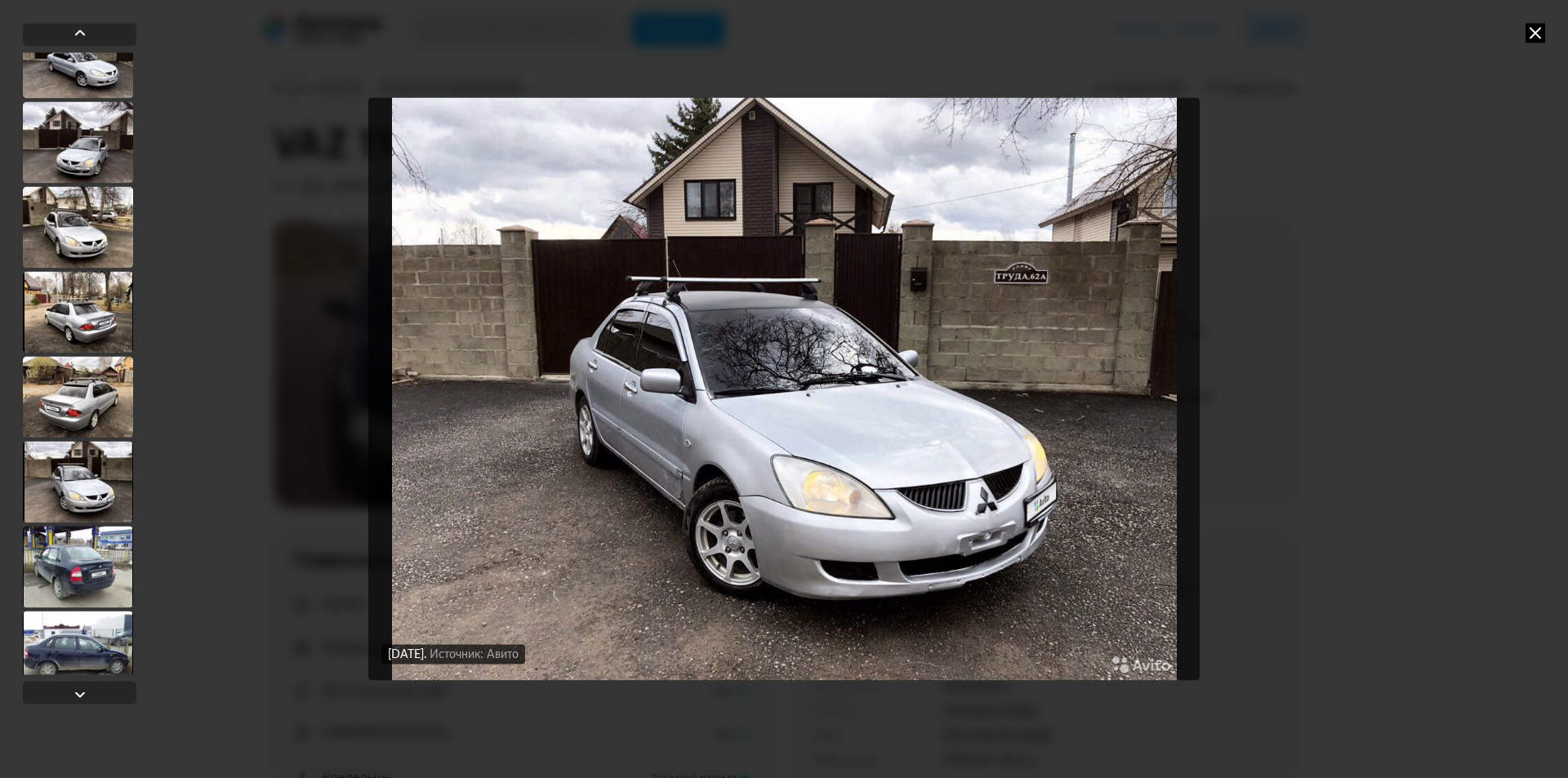
click at [83, 485] on div at bounding box center [78, 481] width 111 height 81
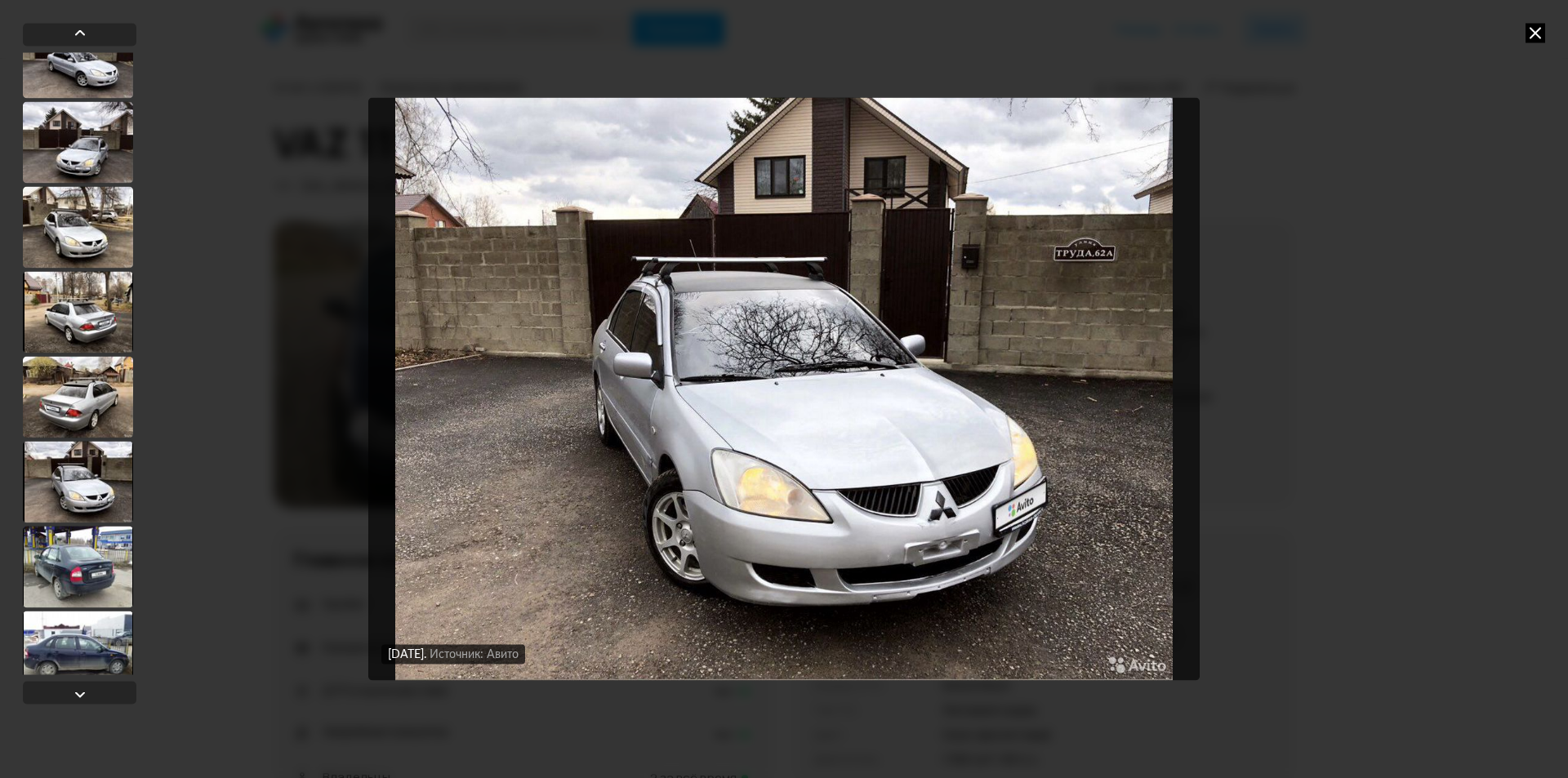
scroll to position [3264, 0]
click at [85, 421] on div at bounding box center [78, 397] width 111 height 81
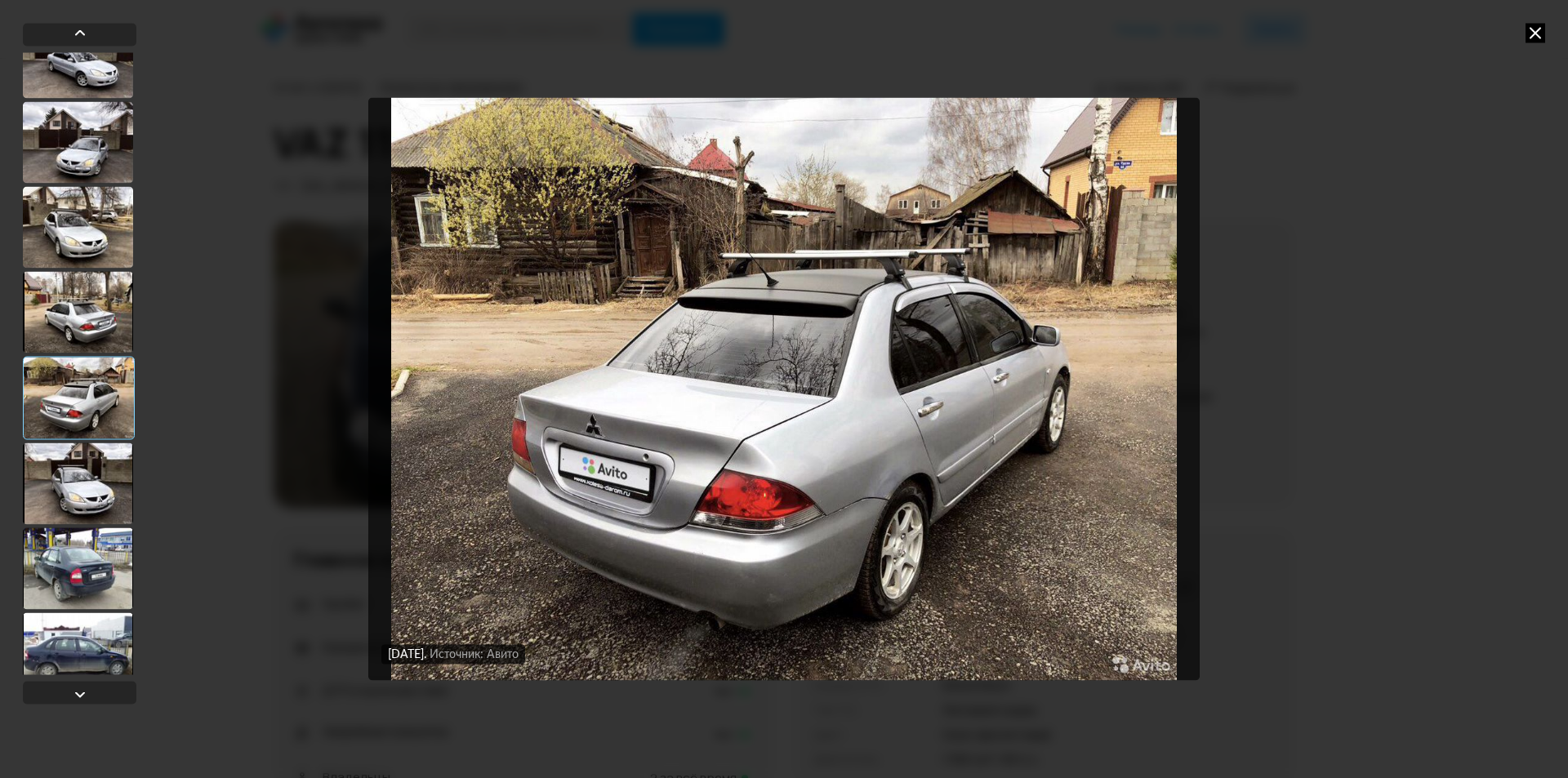
click at [65, 578] on div at bounding box center [78, 568] width 111 height 81
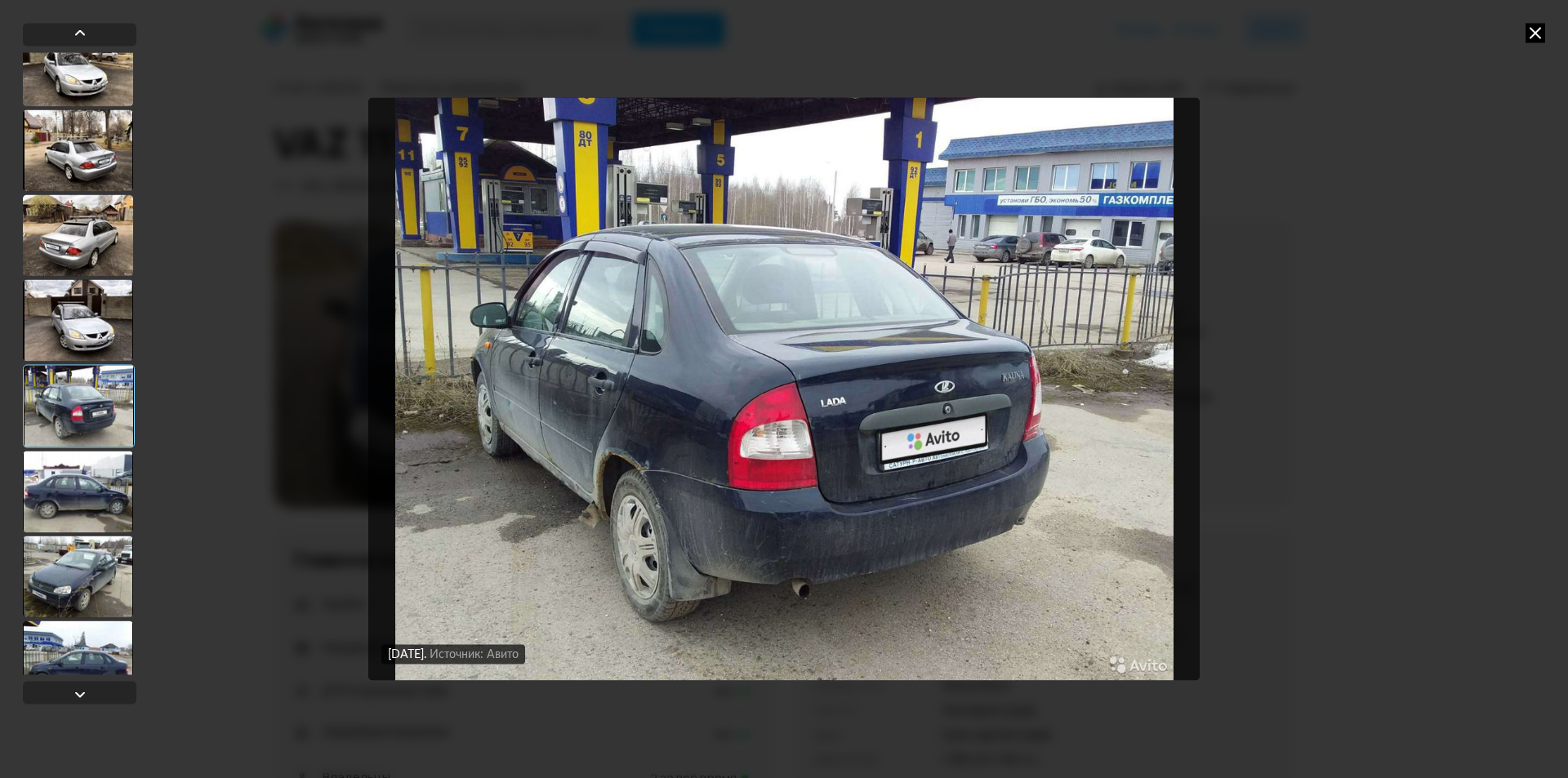
scroll to position [3427, 0]
click at [88, 495] on div at bounding box center [78, 490] width 111 height 81
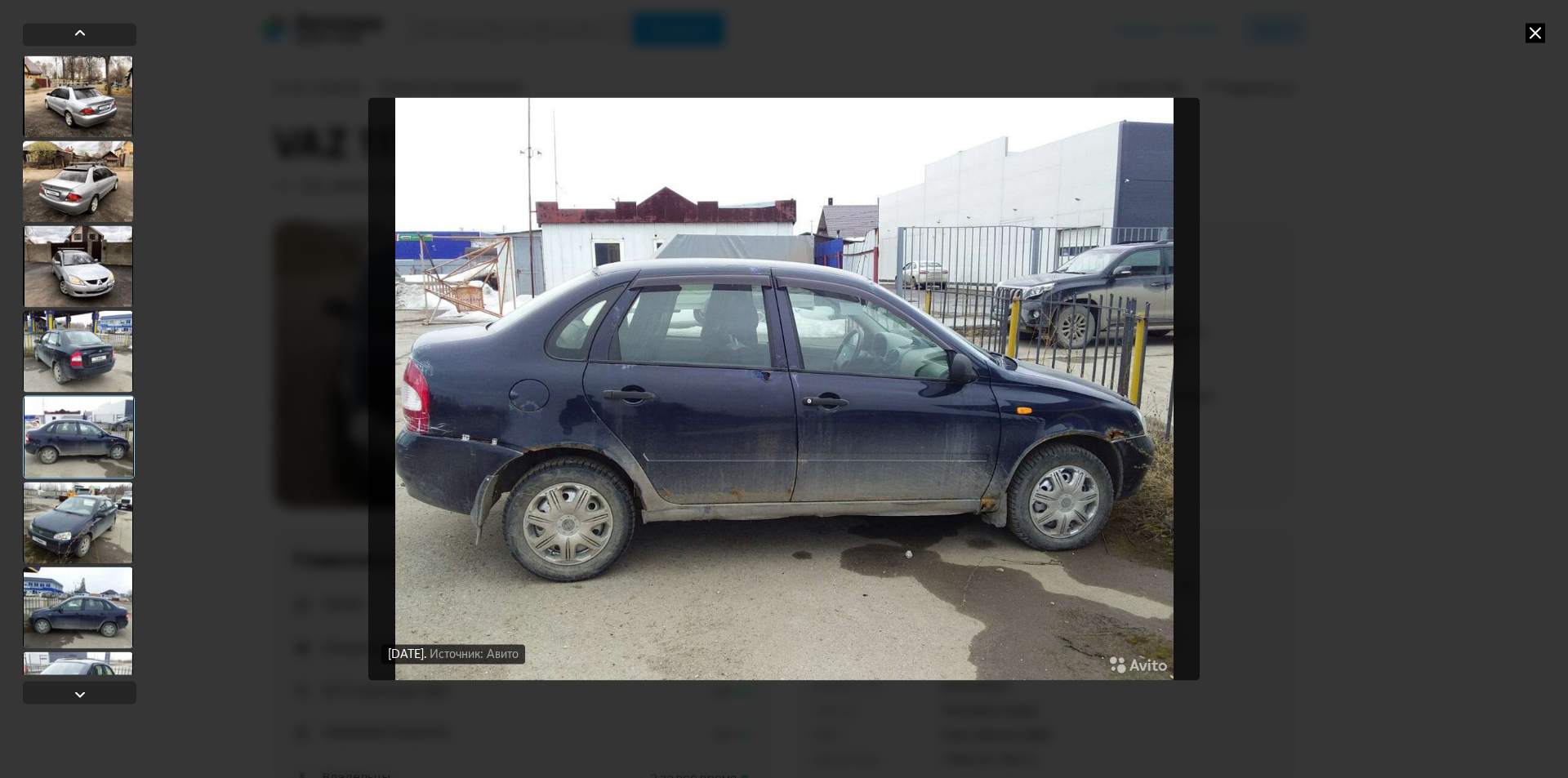
scroll to position [3509, 0]
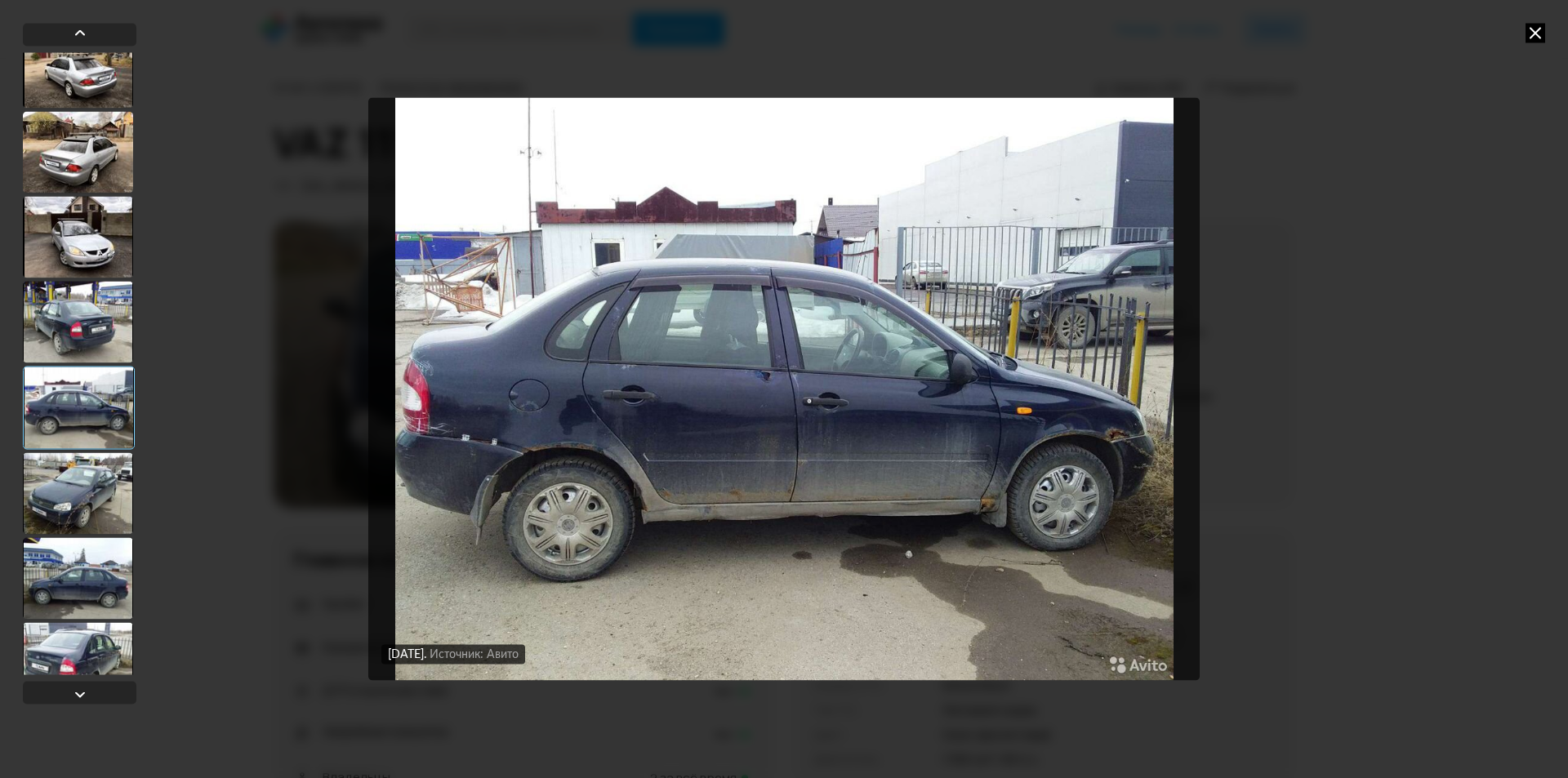
click at [99, 497] on div at bounding box center [78, 493] width 111 height 81
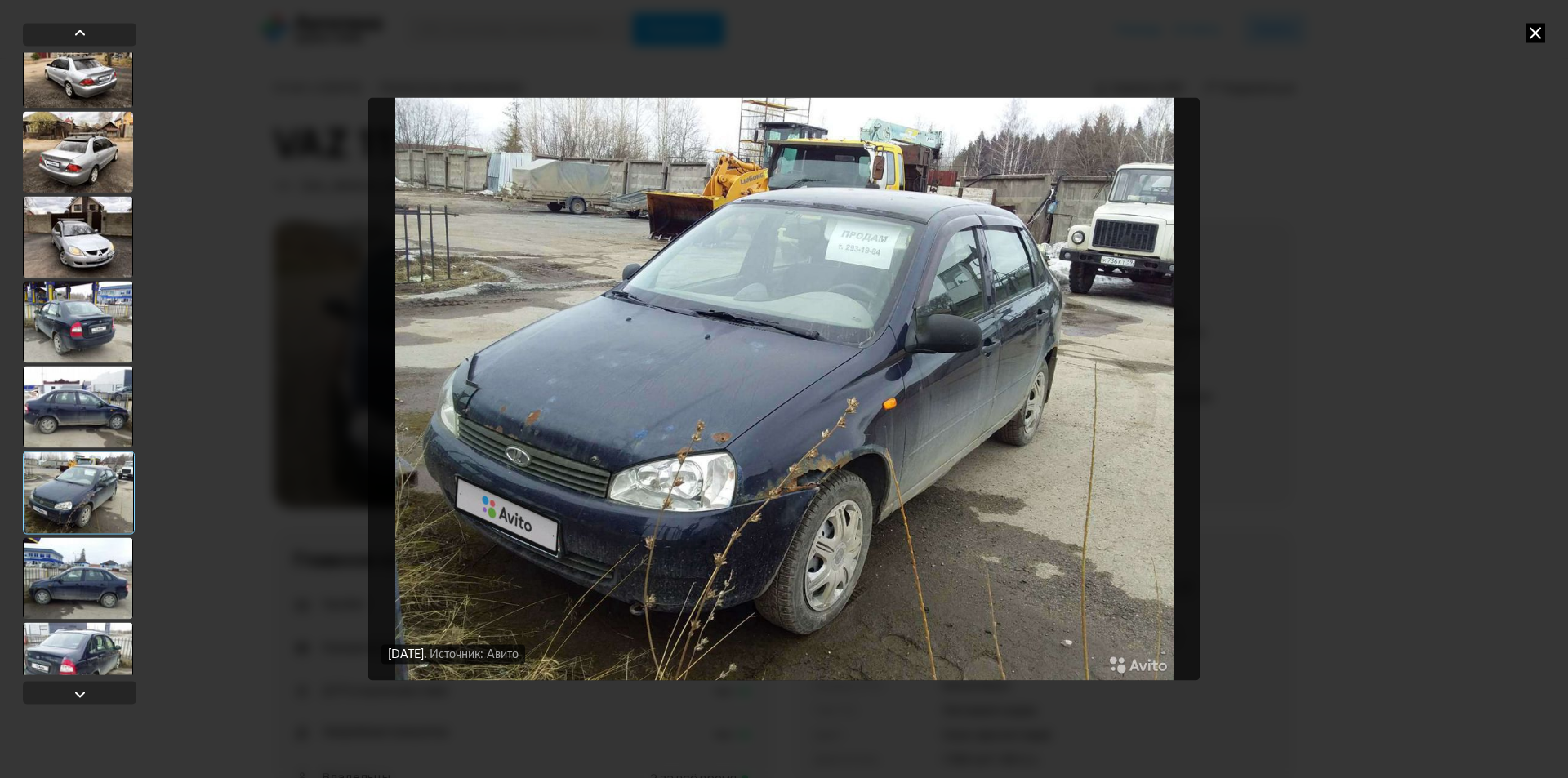
click at [33, 578] on div at bounding box center [78, 578] width 111 height 81
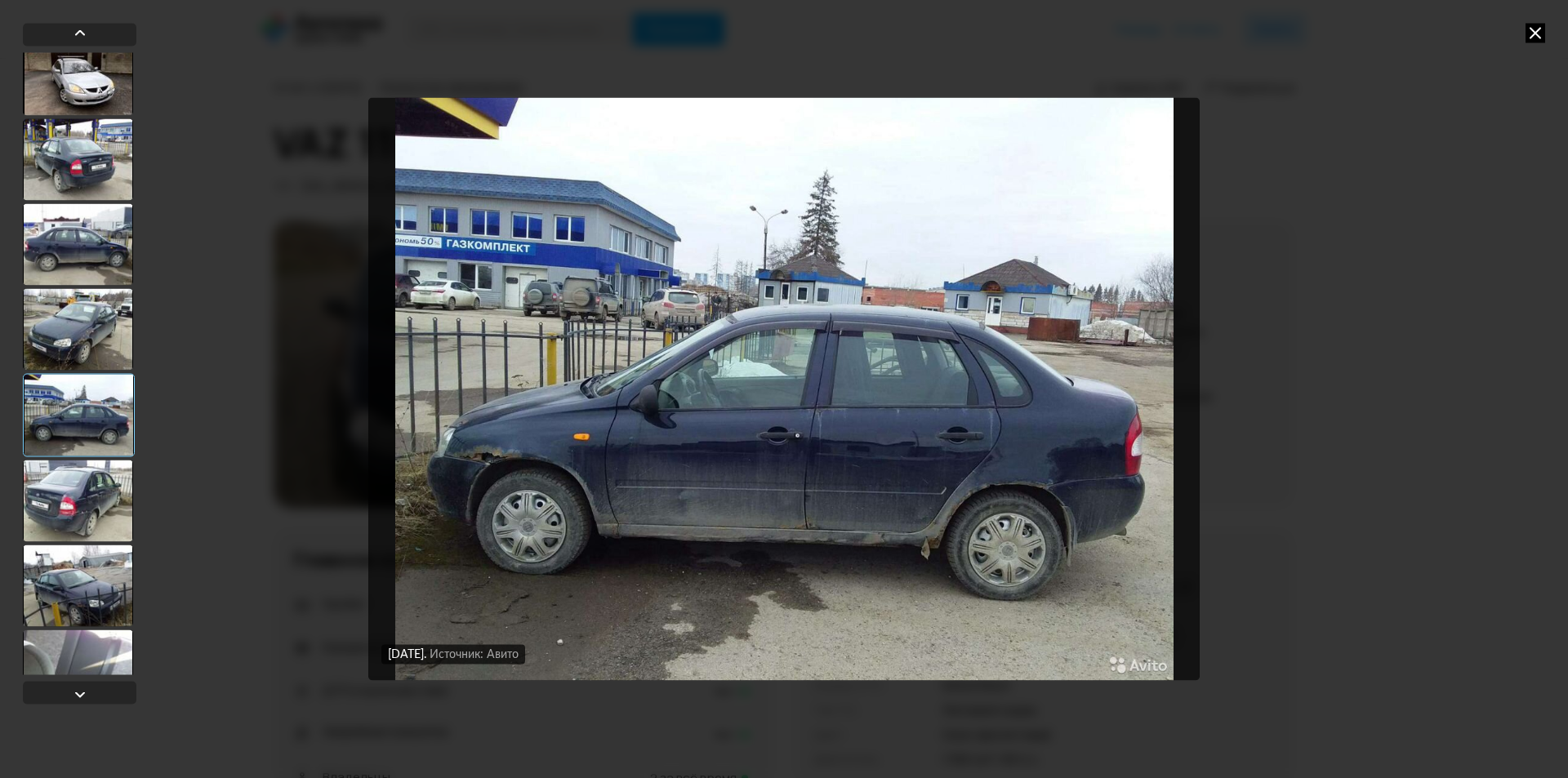
scroll to position [3672, 0]
click at [92, 490] on div at bounding box center [78, 500] width 111 height 81
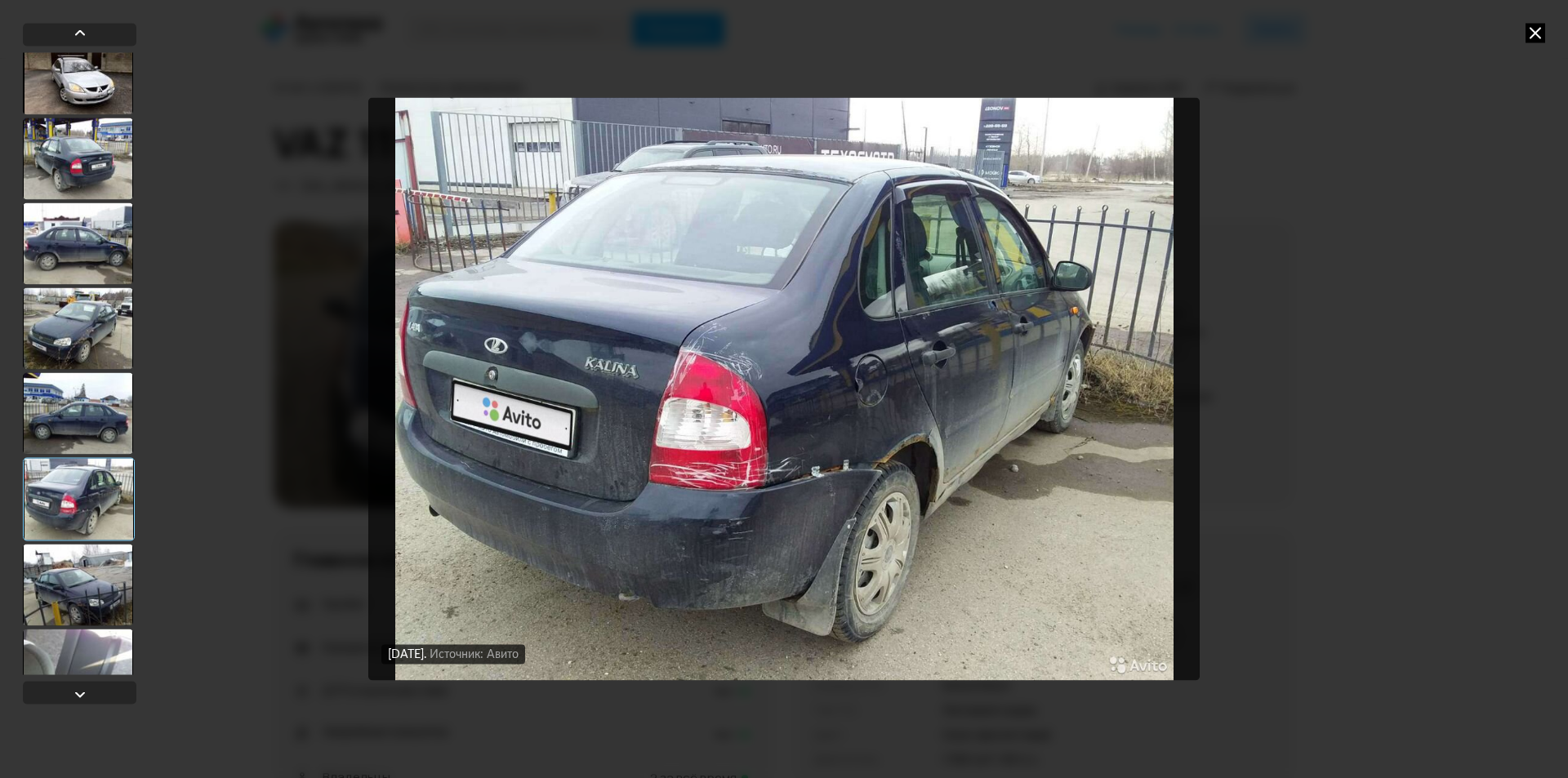
click at [84, 584] on div at bounding box center [78, 584] width 111 height 81
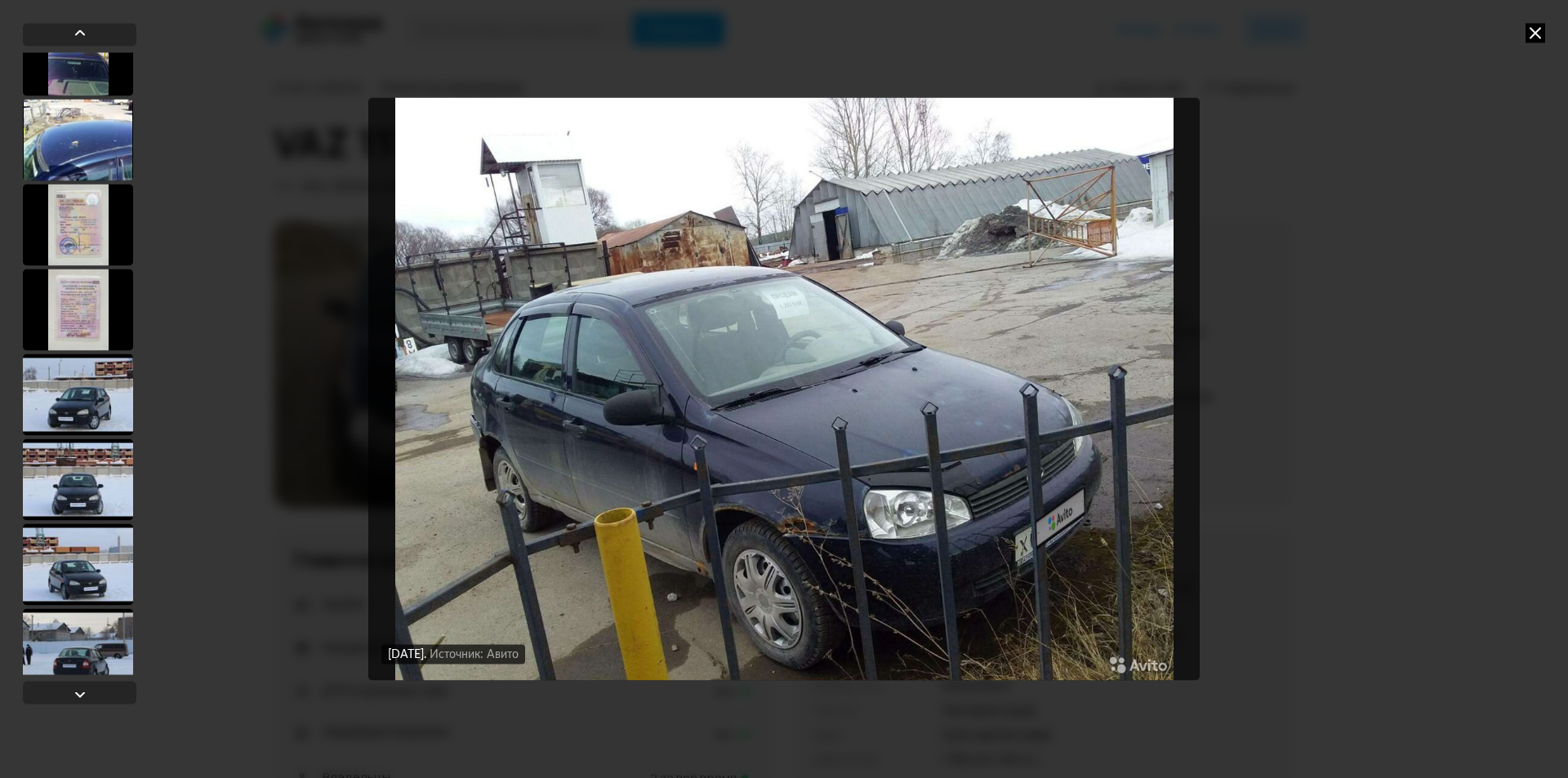
scroll to position [4652, 0]
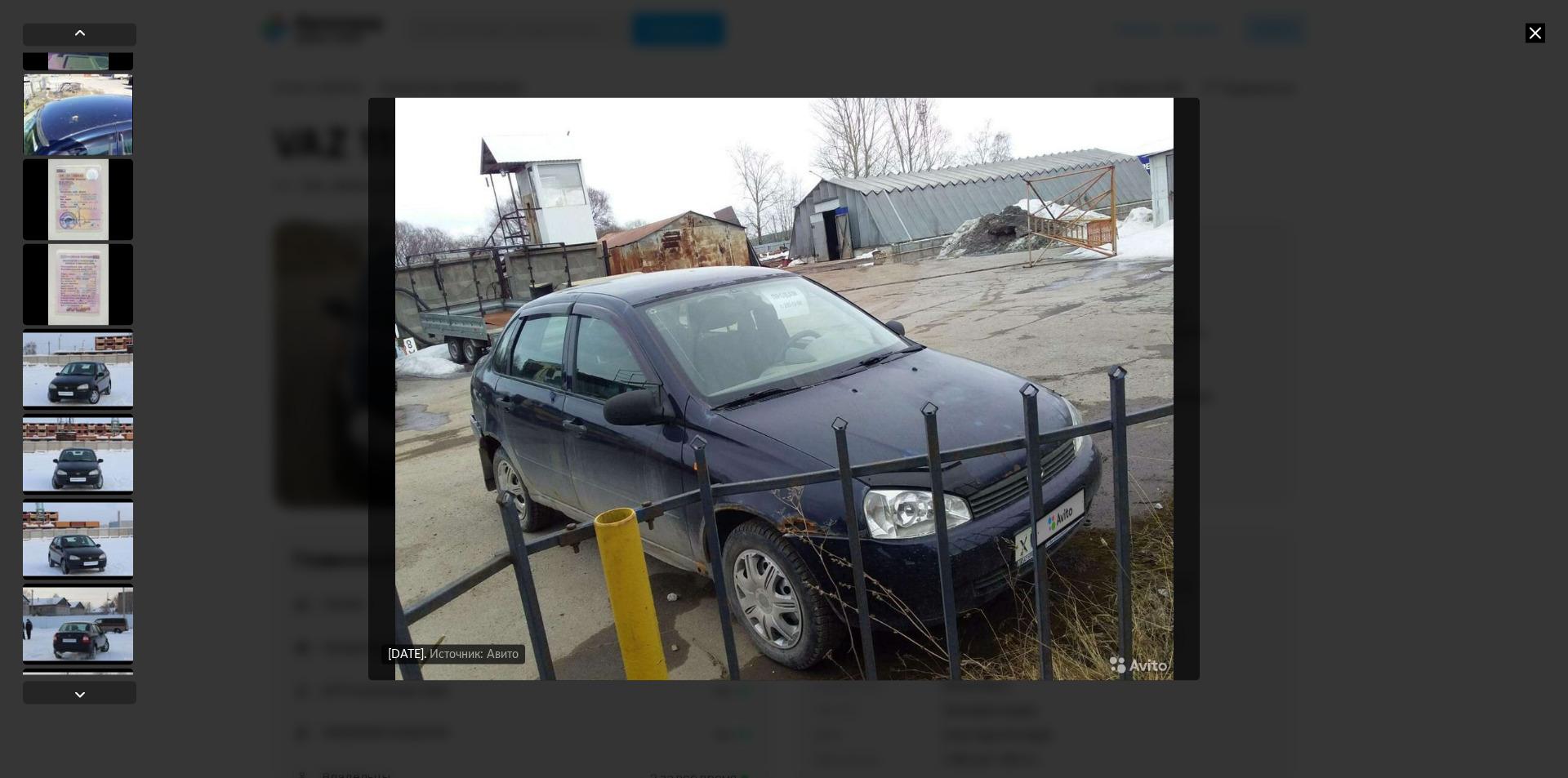
click at [93, 376] on div at bounding box center [78, 369] width 111 height 81
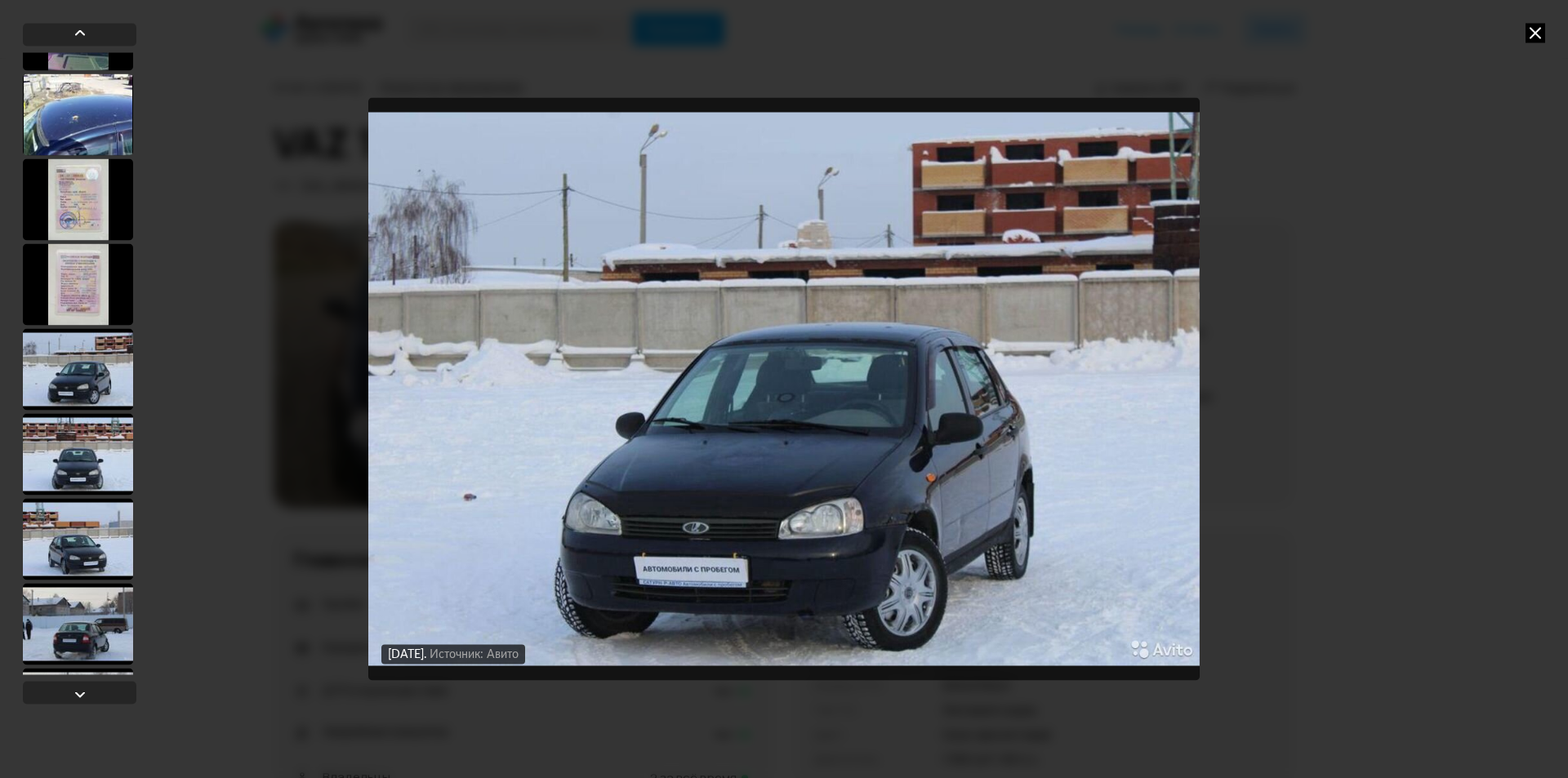
scroll to position [4650, 0]
click at [77, 526] on div at bounding box center [78, 540] width 111 height 81
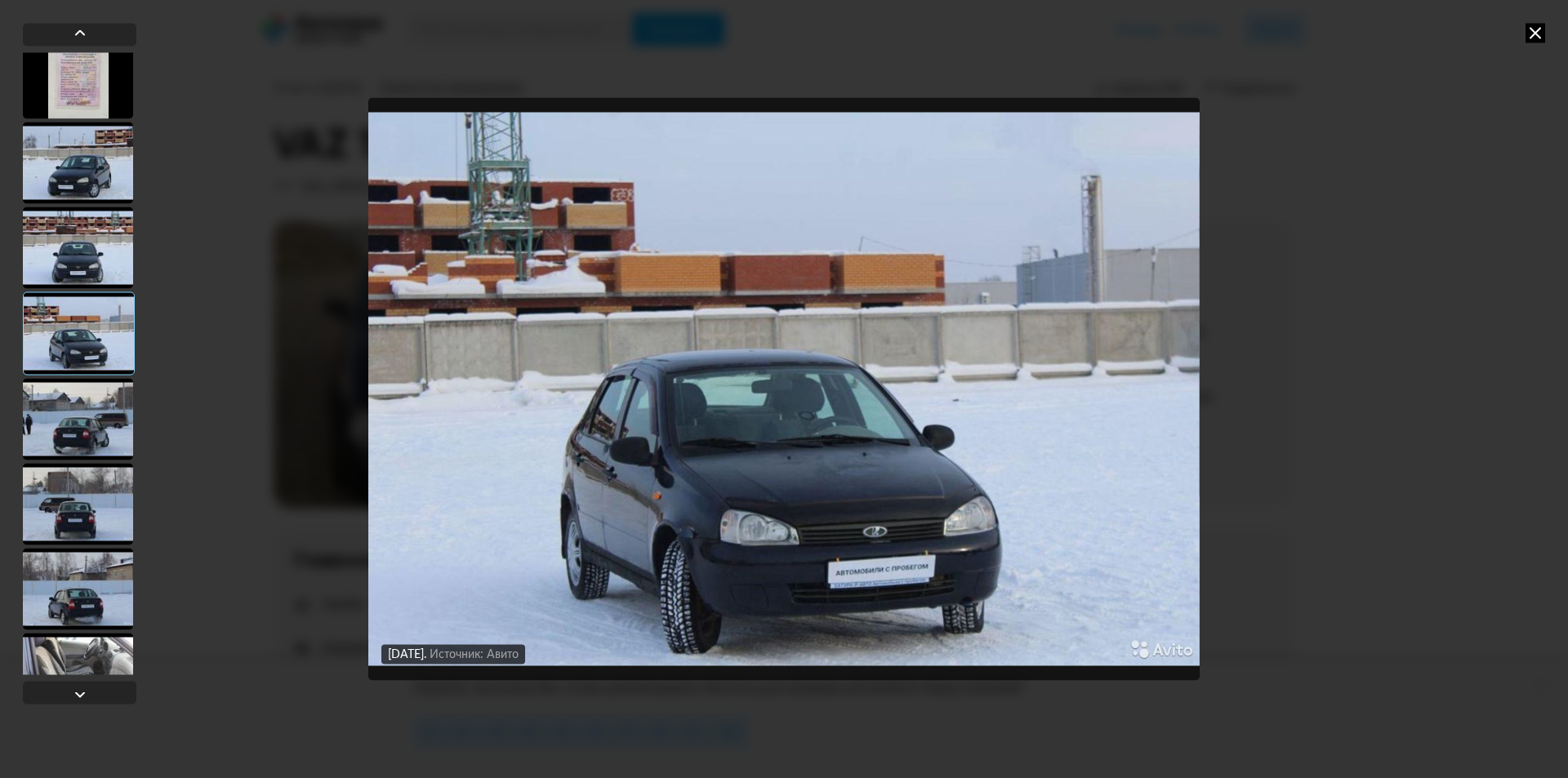
scroll to position [4896, 0]
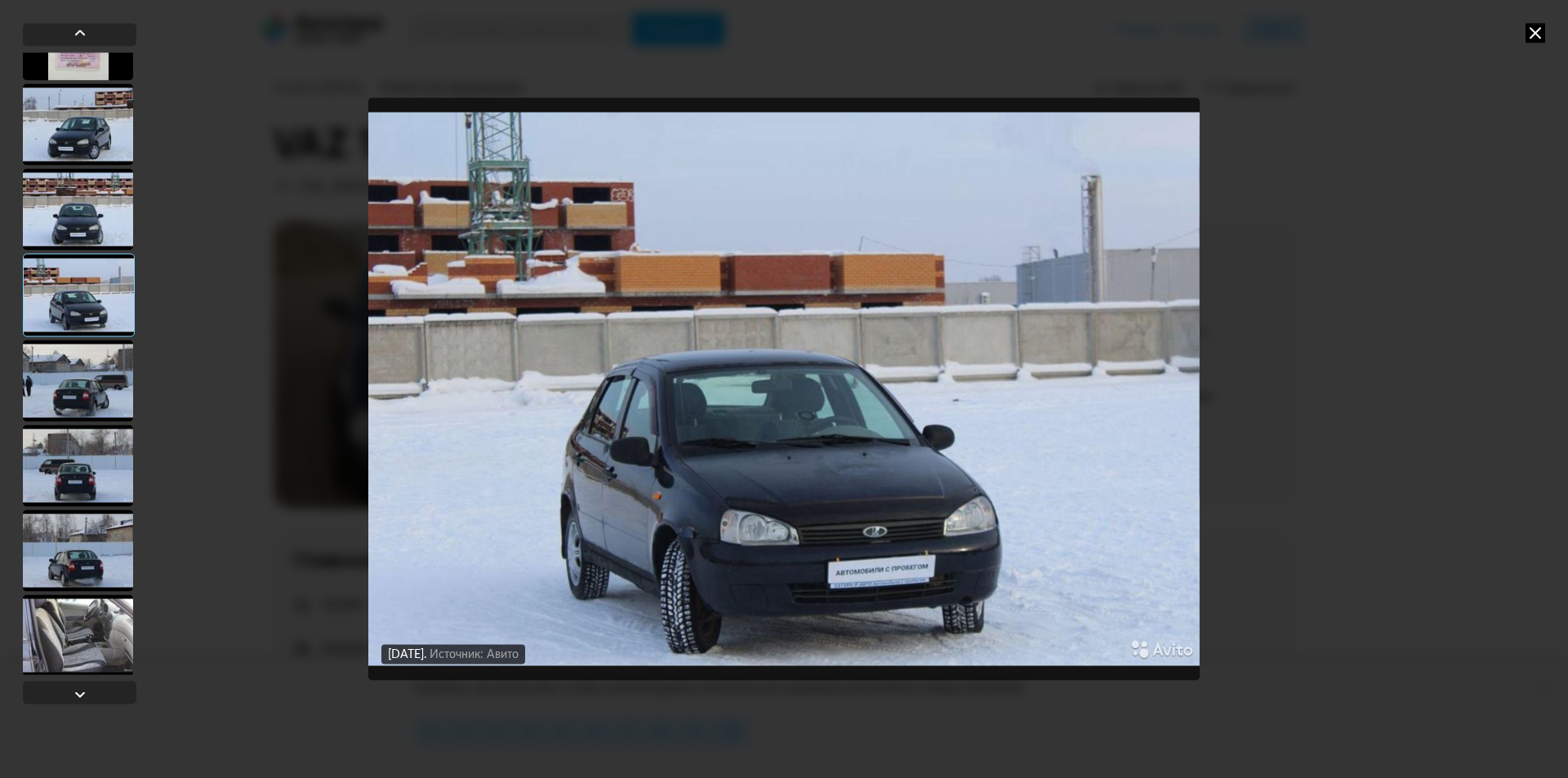
click at [82, 480] on div at bounding box center [78, 465] width 111 height 81
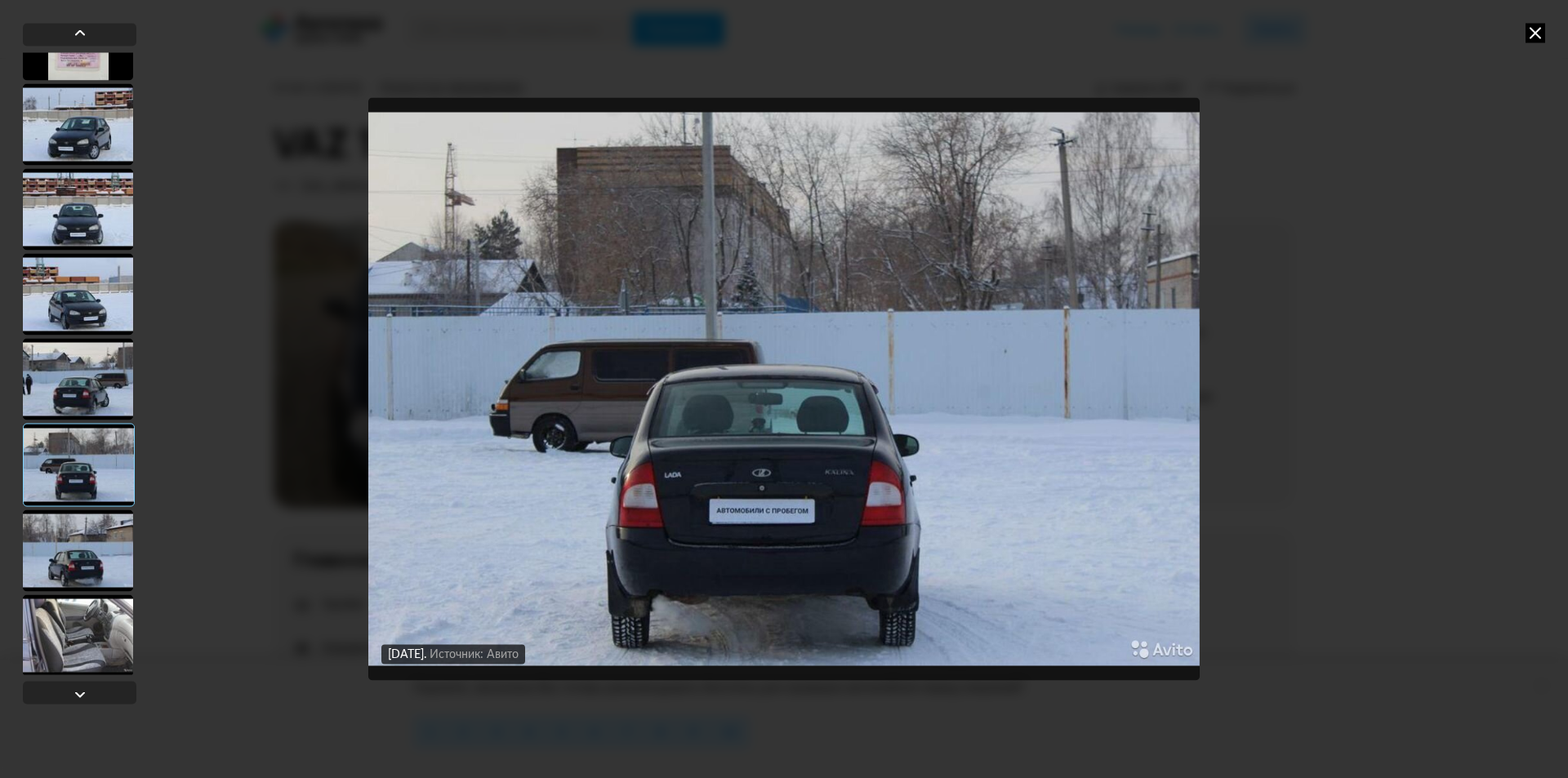
click at [91, 540] on div at bounding box center [78, 550] width 111 height 81
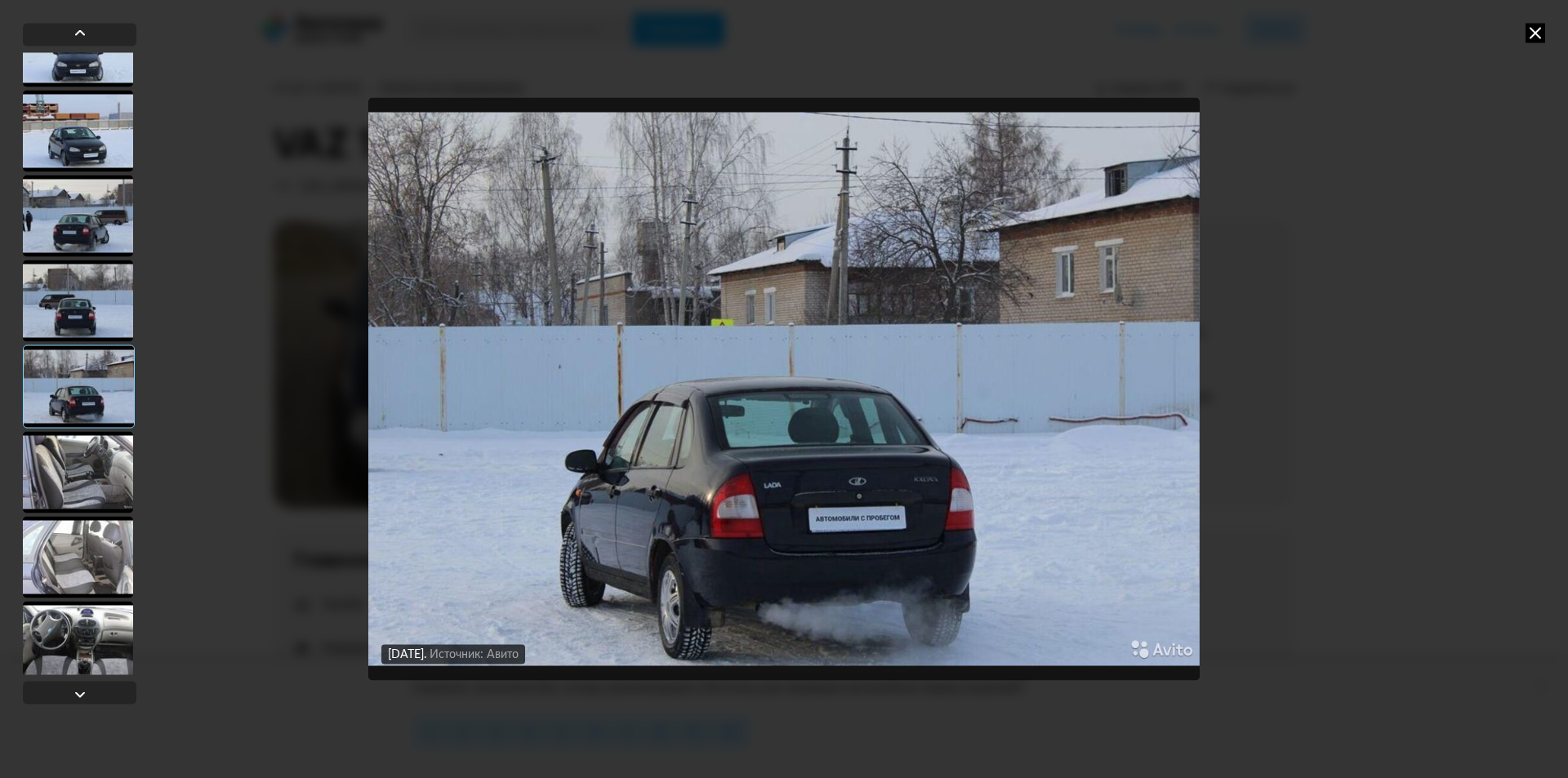
scroll to position [5141, 0]
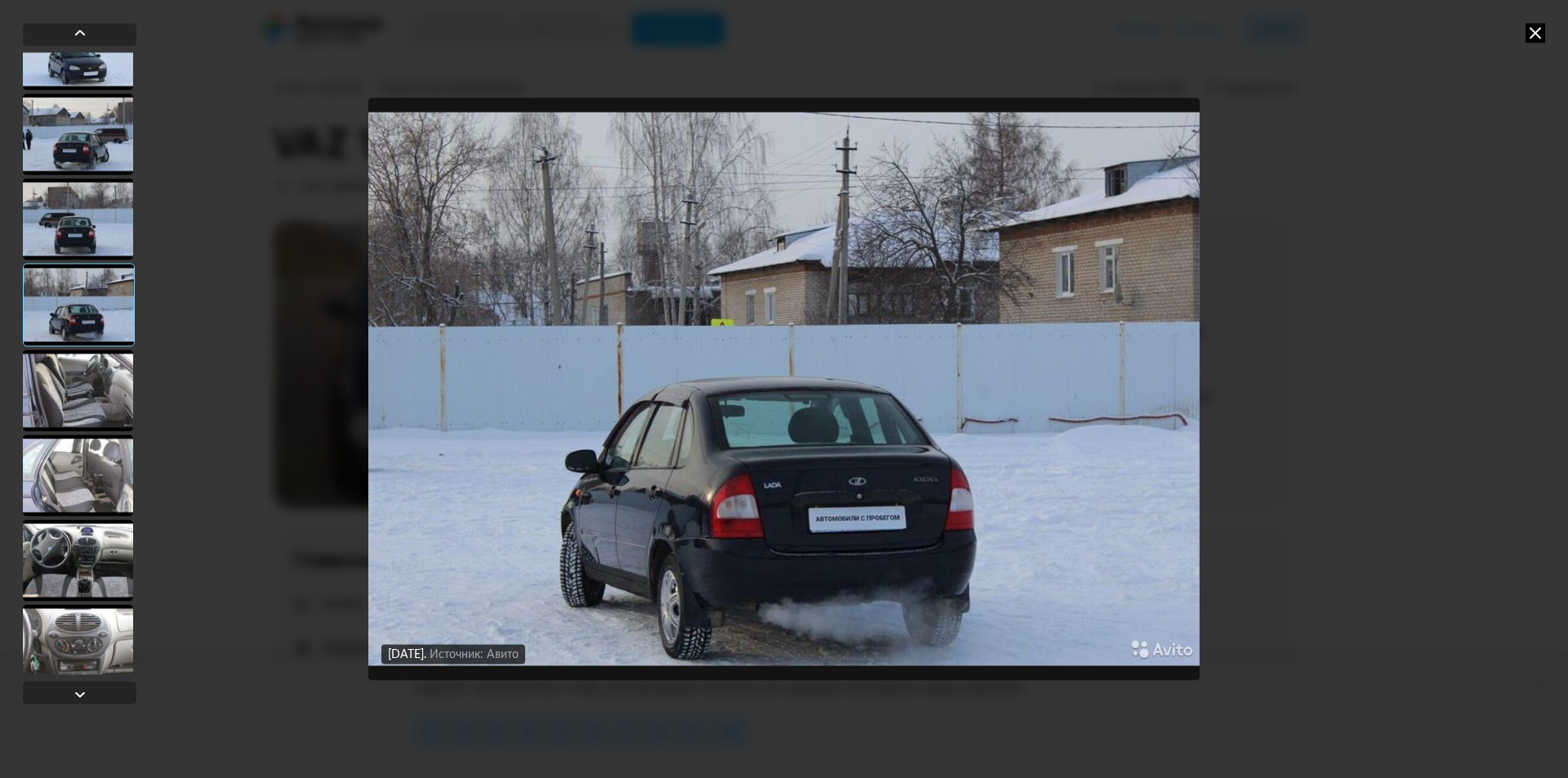
click at [86, 382] on div at bounding box center [78, 390] width 111 height 81
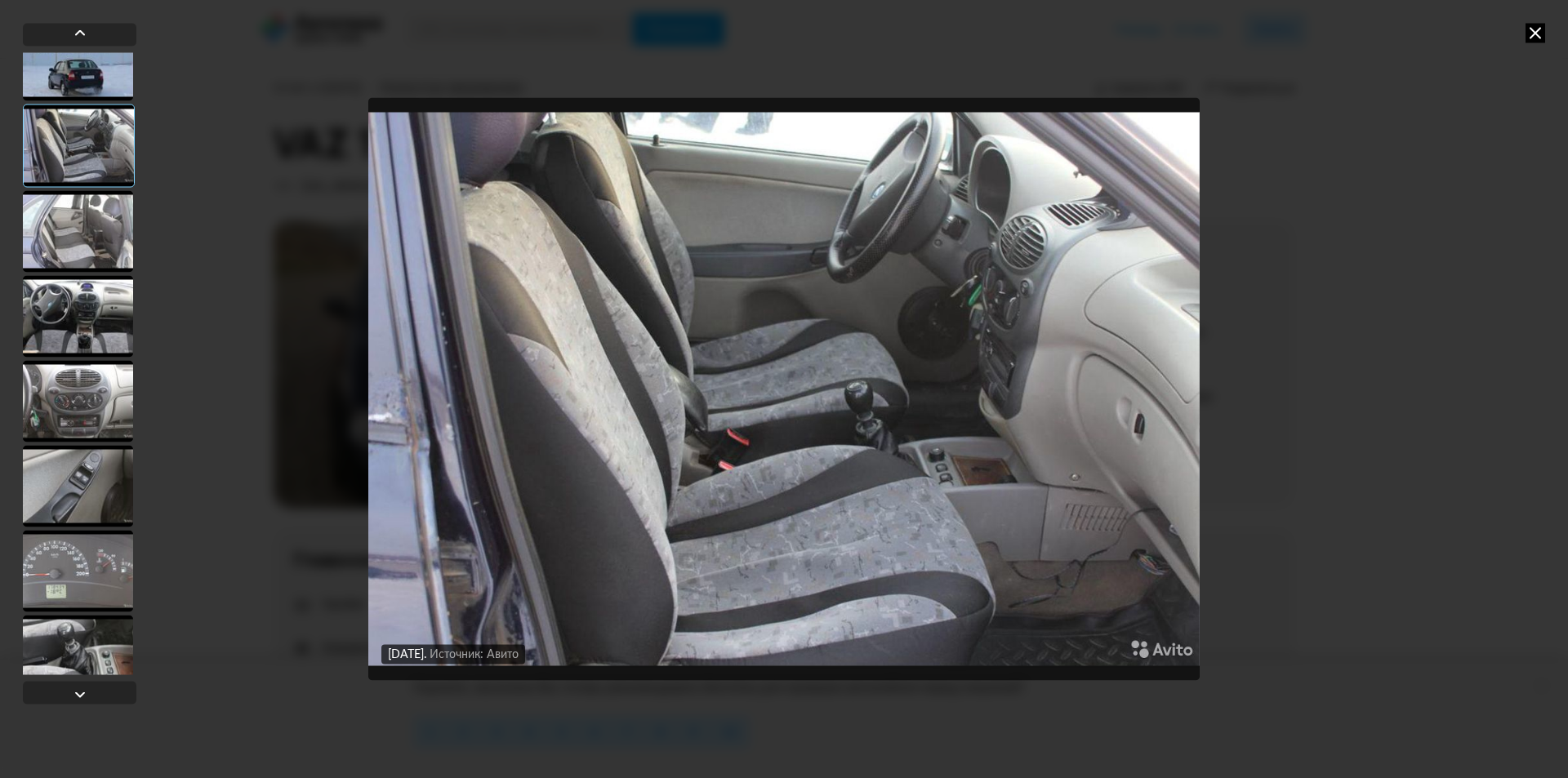
scroll to position [5386, 0]
click at [73, 462] on div at bounding box center [78, 485] width 111 height 81
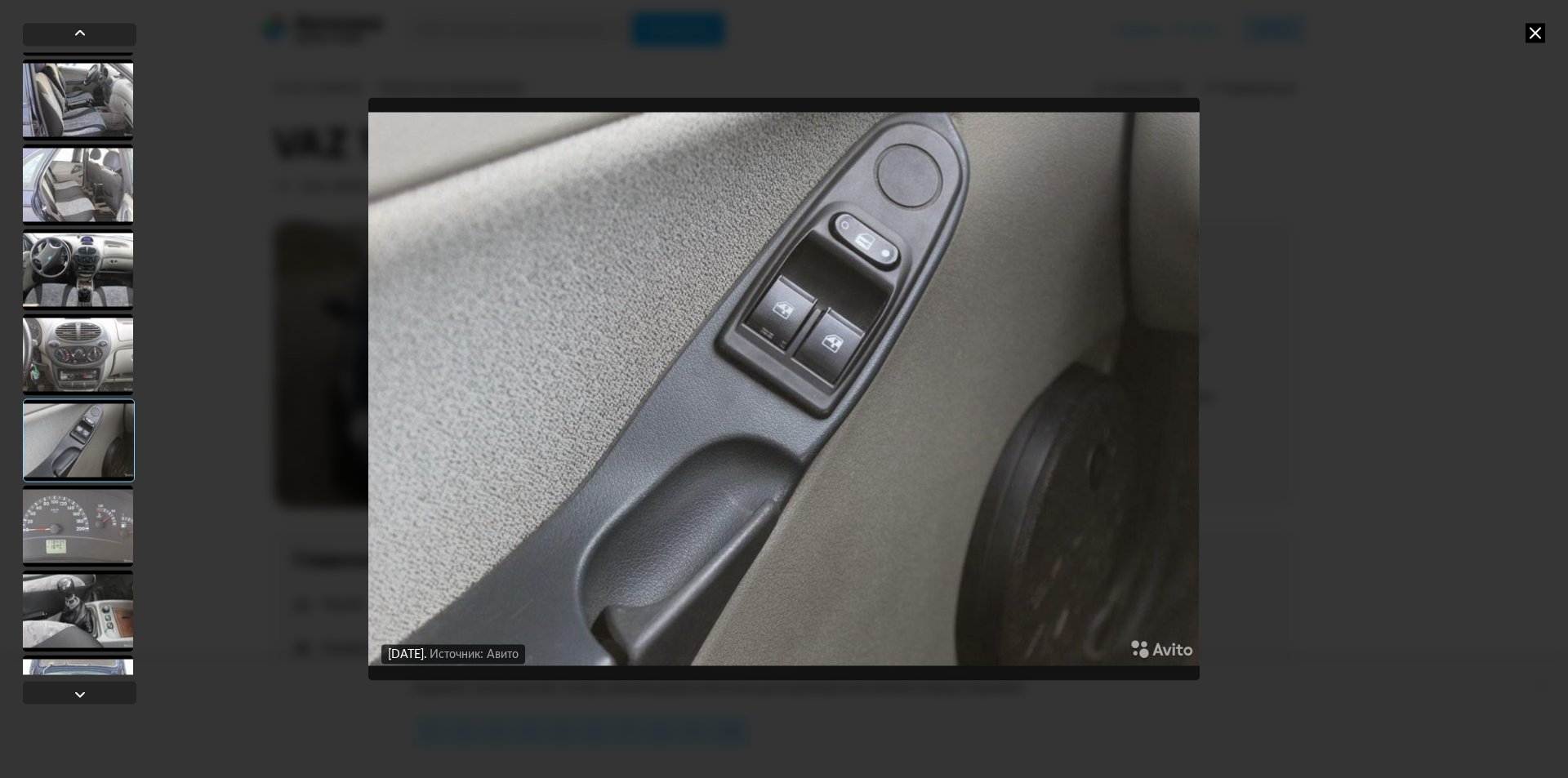
scroll to position [5467, 0]
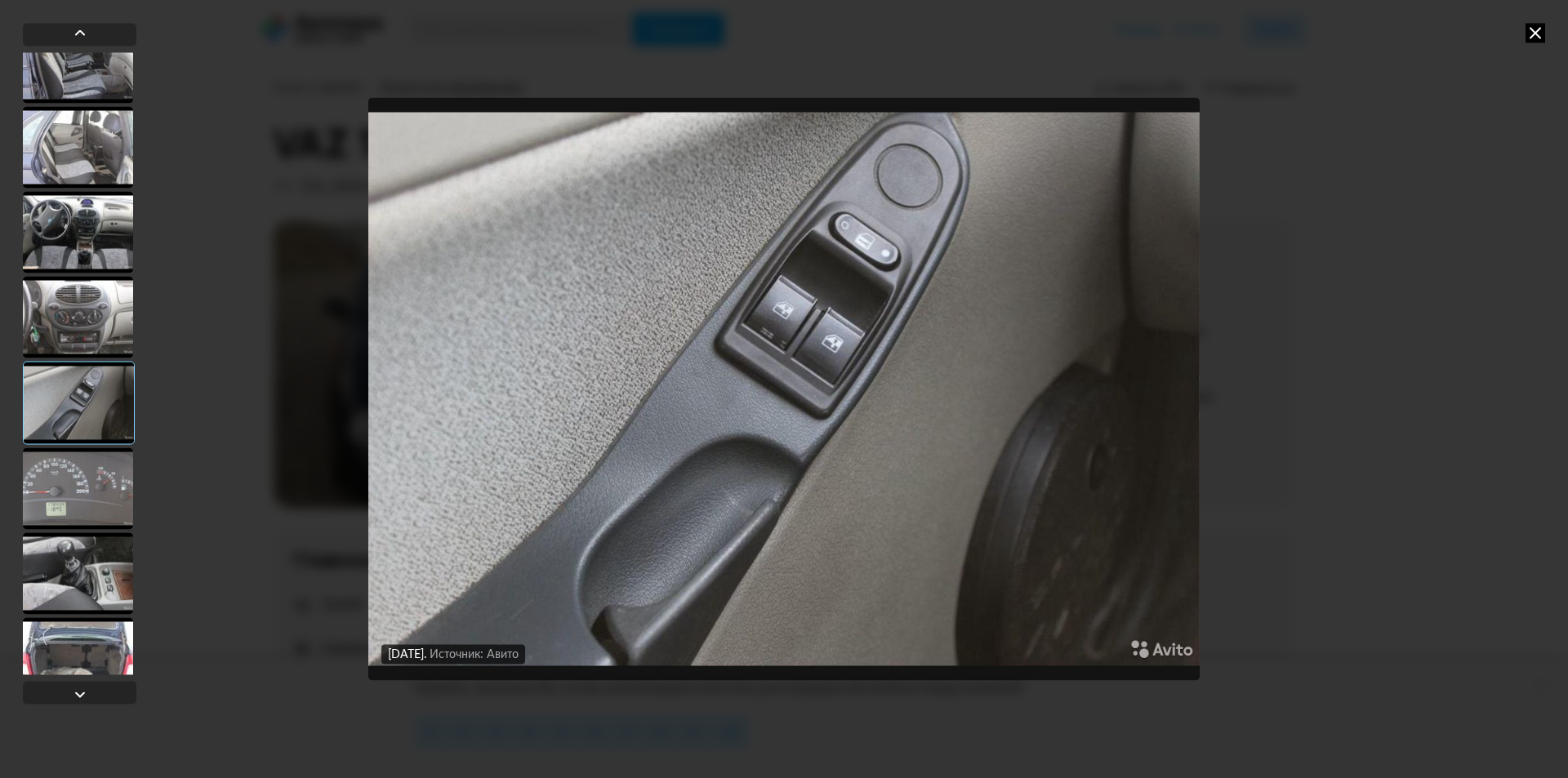
click at [96, 495] on div at bounding box center [78, 488] width 111 height 81
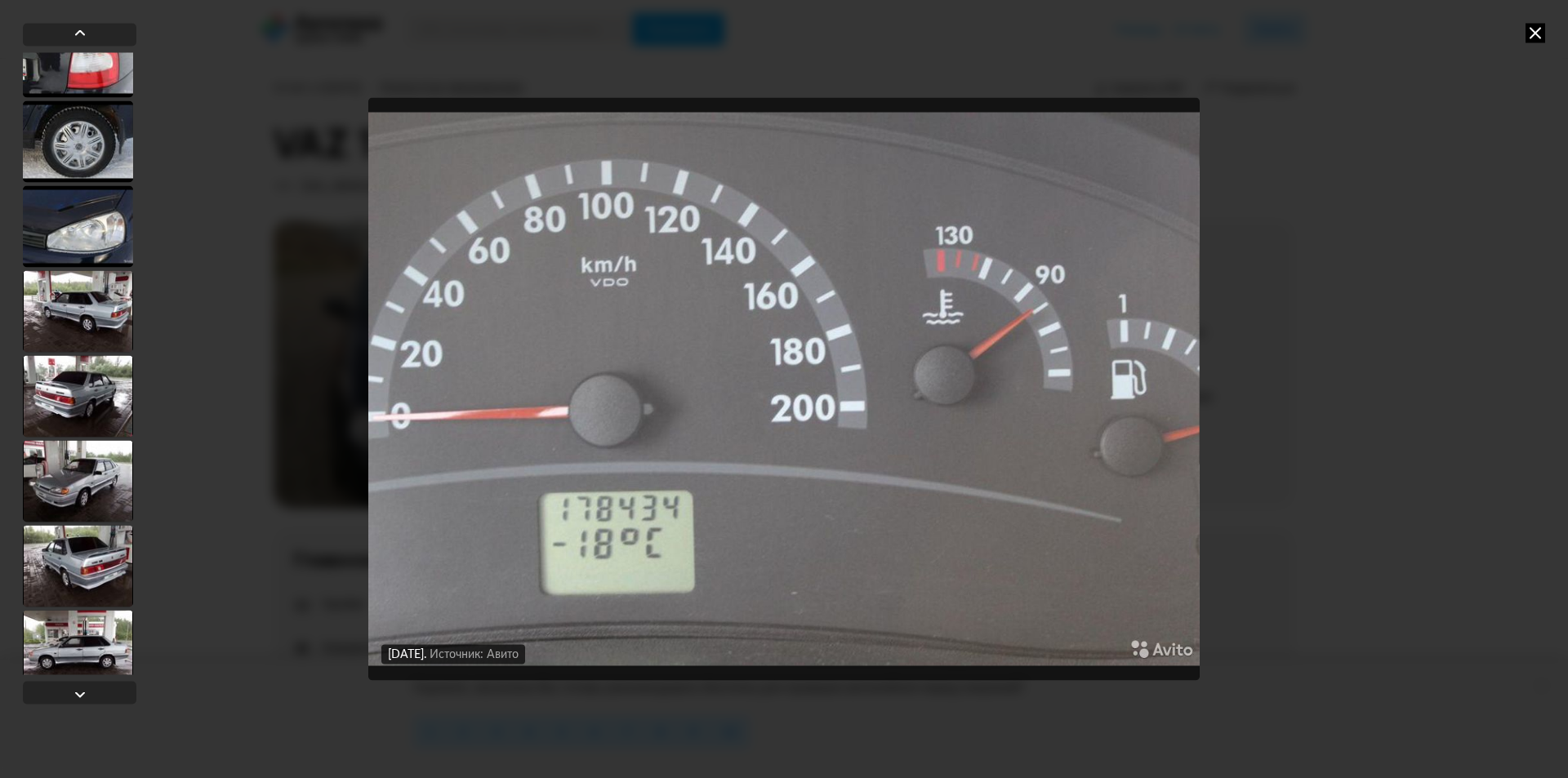
scroll to position [6259, 0]
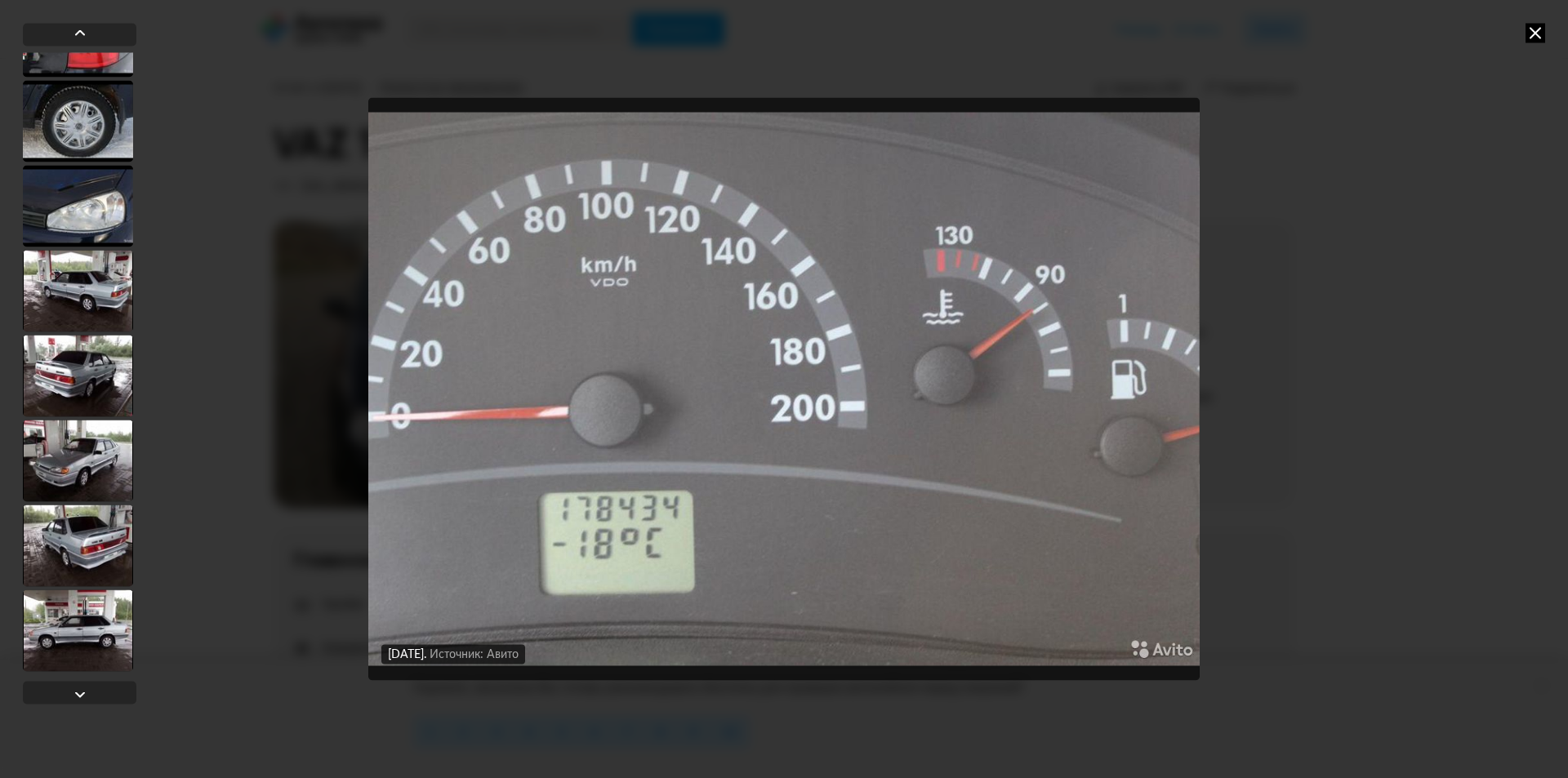
click at [96, 521] on div at bounding box center [78, 545] width 111 height 81
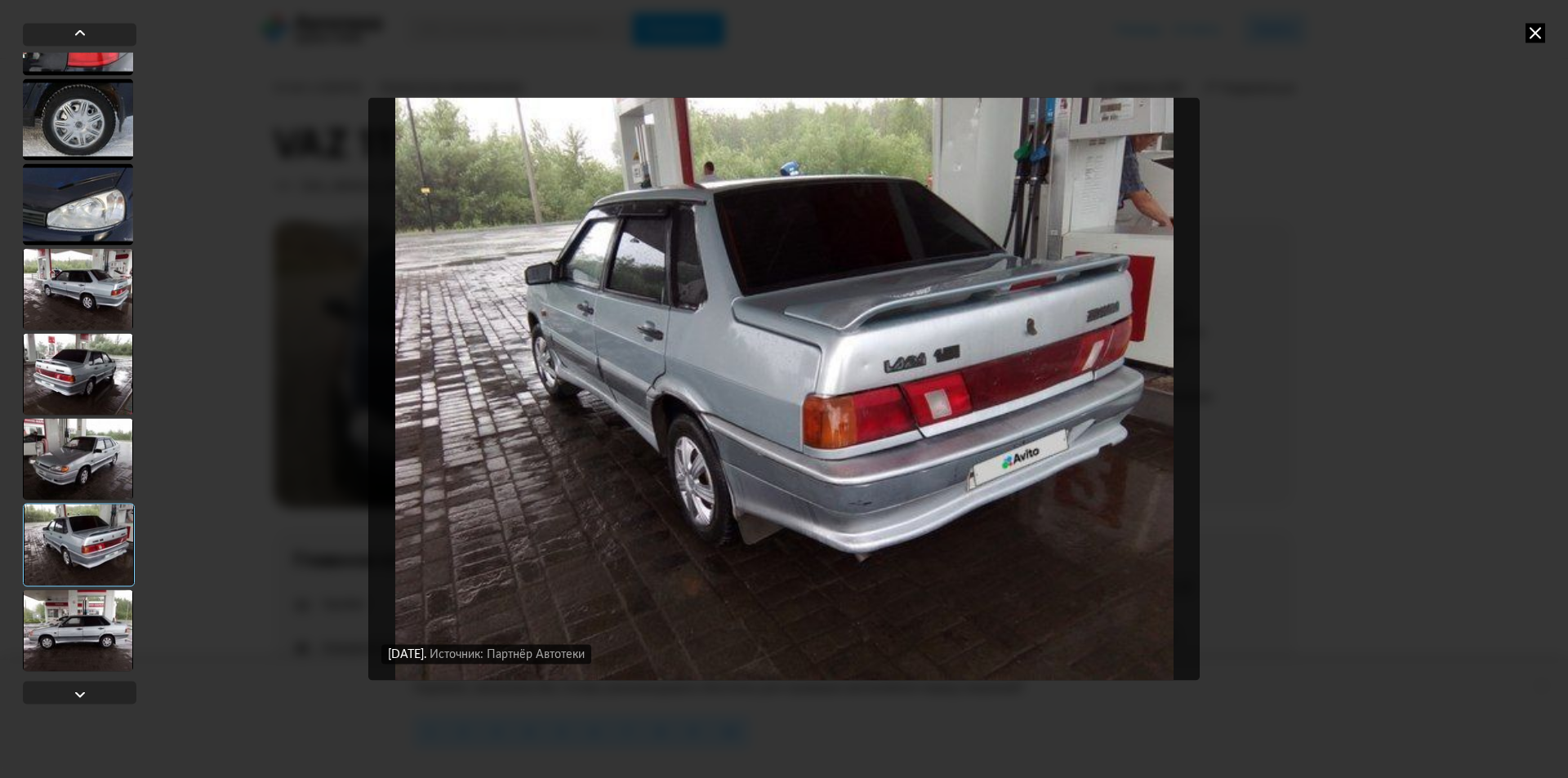
scroll to position [6258, 0]
click at [76, 372] on div at bounding box center [78, 375] width 111 height 81
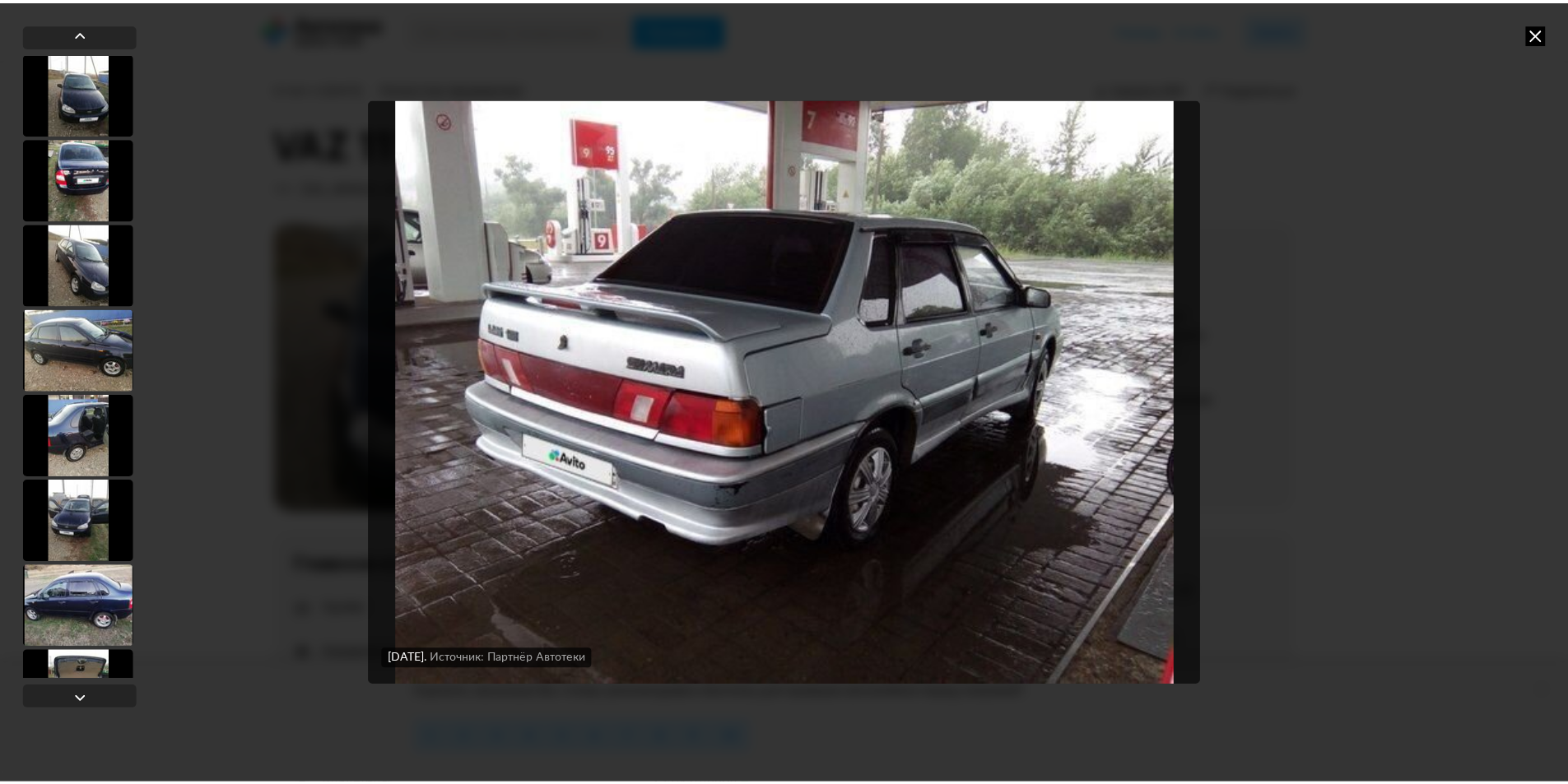
scroll to position [0, 0]
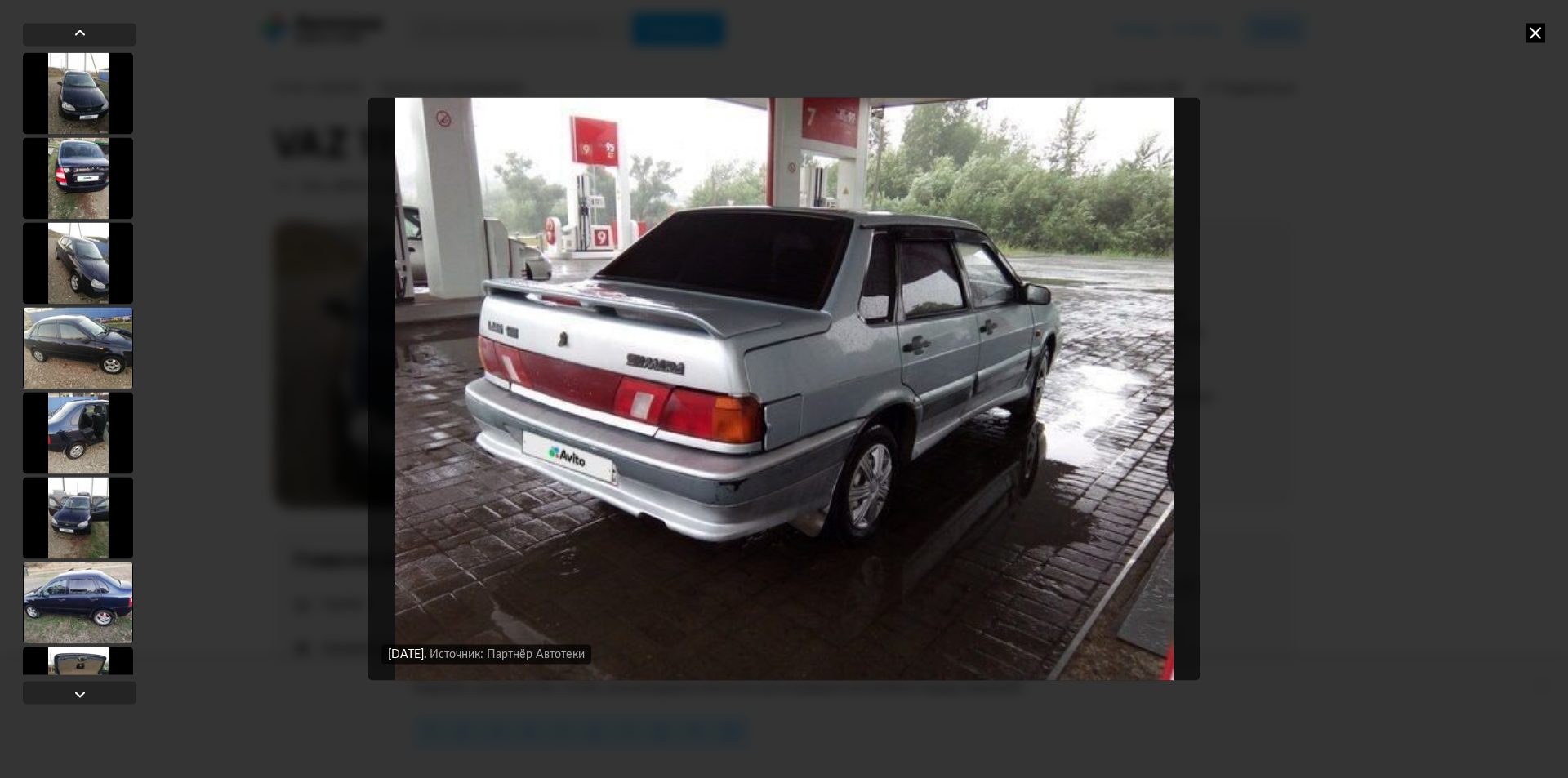
click at [75, 86] on div at bounding box center [78, 92] width 111 height 81
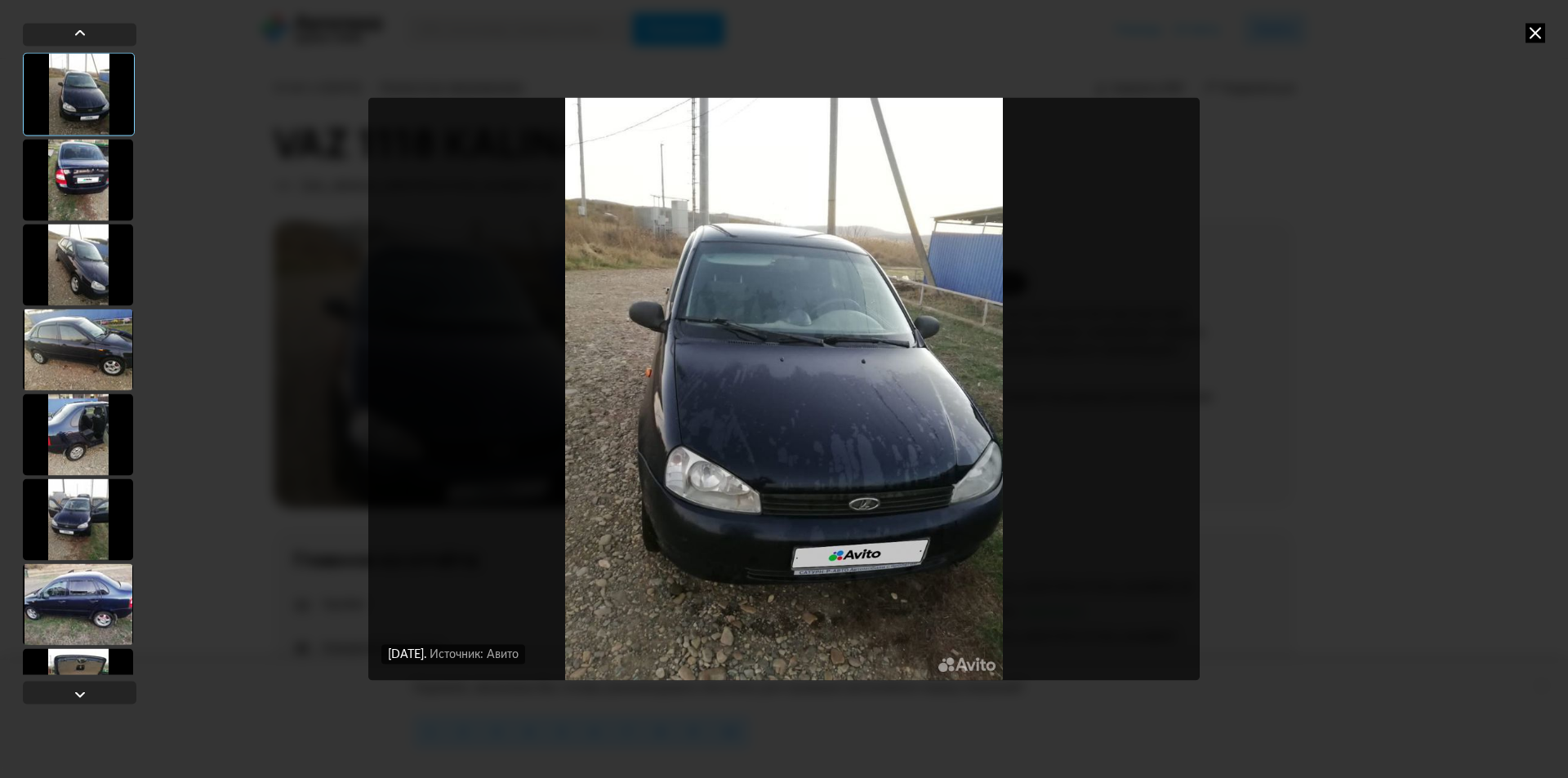
click at [91, 174] on div at bounding box center [78, 179] width 111 height 81
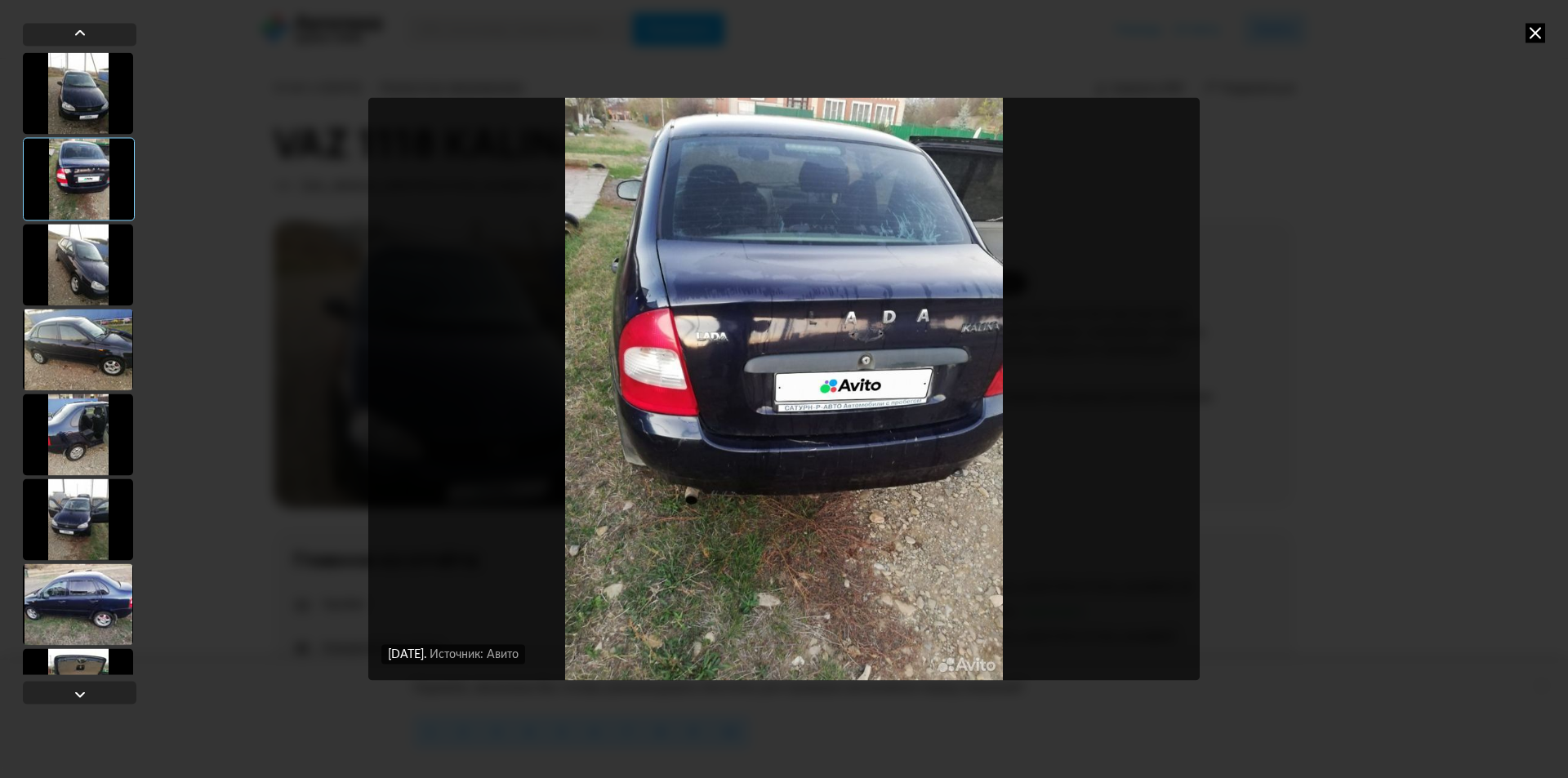
click at [99, 286] on div at bounding box center [78, 264] width 111 height 81
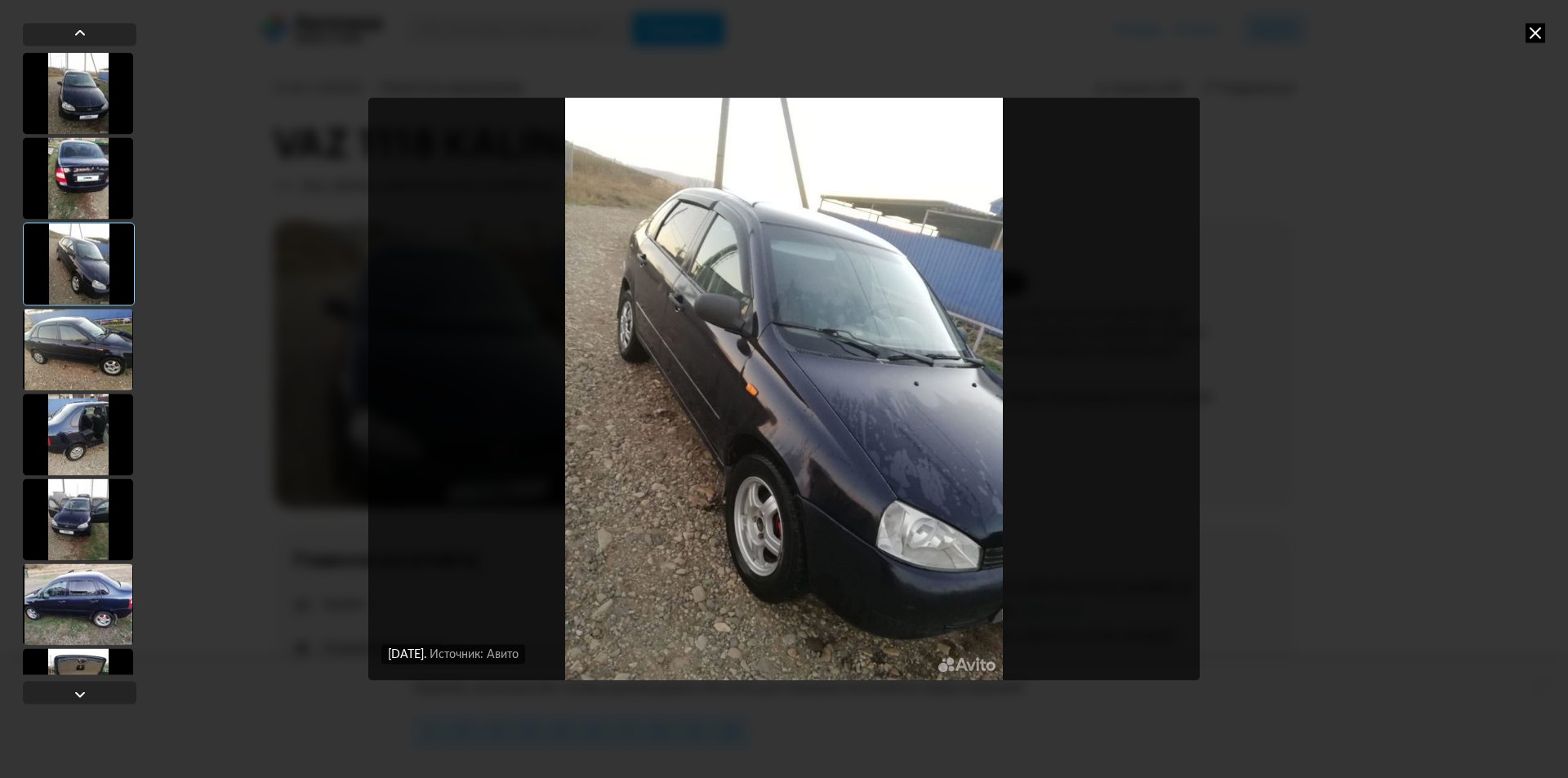
click at [1537, 27] on icon at bounding box center [1534, 32] width 19 height 19
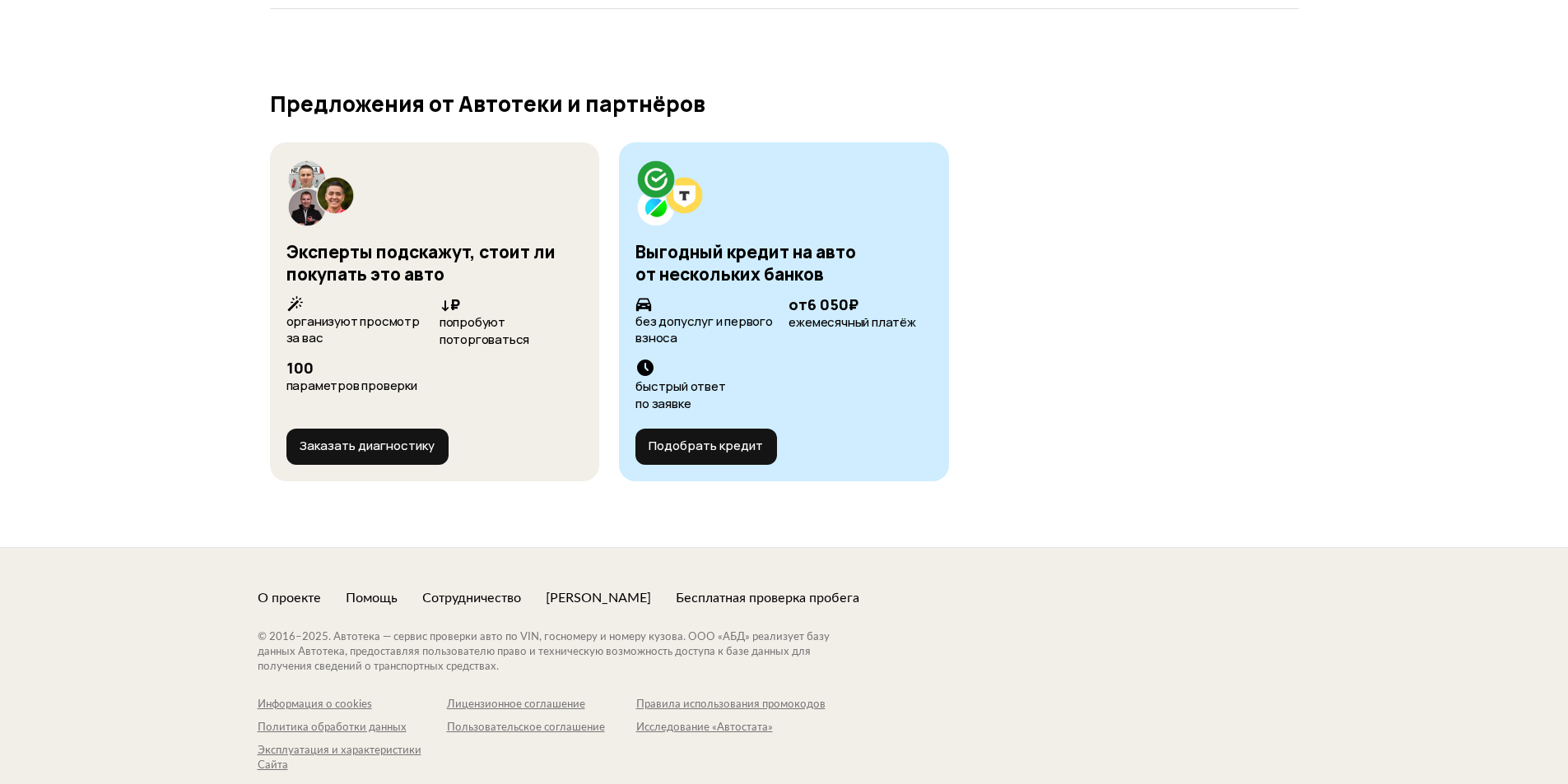
scroll to position [6180, 0]
